Goal: Navigation & Orientation: Find specific page/section

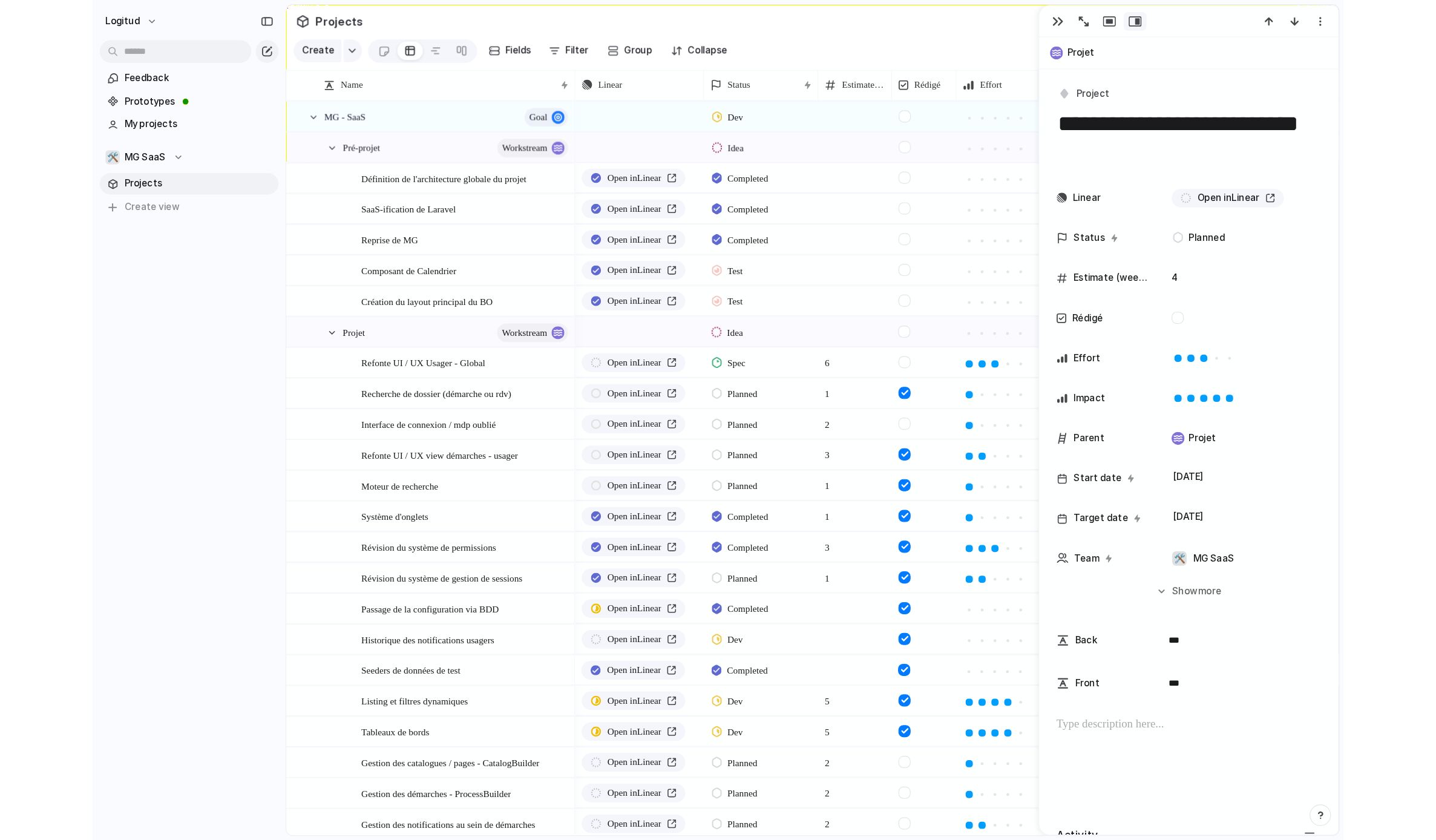
scroll to position [117, 0]
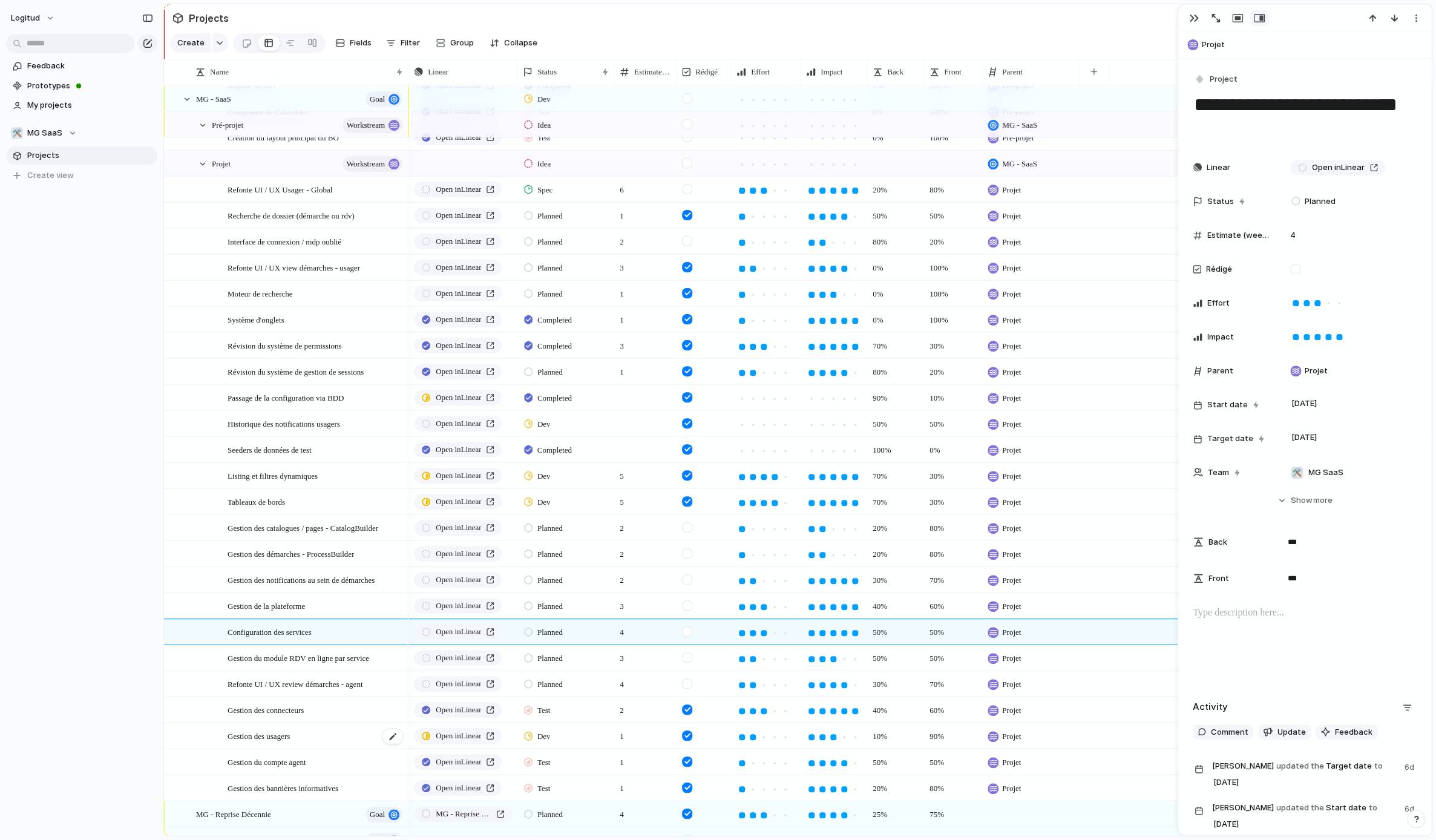
click at [310, 710] on div "Gestion des usagers" at bounding box center [316, 736] width 177 height 25
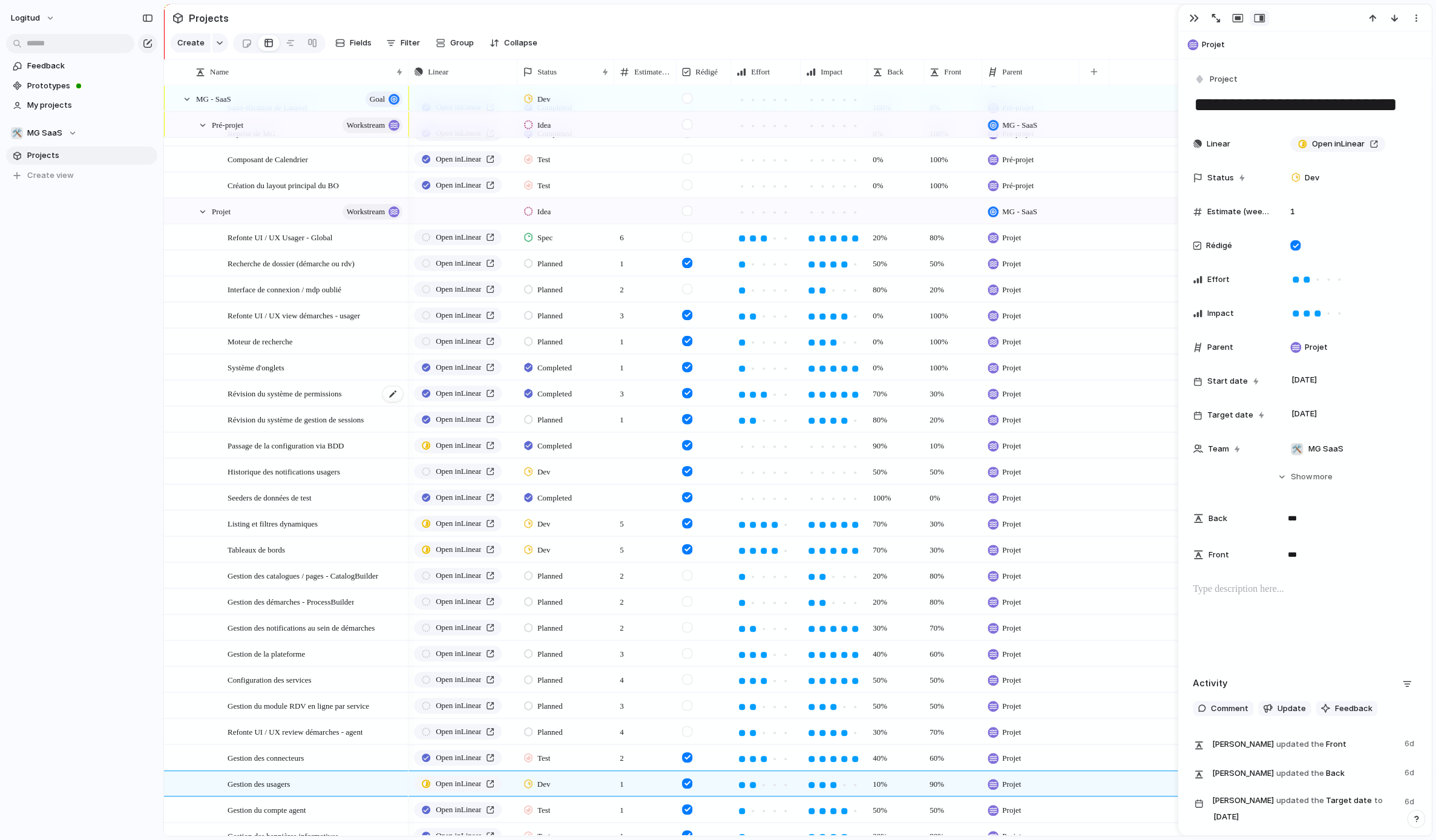
scroll to position [69, 0]
click at [300, 247] on div "Refonte UI / UX Usager - Global" at bounding box center [316, 238] width 177 height 25
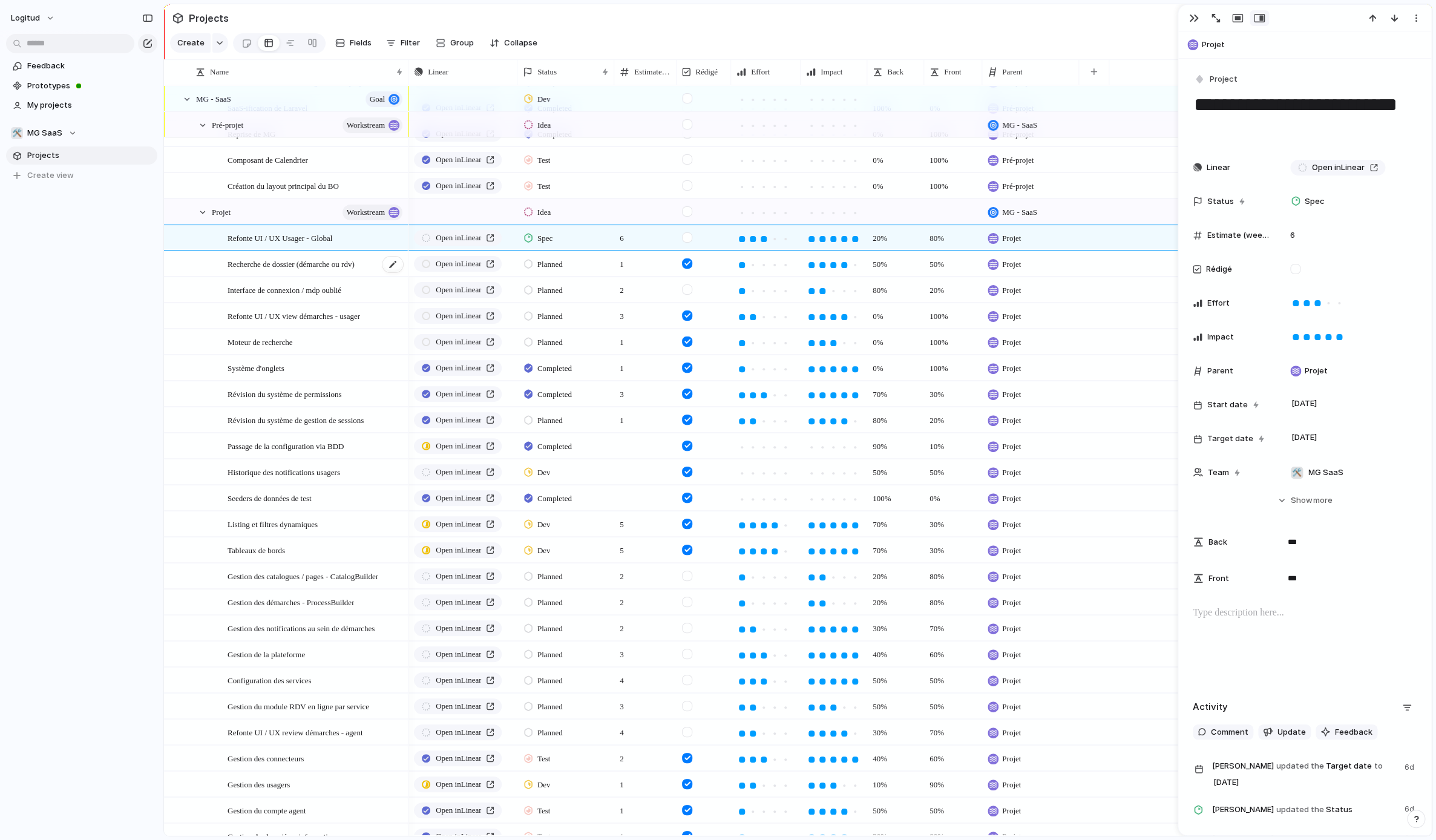
click at [282, 267] on span "Recherche de dossier (démarche ou rdv)" at bounding box center [291, 263] width 127 height 14
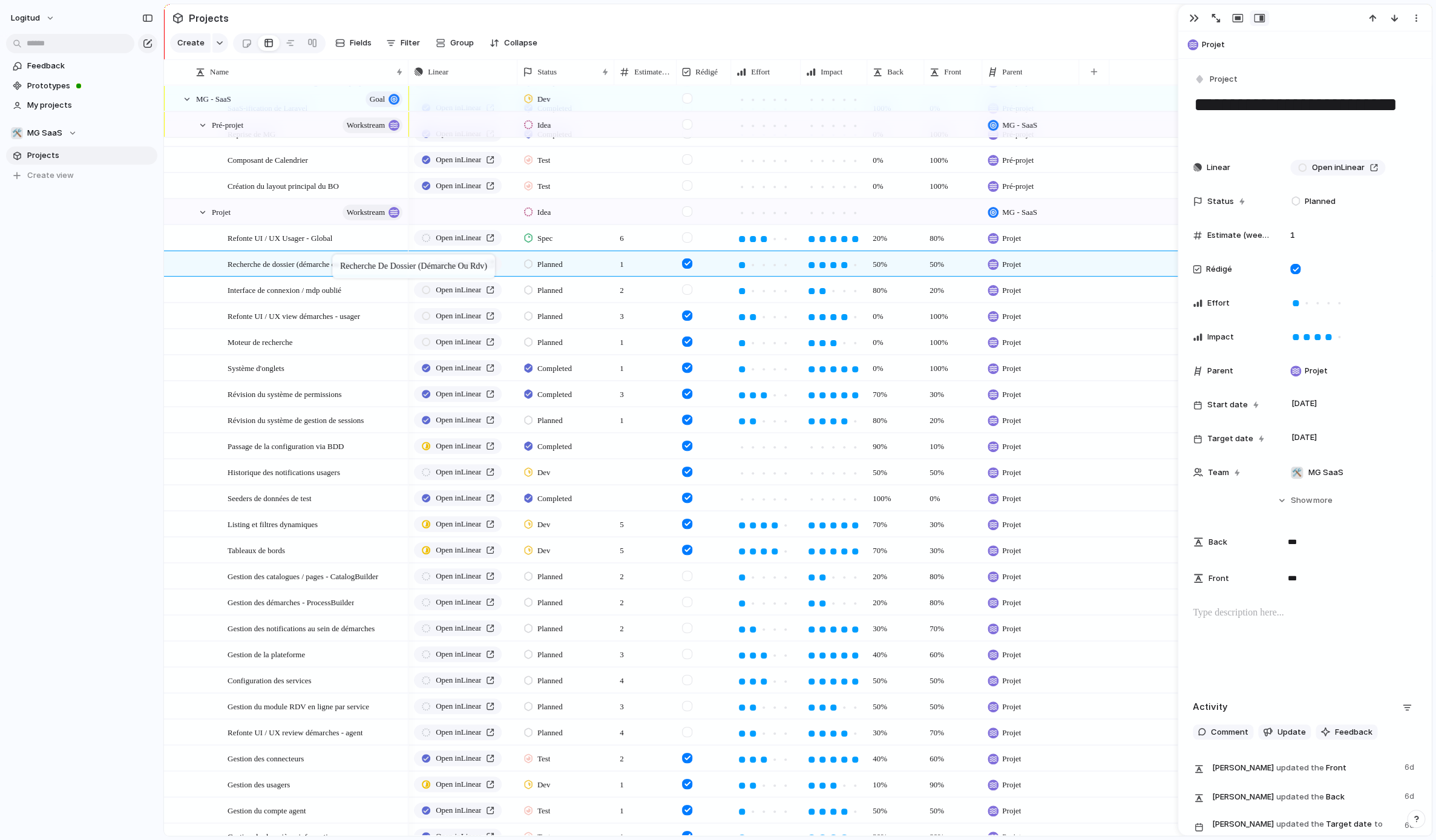
drag, startPoint x: 284, startPoint y: 266, endPoint x: 338, endPoint y: 257, distance: 54.7
click at [338, 257] on body "logitud Feedback Prototypes My projects 🛠️ MG SaaS Projects To pick up a dragga…" at bounding box center [718, 420] width 1436 height 840
click at [1059, 42] on span "Projet" at bounding box center [1314, 45] width 224 height 12
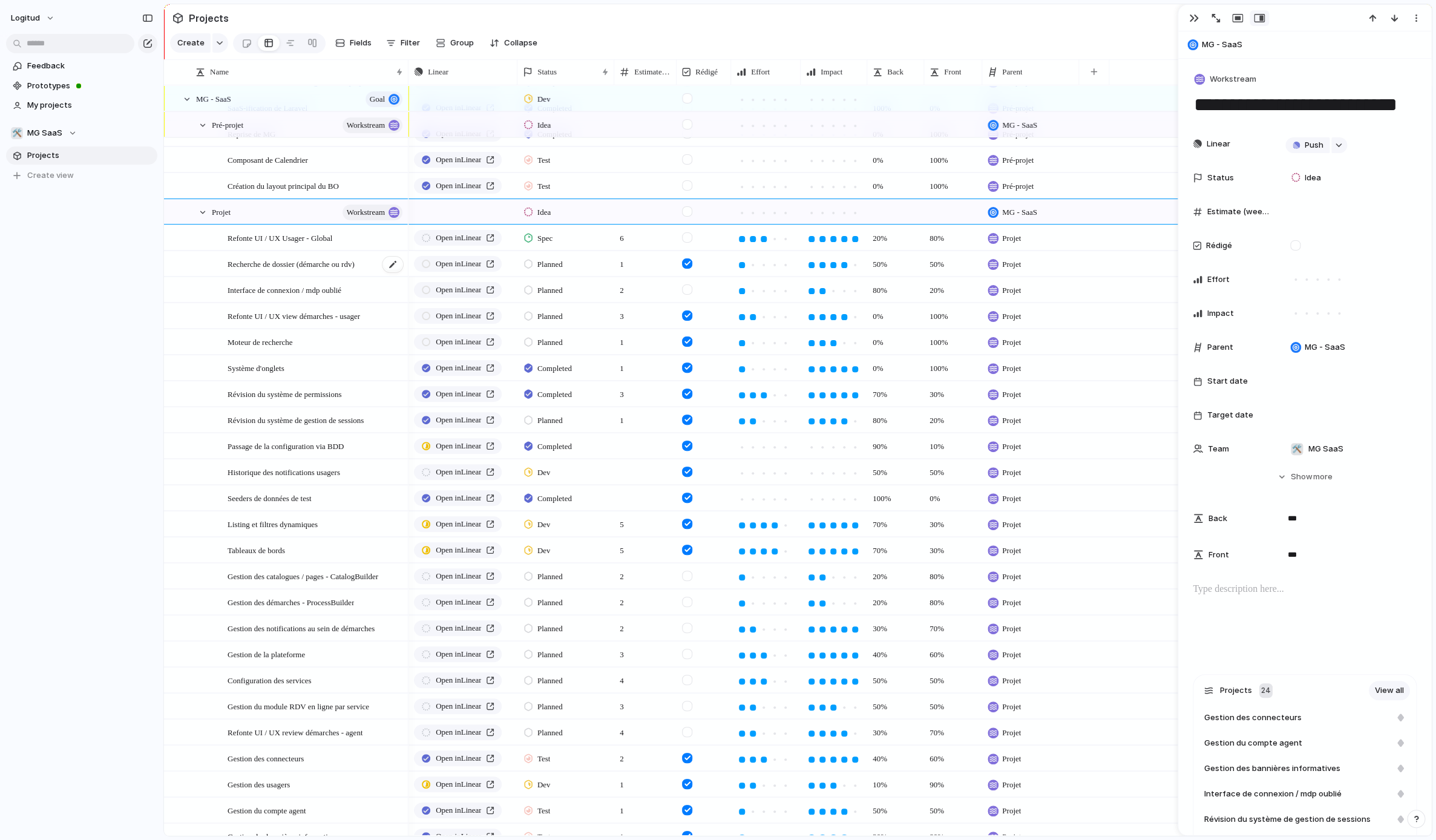
click at [282, 272] on div "Recherche de dossier (démarche ou rdv)" at bounding box center [316, 264] width 177 height 25
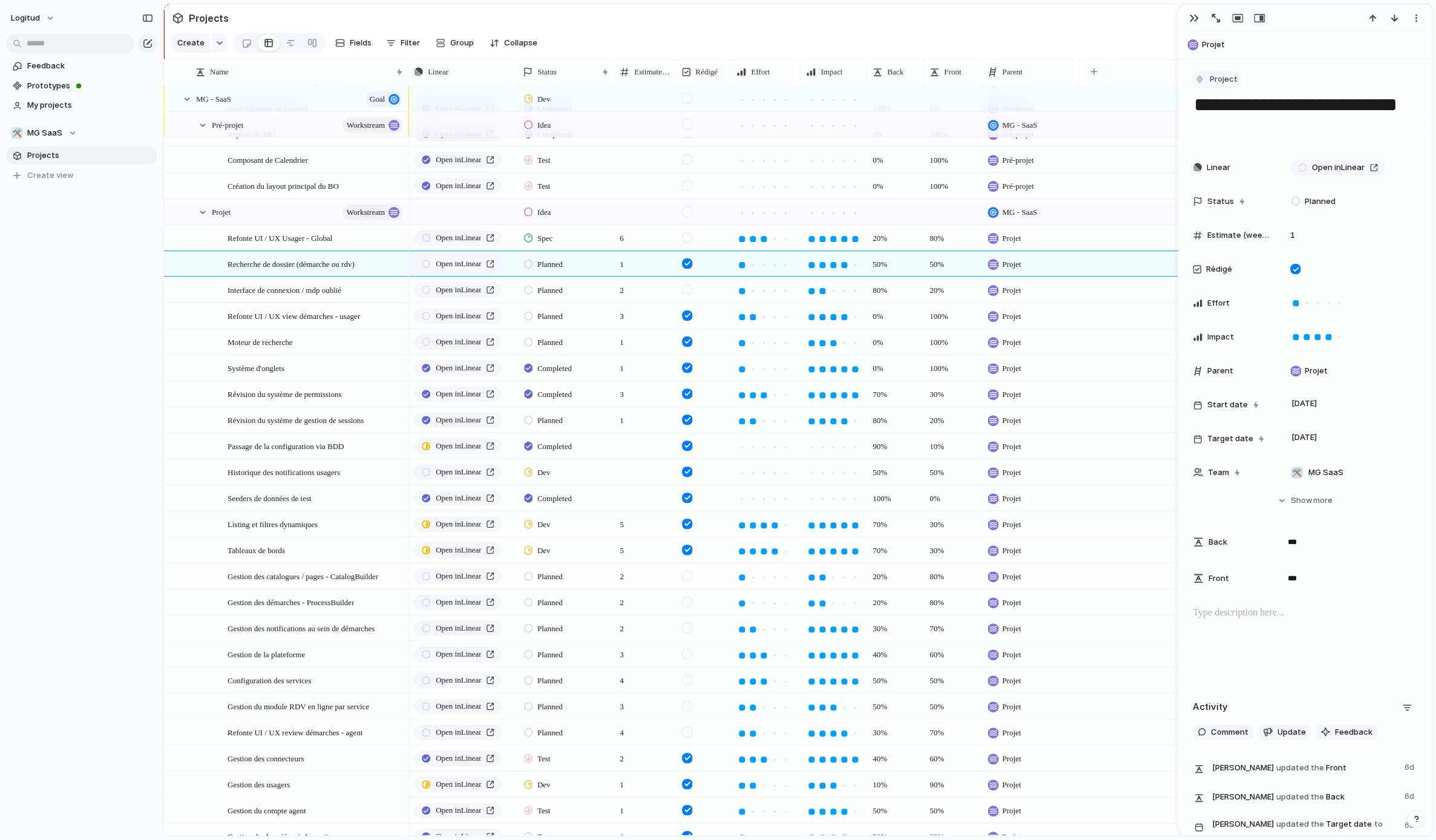
click at [1059, 78] on span "Project" at bounding box center [1224, 79] width 28 height 12
click at [1059, 289] on li "Issue" at bounding box center [1253, 285] width 117 height 19
drag, startPoint x: 279, startPoint y: 257, endPoint x: 376, endPoint y: 263, distance: 97.2
click at [376, 263] on body "logitud Feedback Prototypes My projects 🛠️ MG SaaS Projects To pick up a dragga…" at bounding box center [718, 420] width 1436 height 840
drag, startPoint x: 294, startPoint y: 261, endPoint x: 367, endPoint y: 263, distance: 73.0
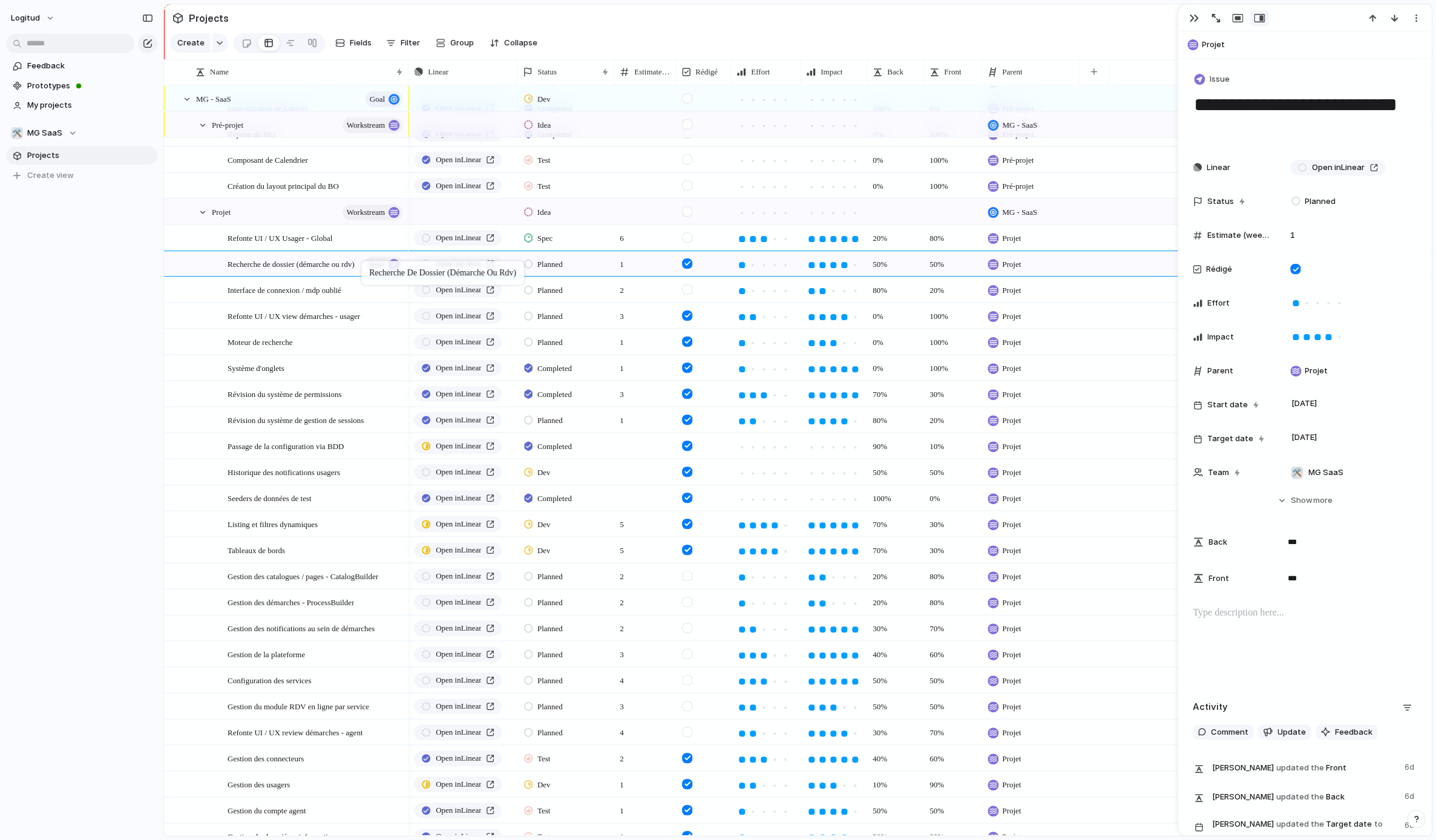
click at [367, 263] on body "logitud Feedback Prototypes My projects 🛠️ MG SaaS Projects To pick up a dragga…" at bounding box center [718, 420] width 1436 height 840
click at [1059, 372] on span "Projet" at bounding box center [1316, 371] width 23 height 12
click at [1059, 397] on input "text" at bounding box center [1346, 394] width 122 height 24
type input "*******"
click at [1059, 80] on span "Issue" at bounding box center [1220, 79] width 20 height 12
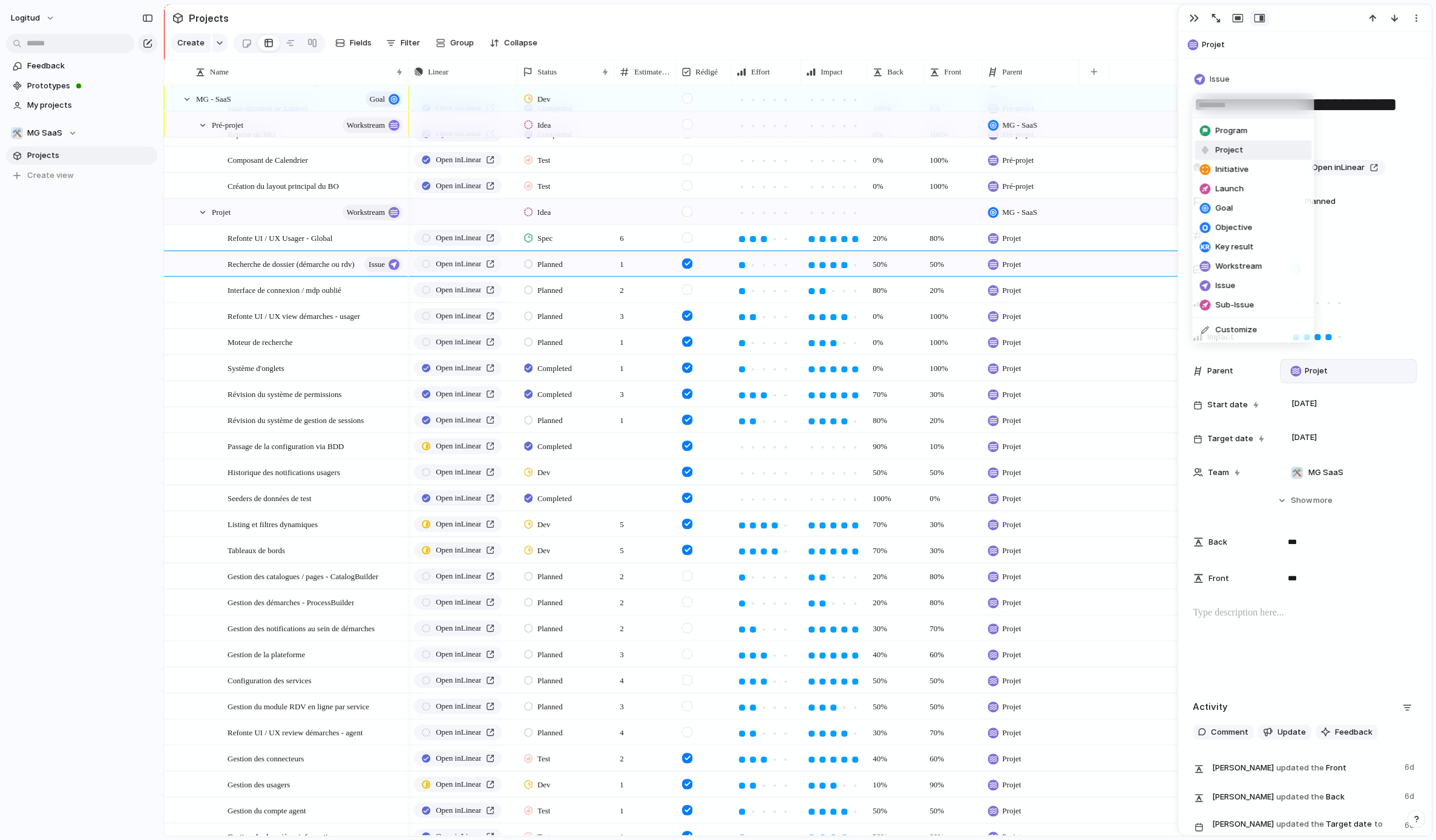
click at [1059, 147] on span "Project" at bounding box center [1230, 150] width 28 height 12
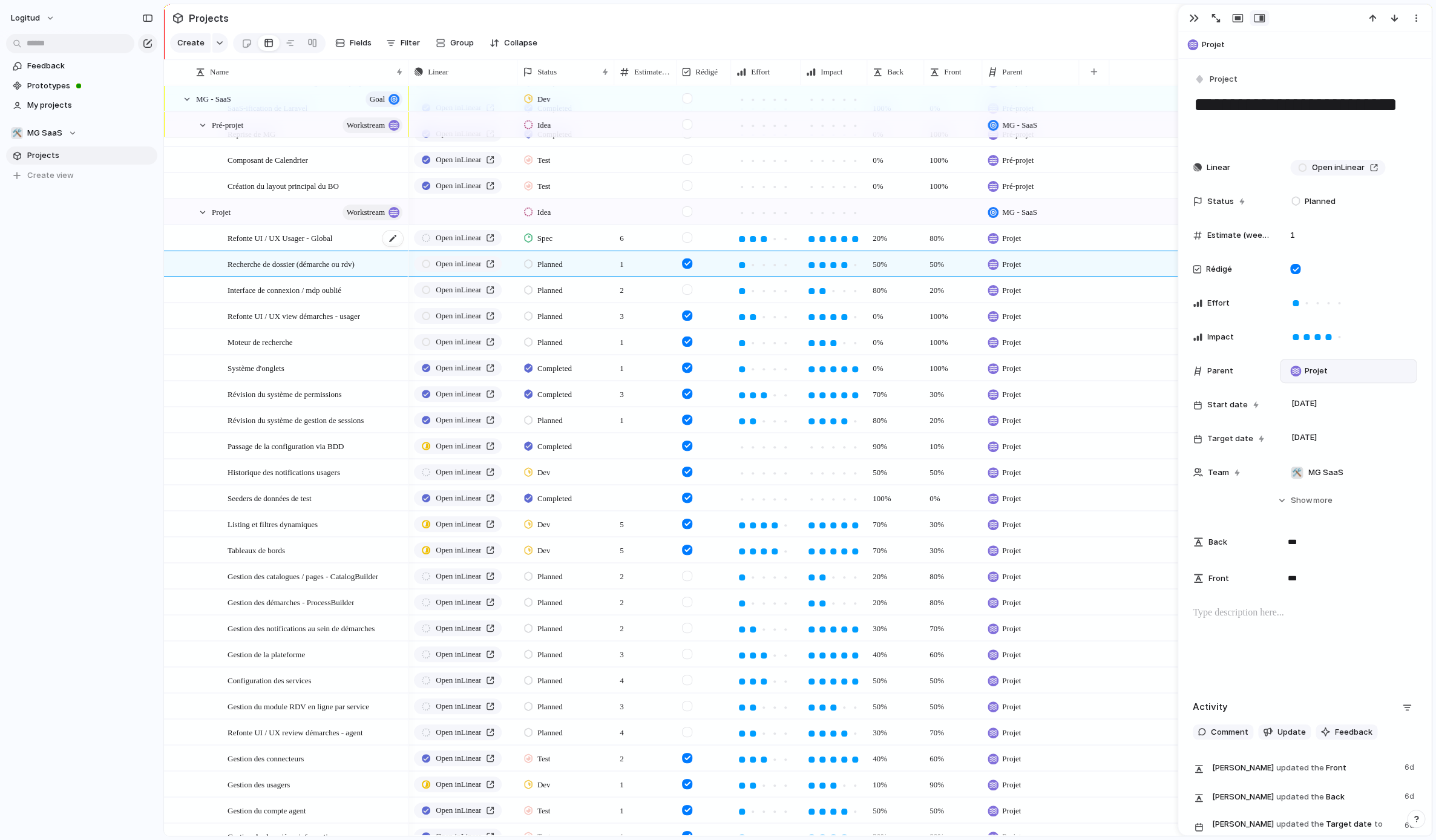
click at [315, 234] on span "Refonte UI / UX Usager - Global" at bounding box center [280, 237] width 105 height 14
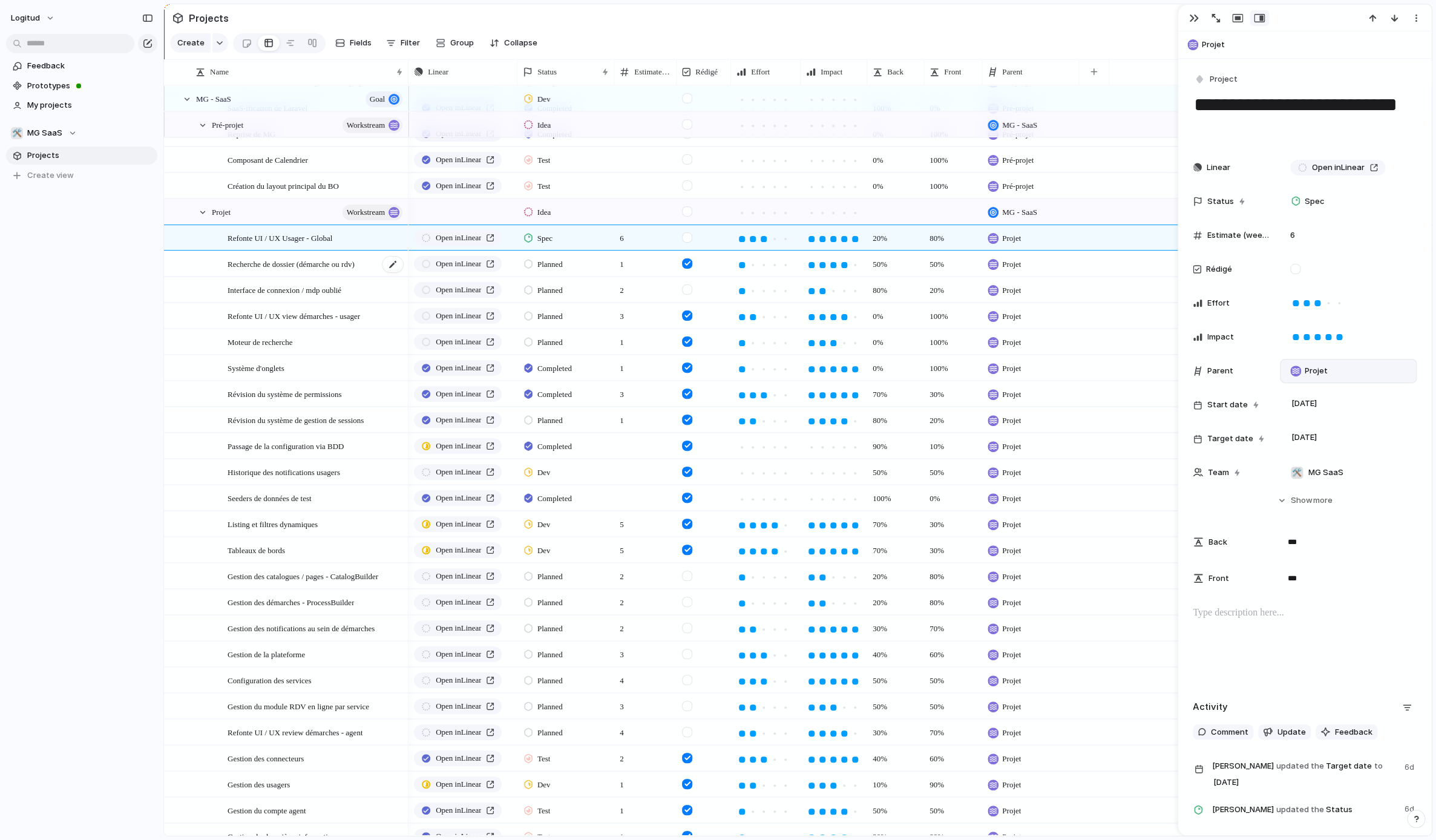
click at [334, 253] on div "Recherche de dossier (démarche ou rdv)" at bounding box center [316, 264] width 177 height 25
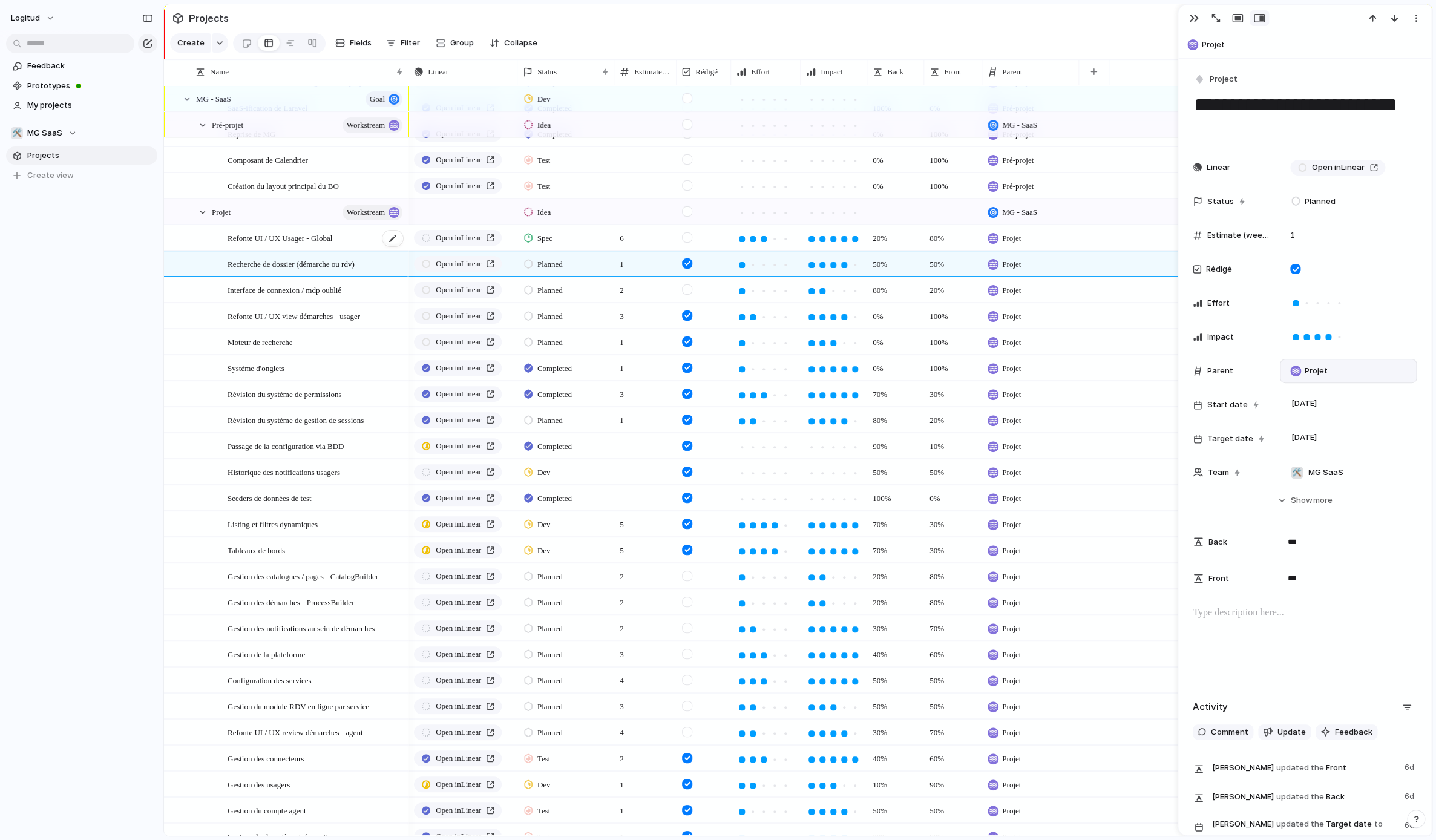
click at [312, 244] on div "Refonte UI / UX Usager - Global" at bounding box center [316, 238] width 177 height 25
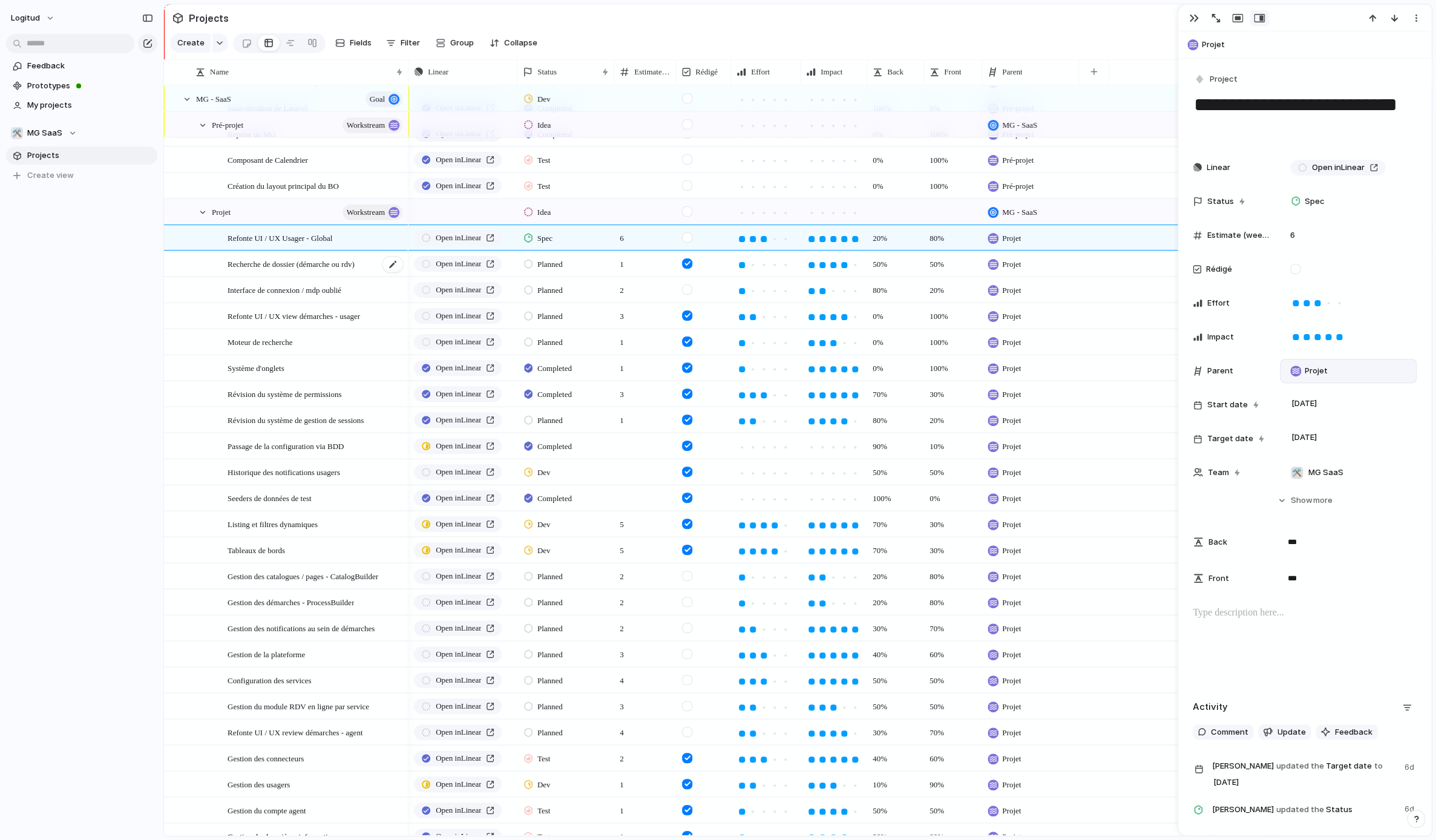
click at [314, 267] on span "Recherche de dossier (démarche ou rdv)" at bounding box center [291, 263] width 127 height 14
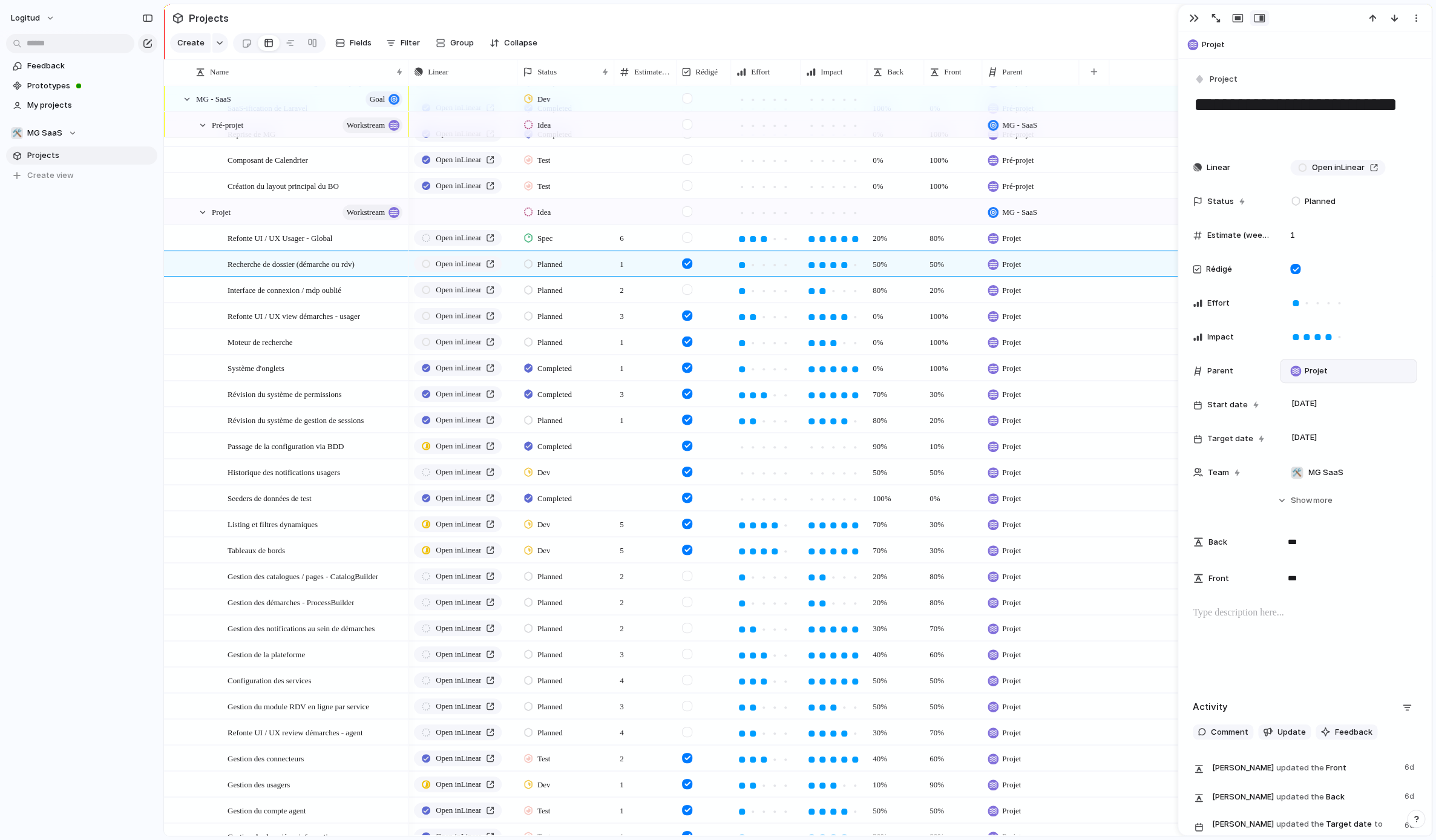
click at [1059, 640] on div at bounding box center [1305, 644] width 224 height 78
click at [299, 242] on span "Refonte UI / UX Usager - Global" at bounding box center [280, 237] width 105 height 14
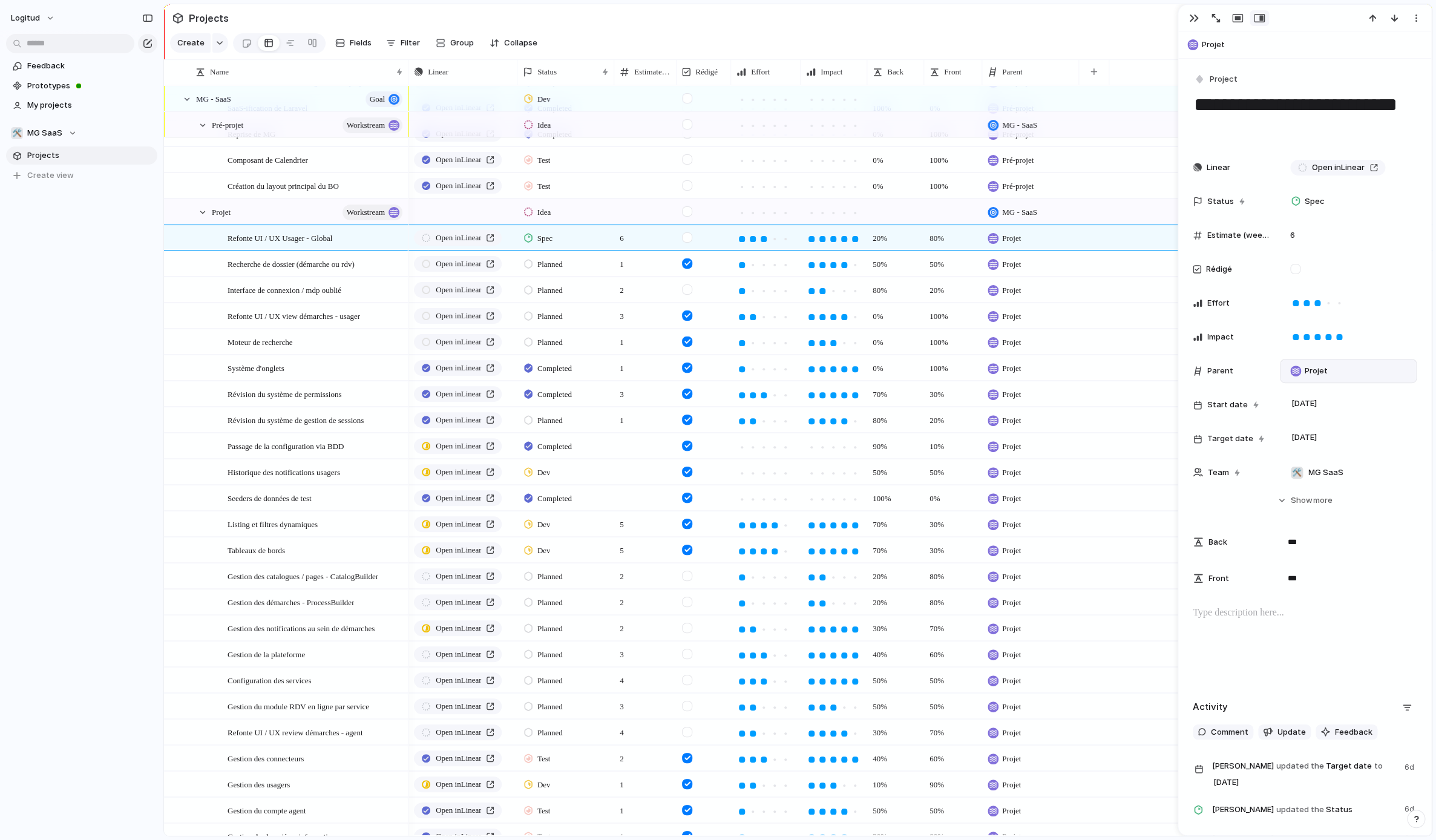
click at [1059, 619] on p at bounding box center [1305, 613] width 224 height 15
click at [301, 295] on span "Interface de connexion / mdp oublié" at bounding box center [285, 289] width 114 height 14
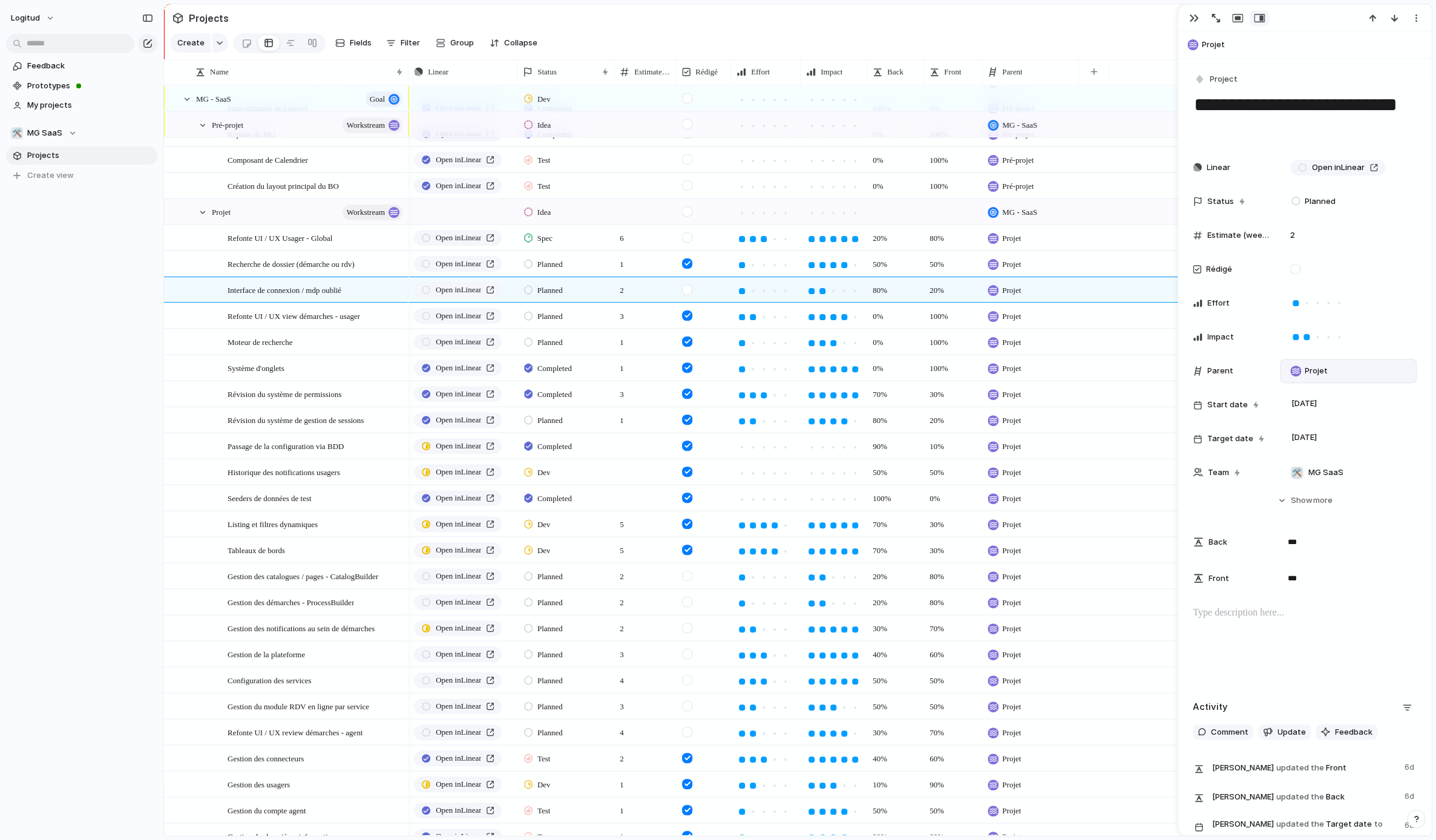
click at [1059, 624] on div at bounding box center [1305, 644] width 224 height 78
click at [1059, 648] on div at bounding box center [1305, 644] width 224 height 78
click at [281, 266] on span "Recherche de dossier (démarche ou rdv)" at bounding box center [291, 263] width 127 height 14
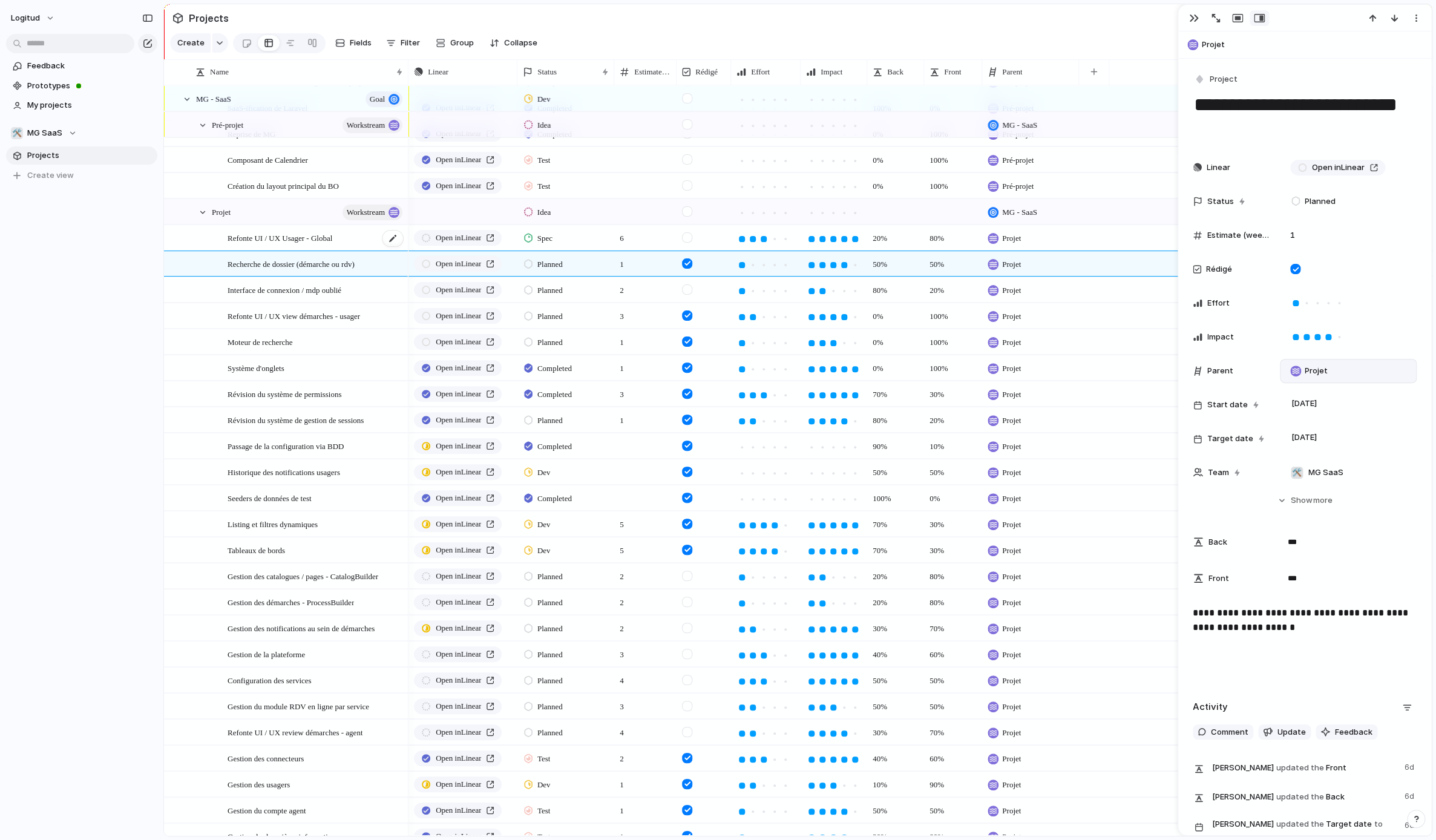
click at [281, 242] on span "Refonte UI / UX Usager - Global" at bounding box center [280, 237] width 105 height 14
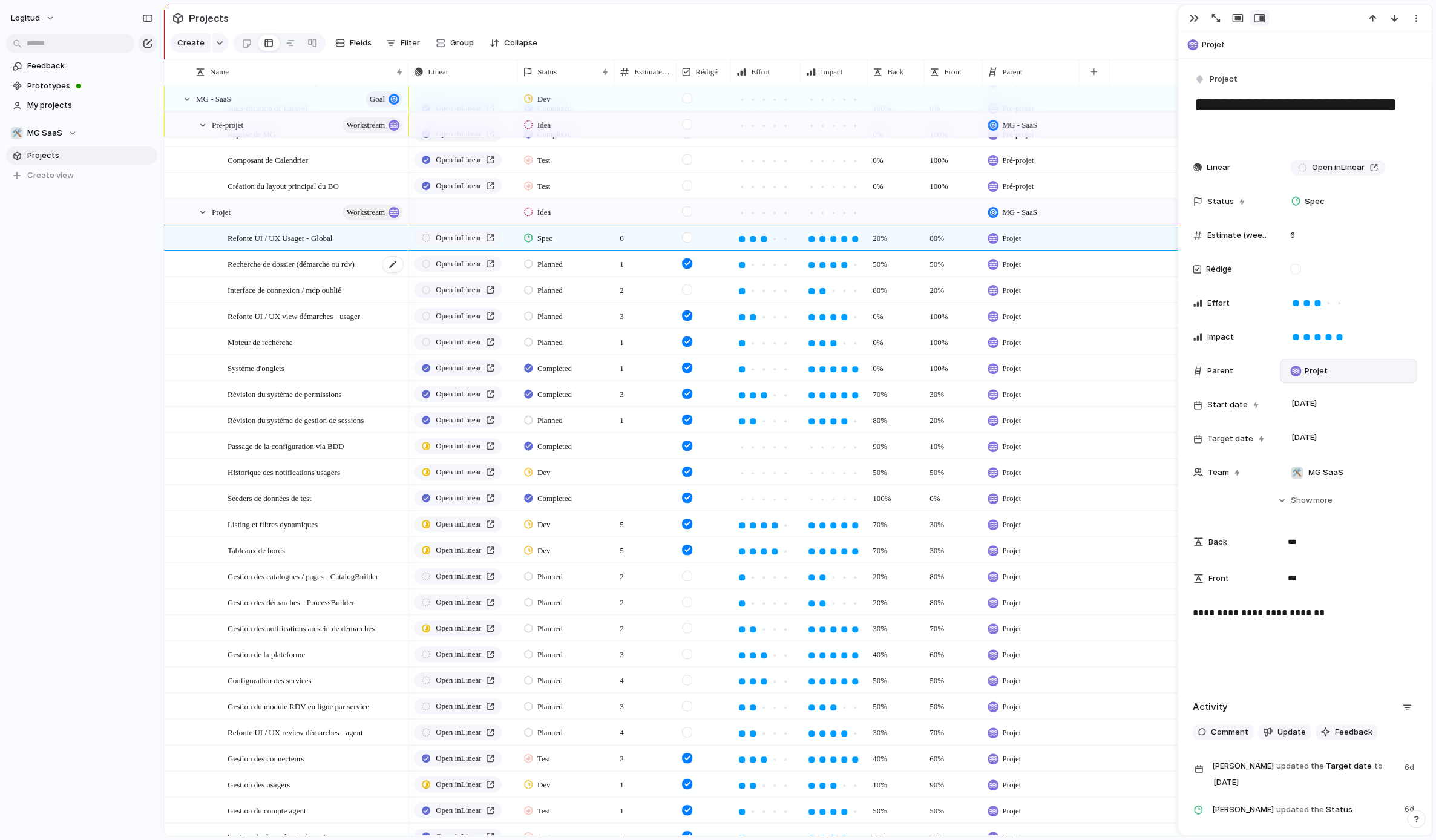
click at [289, 261] on span "Recherche de dossier (démarche ou rdv)" at bounding box center [291, 263] width 127 height 14
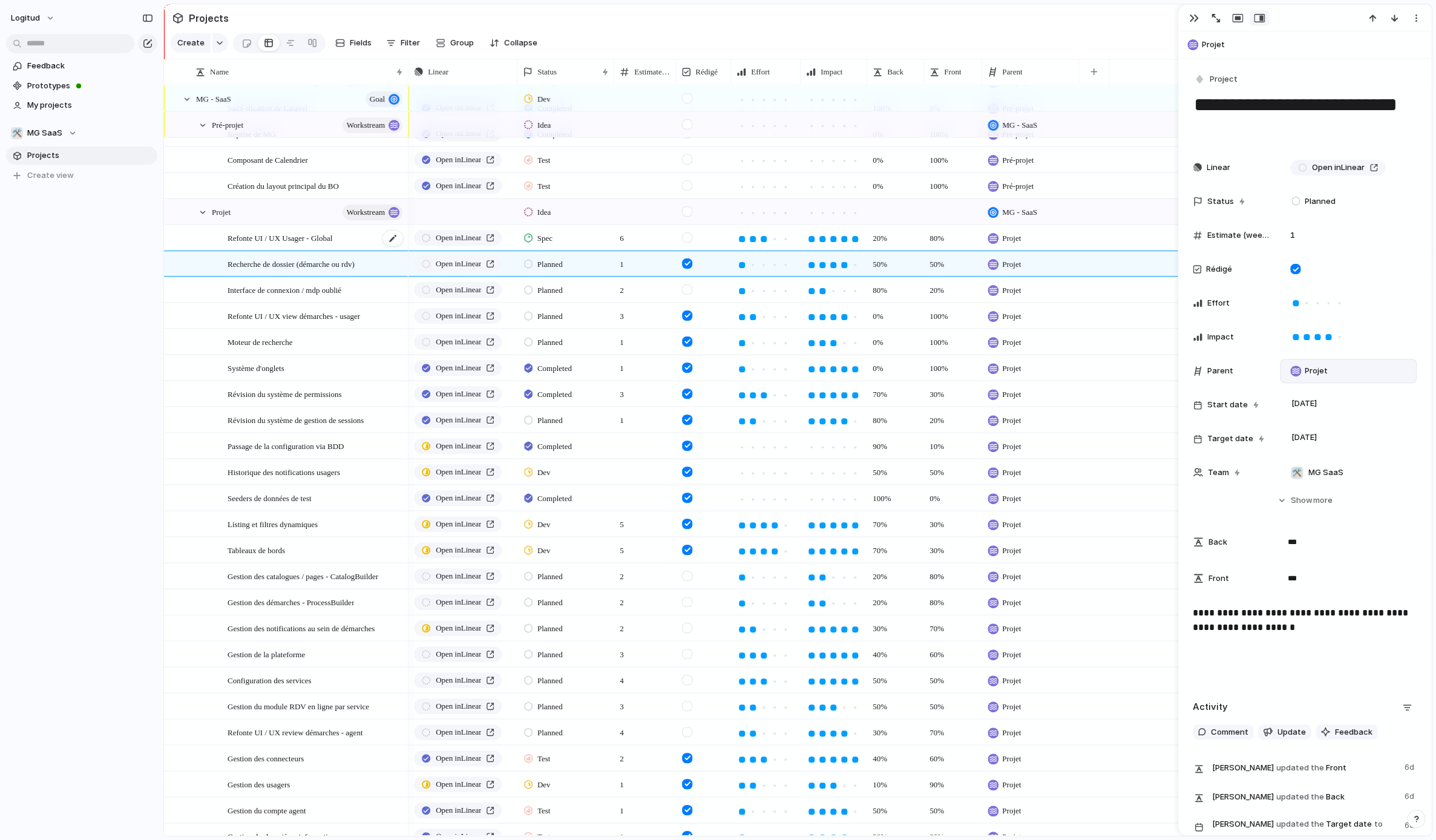
click at [287, 231] on span "Refonte UI / UX Usager - Global" at bounding box center [280, 237] width 105 height 14
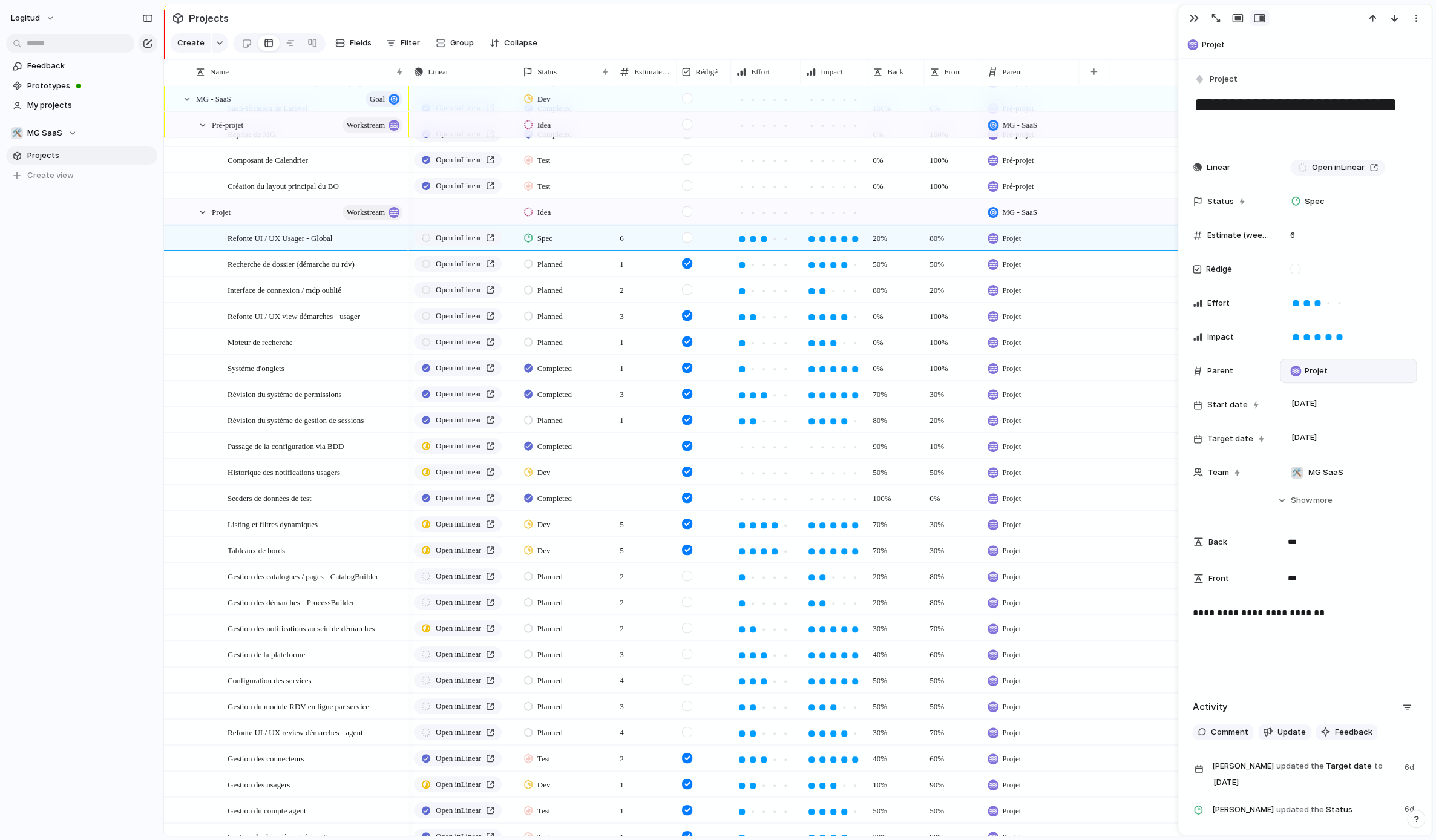
click at [1059, 626] on div "**********" at bounding box center [1305, 644] width 224 height 78
click at [281, 293] on span "Interface de connexion / mdp oublié" at bounding box center [285, 289] width 114 height 14
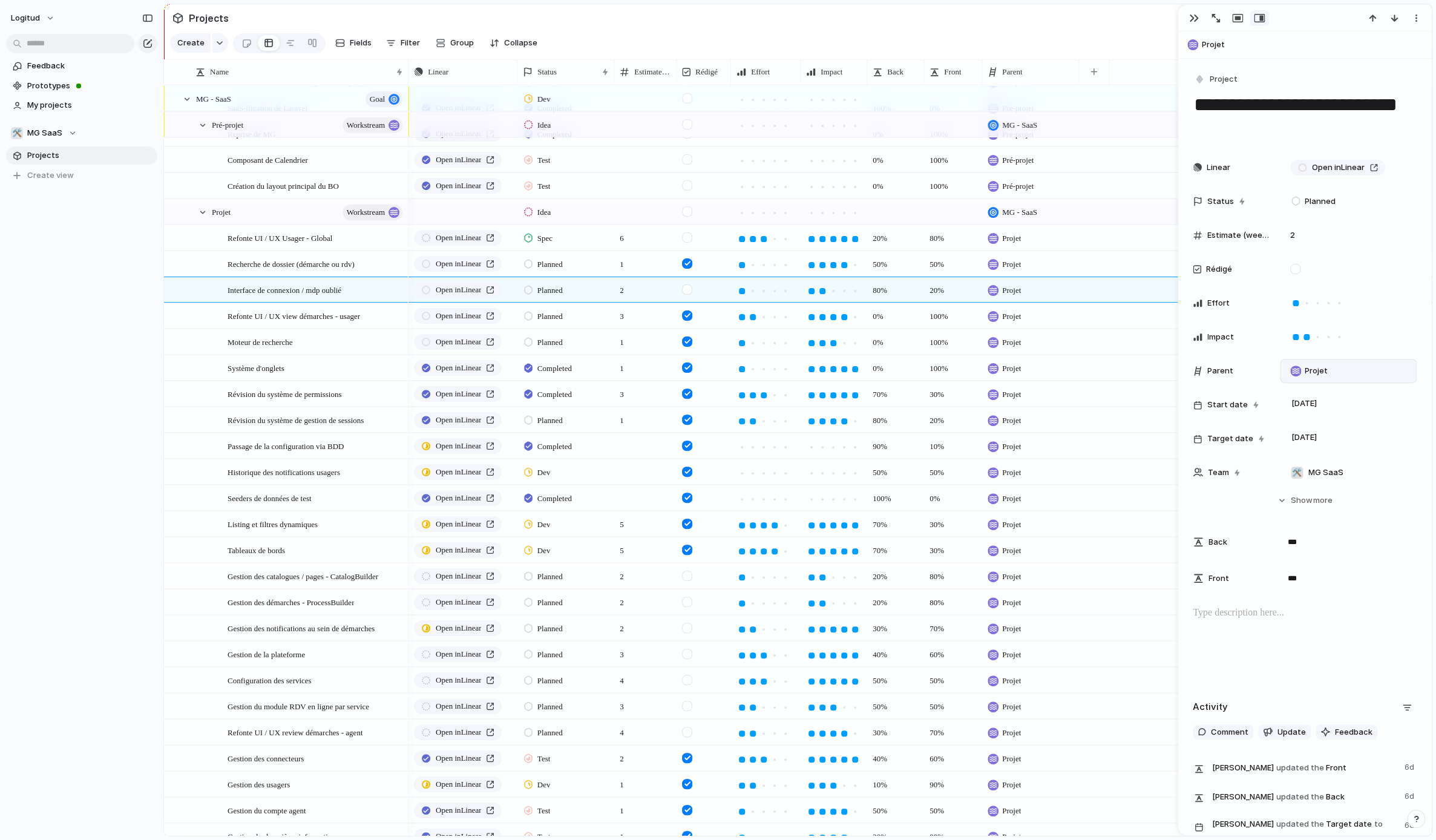
click at [1059, 636] on div at bounding box center [1305, 644] width 224 height 78
click at [256, 309] on span "Refonte UI / UX view démarches - usager" at bounding box center [294, 316] width 133 height 14
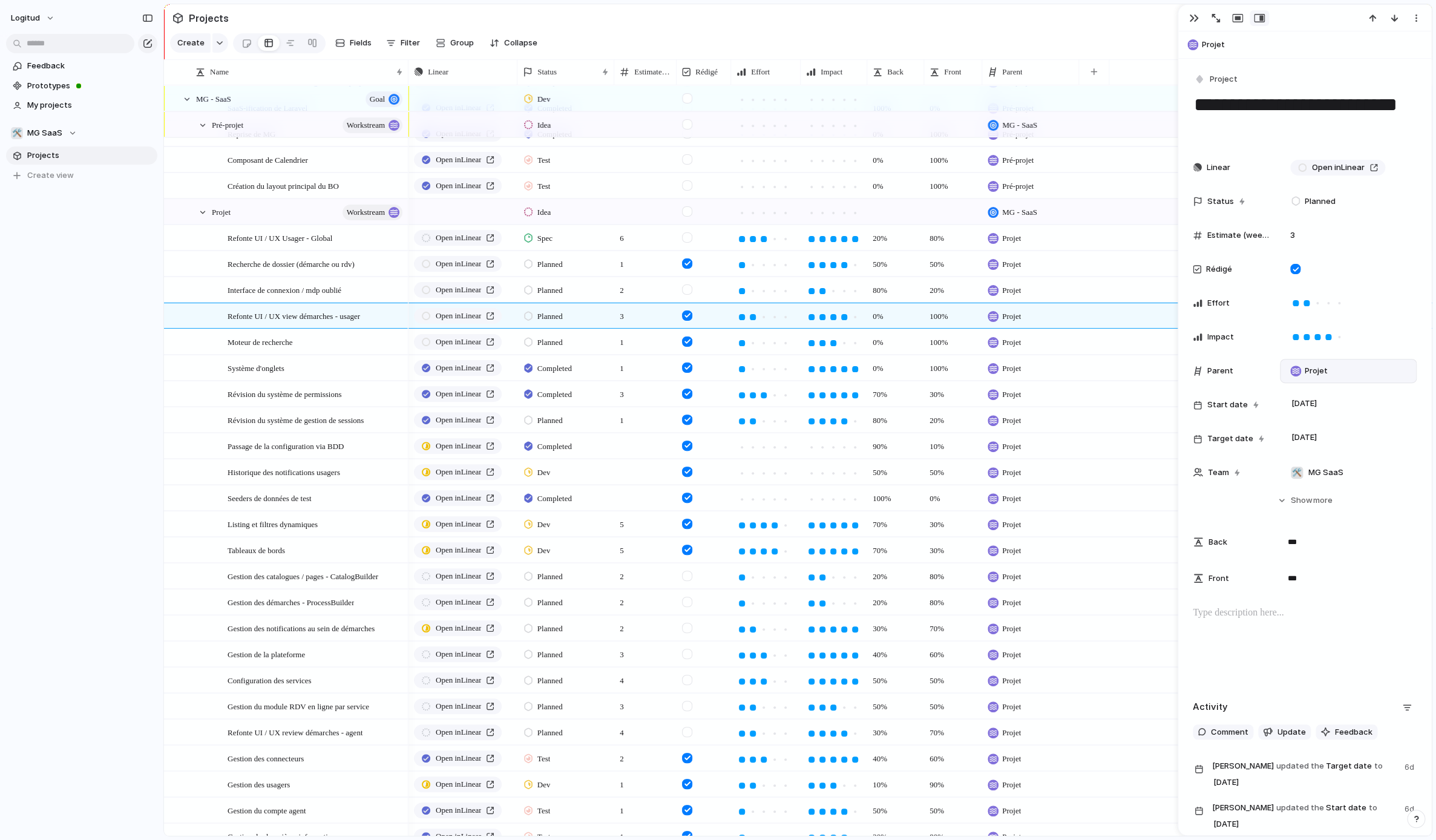
click at [1059, 620] on p at bounding box center [1305, 613] width 224 height 15
click at [1059, 634] on p "**********" at bounding box center [1305, 627] width 224 height 44
click at [1059, 674] on div "**********" at bounding box center [1305, 644] width 224 height 78
click at [266, 338] on span "Moteur de recherche" at bounding box center [261, 341] width 66 height 14
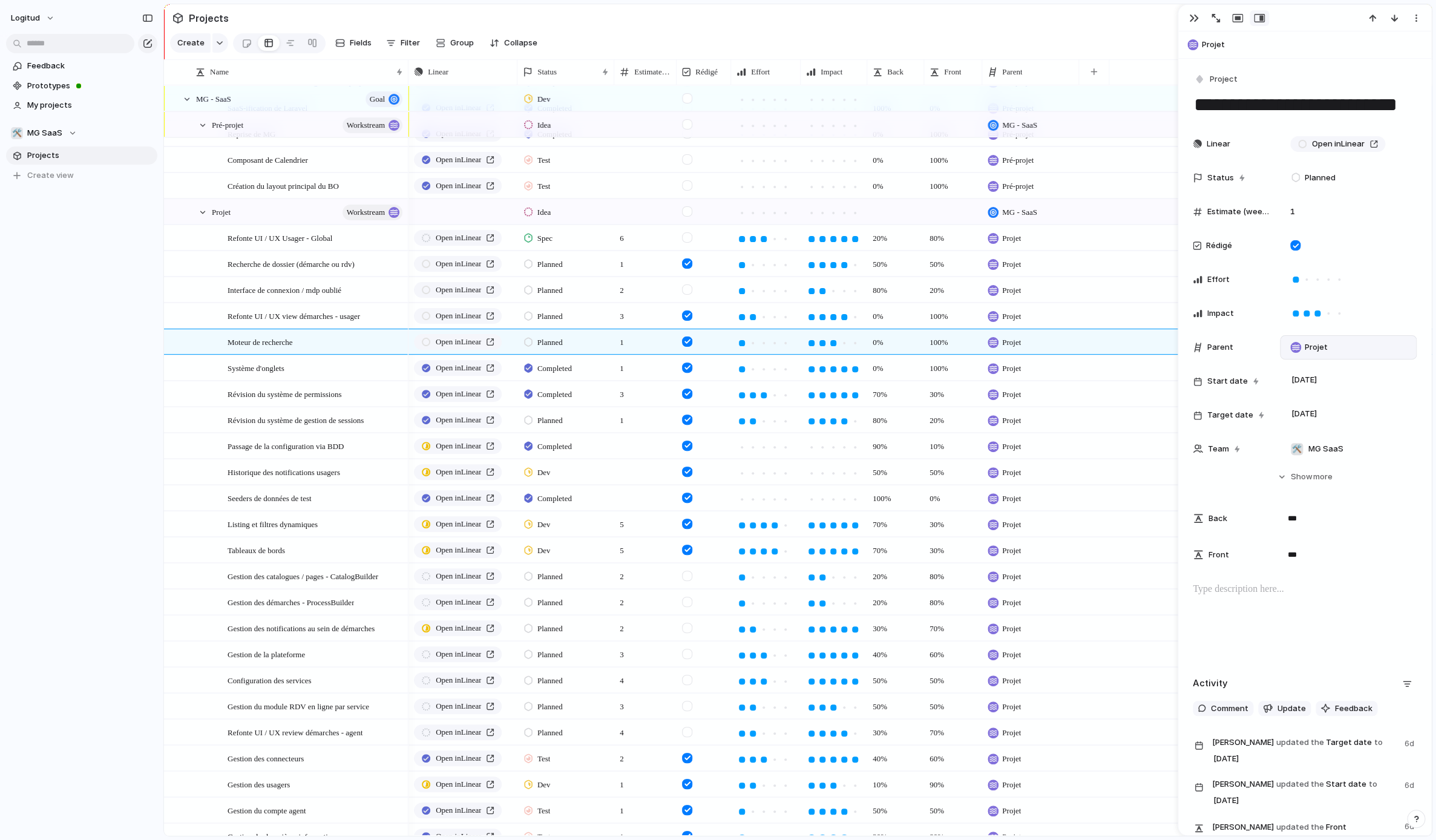
click at [1059, 602] on div at bounding box center [1305, 621] width 224 height 78
click at [288, 340] on span "Moteur de recherche" at bounding box center [261, 341] width 66 height 14
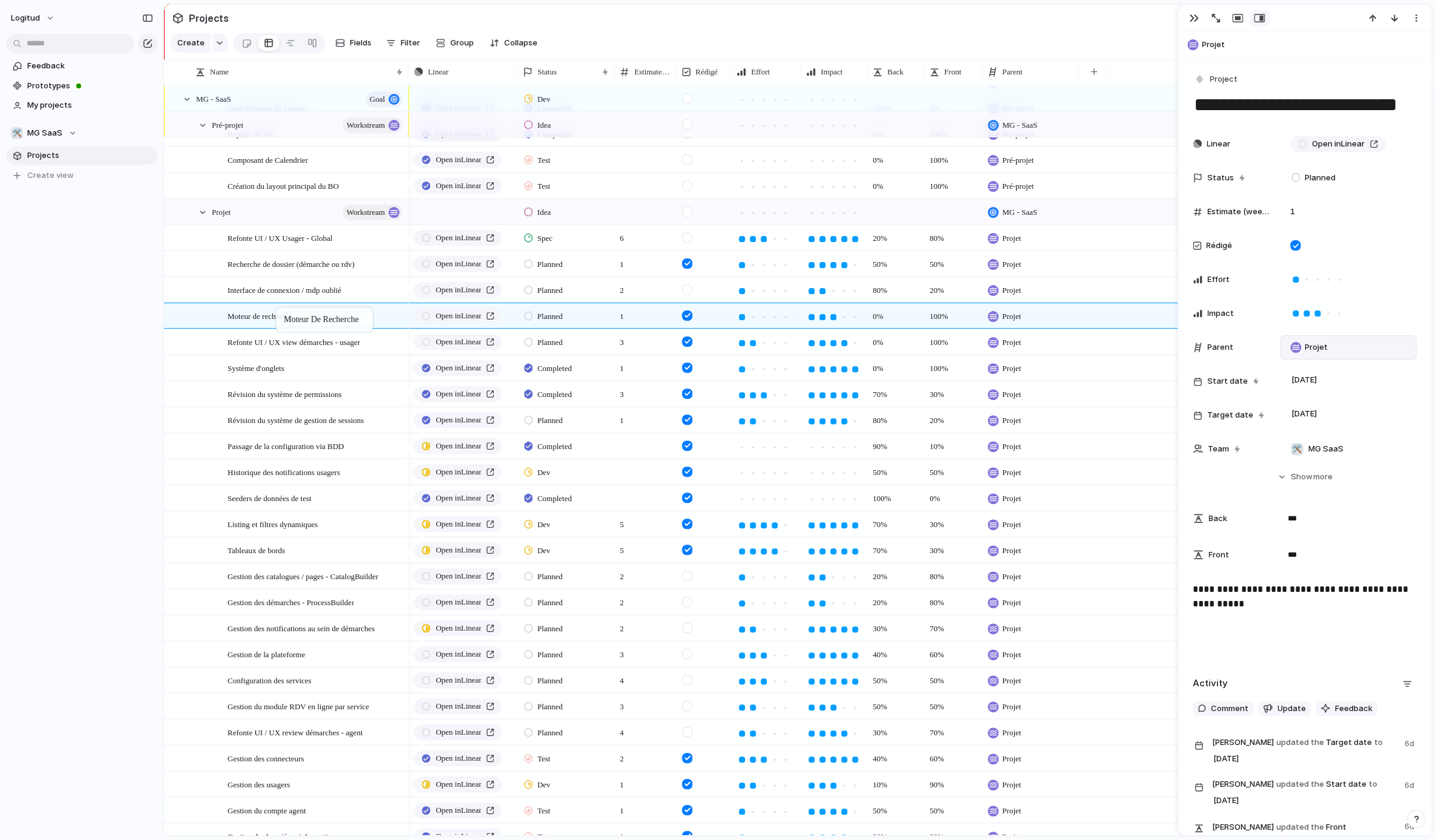
drag, startPoint x: 280, startPoint y: 340, endPoint x: 282, endPoint y: 309, distance: 31.1
click at [282, 309] on body "logitud Feedback Prototypes My projects 🛠️ MG SaaS Projects To pick up a dragga…" at bounding box center [718, 420] width 1436 height 840
click at [284, 366] on span "Système d'onglets" at bounding box center [256, 367] width 57 height 14
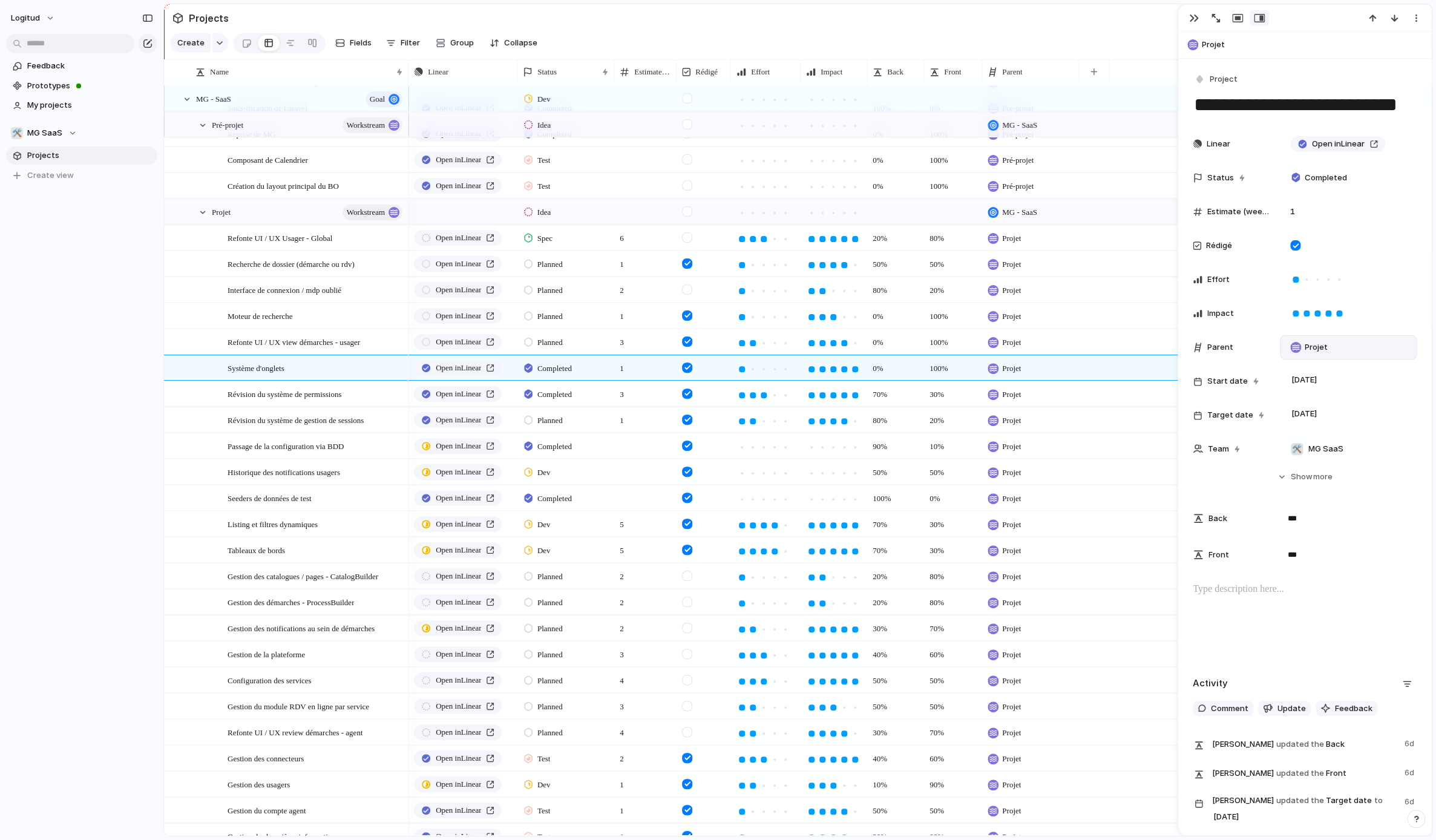
click at [1059, 595] on p at bounding box center [1305, 589] width 224 height 15
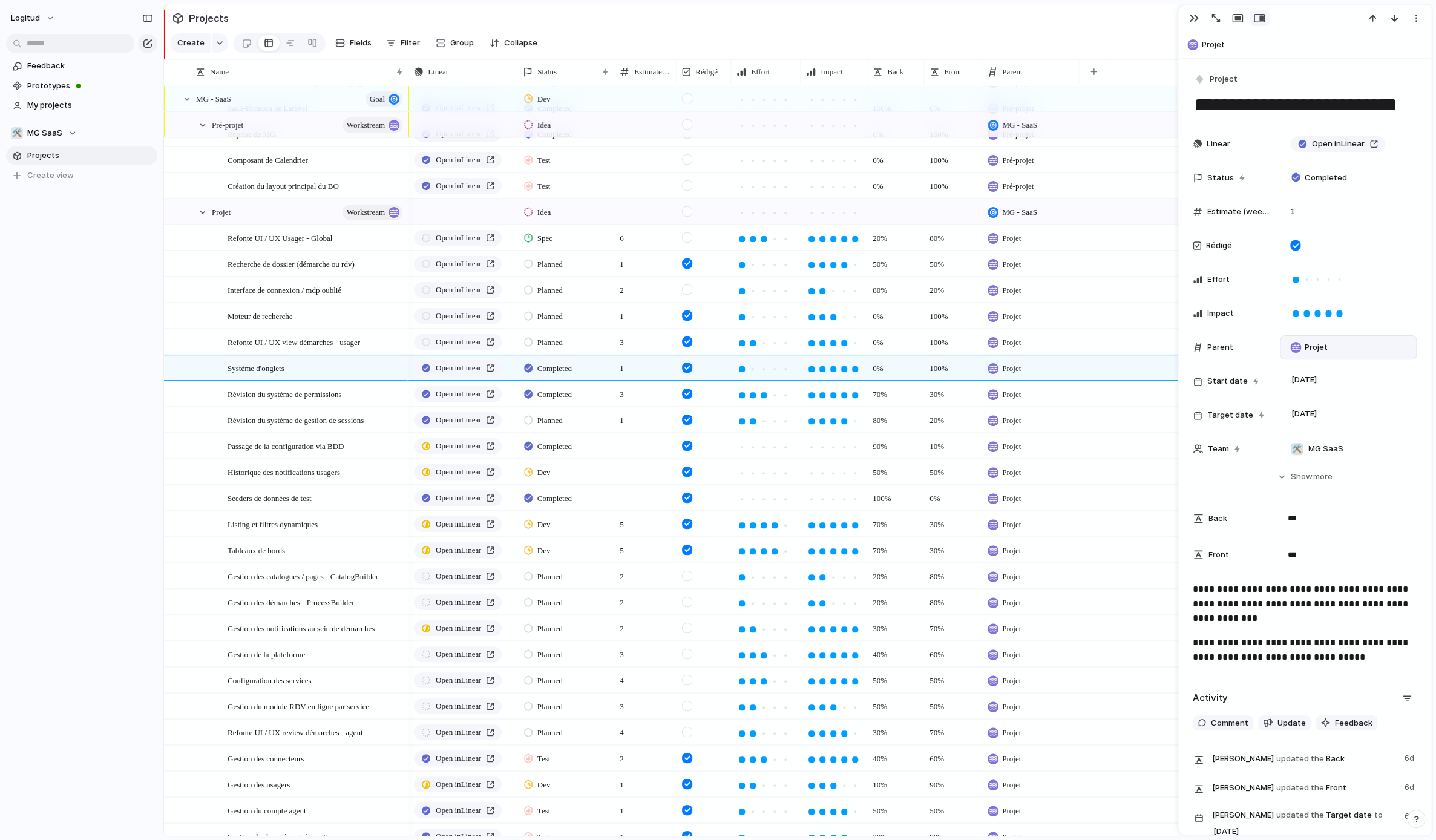
click at [1059, 661] on p "**********" at bounding box center [1305, 649] width 224 height 29
click at [1059, 664] on p "**********" at bounding box center [1305, 649] width 224 height 29
click at [324, 387] on span "Révision du système de permissions" at bounding box center [285, 393] width 115 height 14
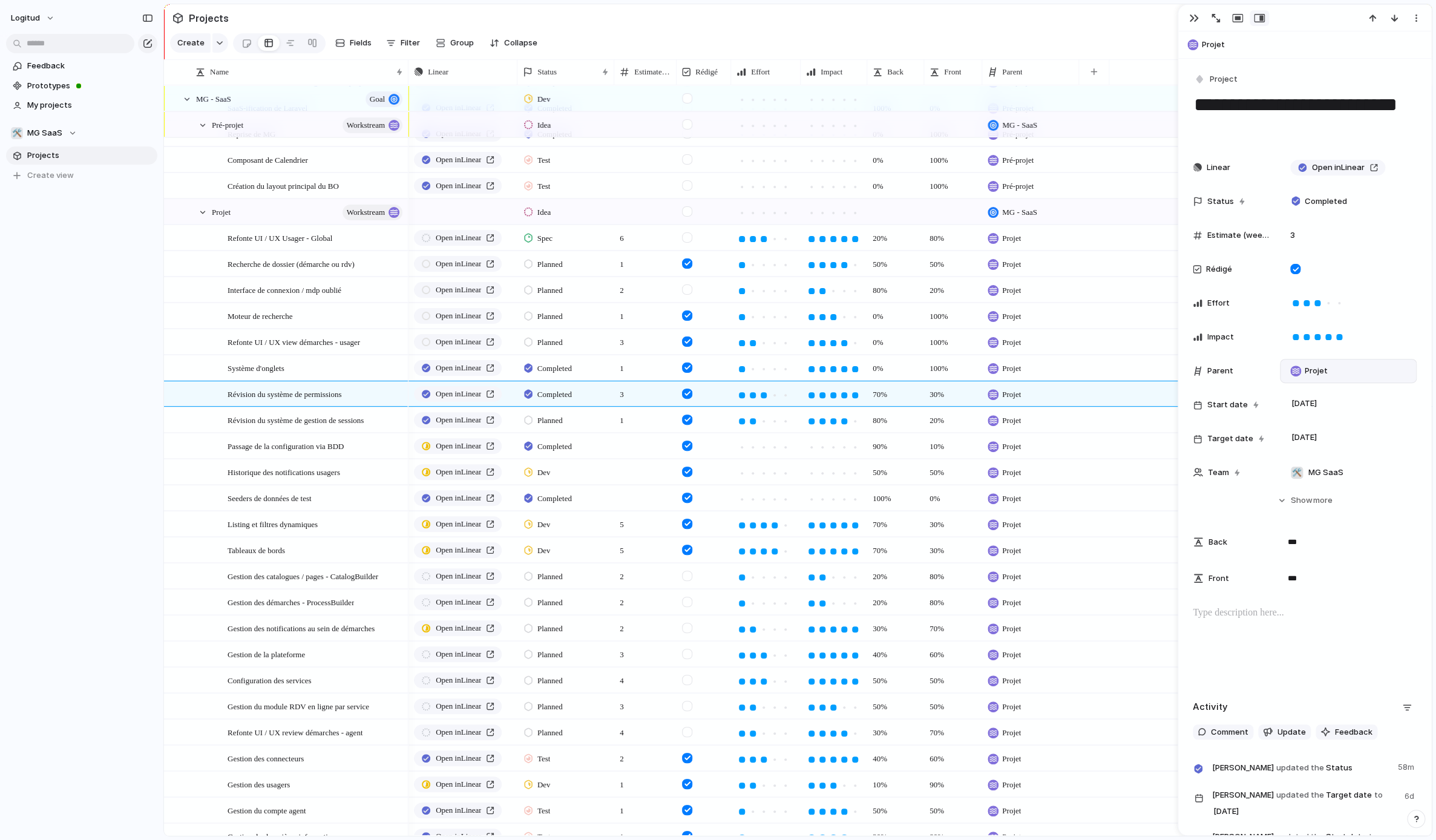
click at [1059, 608] on div "**********" at bounding box center [1305, 634] width 253 height 1151
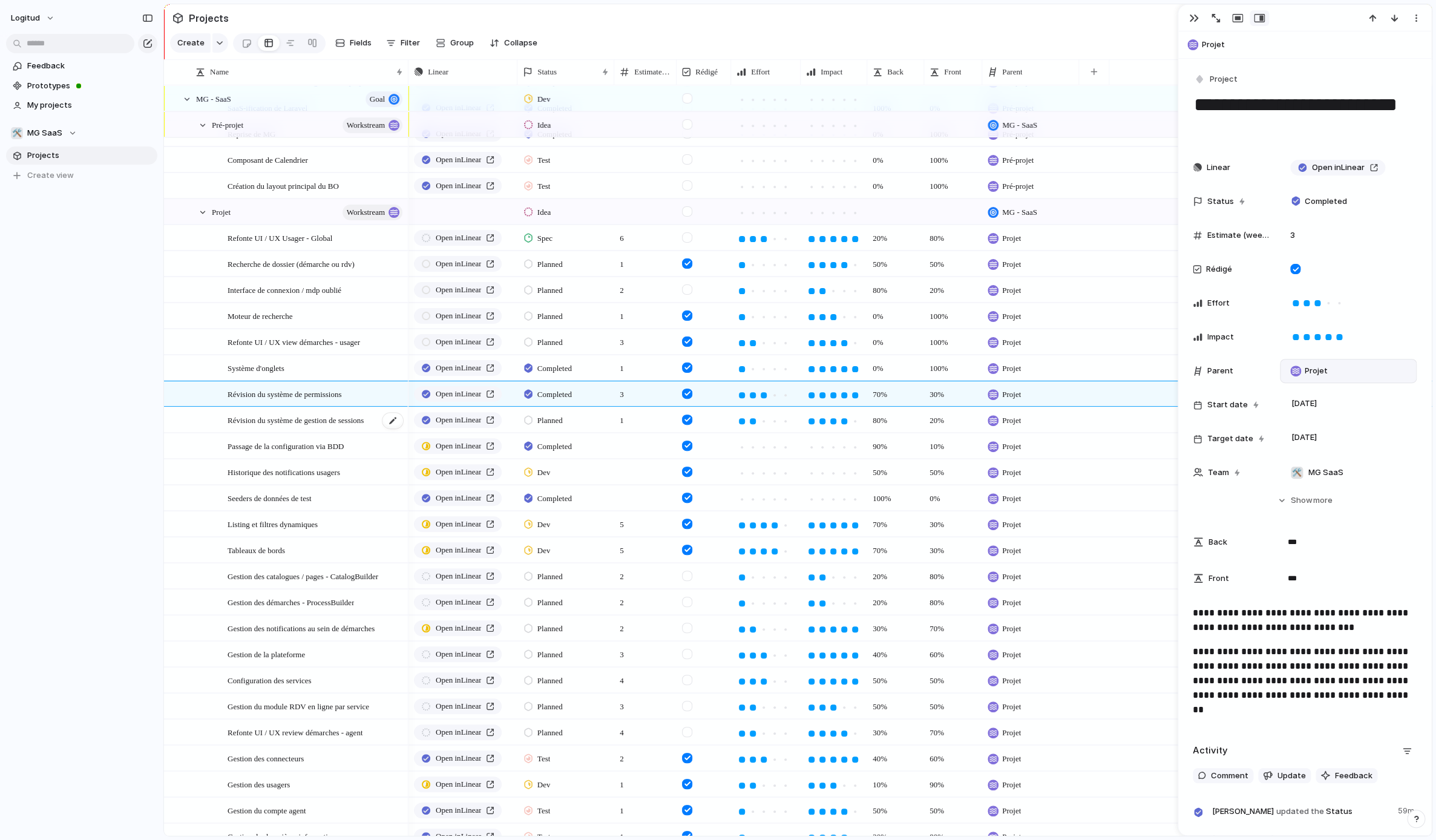
click at [336, 425] on span "Révision du système de gestion de sessions" at bounding box center [296, 419] width 136 height 14
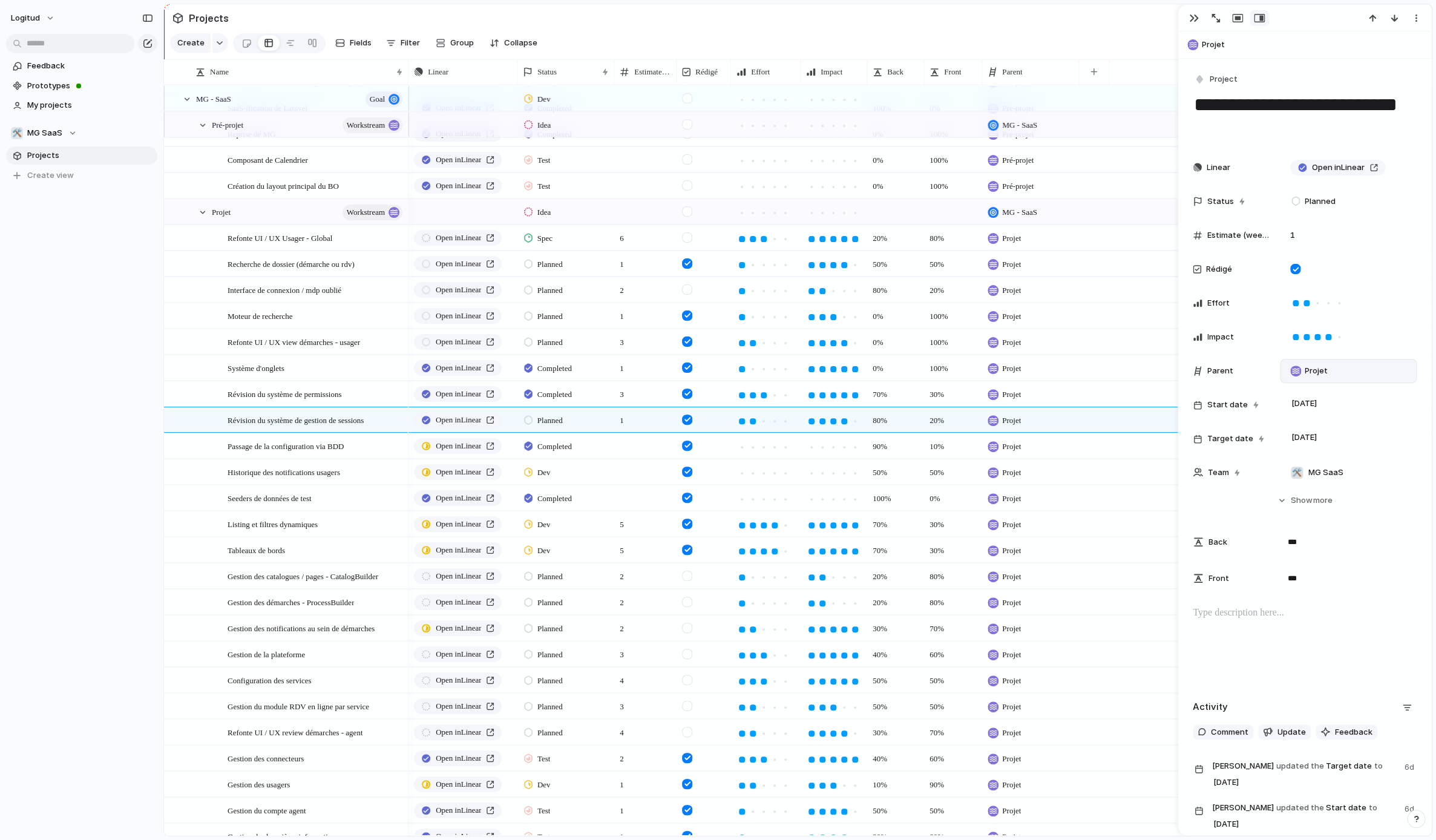
click at [1059, 632] on div at bounding box center [1305, 644] width 224 height 78
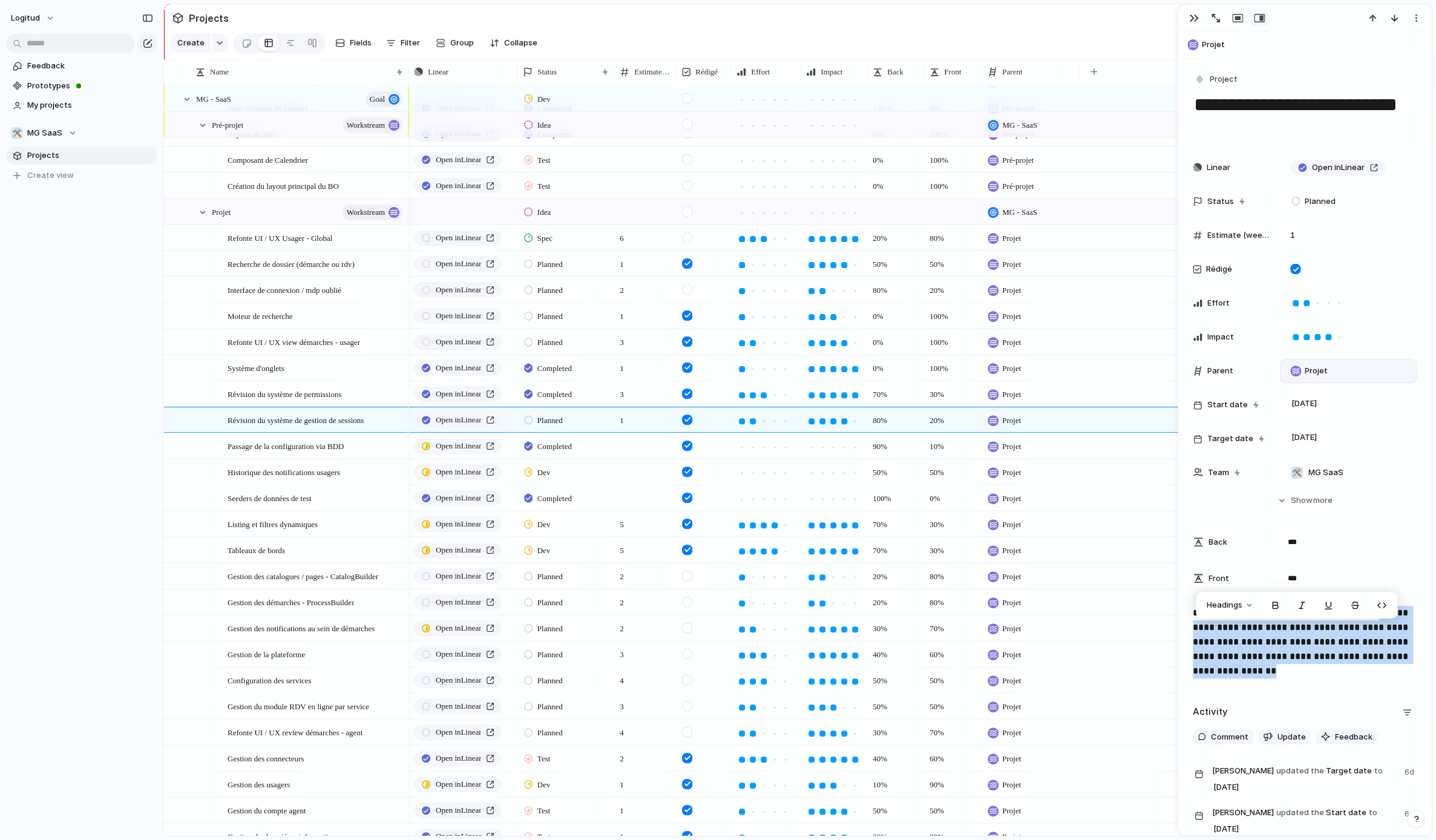
drag, startPoint x: 1245, startPoint y: 683, endPoint x: 1186, endPoint y: 611, distance: 93.1
click at [1059, 611] on div "**********" at bounding box center [1305, 581] width 253 height 1044
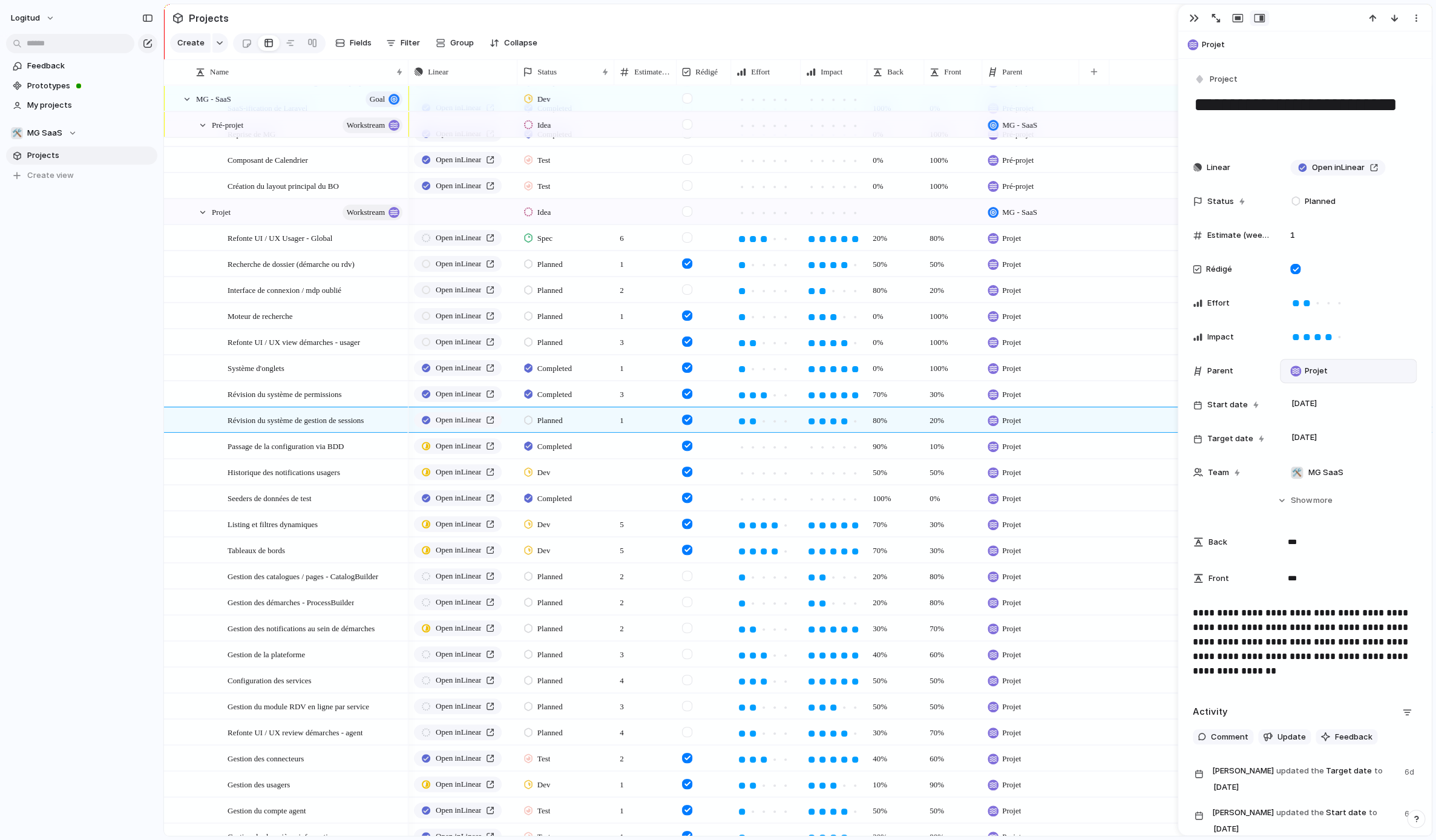
click at [1059, 653] on p "**********" at bounding box center [1305, 642] width 224 height 72
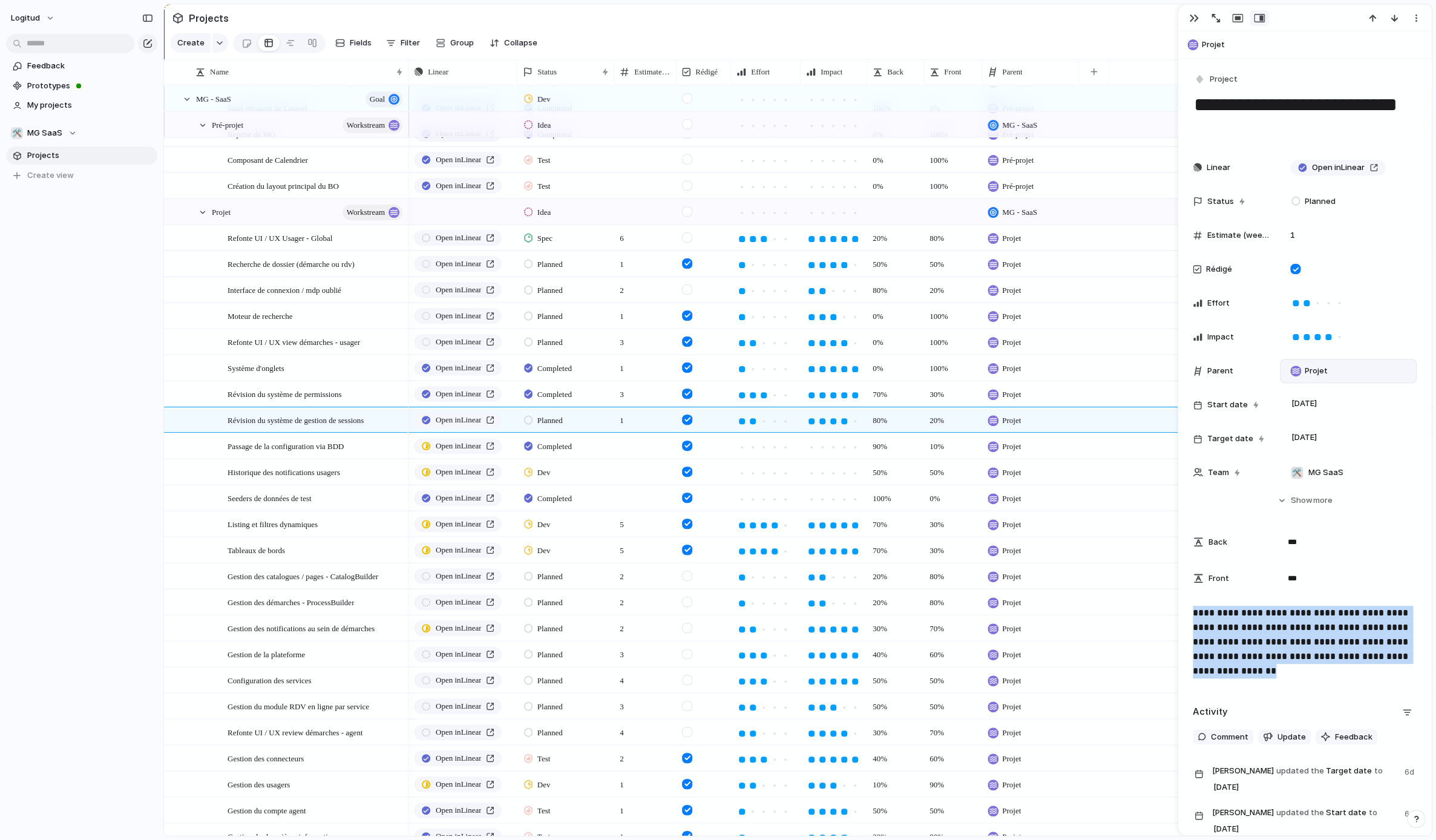
drag, startPoint x: 1240, startPoint y: 675, endPoint x: 1189, endPoint y: 608, distance: 84.2
click at [1059, 608] on div "**********" at bounding box center [1305, 581] width 253 height 1044
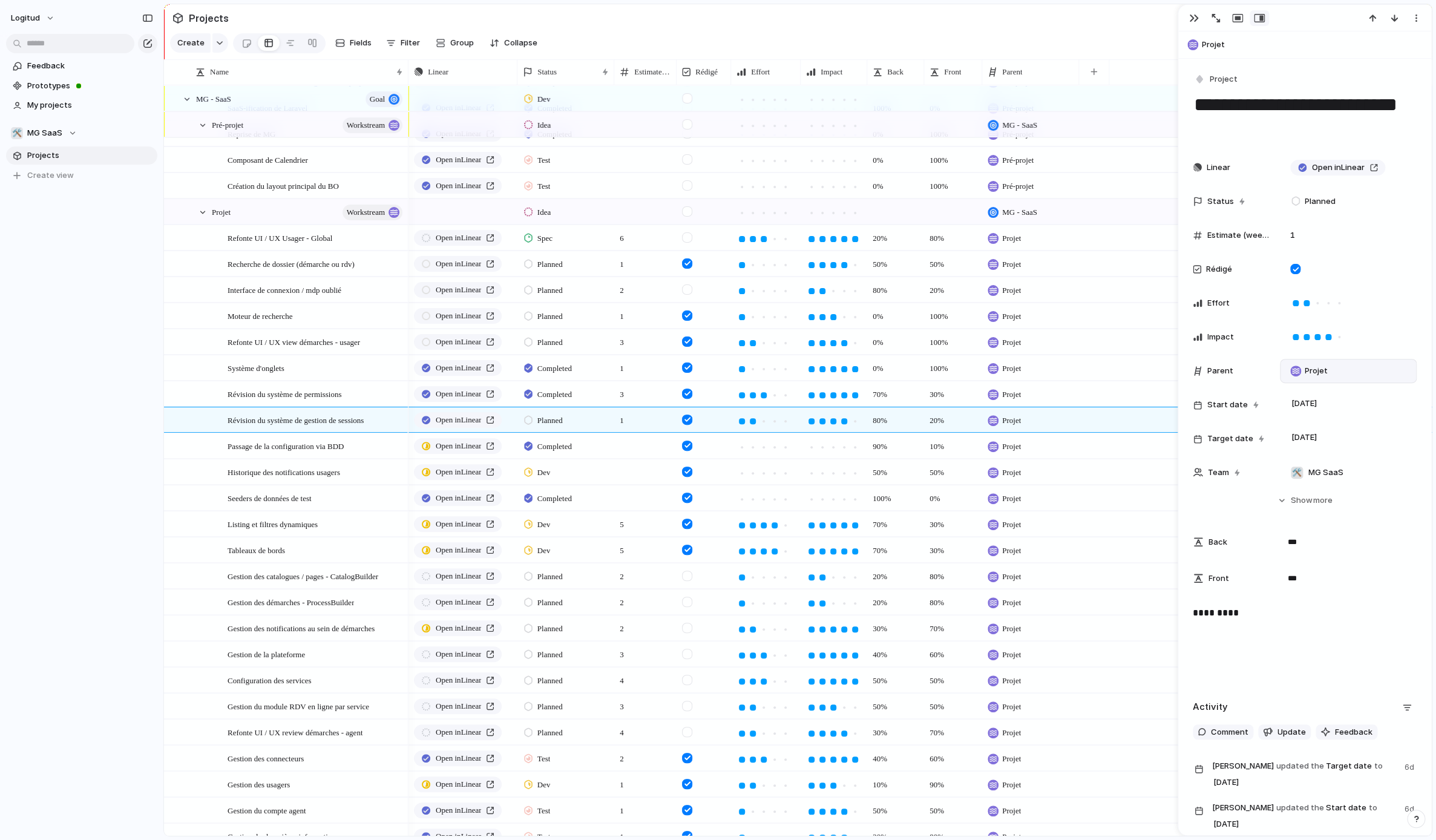
click at [1059, 614] on p "*********" at bounding box center [1305, 613] width 224 height 15
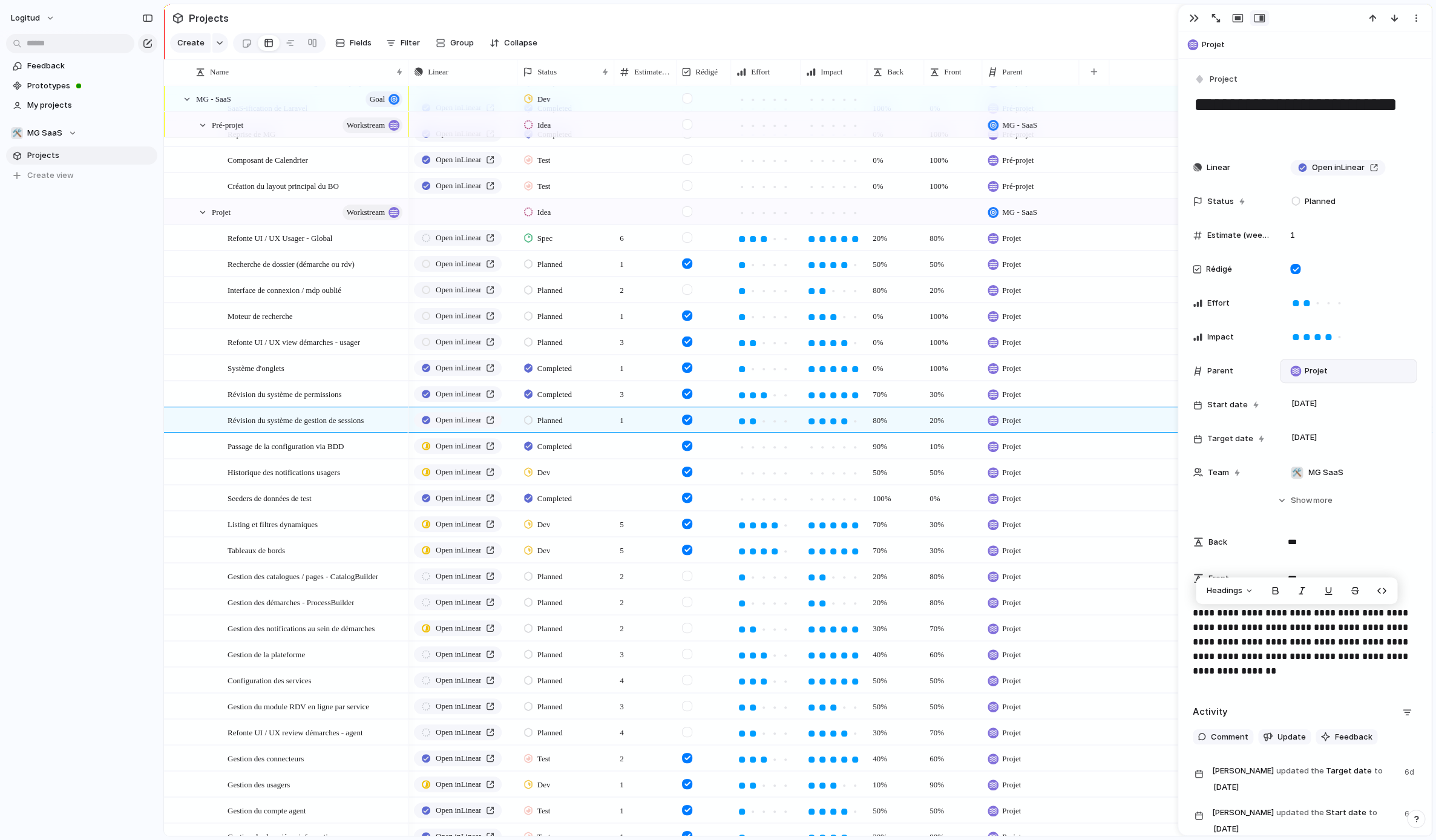
click at [1059, 672] on p "**********" at bounding box center [1305, 642] width 224 height 72
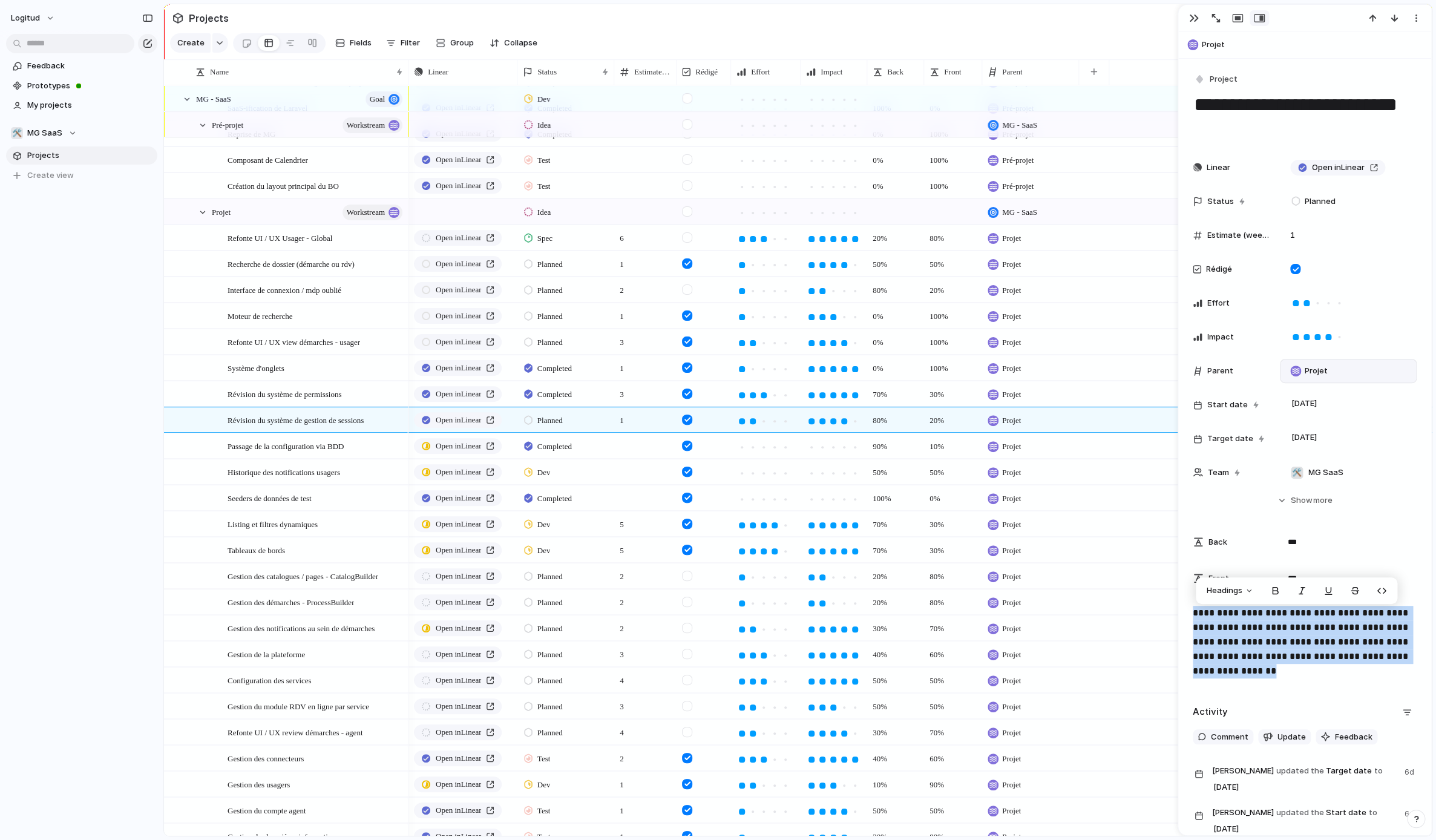
drag, startPoint x: 1225, startPoint y: 648, endPoint x: 1194, endPoint y: 616, distance: 44.6
click at [1059, 616] on p "**********" at bounding box center [1305, 642] width 224 height 72
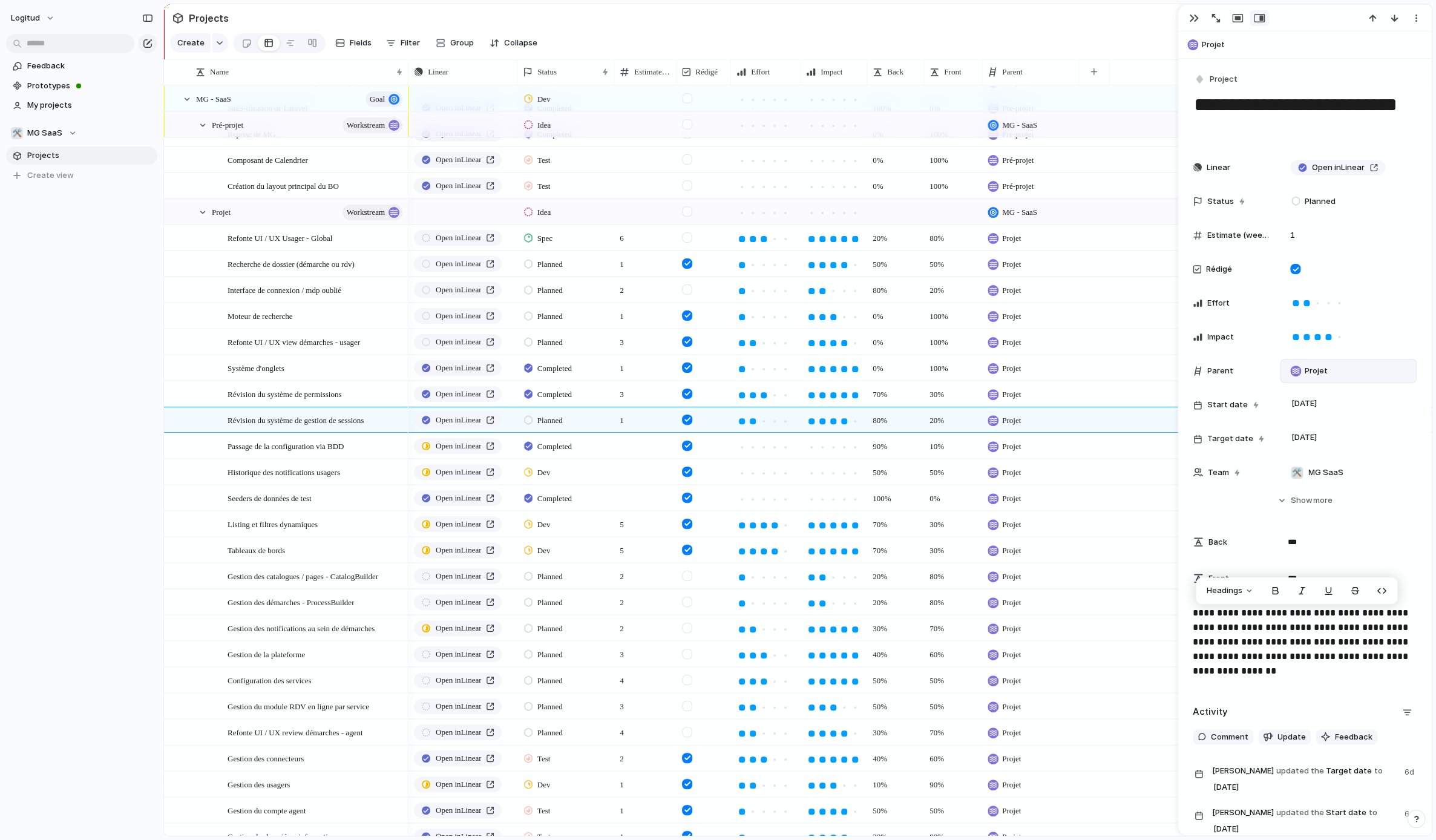
click at [1059, 678] on p "**********" at bounding box center [1305, 642] width 224 height 72
click at [533, 418] on div "Planned" at bounding box center [545, 421] width 42 height 15
click at [564, 632] on li "Dev" at bounding box center [579, 636] width 117 height 21
click at [629, 445] on div at bounding box center [645, 445] width 62 height 25
type input "*"
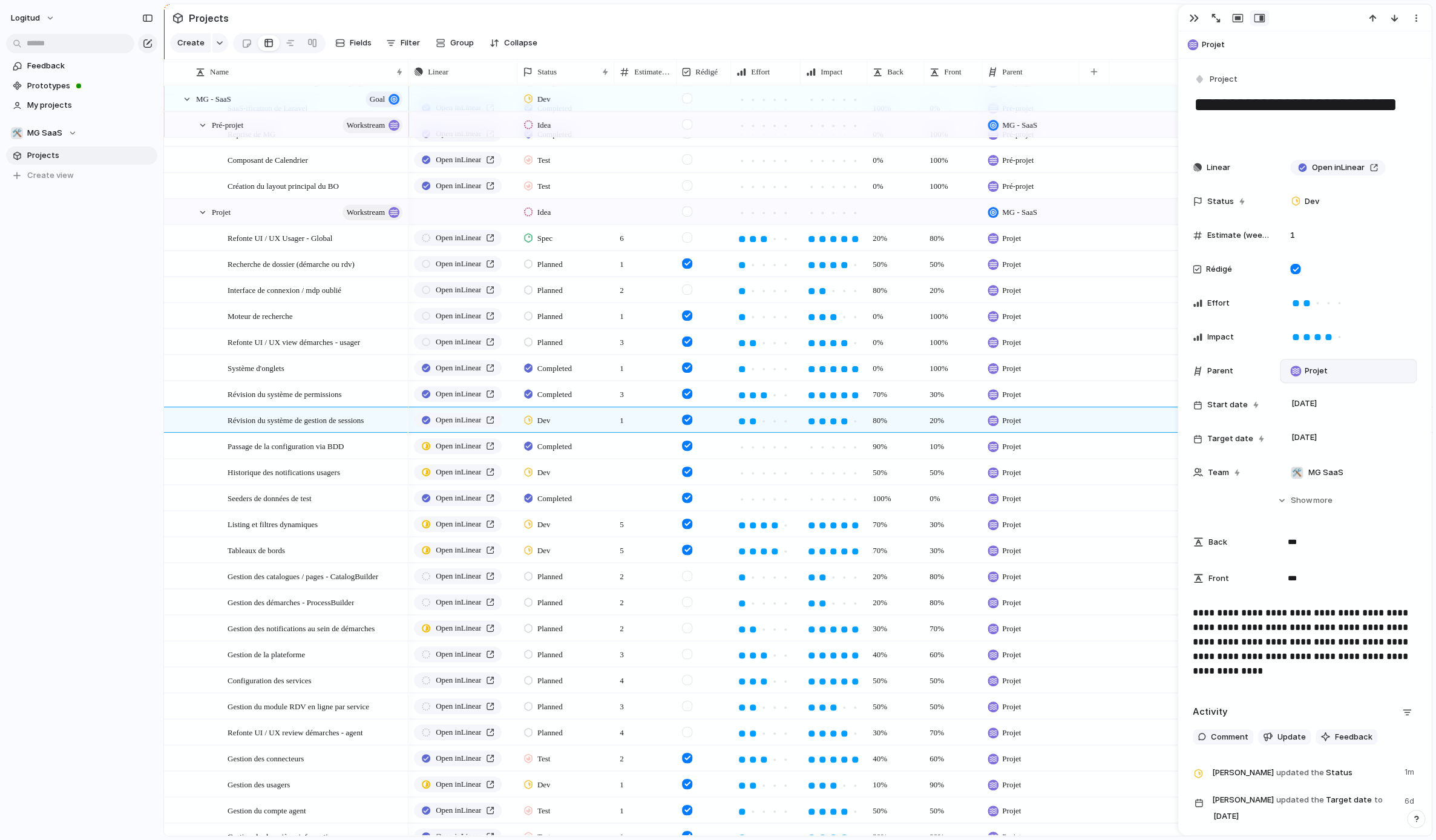
click at [631, 472] on div at bounding box center [645, 472] width 62 height 25
type input "*"
click at [633, 495] on div at bounding box center [645, 497] width 62 height 25
click at [633, 502] on input "number" at bounding box center [645, 500] width 61 height 29
type input "*"
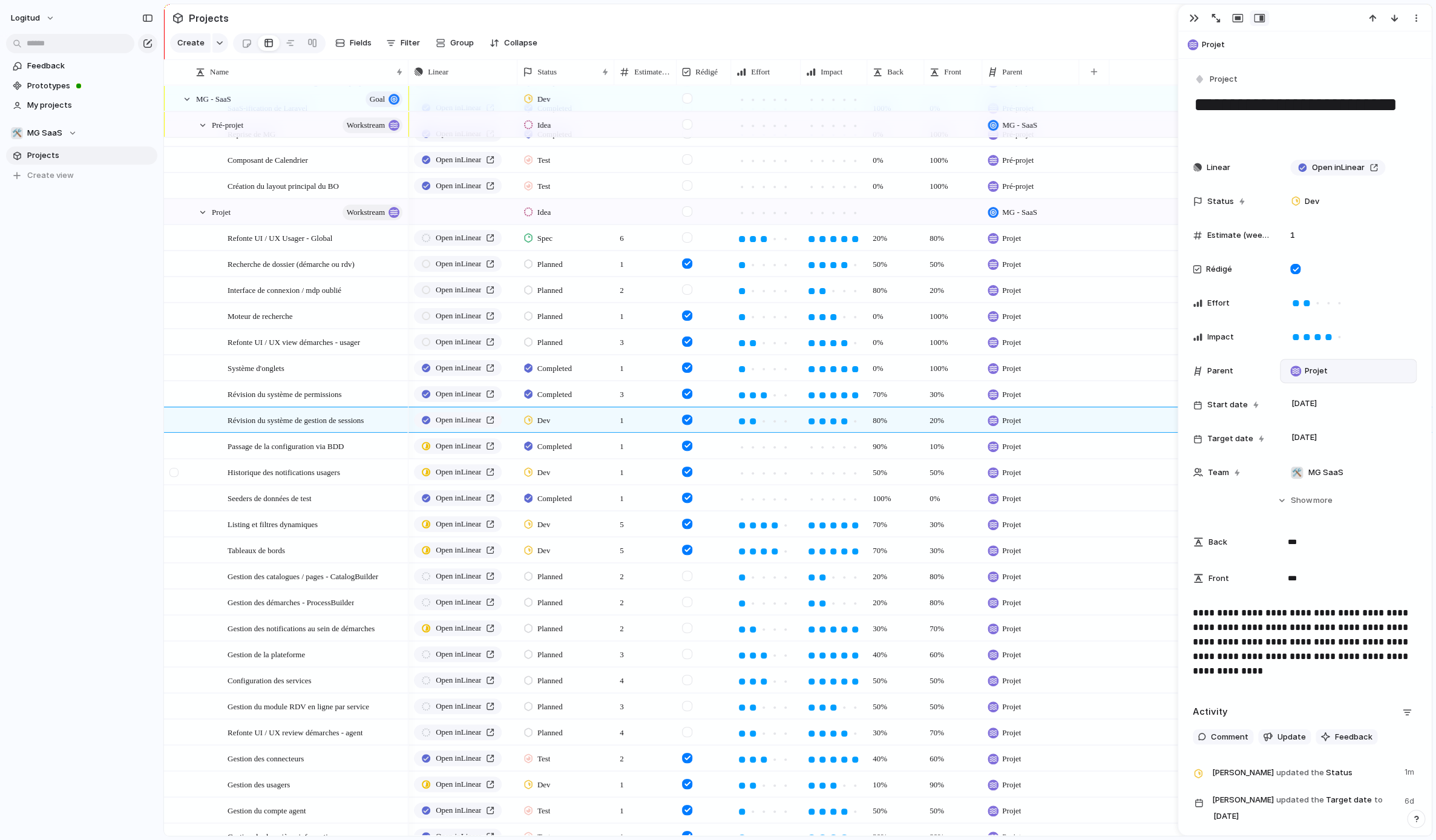
click at [166, 462] on div at bounding box center [176, 476] width 22 height 33
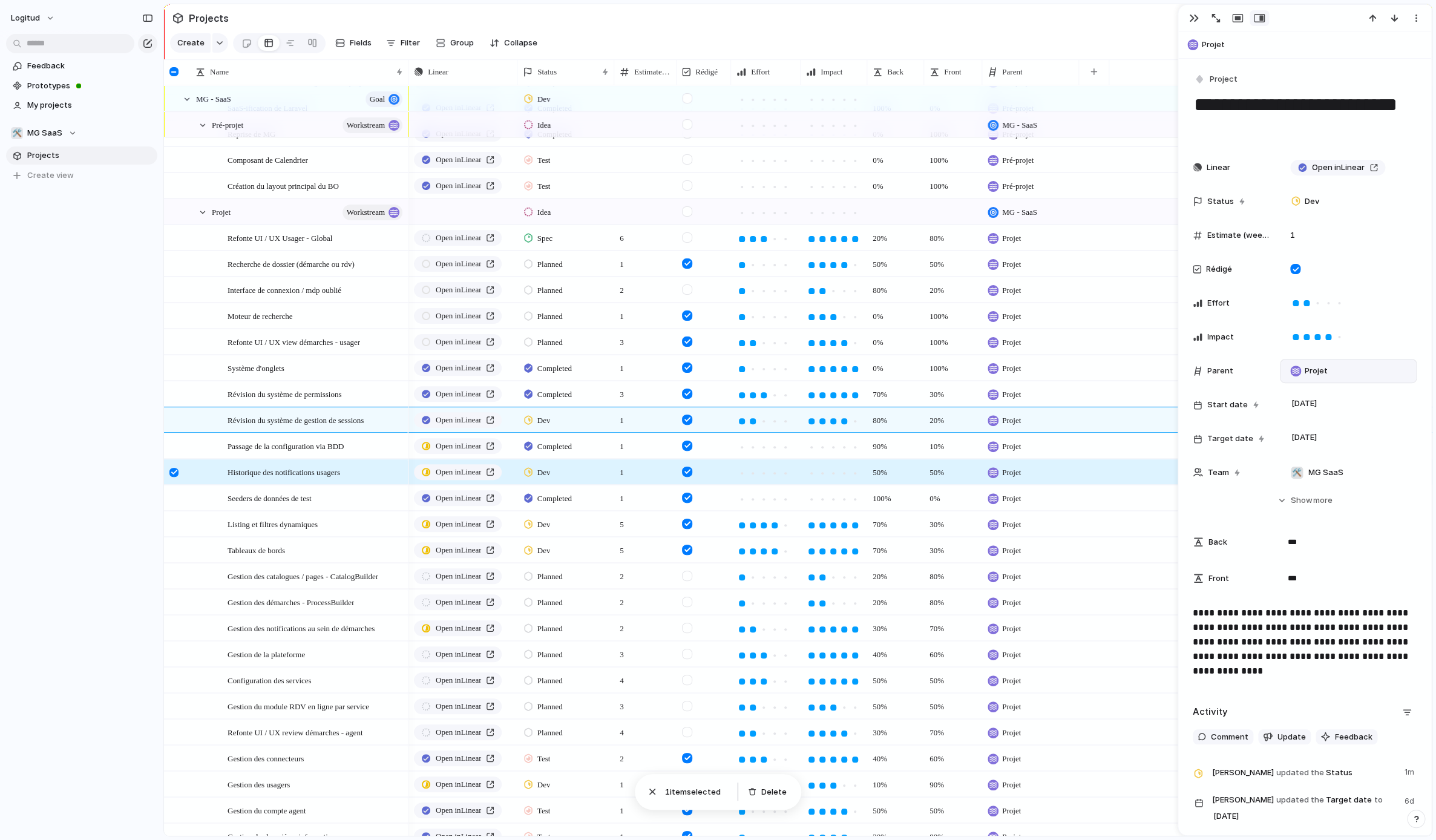
click at [90, 460] on div "logitud Feedback Prototypes My projects 🛠️ MG SaaS Projects To pick up a dragga…" at bounding box center [82, 420] width 164 height 840
click at [172, 472] on div at bounding box center [174, 472] width 9 height 9
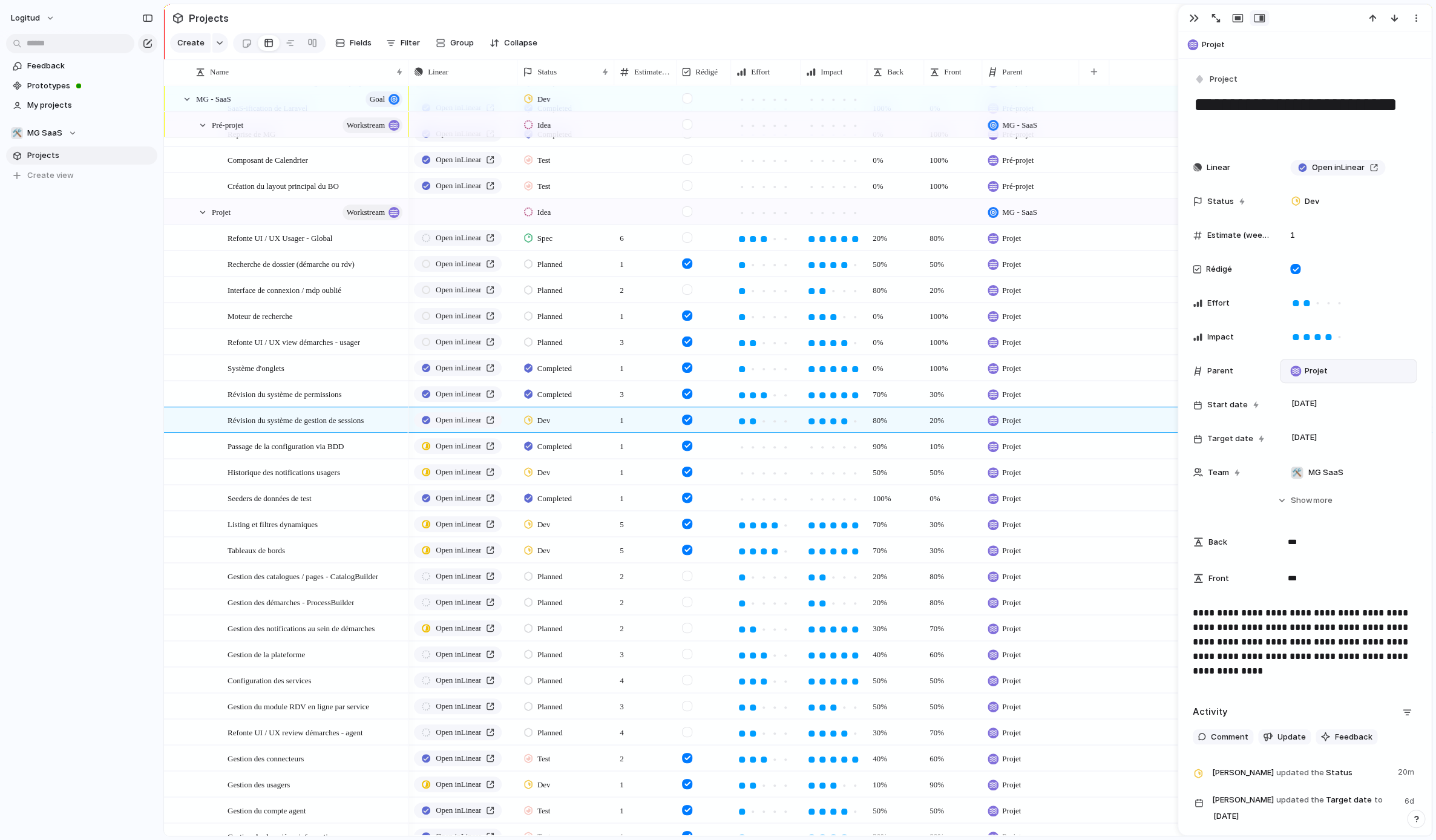
click at [76, 372] on div "logitud Feedback Prototypes My projects 🛠️ MG SaaS Projects To pick up a dragga…" at bounding box center [82, 420] width 164 height 840
click at [328, 445] on span "Passage de la configuration via BDD" at bounding box center [285, 445] width 116 height 14
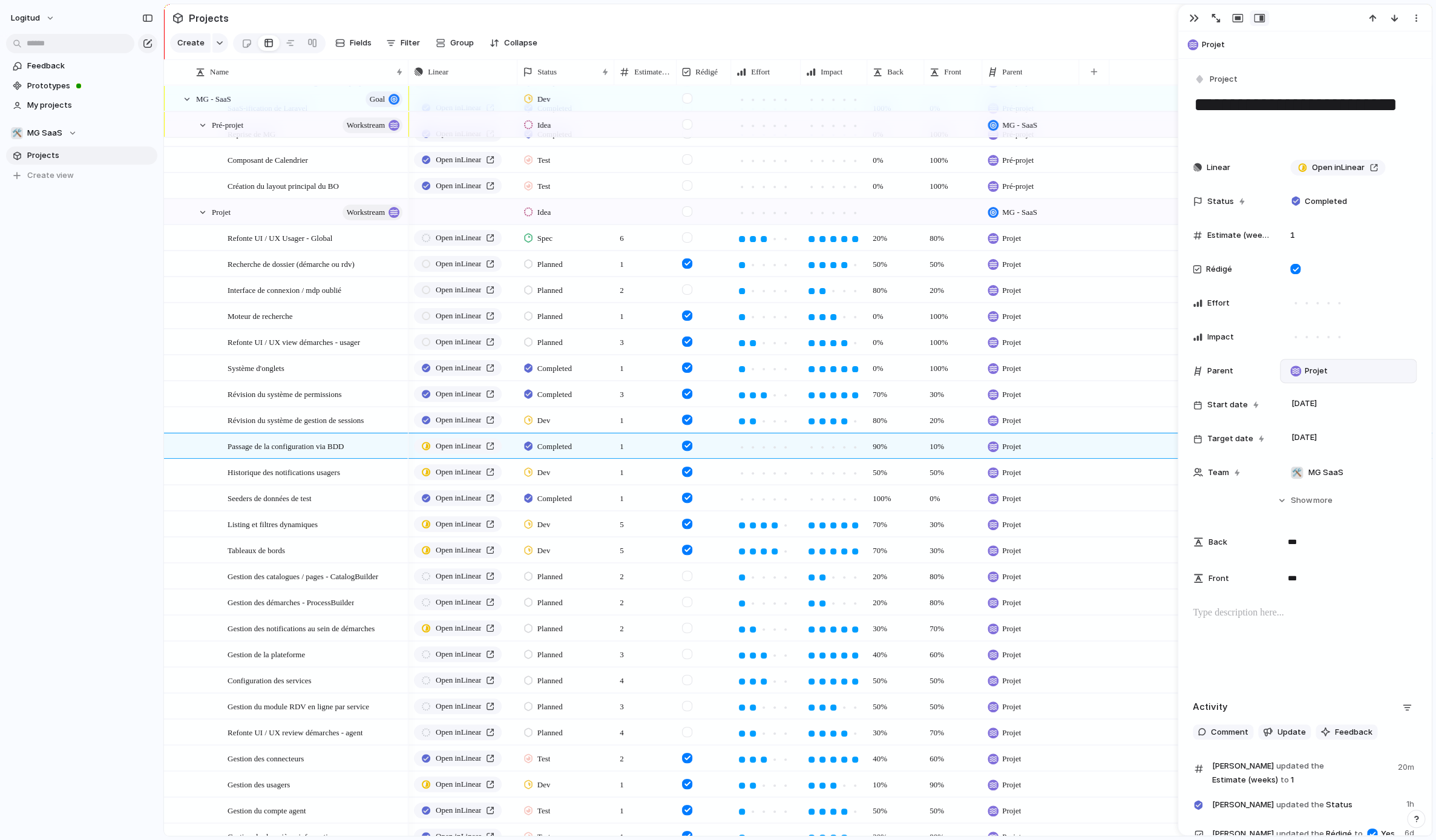
click at [1059, 616] on p at bounding box center [1305, 613] width 224 height 15
click at [549, 443] on span "Completed" at bounding box center [554, 447] width 34 height 12
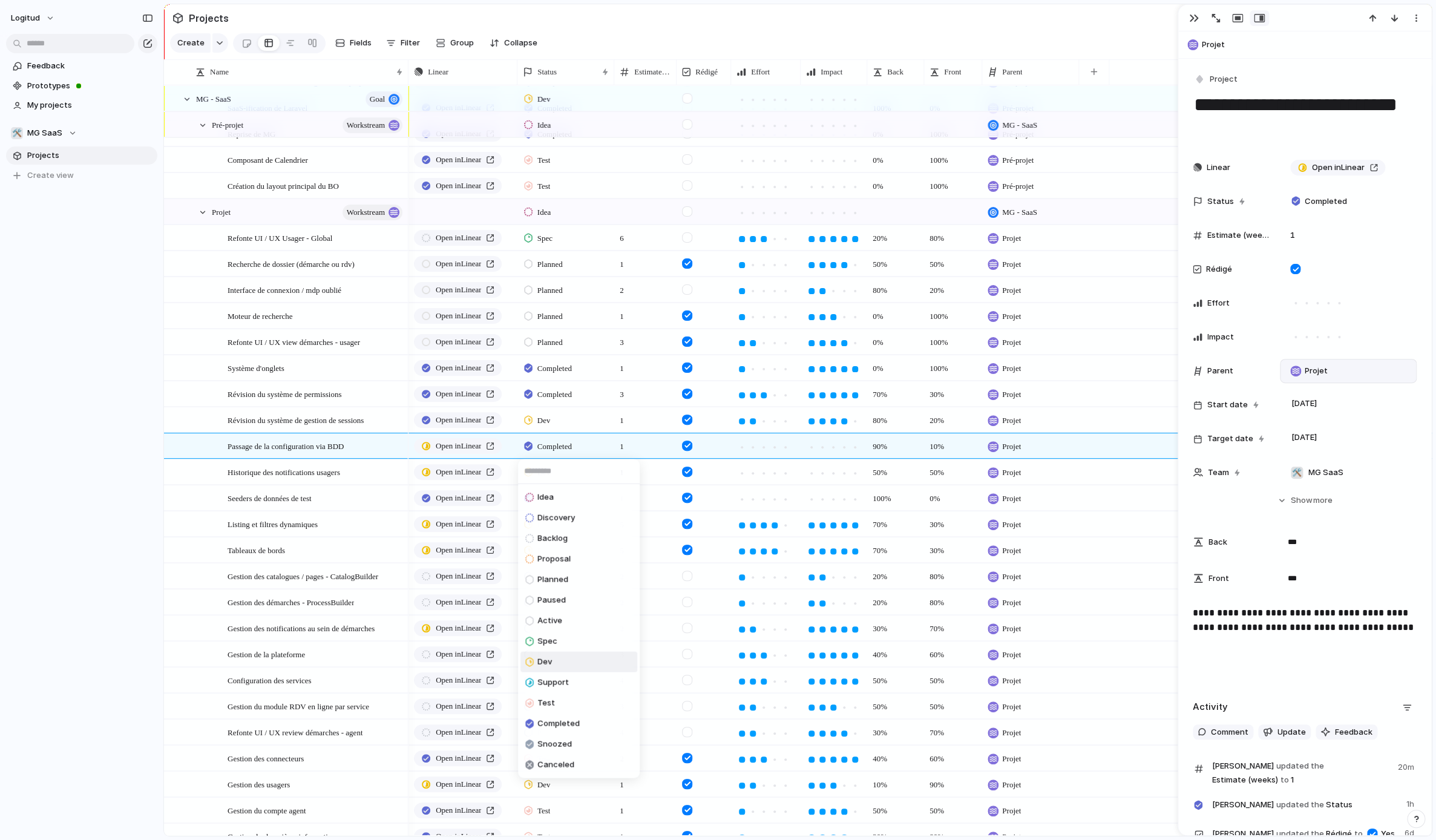
click at [574, 660] on li "Dev" at bounding box center [579, 662] width 117 height 21
click at [752, 446] on div at bounding box center [753, 447] width 6 height 6
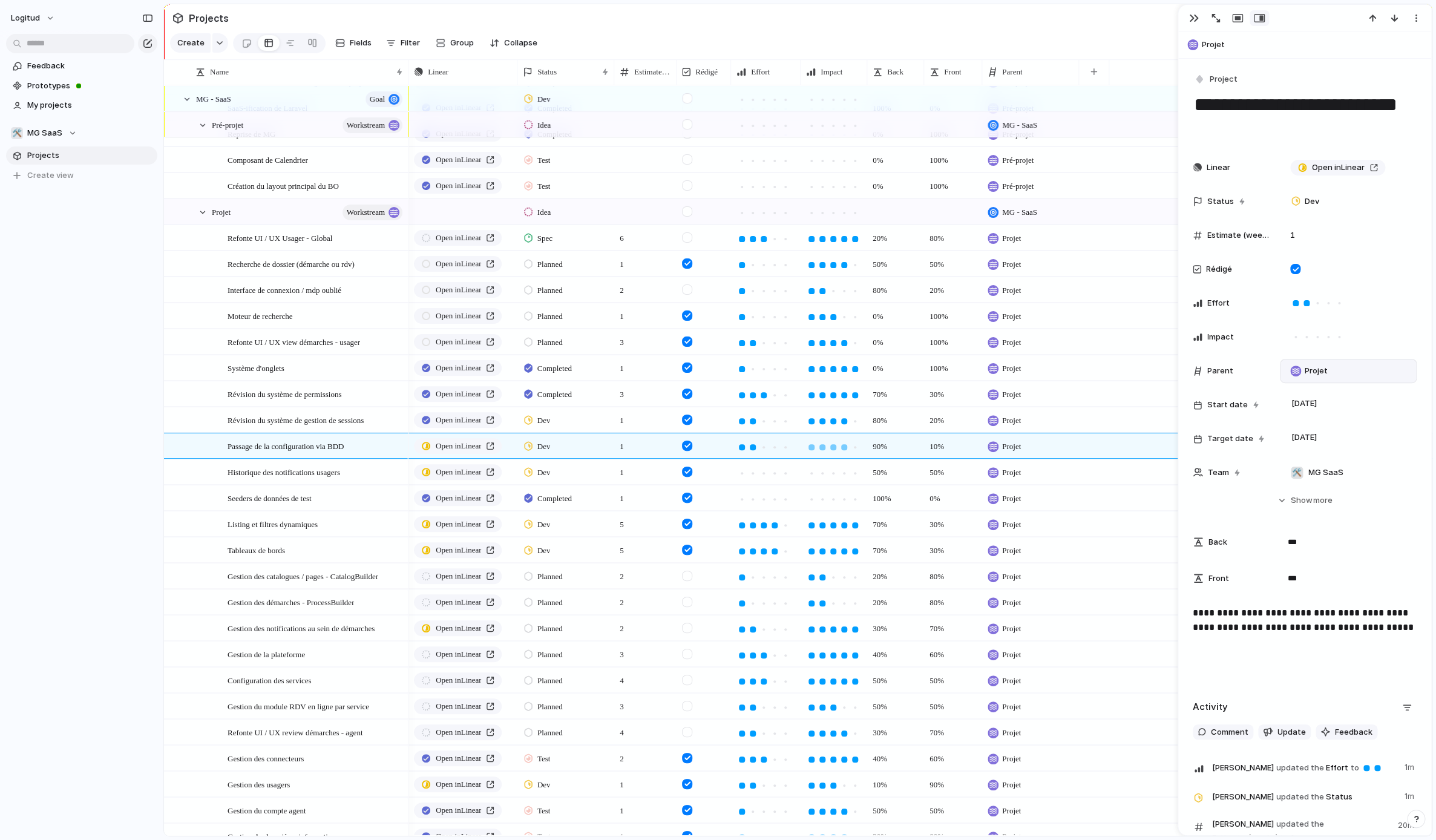
click at [846, 447] on div at bounding box center [844, 447] width 6 height 6
click at [310, 469] on span "Historique des notifications usagers" at bounding box center [284, 472] width 113 height 14
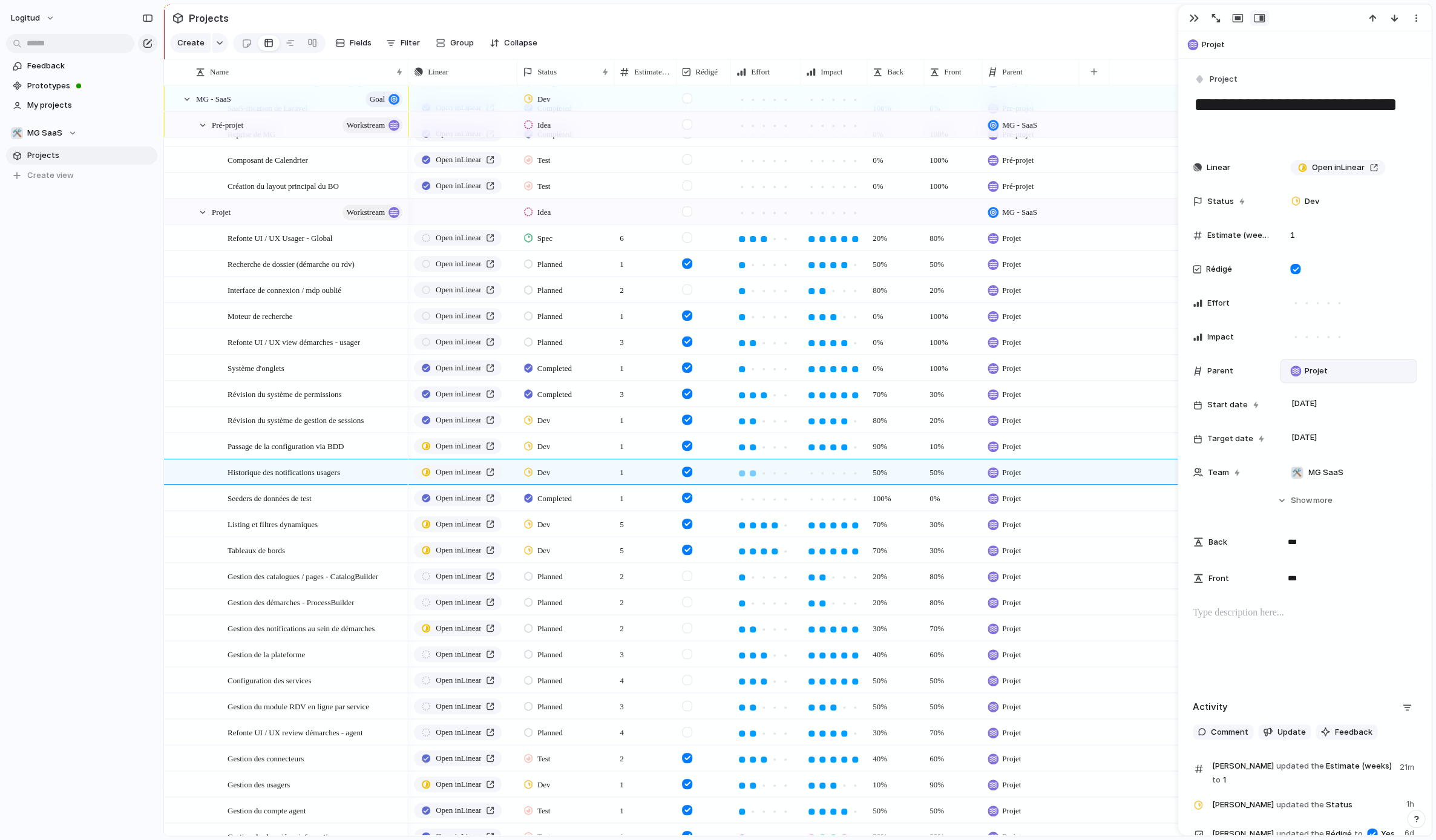
click at [753, 474] on div at bounding box center [753, 473] width 6 height 6
click at [743, 472] on div at bounding box center [742, 473] width 6 height 6
click at [832, 475] on div at bounding box center [834, 473] width 11 height 11
click at [755, 498] on div at bounding box center [753, 499] width 6 height 6
click at [844, 501] on div at bounding box center [844, 499] width 6 height 6
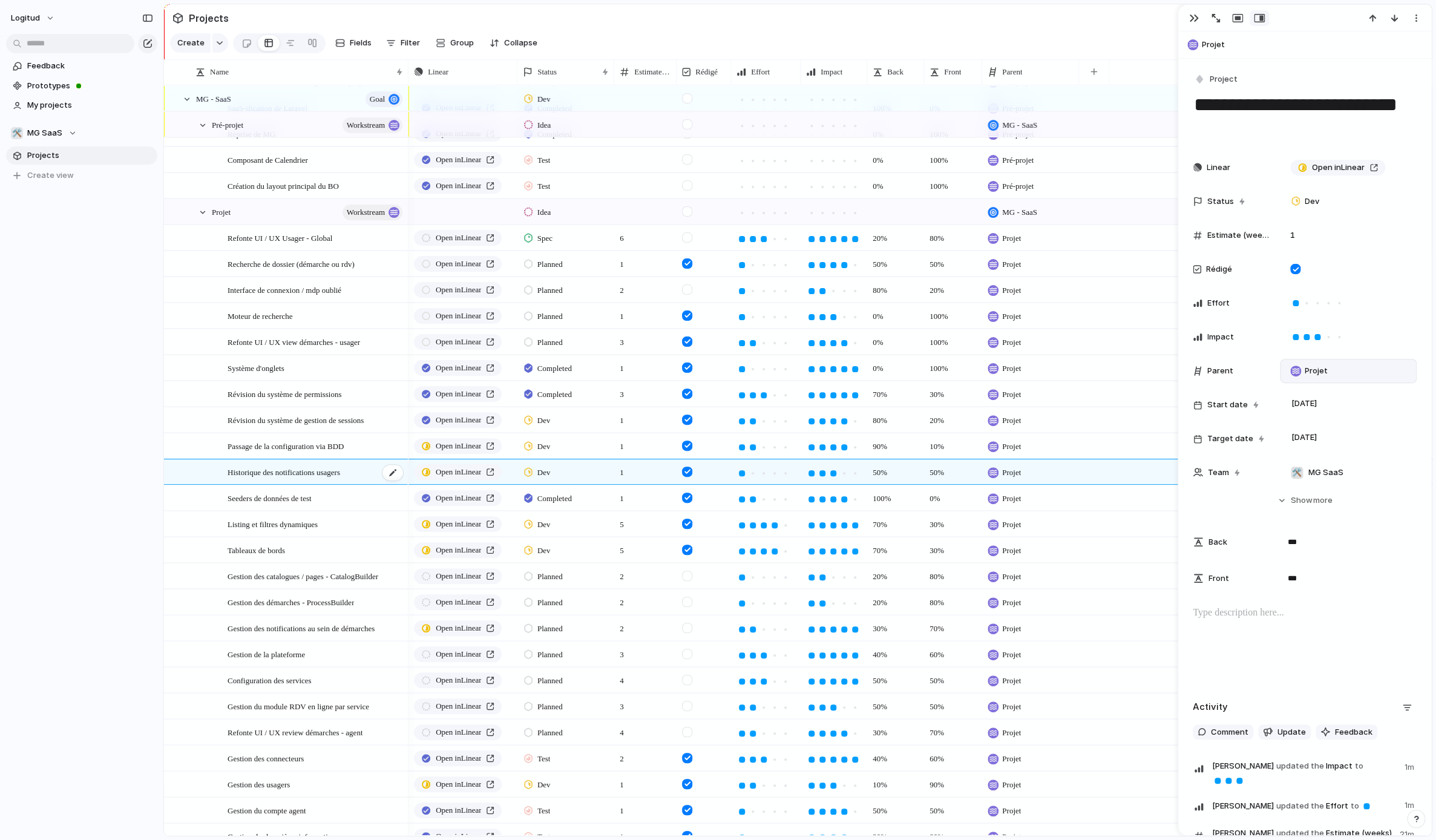
click at [306, 471] on span "Historique des notifications usagers" at bounding box center [284, 472] width 113 height 14
click at [297, 456] on div "Passage de la configuration via BDD" at bounding box center [316, 446] width 177 height 25
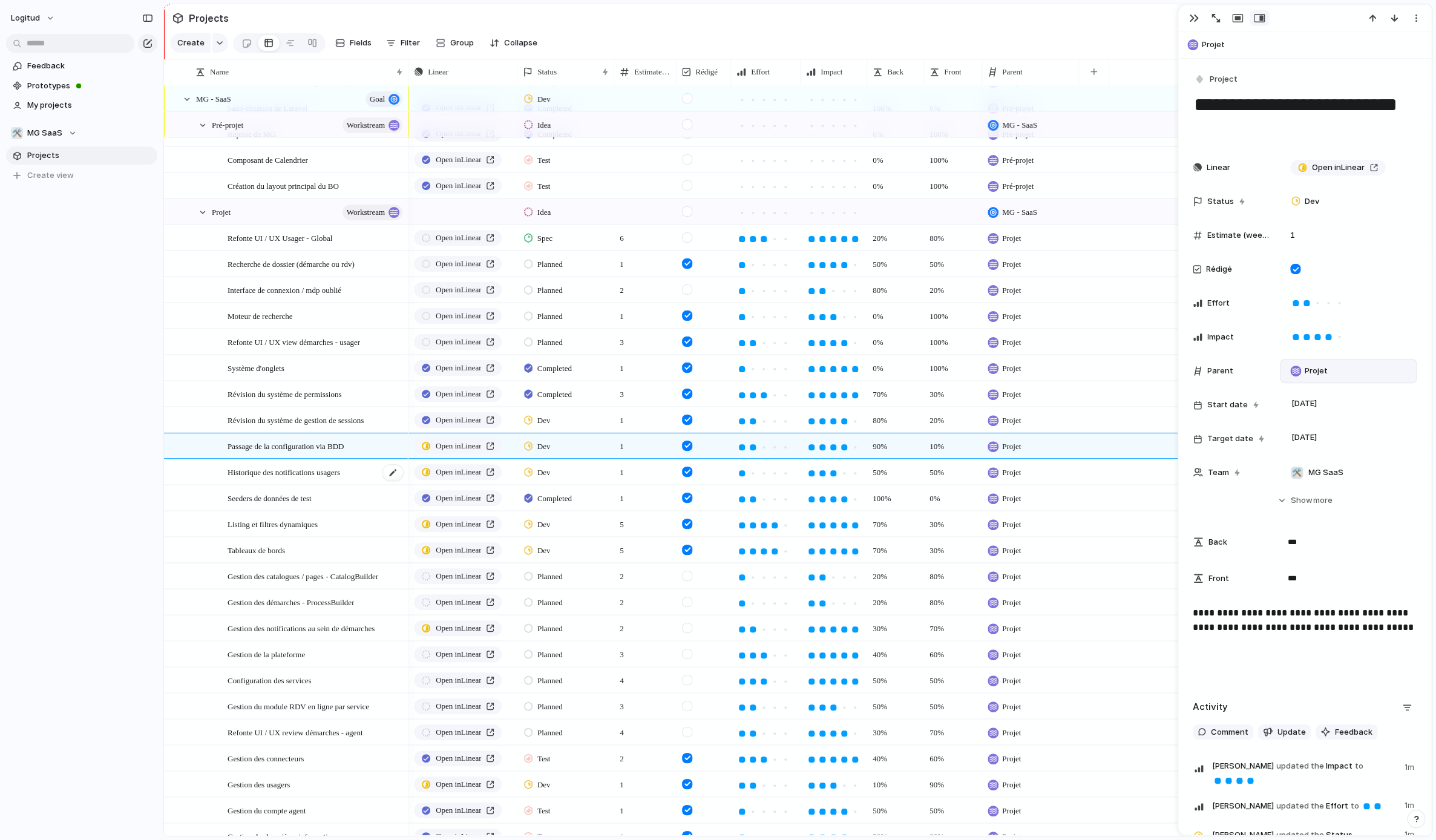
click at [313, 468] on span "Historique des notifications usagers" at bounding box center [284, 472] width 113 height 14
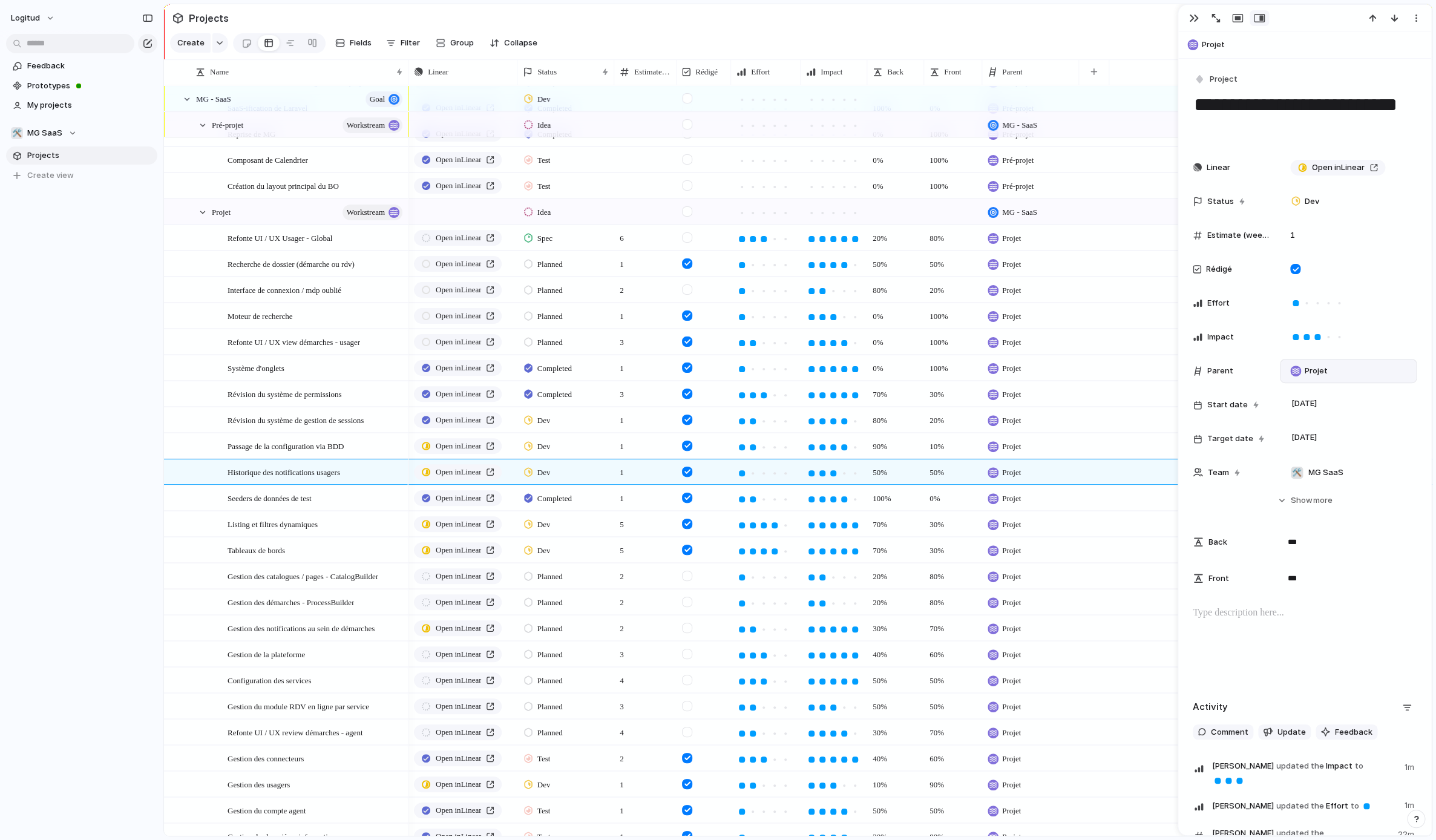
click at [1059, 620] on p at bounding box center [1305, 613] width 224 height 15
click at [1059, 131] on textarea "**********" at bounding box center [1305, 116] width 224 height 49
type textarea "**********"
click at [1059, 630] on div at bounding box center [1305, 644] width 224 height 78
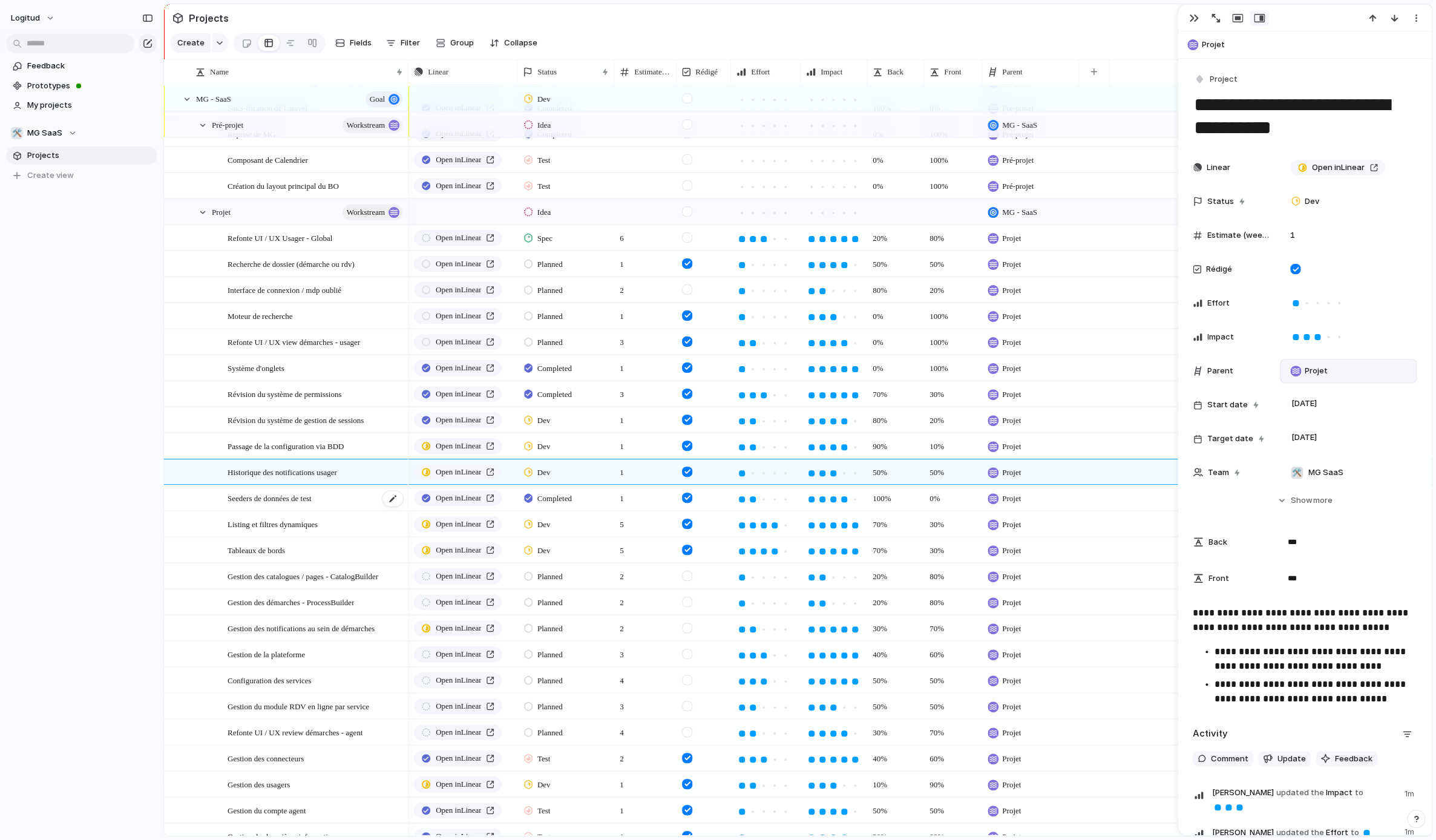
click at [300, 494] on span "Seeders de données de test" at bounding box center [270, 497] width 84 height 14
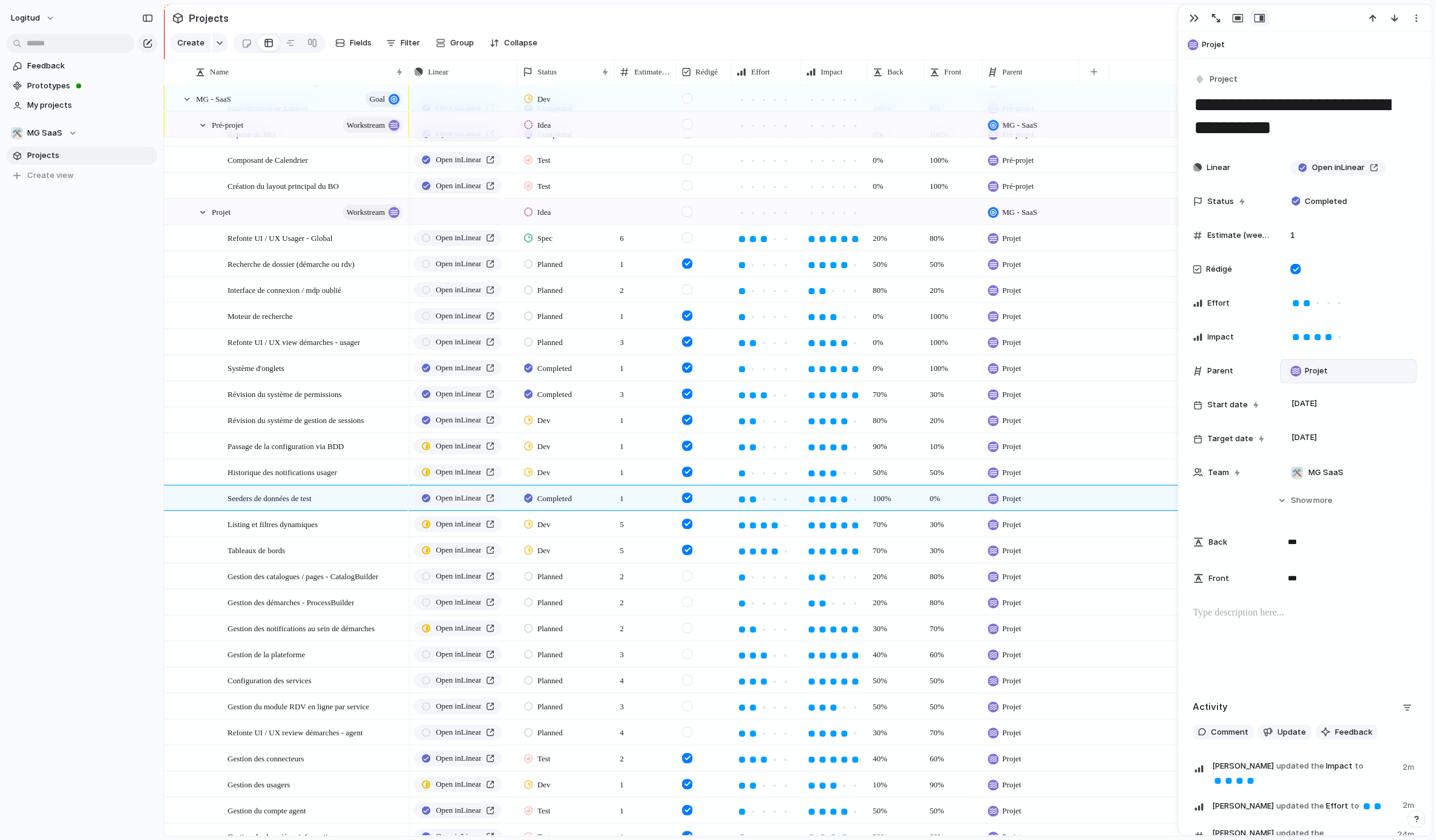
click at [1059, 620] on p at bounding box center [1305, 613] width 224 height 15
click at [340, 515] on div "Listing et filtres dynamiques" at bounding box center [316, 524] width 177 height 25
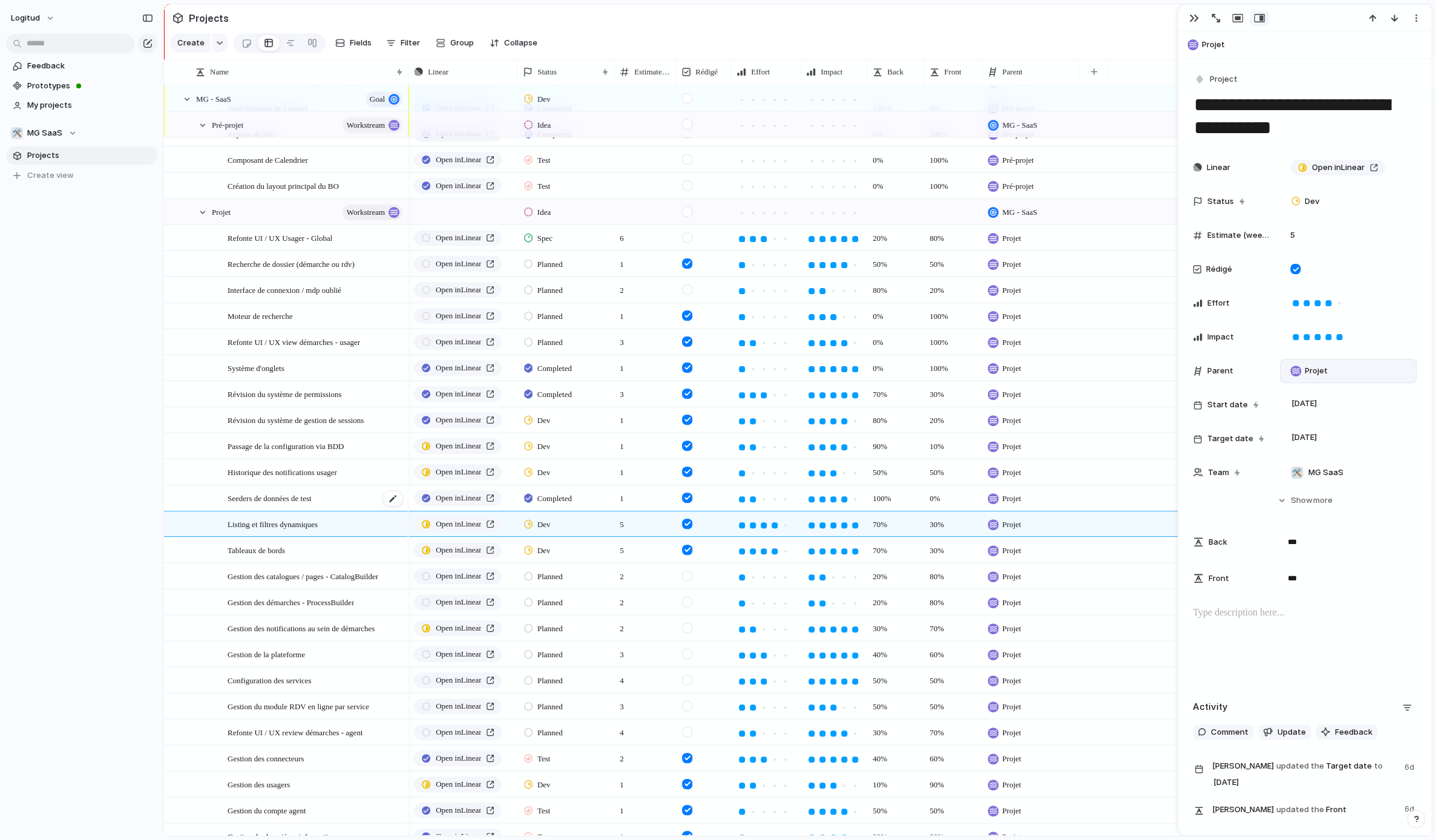
click at [345, 500] on div "Seeders de données de test" at bounding box center [316, 498] width 177 height 25
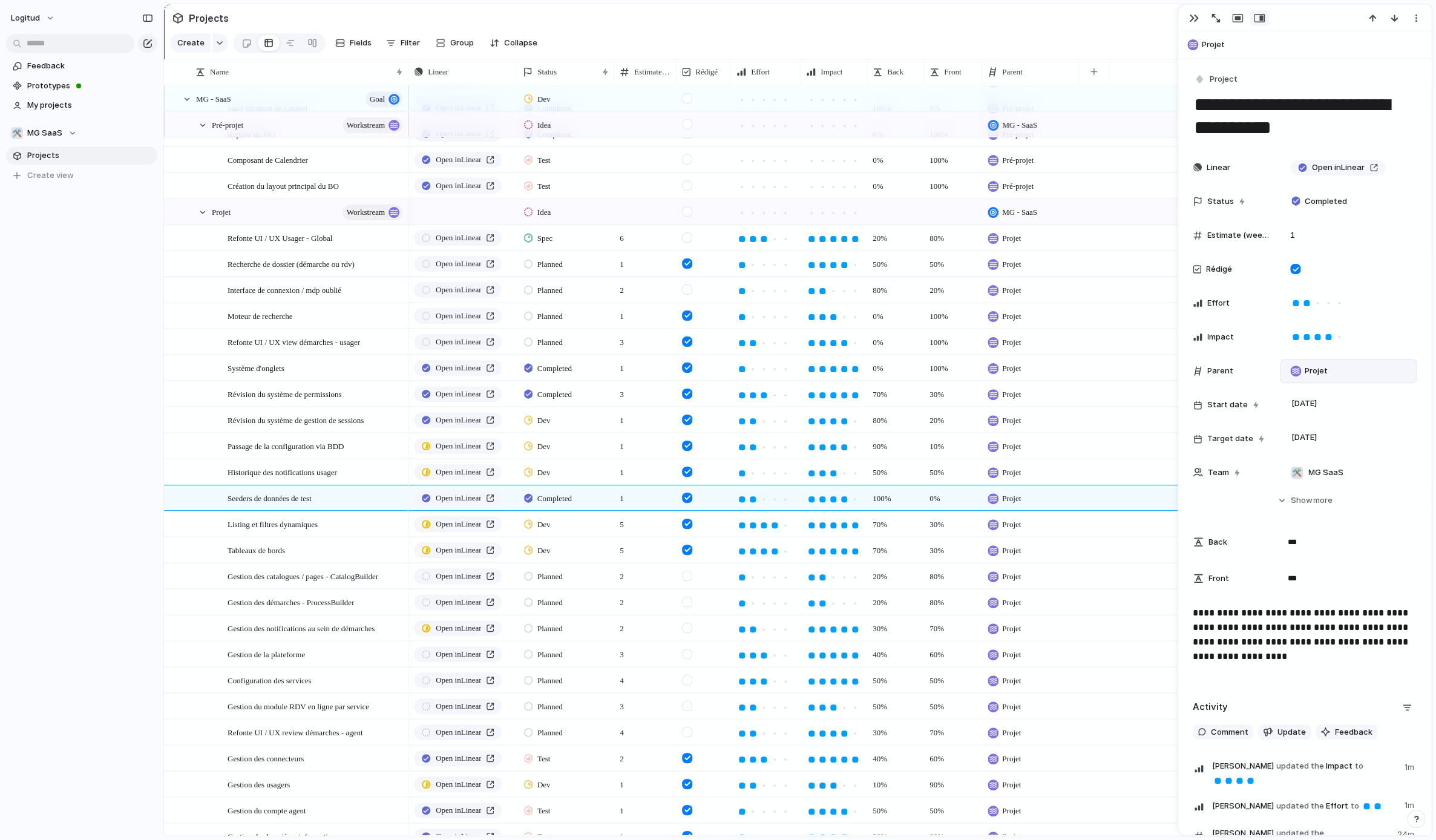
click at [1059, 664] on p "**********" at bounding box center [1305, 634] width 224 height 58
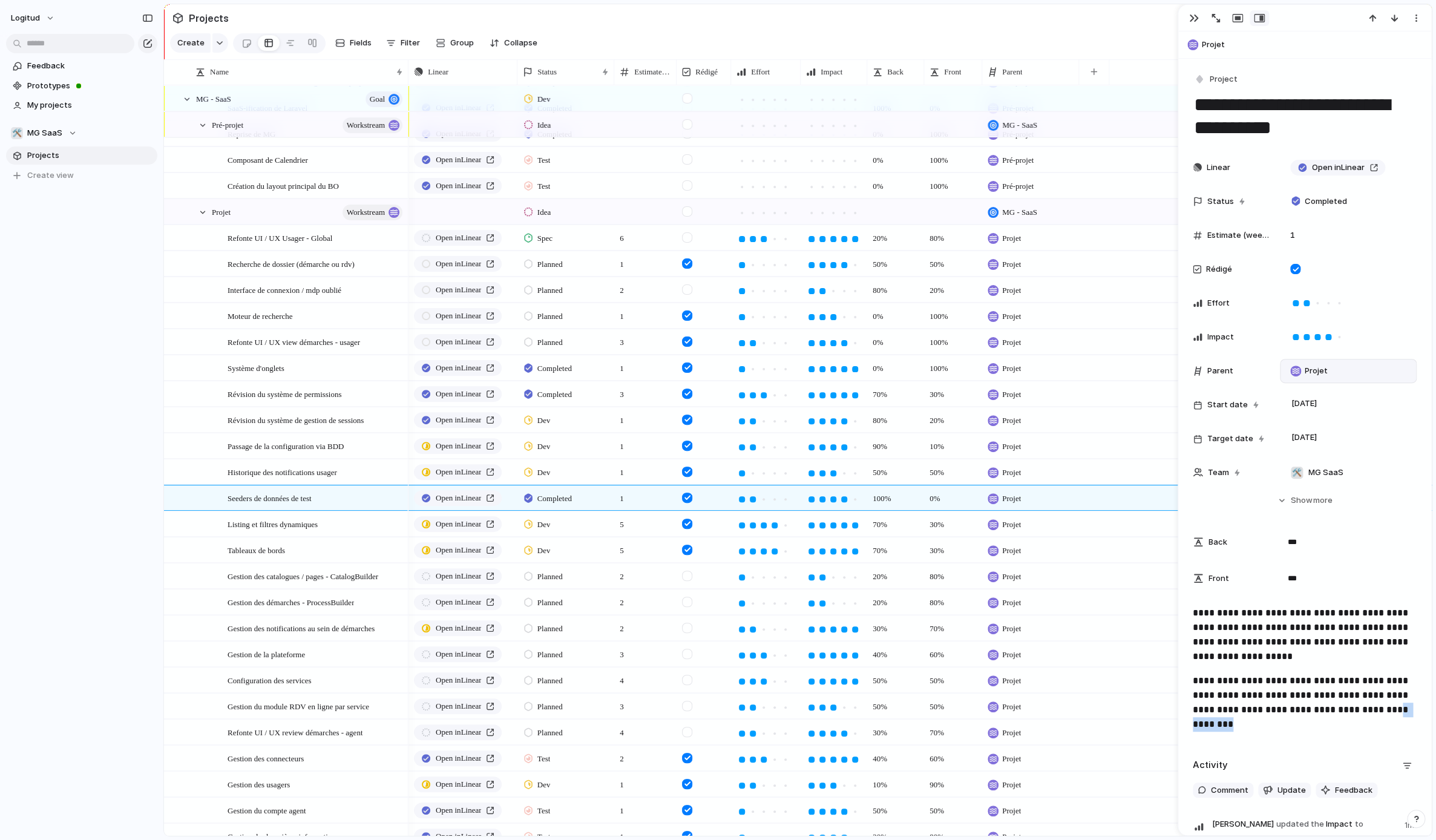
drag, startPoint x: 1311, startPoint y: 725, endPoint x: 1223, endPoint y: 727, distance: 88.0
click at [1059, 710] on p "**********" at bounding box center [1305, 702] width 224 height 58
click at [288, 516] on span "Listing et filtres dynamiques" at bounding box center [273, 523] width 90 height 14
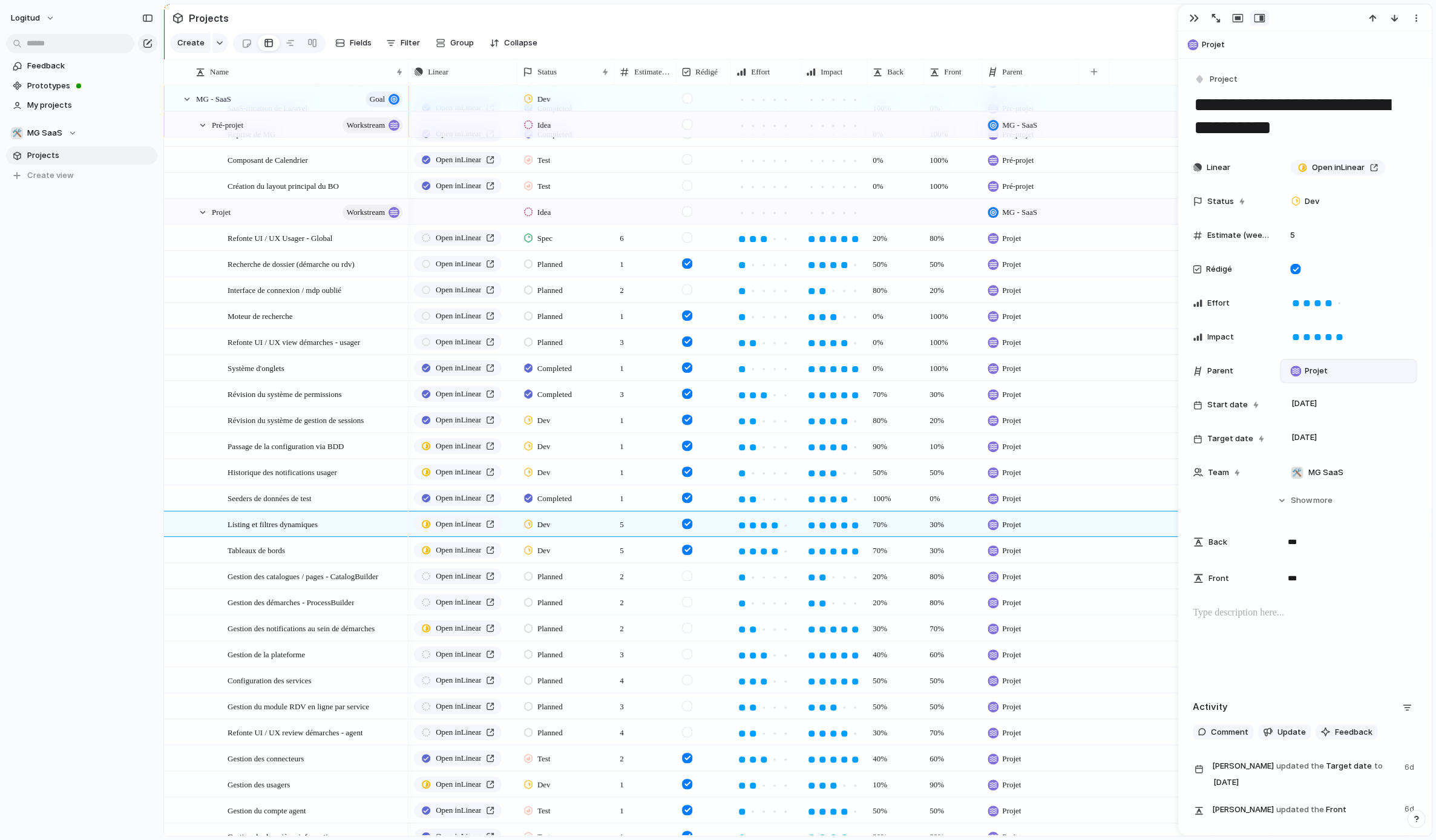
click at [1059, 619] on p at bounding box center [1305, 613] width 224 height 15
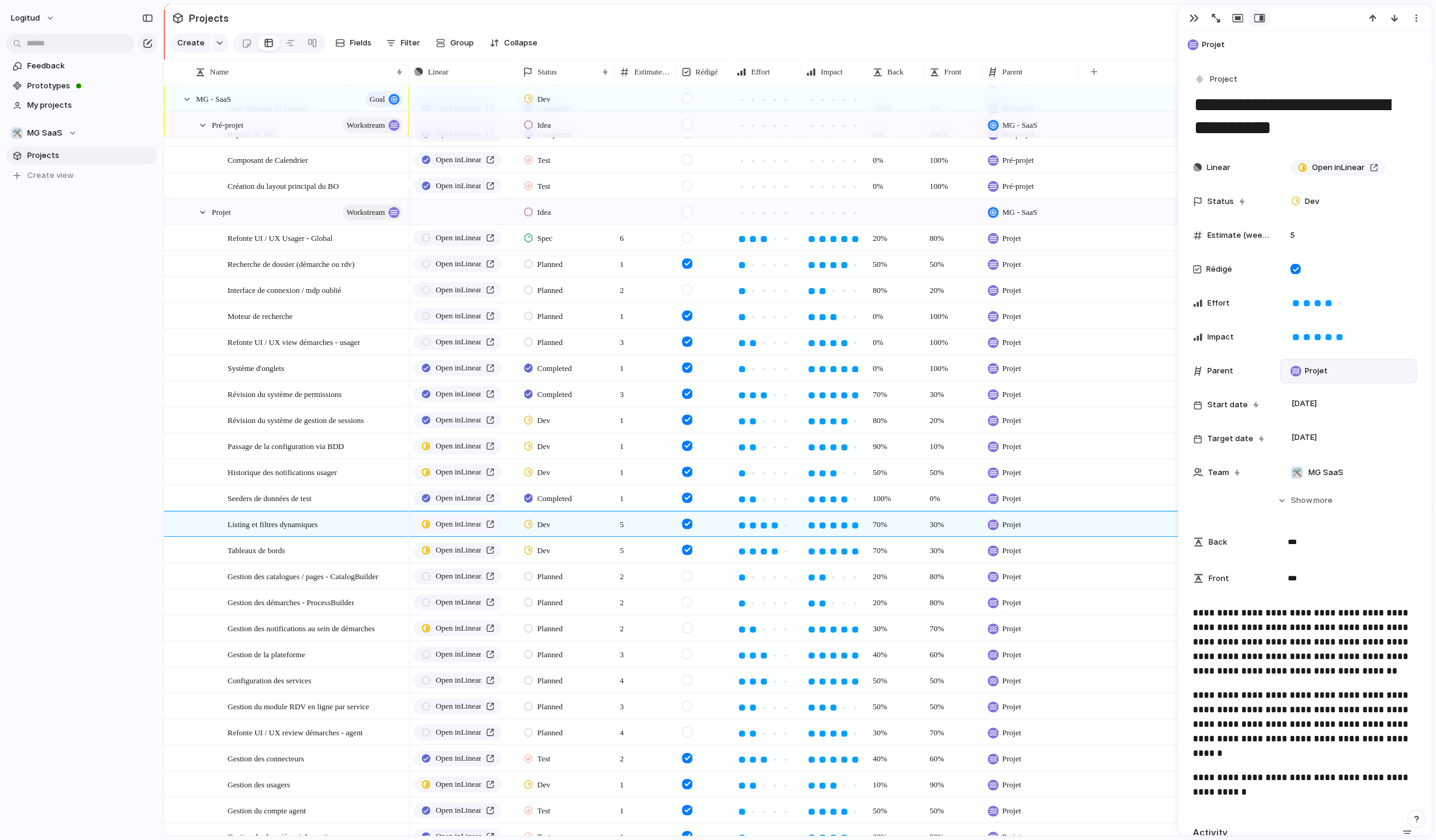
click at [1059, 710] on p "**********" at bounding box center [1305, 784] width 224 height 29
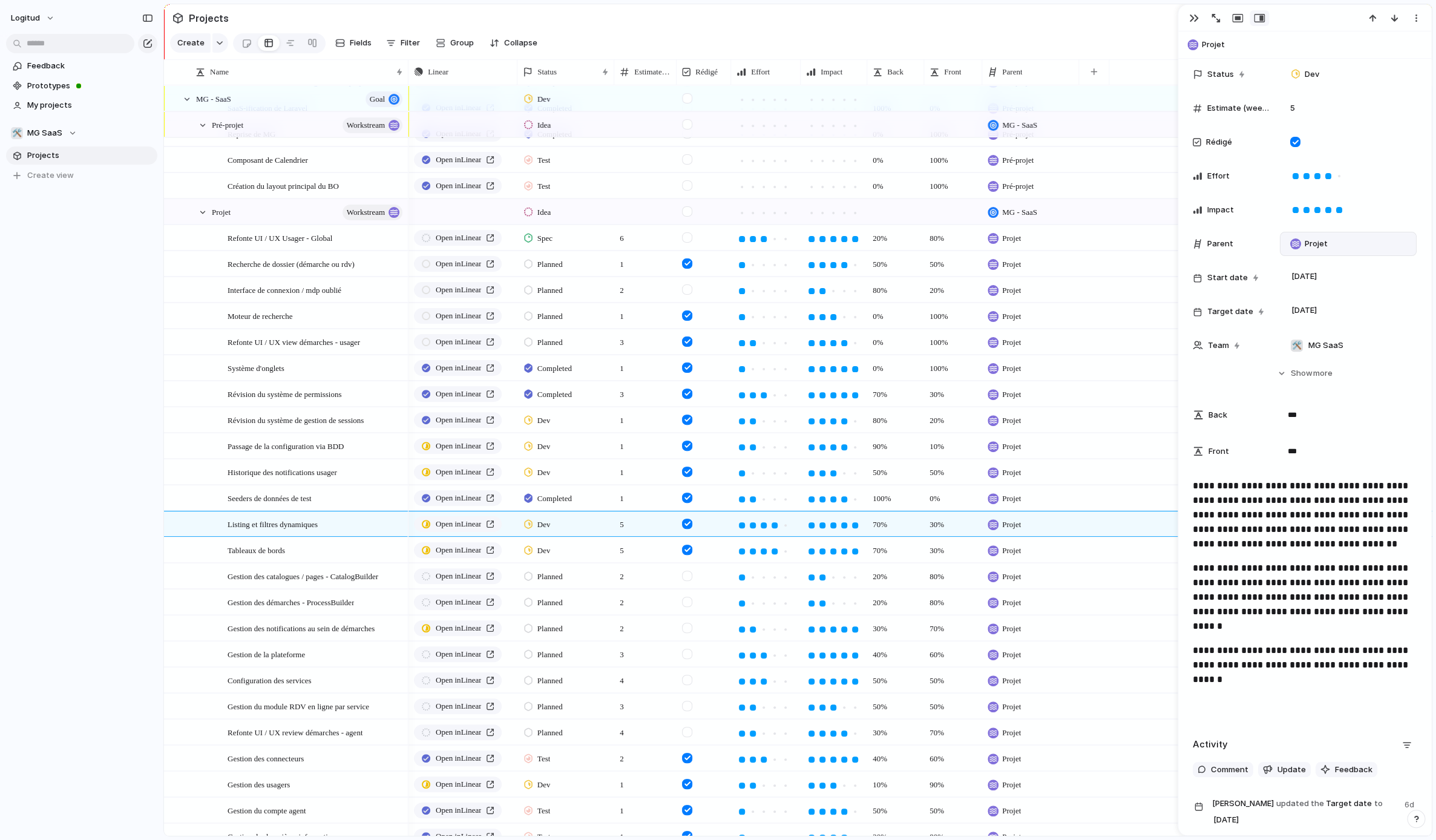
scroll to position [131, 0]
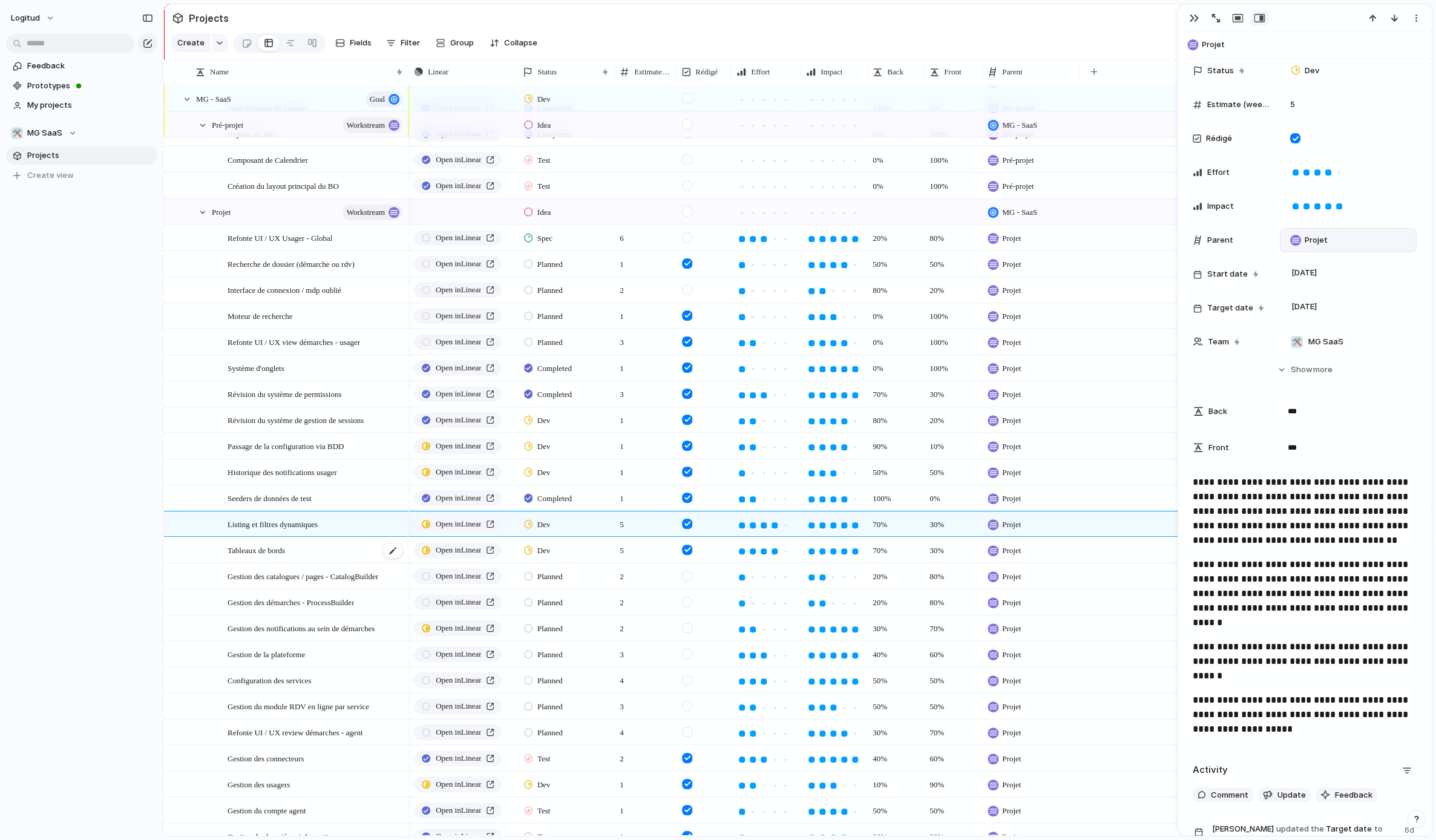
click at [327, 556] on div "Tableaux de bords" at bounding box center [316, 550] width 177 height 25
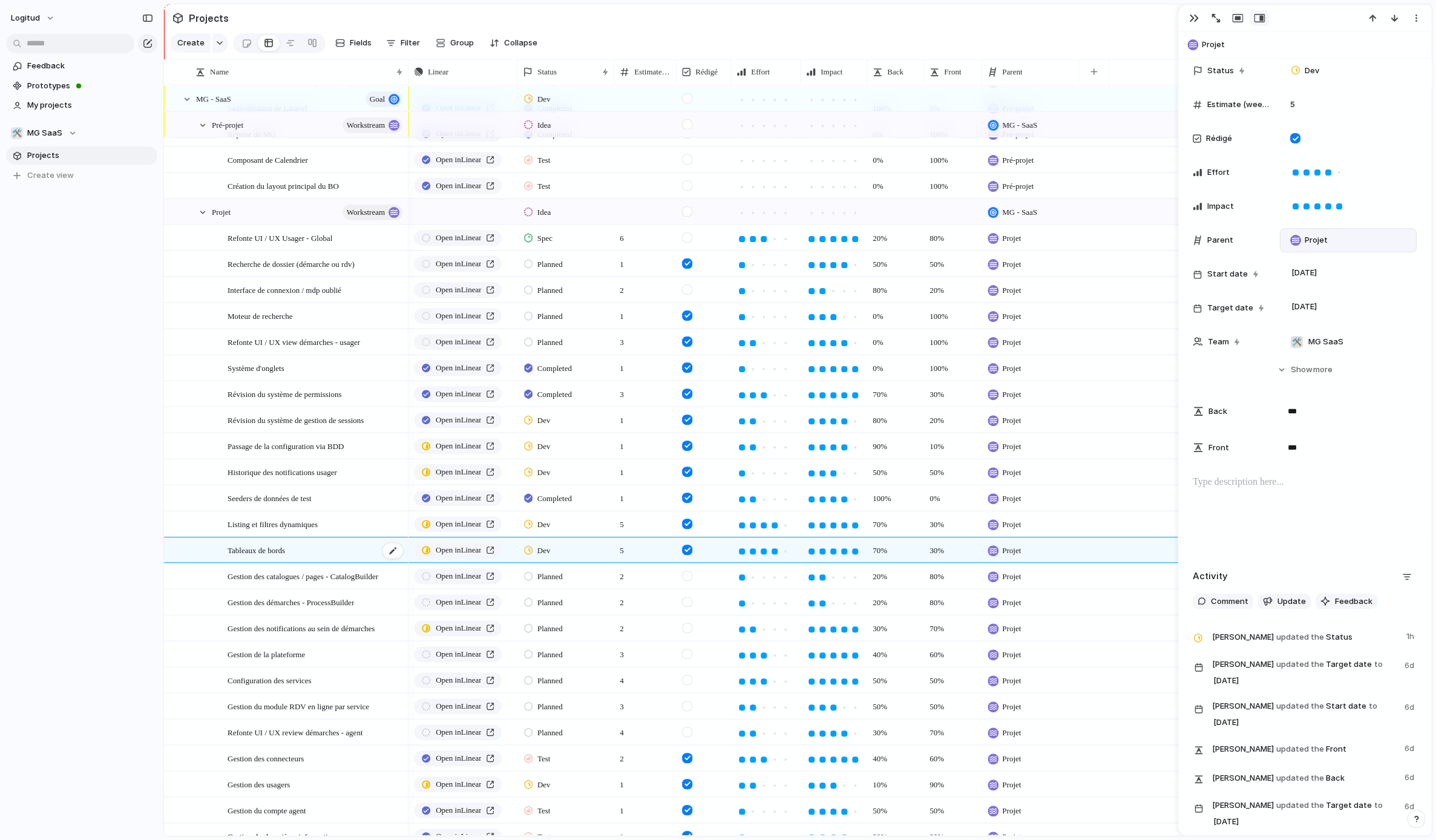
scroll to position [107, 0]
click at [1059, 524] on div at bounding box center [1305, 514] width 224 height 78
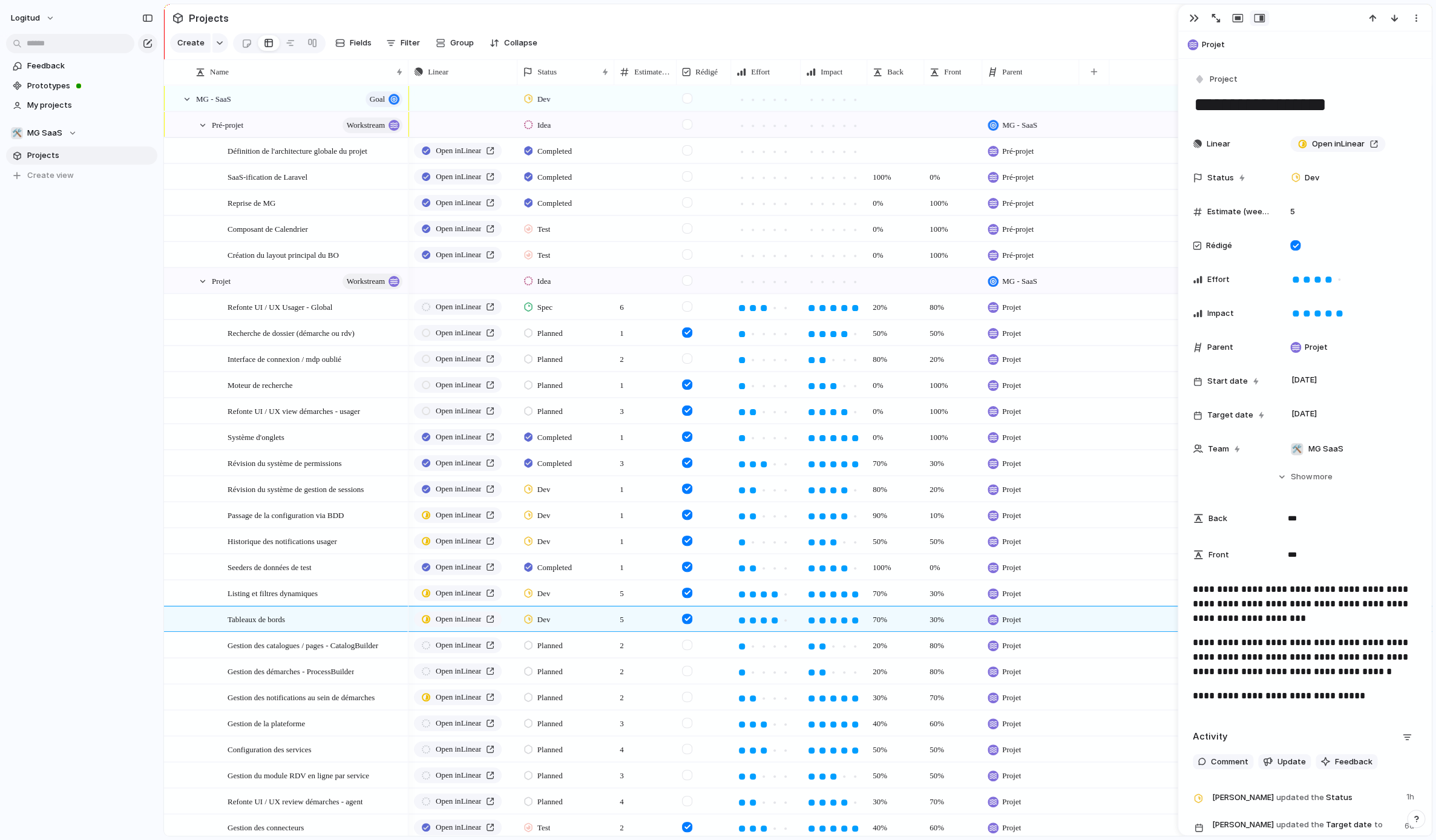
scroll to position [107, 0]
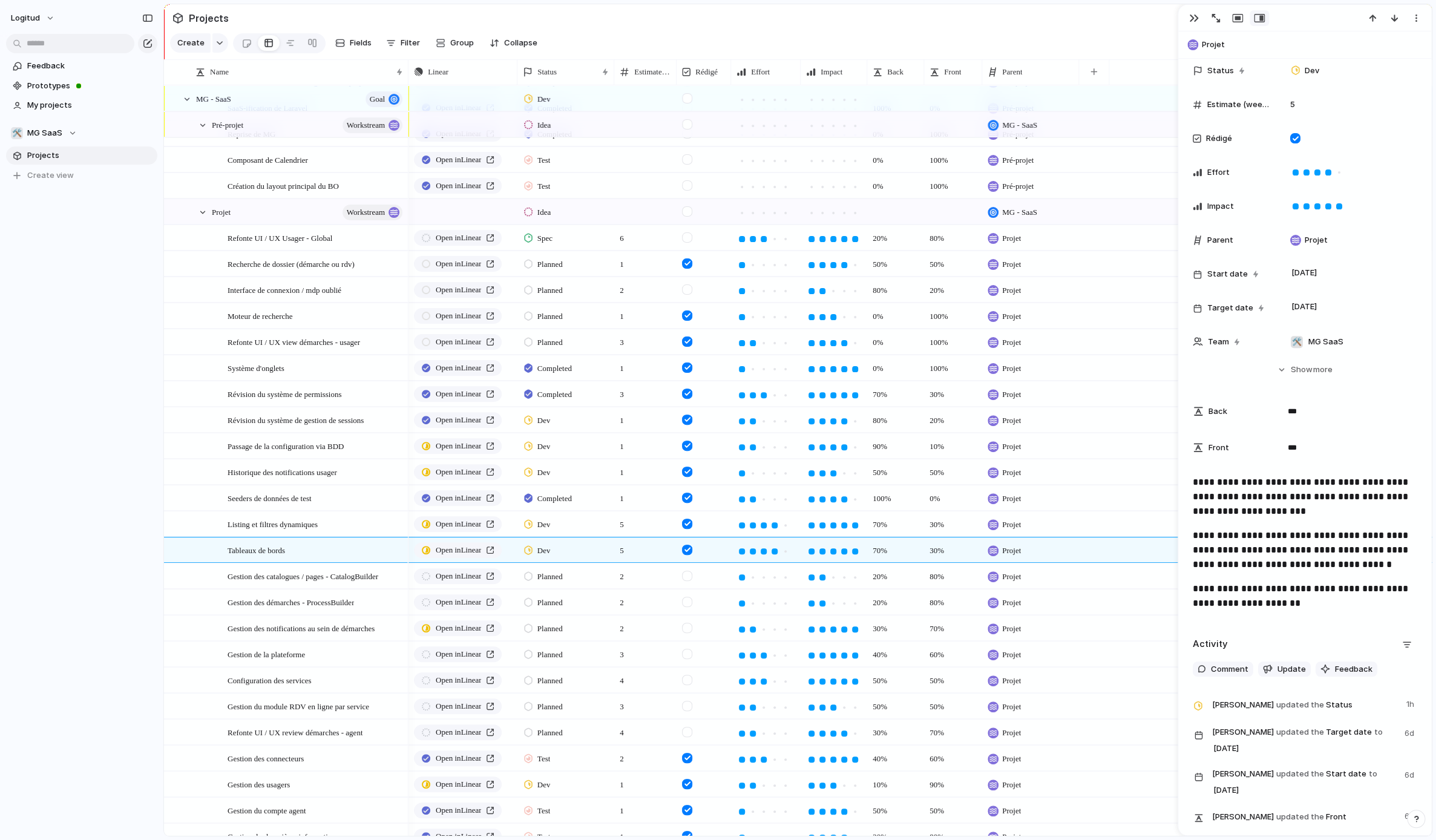
click at [1213, 596] on p "**********" at bounding box center [1305, 596] width 224 height 29
click at [335, 580] on span "Gestion des catalogues / pages - CatalogBuilder" at bounding box center [303, 575] width 151 height 14
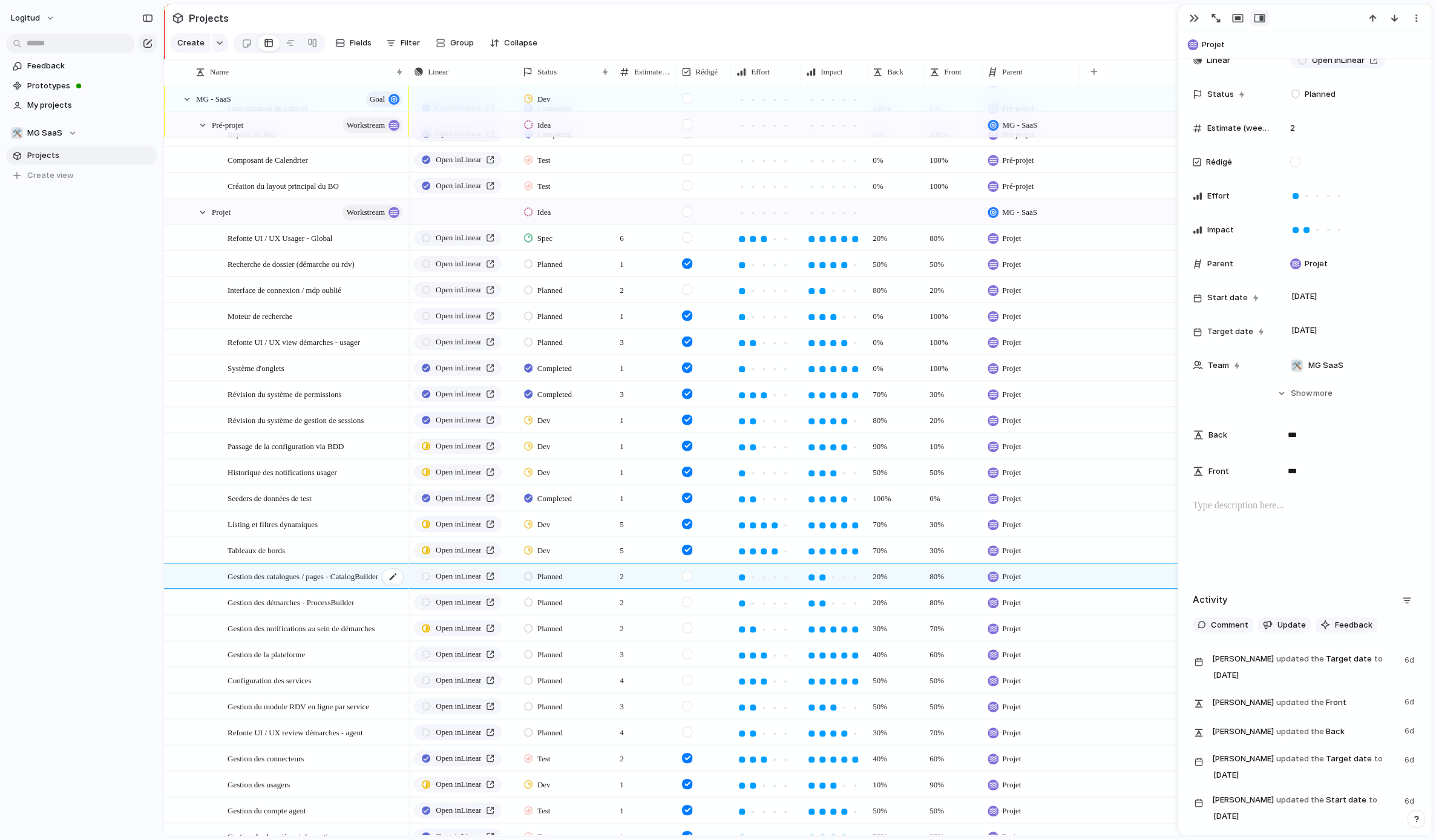
scroll to position [131, 0]
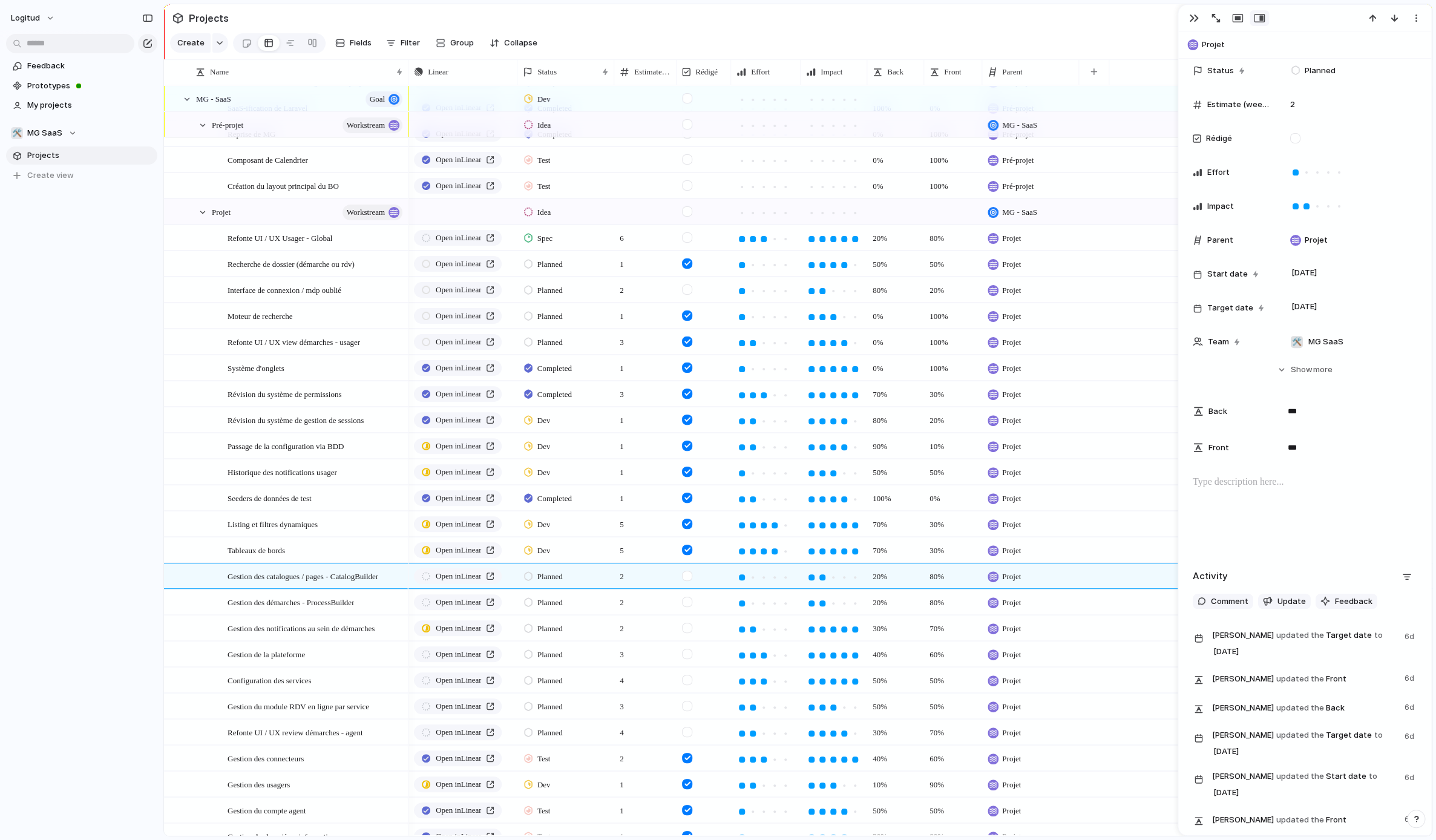
click at [1226, 497] on div at bounding box center [1305, 514] width 224 height 78
click at [347, 610] on div "Gestion des démarches - ProcessBuilder" at bounding box center [316, 602] width 177 height 25
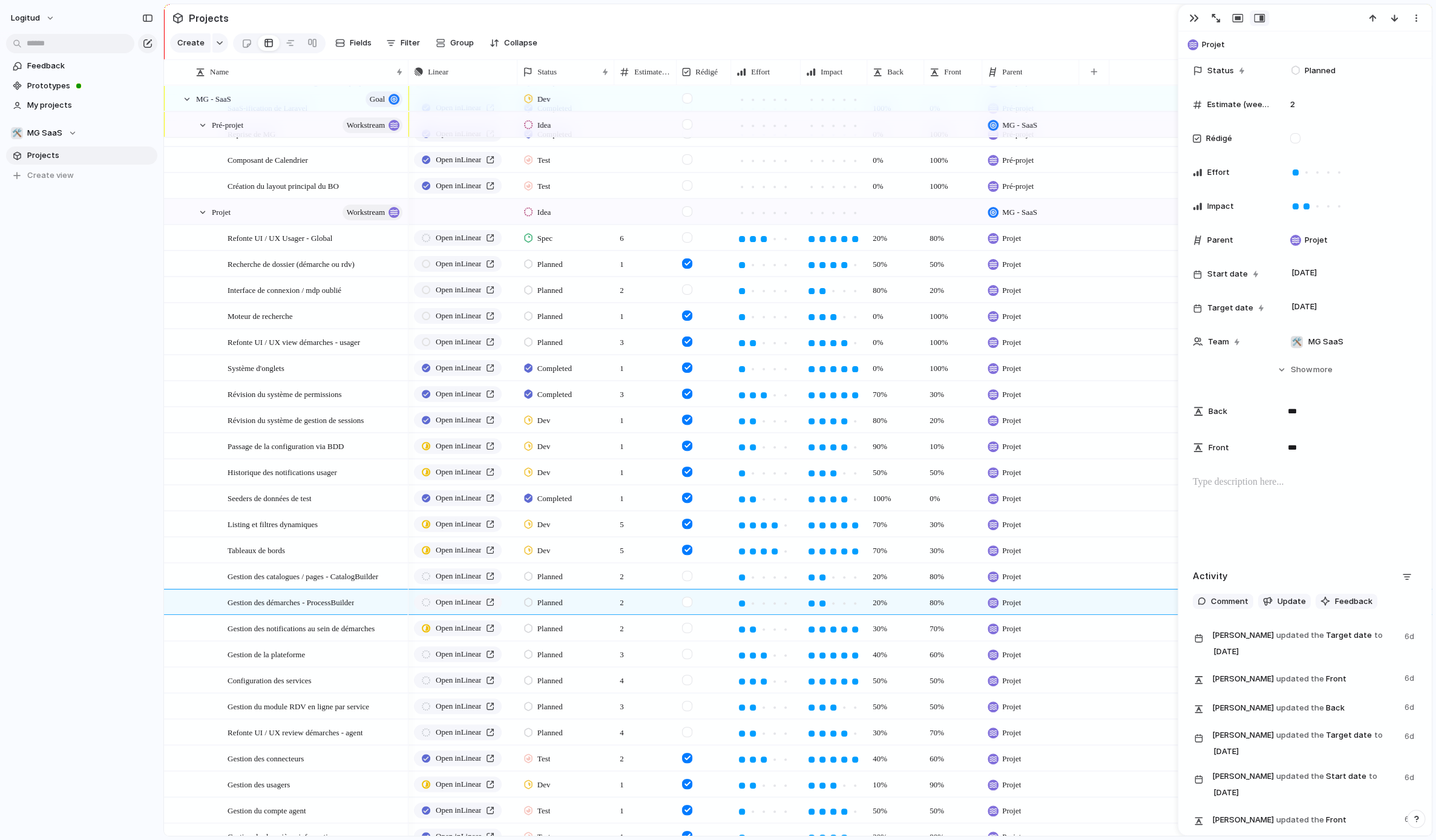
click at [1311, 505] on div at bounding box center [1305, 514] width 224 height 78
click at [1335, 478] on p "**********" at bounding box center [1305, 489] width 224 height 29
click at [1334, 484] on p "**********" at bounding box center [1305, 489] width 224 height 29
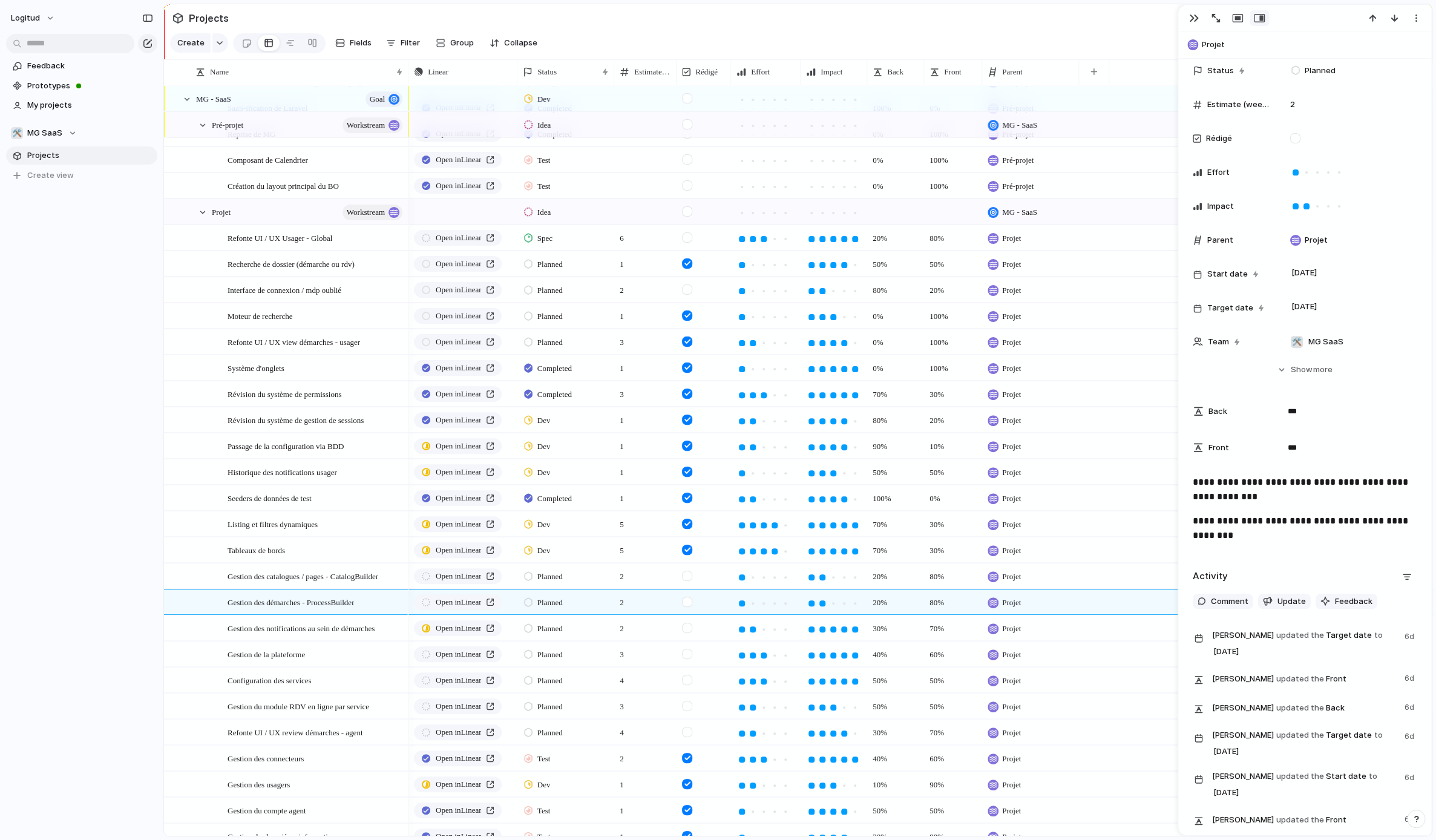
click at [1200, 541] on p "**********" at bounding box center [1305, 528] width 224 height 29
click at [267, 576] on span "Gestion des catalogues / pages - CatalogBuilder" at bounding box center [303, 575] width 151 height 14
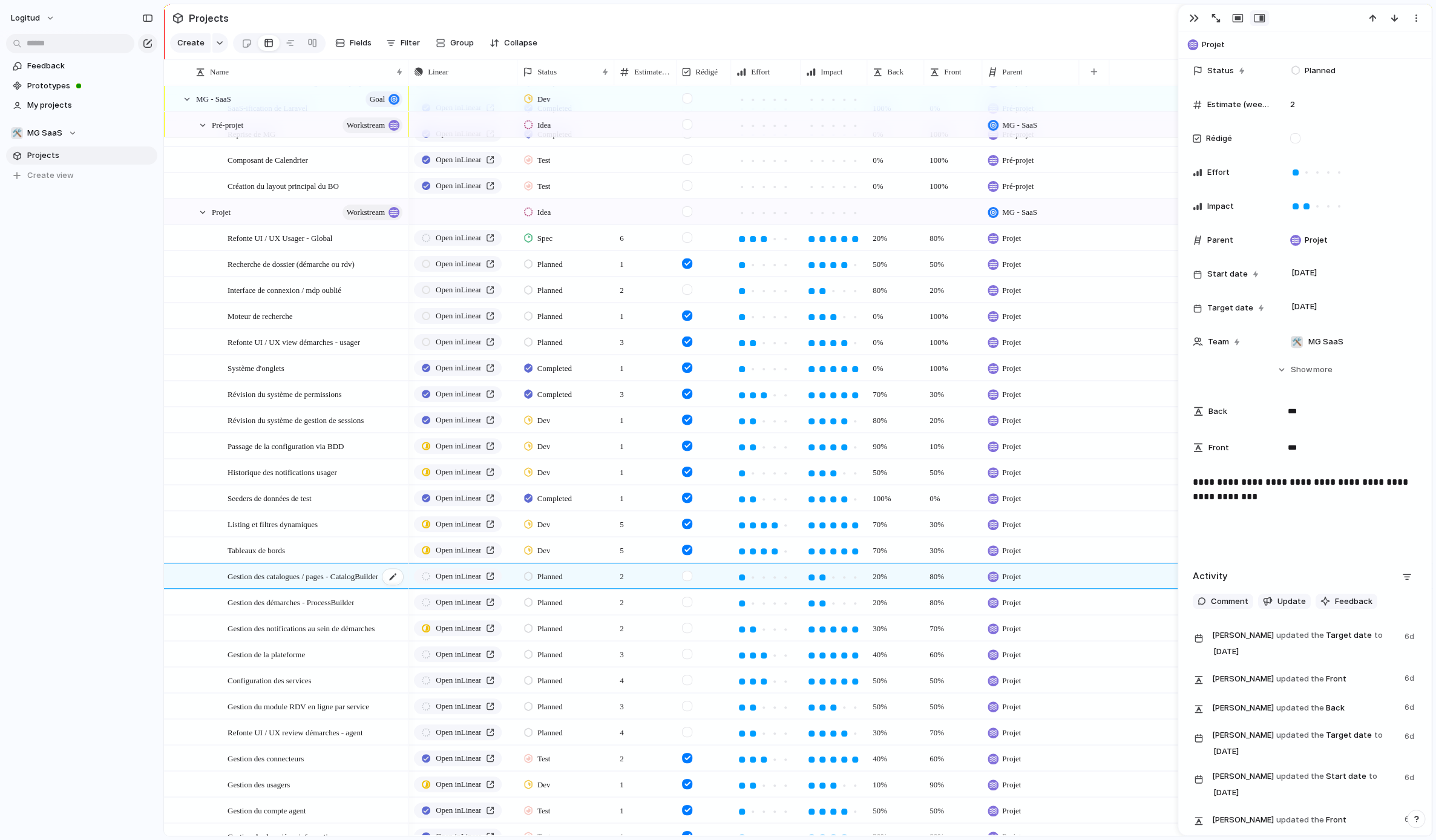
scroll to position [131, 0]
click at [1216, 530] on div "**********" at bounding box center [1305, 514] width 224 height 78
click at [334, 629] on span "Gestion des notifications au sein de démarches" at bounding box center [301, 628] width 147 height 14
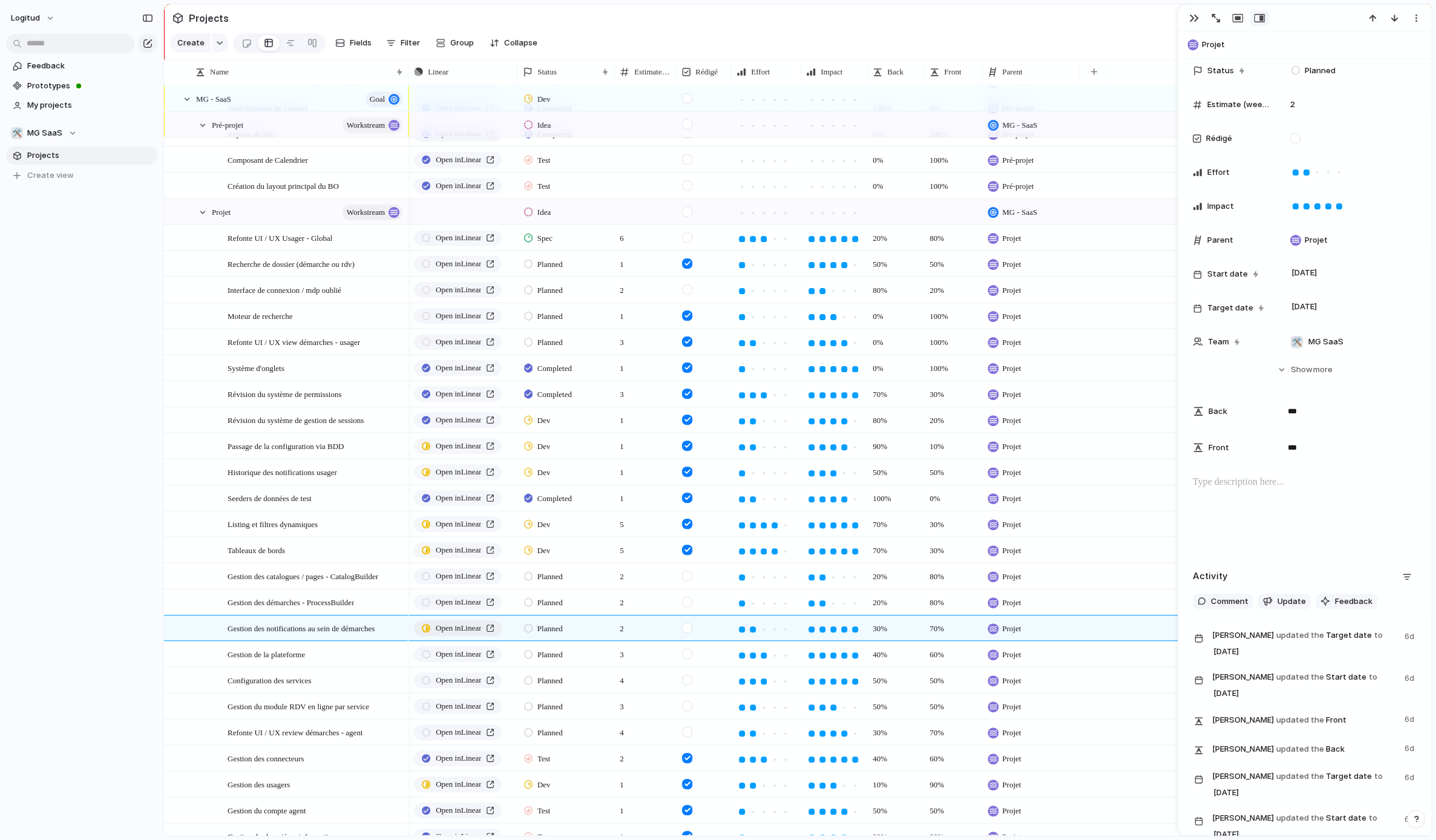
click at [449, 626] on span "Open in Linear" at bounding box center [458, 628] width 46 height 12
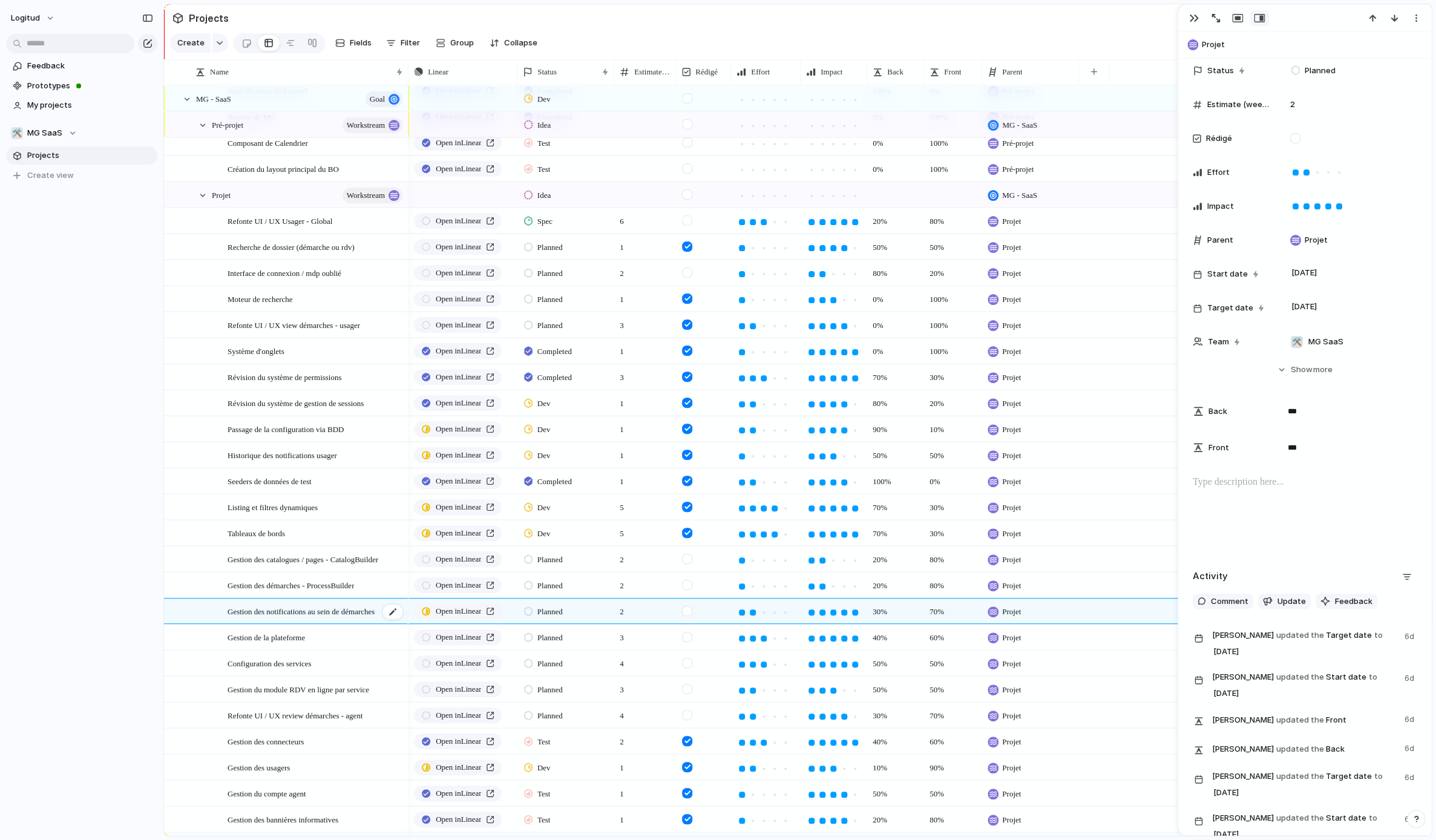
scroll to position [0, 0]
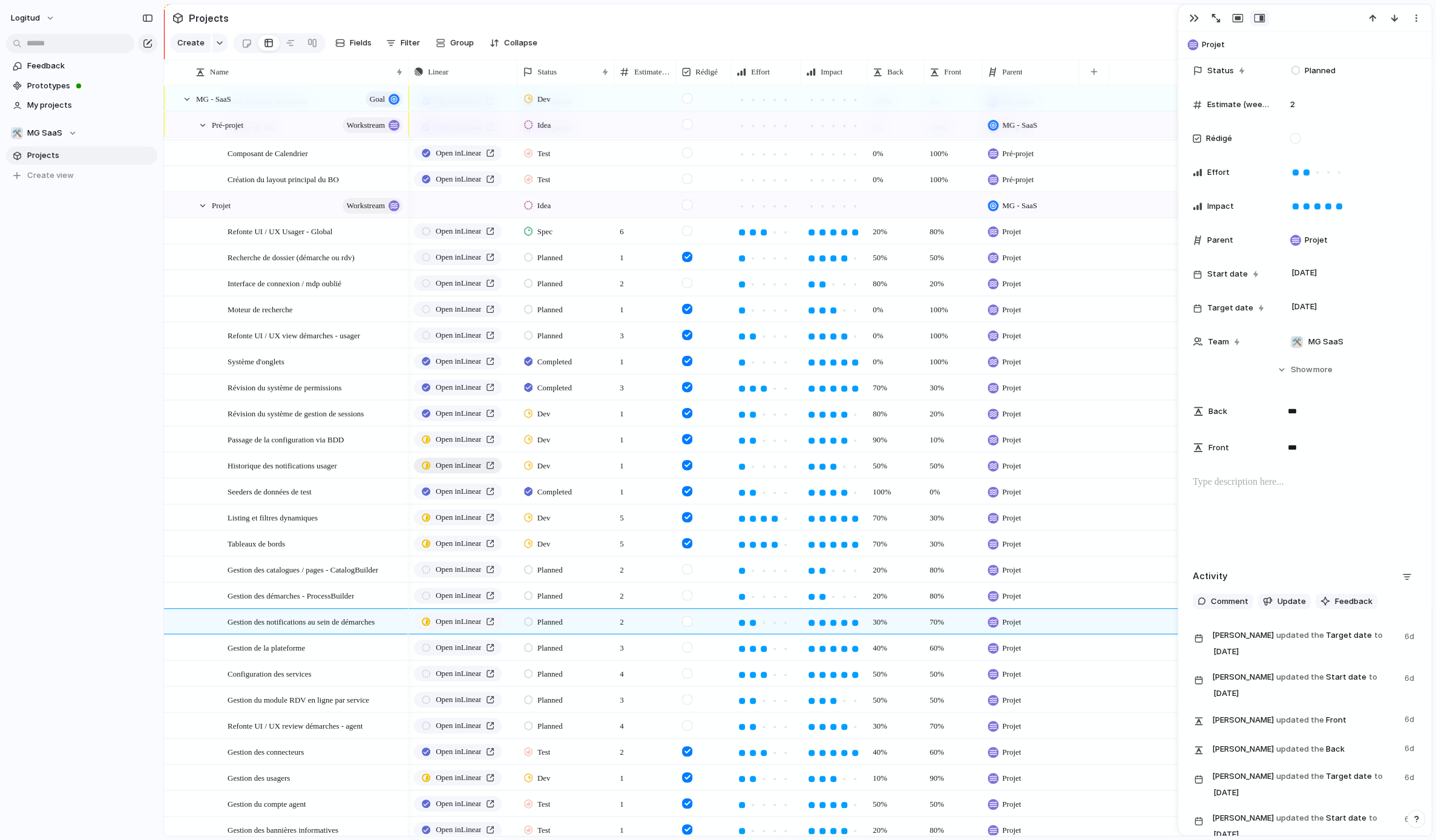
click at [452, 464] on span "Open in Linear" at bounding box center [458, 466] width 46 height 12
click at [509, 628] on div "Open in Linear" at bounding box center [463, 621] width 109 height 25
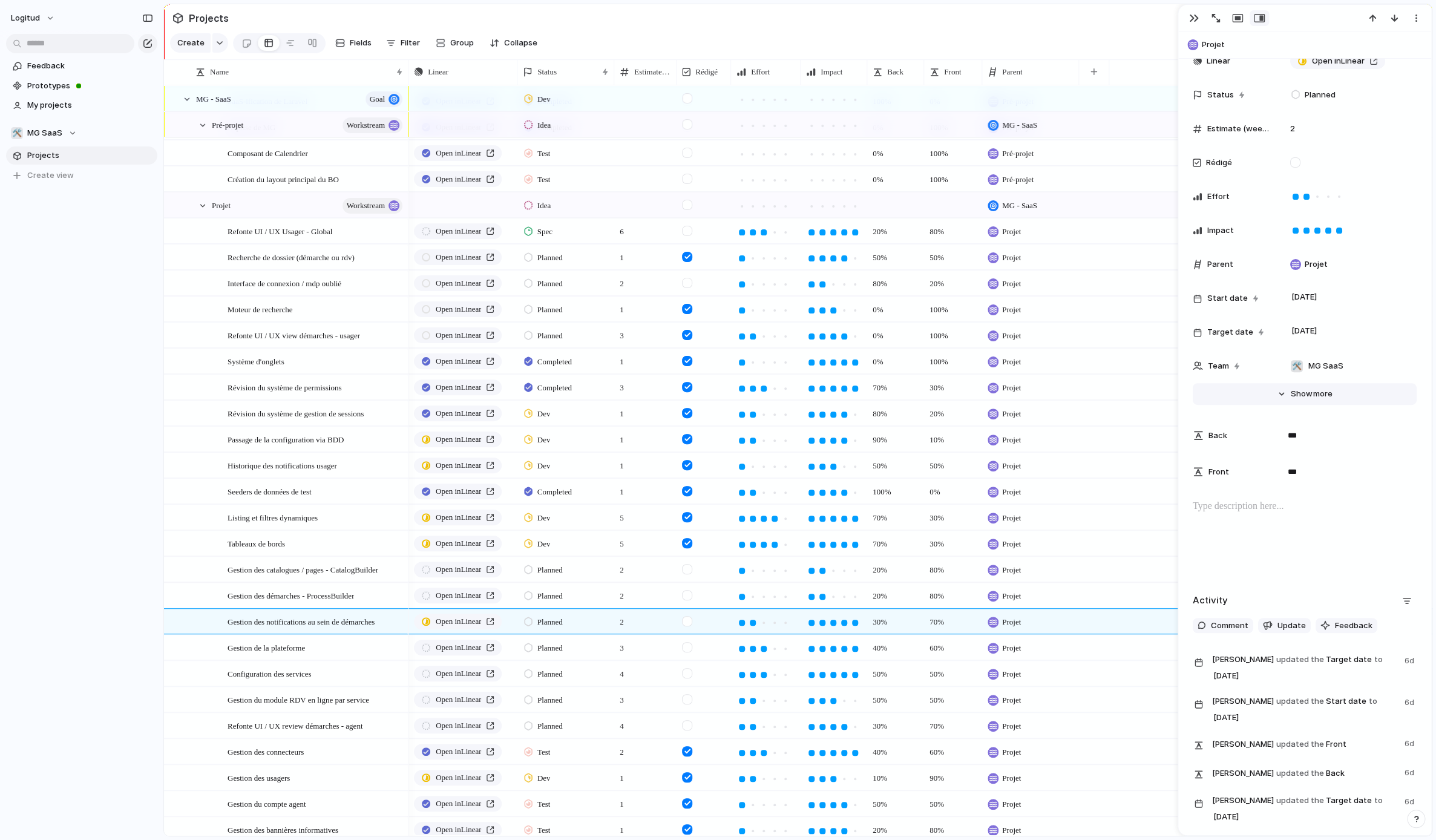
click at [1301, 399] on button "Hide Show more" at bounding box center [1305, 394] width 224 height 22
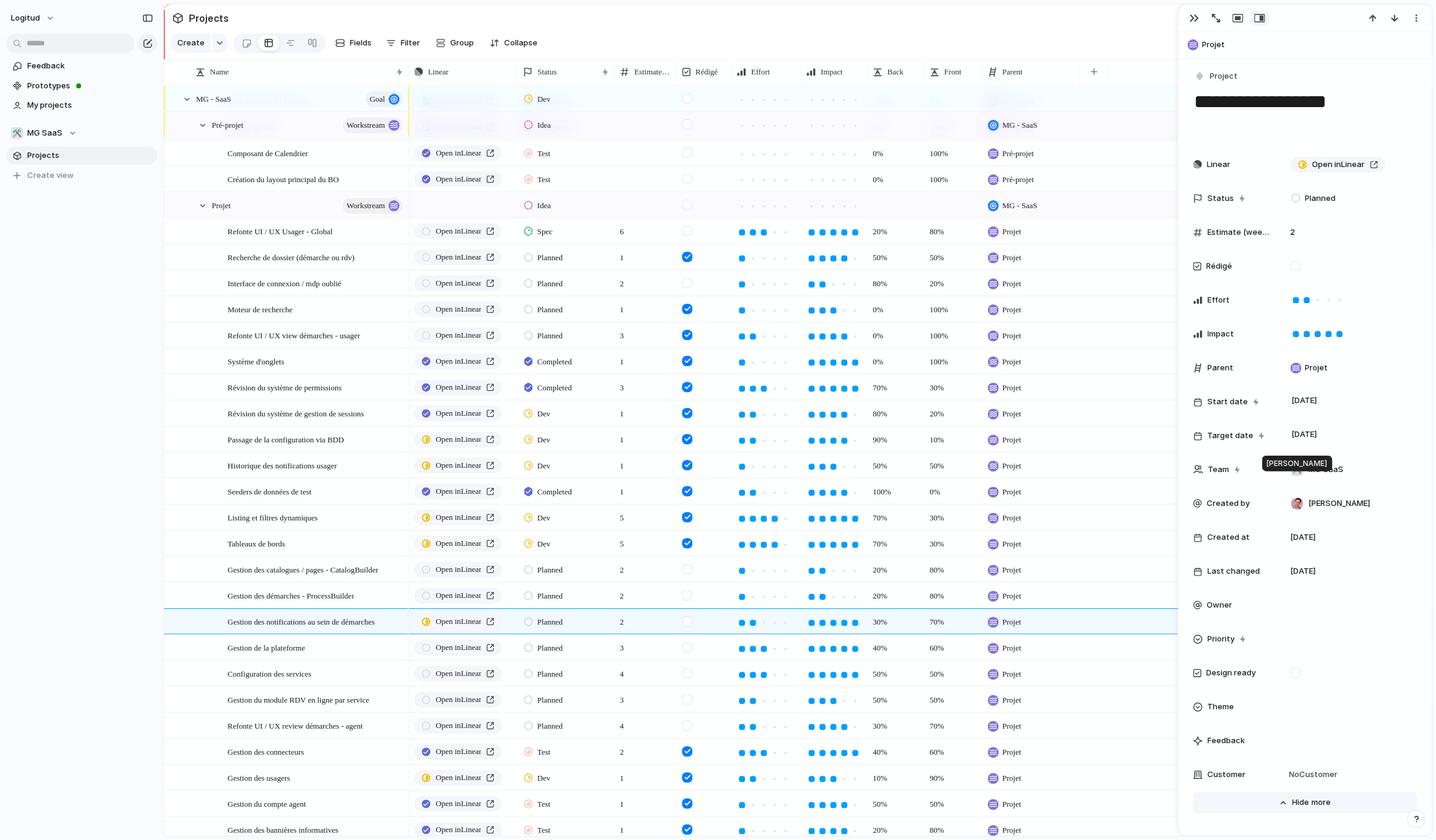
scroll to position [0, 0]
click at [1393, 169] on div "Open in Linear" at bounding box center [1348, 167] width 126 height 13
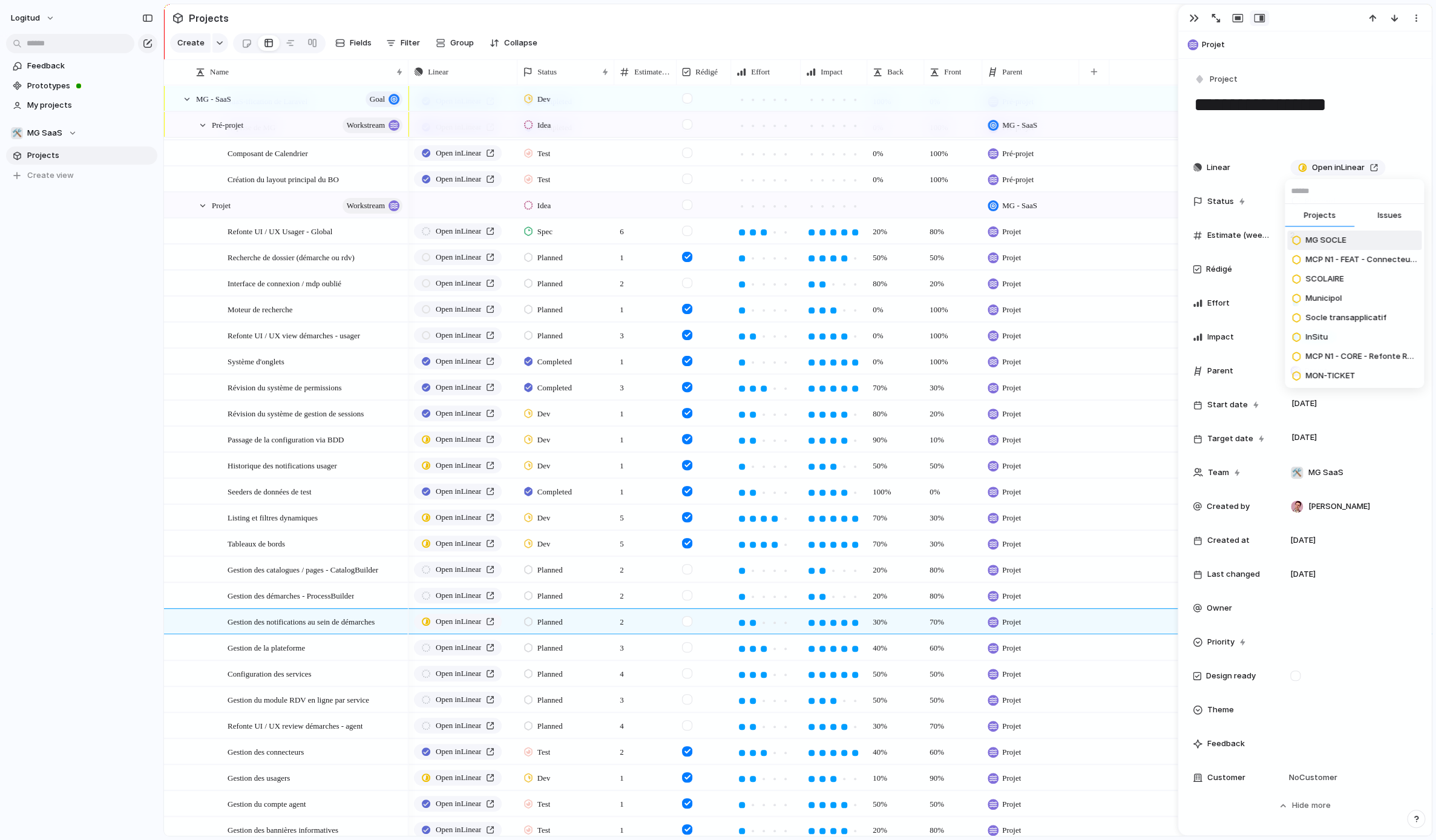
click at [1395, 222] on button "Issues" at bounding box center [1389, 216] width 70 height 24
click at [1394, 165] on div "Projects Issues Rajouter des logs dans le système d'upload, pour voir quand un …" at bounding box center [718, 420] width 1436 height 840
click at [1400, 184] on span "Unlink" at bounding box center [1392, 187] width 23 height 12
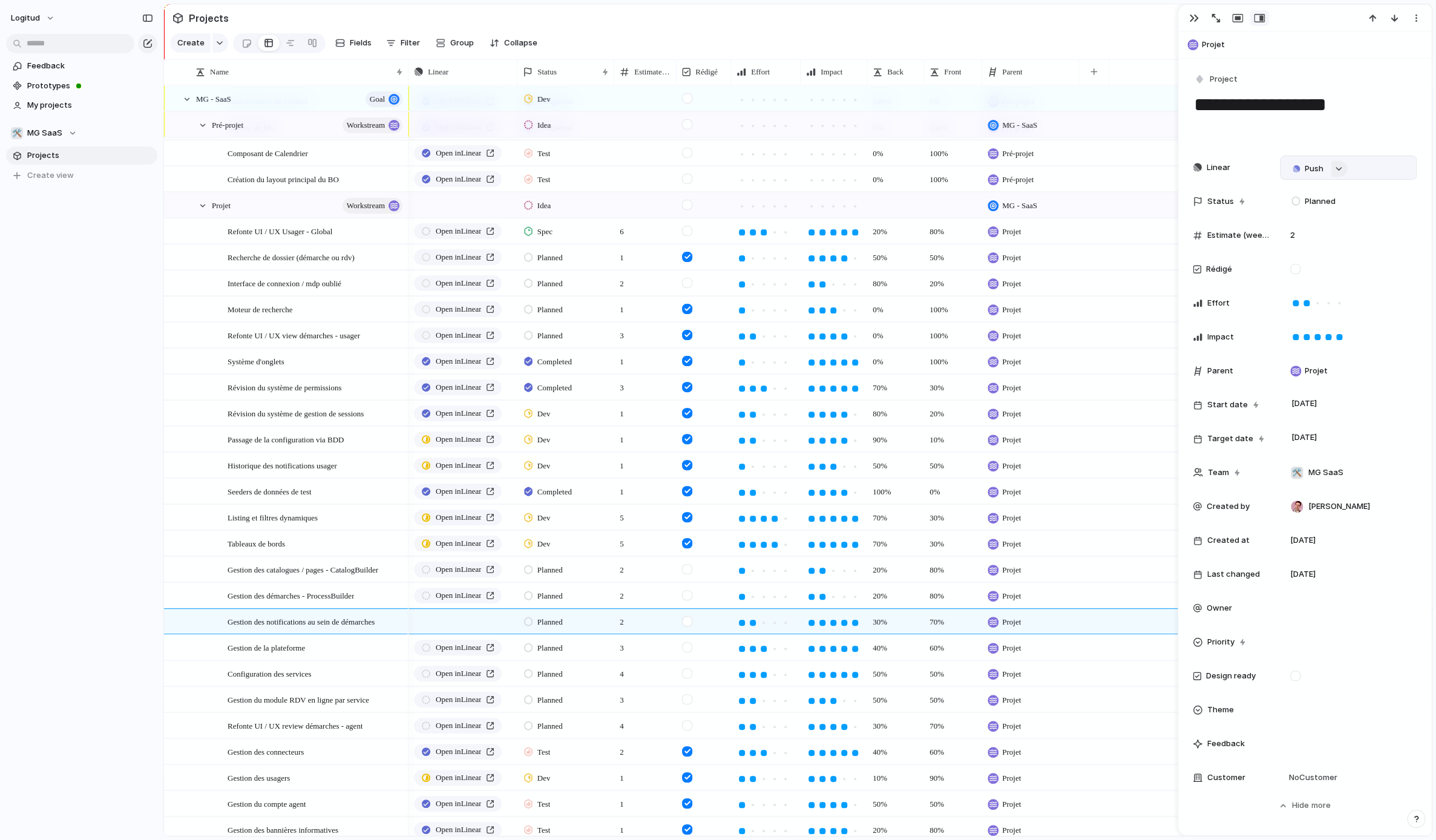
click at [1342, 169] on div "button" at bounding box center [1339, 168] width 9 height 5
click at [1378, 216] on button "Issues" at bounding box center [1389, 216] width 70 height 24
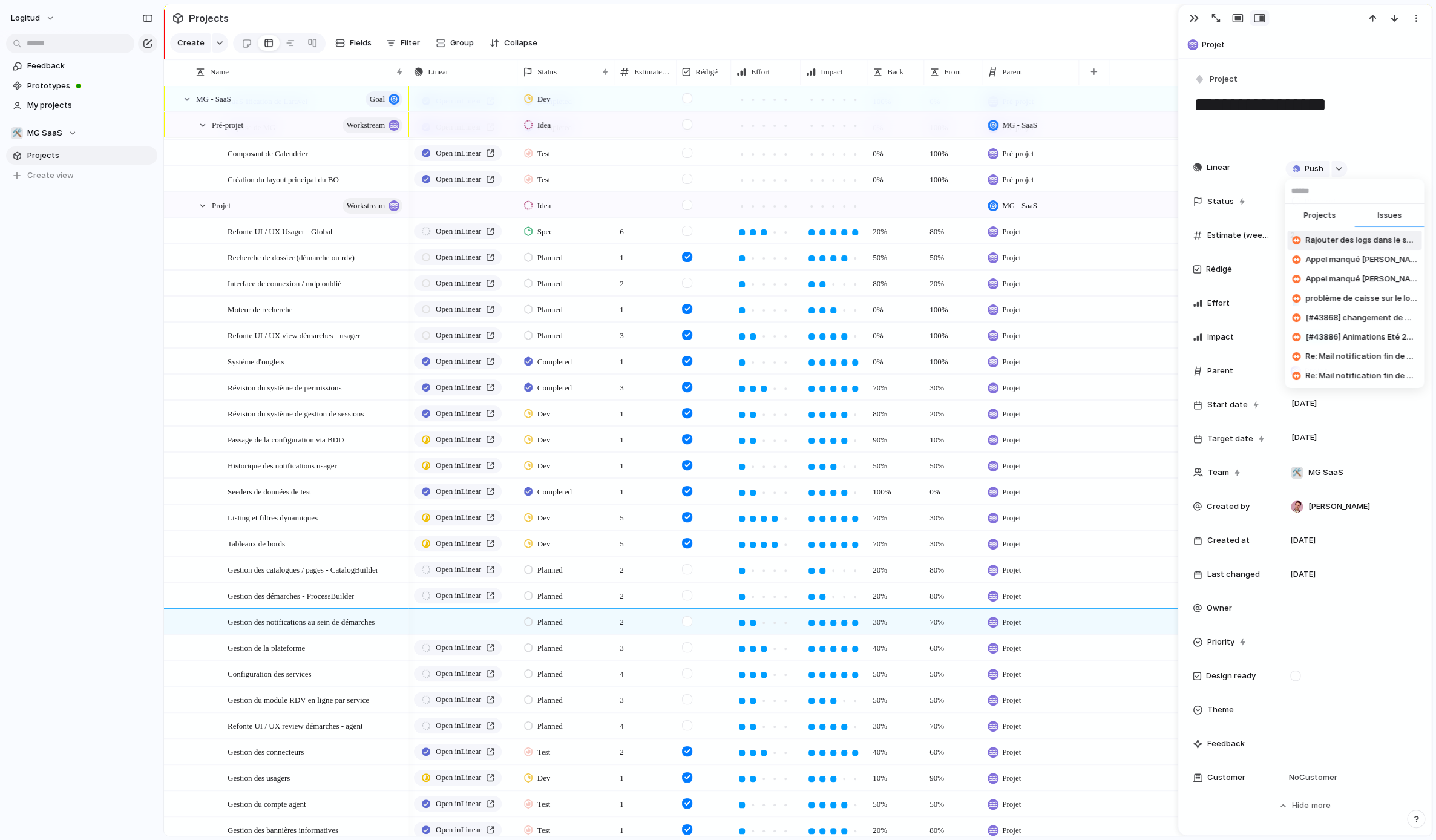
click at [1346, 195] on input "text" at bounding box center [1355, 191] width 139 height 24
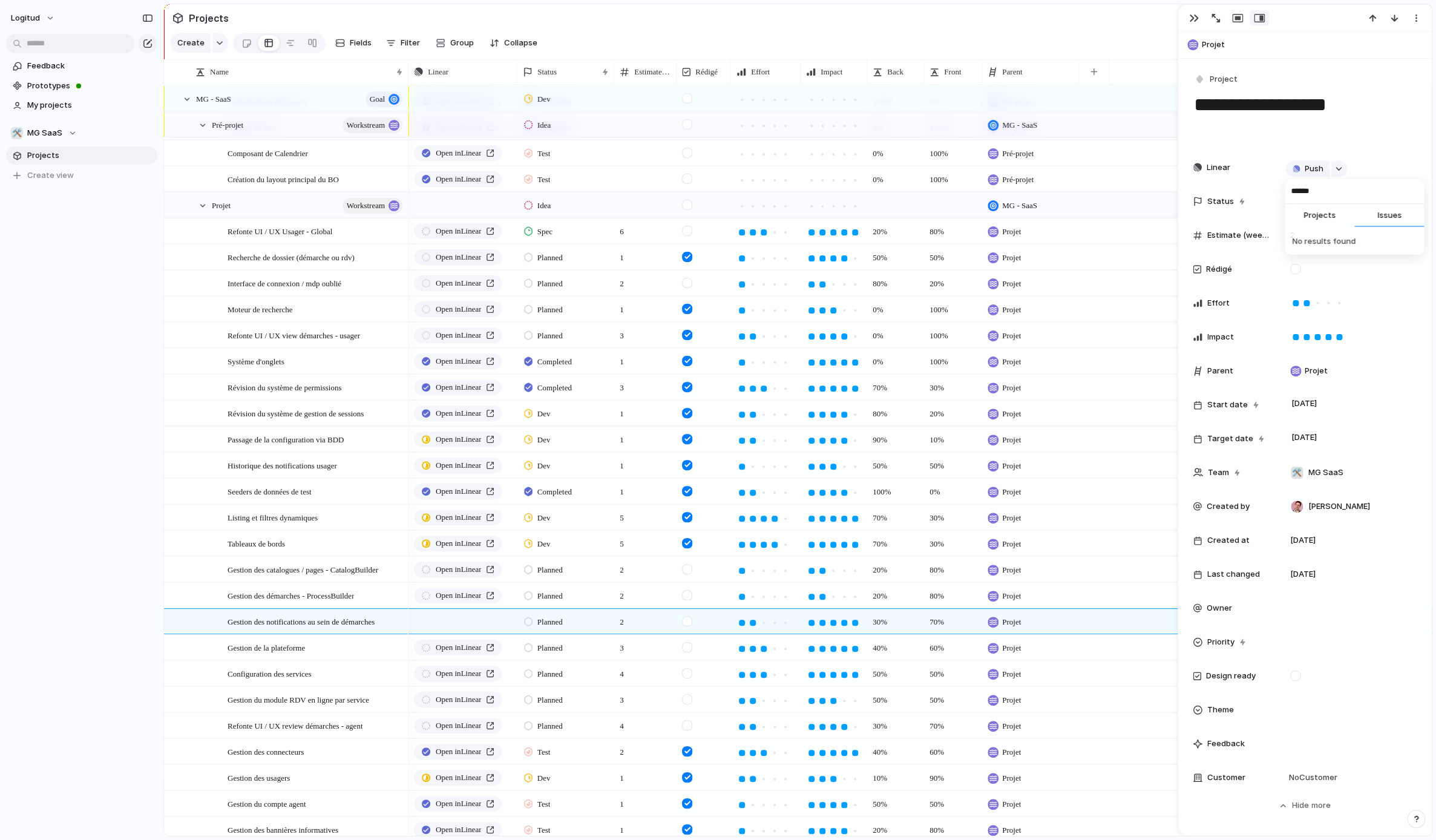
type input "******"
click at [1376, 244] on span "No results found" at bounding box center [1354, 241] width 125 height 12
click at [1335, 192] on input "******" at bounding box center [1355, 191] width 139 height 24
click at [1358, 163] on div "****** Projects Issues No results found" at bounding box center [718, 420] width 1436 height 840
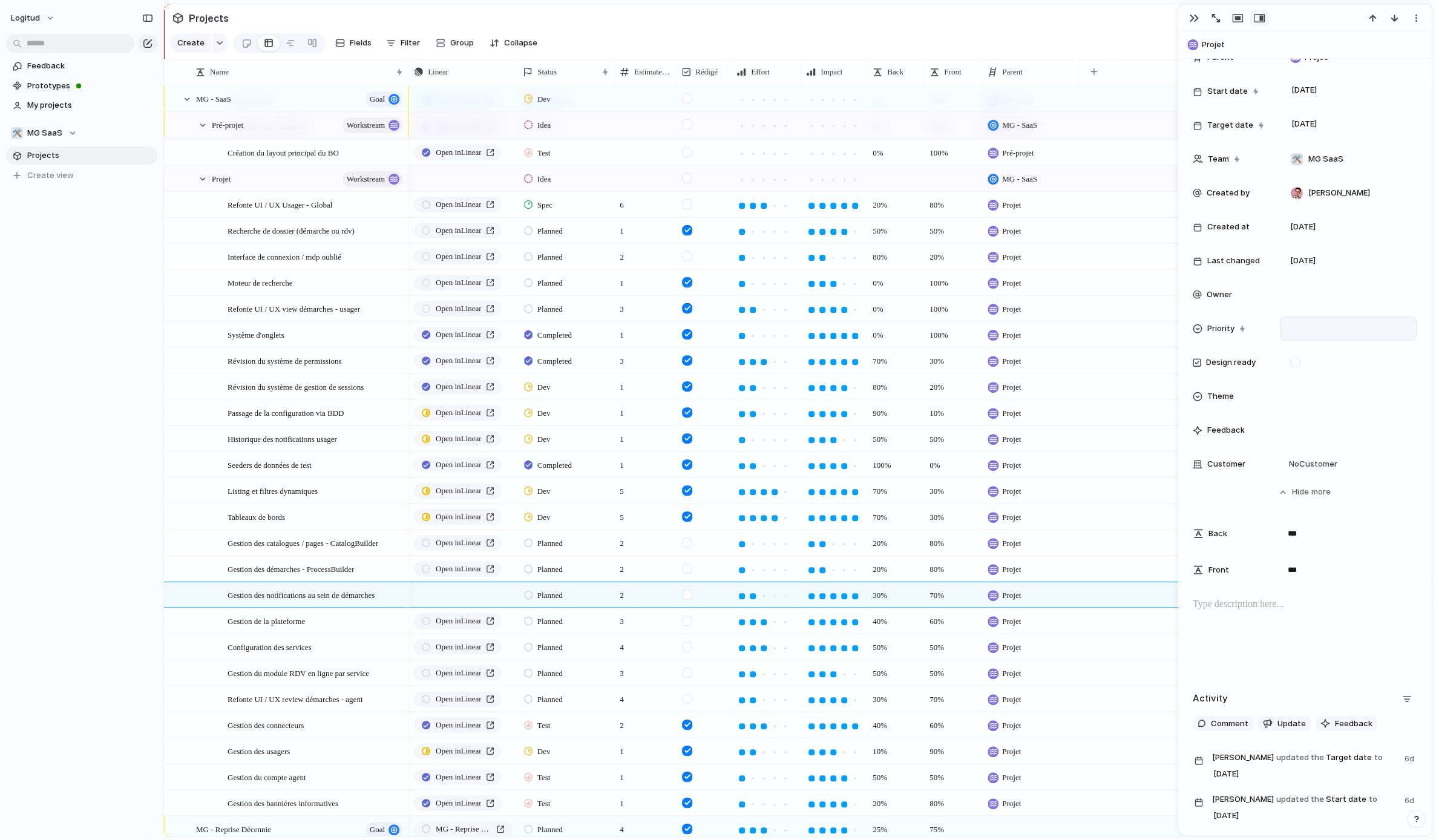
scroll to position [358, 0]
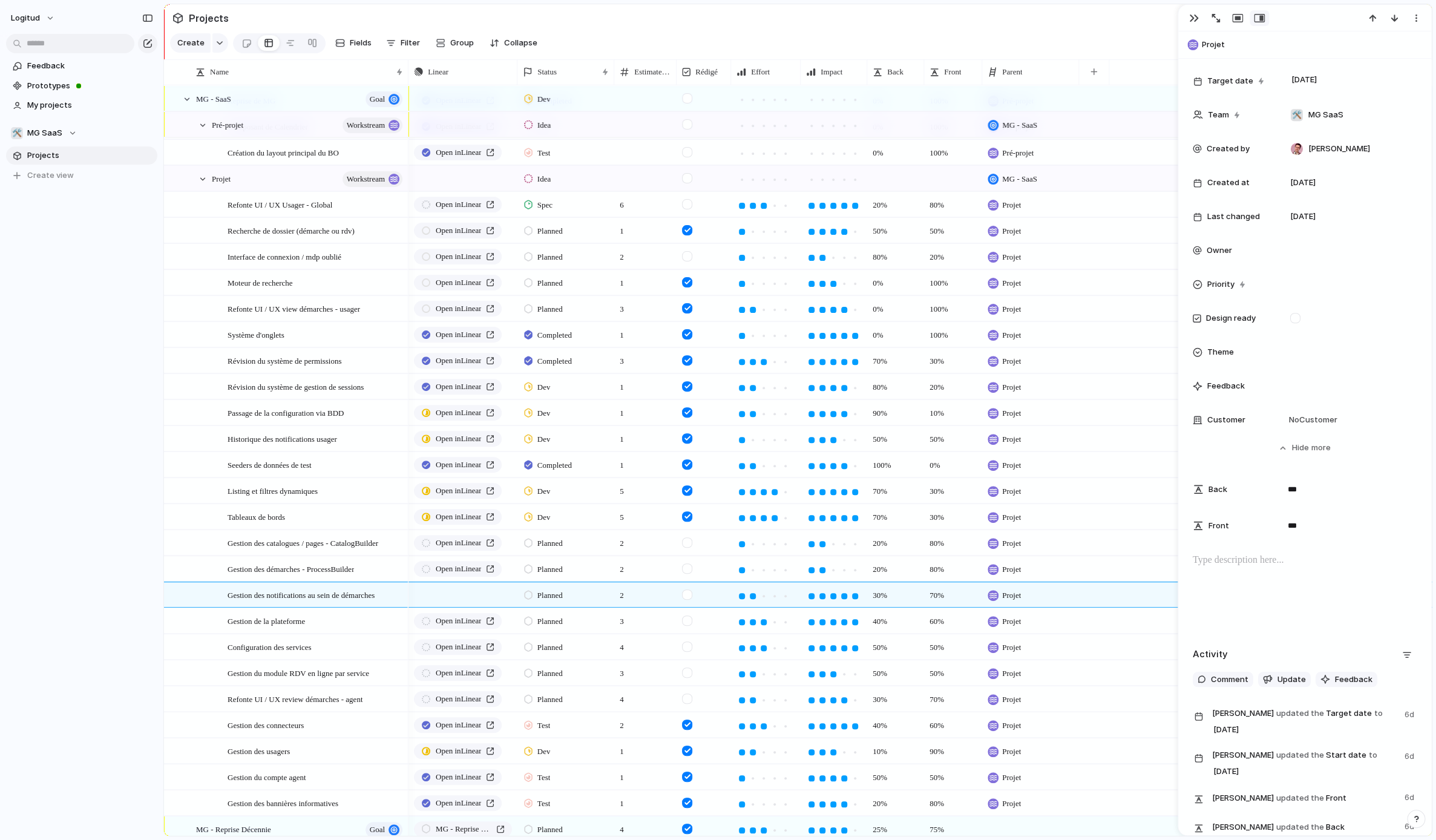
click at [1272, 584] on div at bounding box center [1305, 592] width 224 height 78
drag, startPoint x: 1325, startPoint y: 610, endPoint x: 1260, endPoint y: 608, distance: 65.0
click at [1260, 608] on p "**********" at bounding box center [1305, 582] width 224 height 58
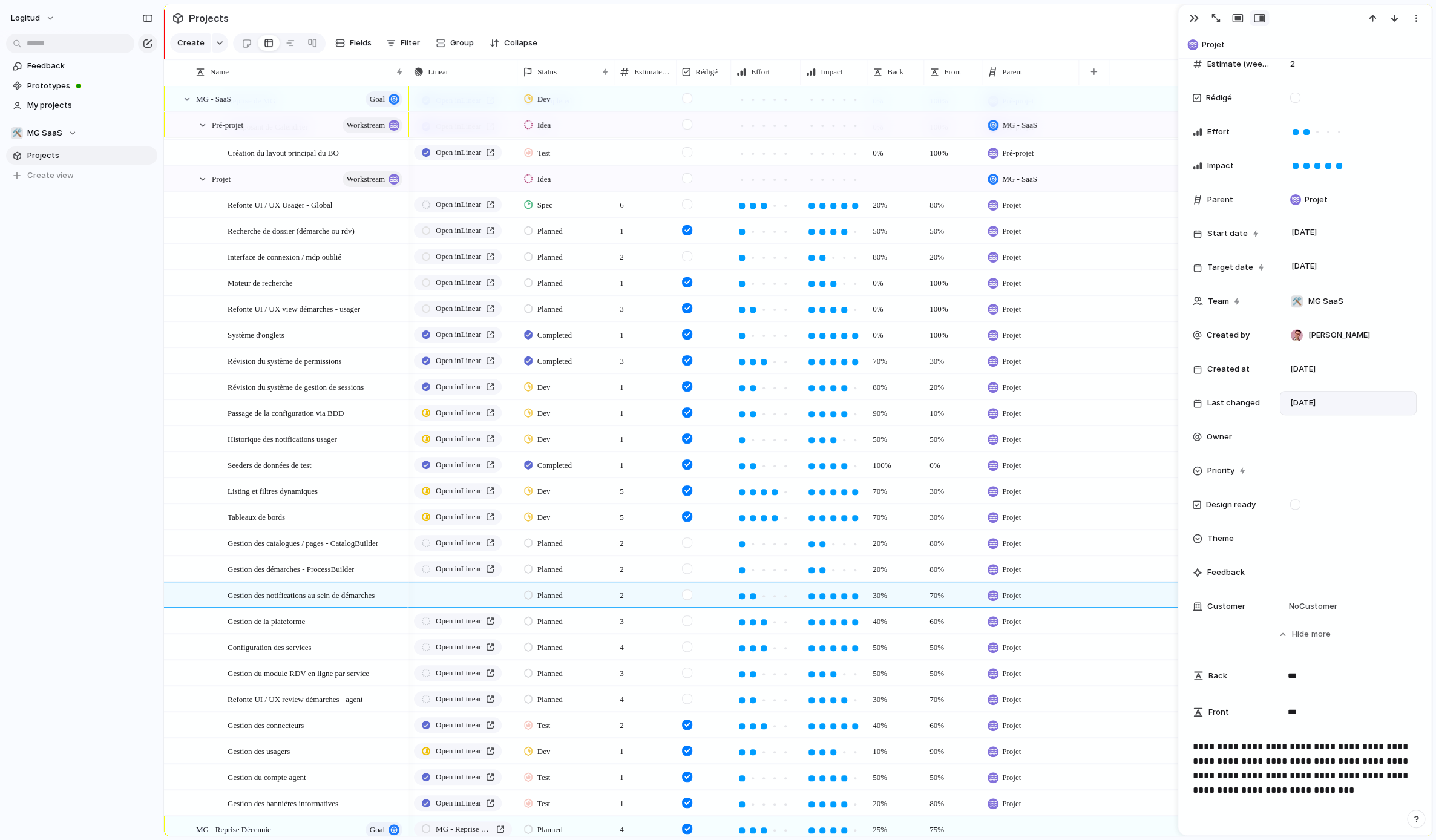
scroll to position [0, 0]
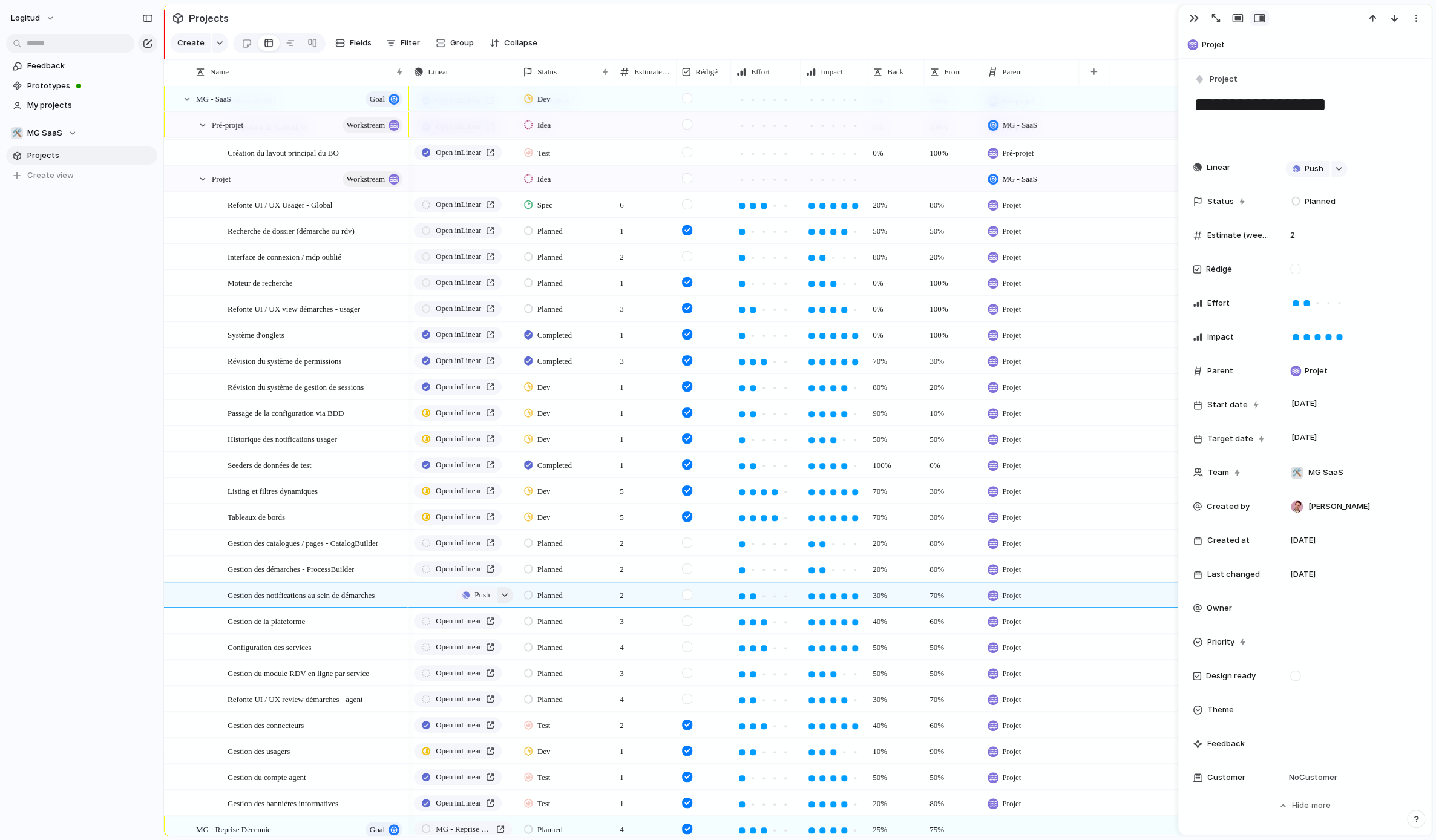
click at [503, 595] on div "button" at bounding box center [505, 594] width 9 height 5
click at [519, 641] on span "Issues" at bounding box center [514, 646] width 24 height 12
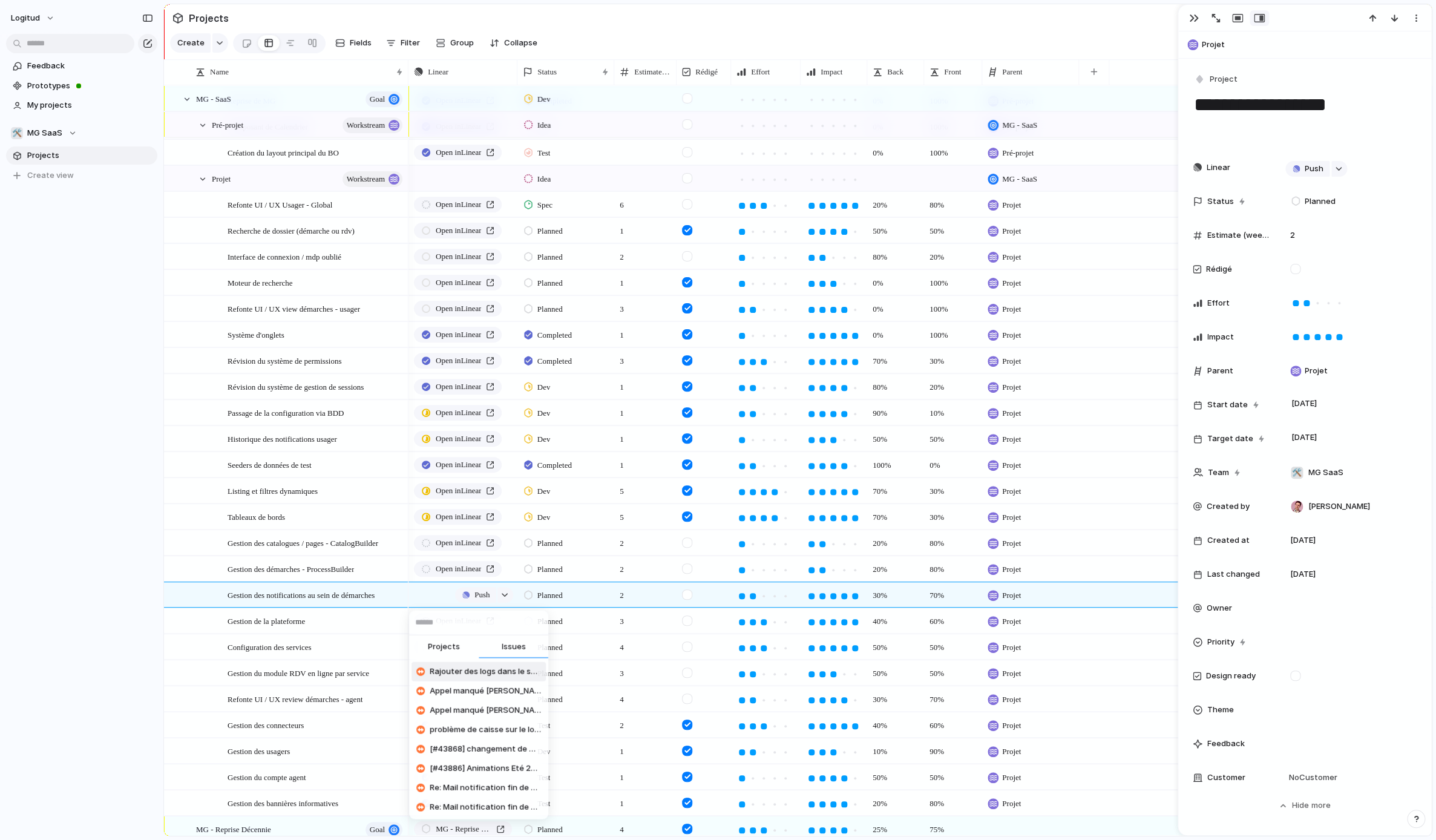
click at [478, 624] on input "text" at bounding box center [479, 622] width 139 height 24
type input "******"
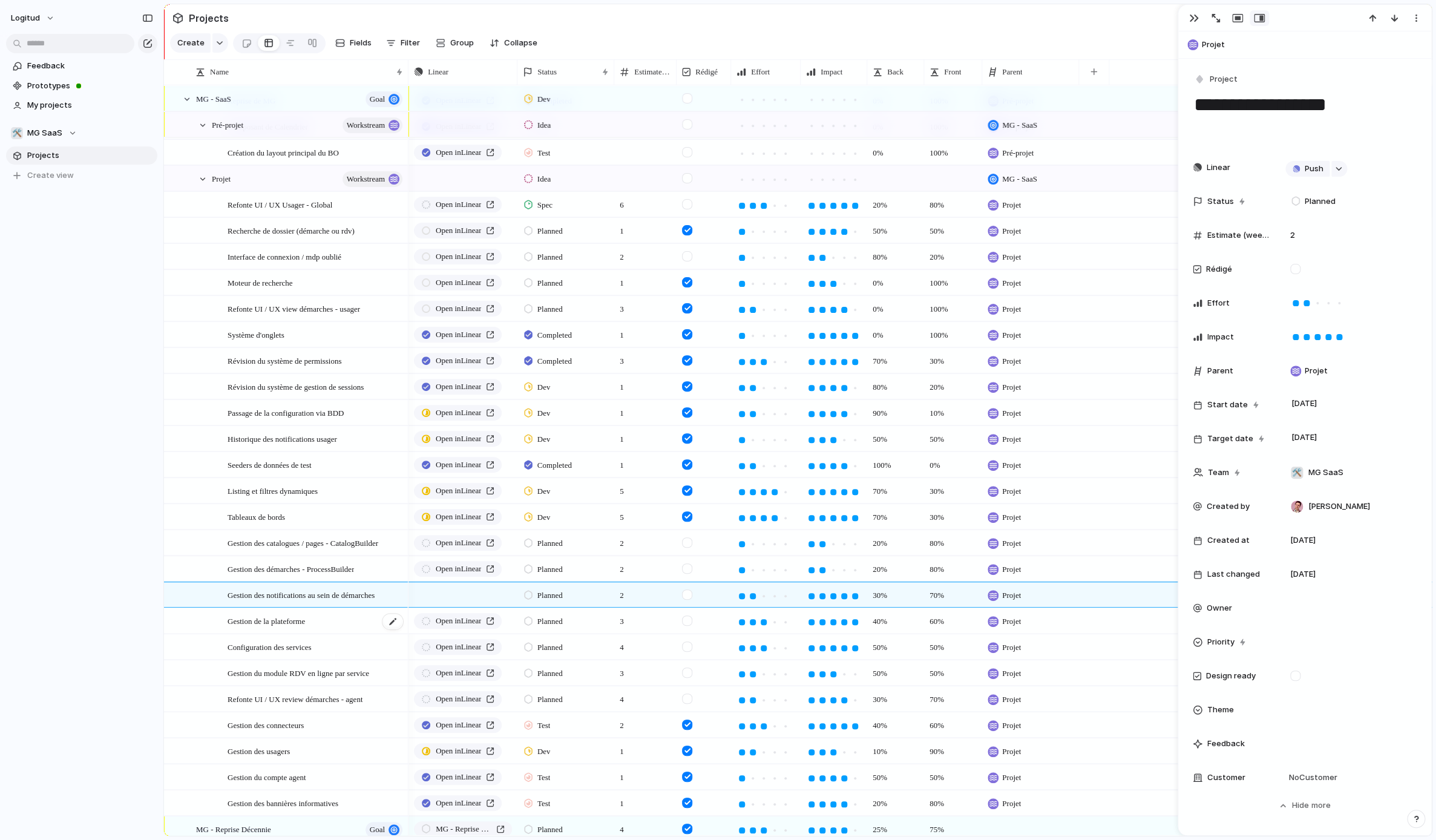
click at [352, 620] on div "Gestion de la plateforme" at bounding box center [316, 621] width 177 height 25
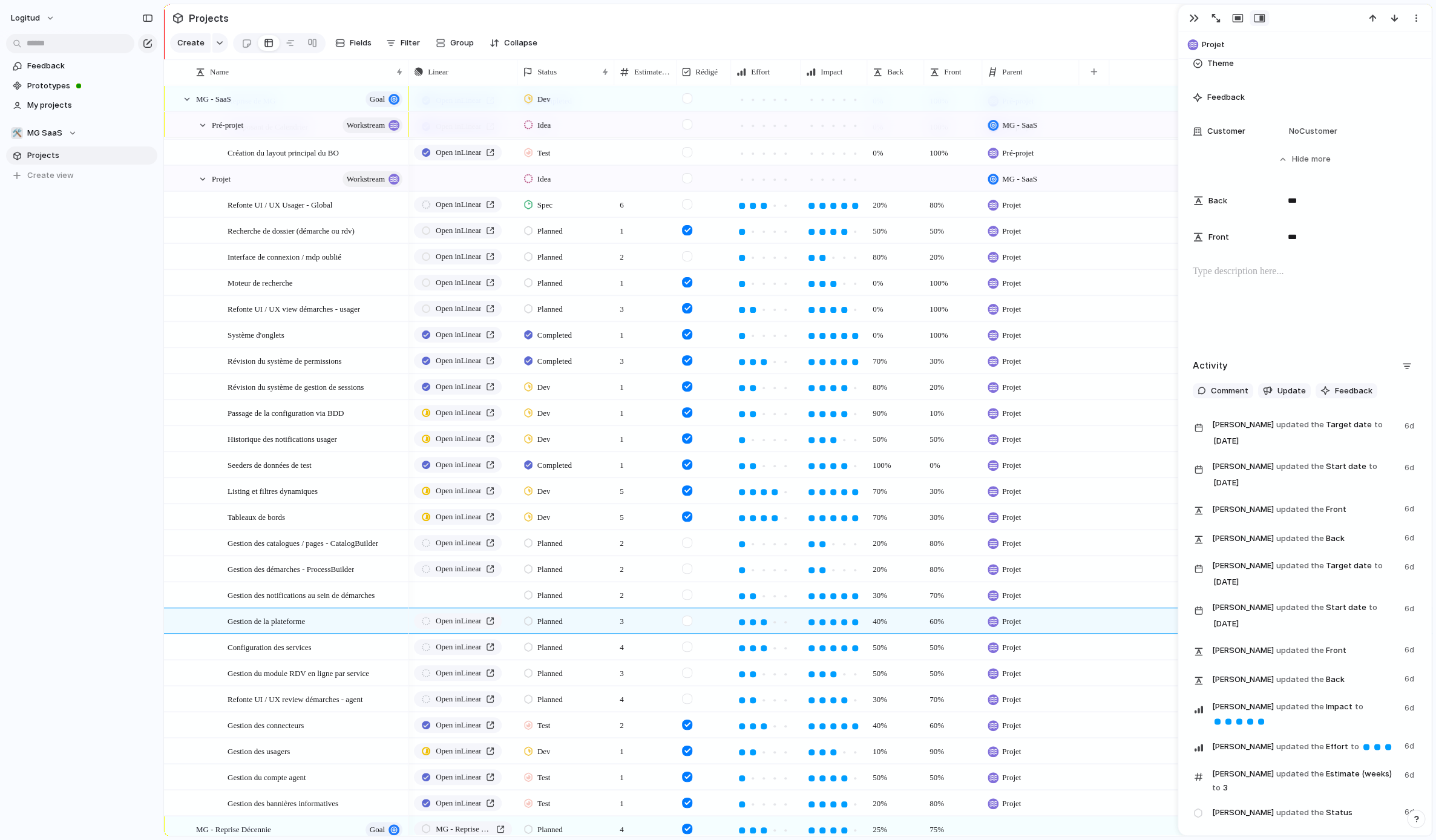
scroll to position [637, 0]
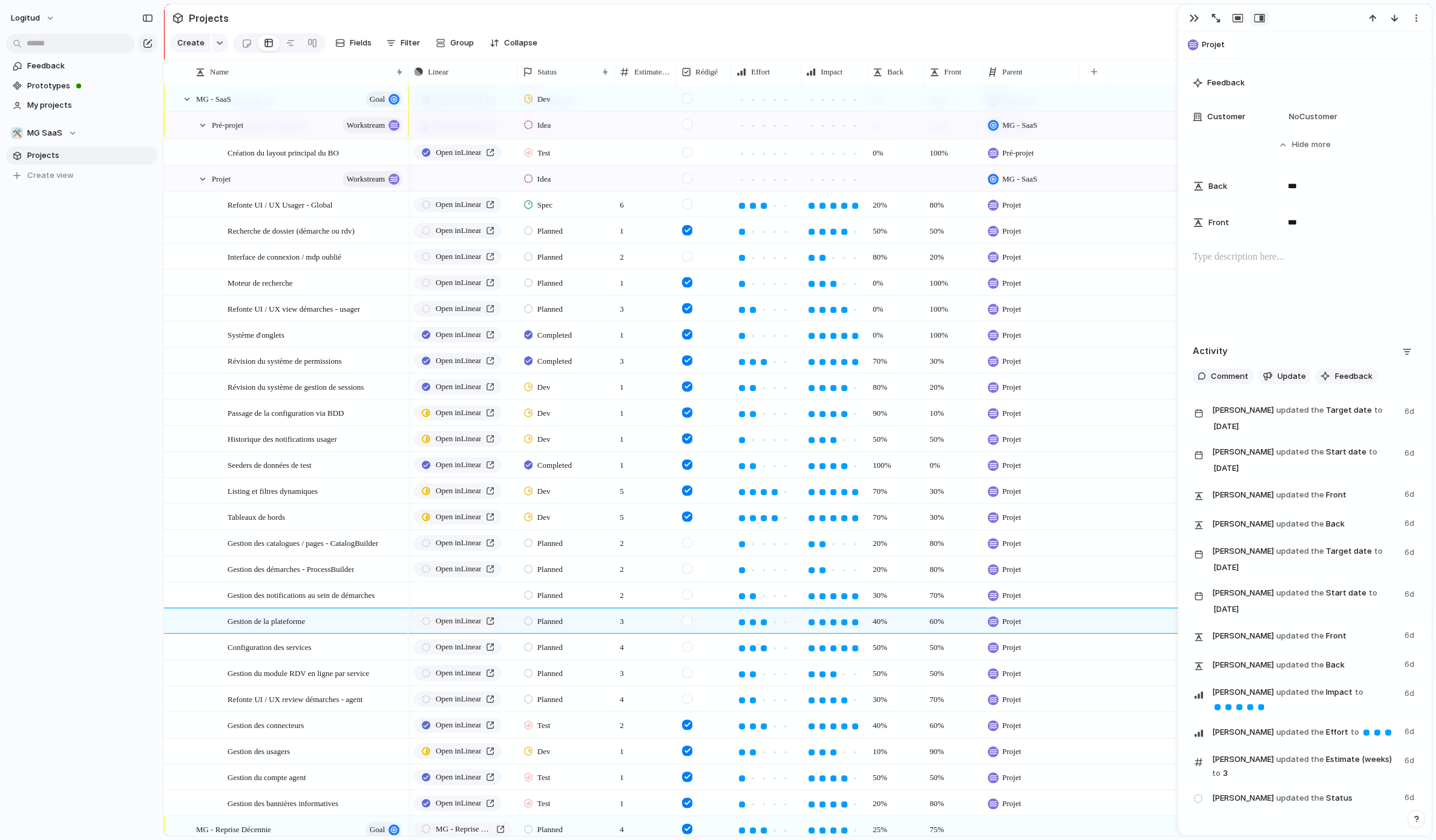
click at [1299, 261] on p at bounding box center [1305, 257] width 224 height 15
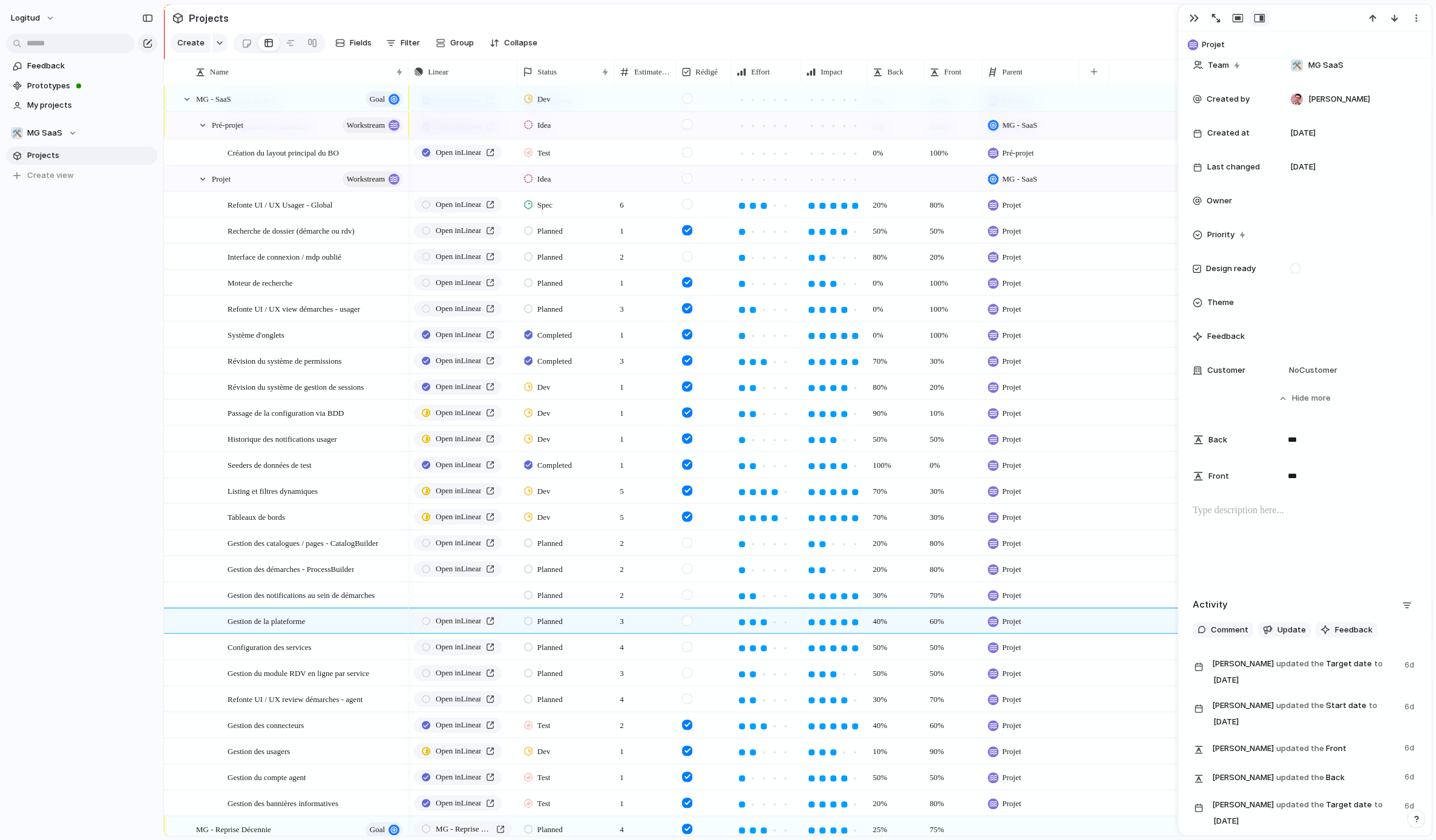
scroll to position [419, 0]
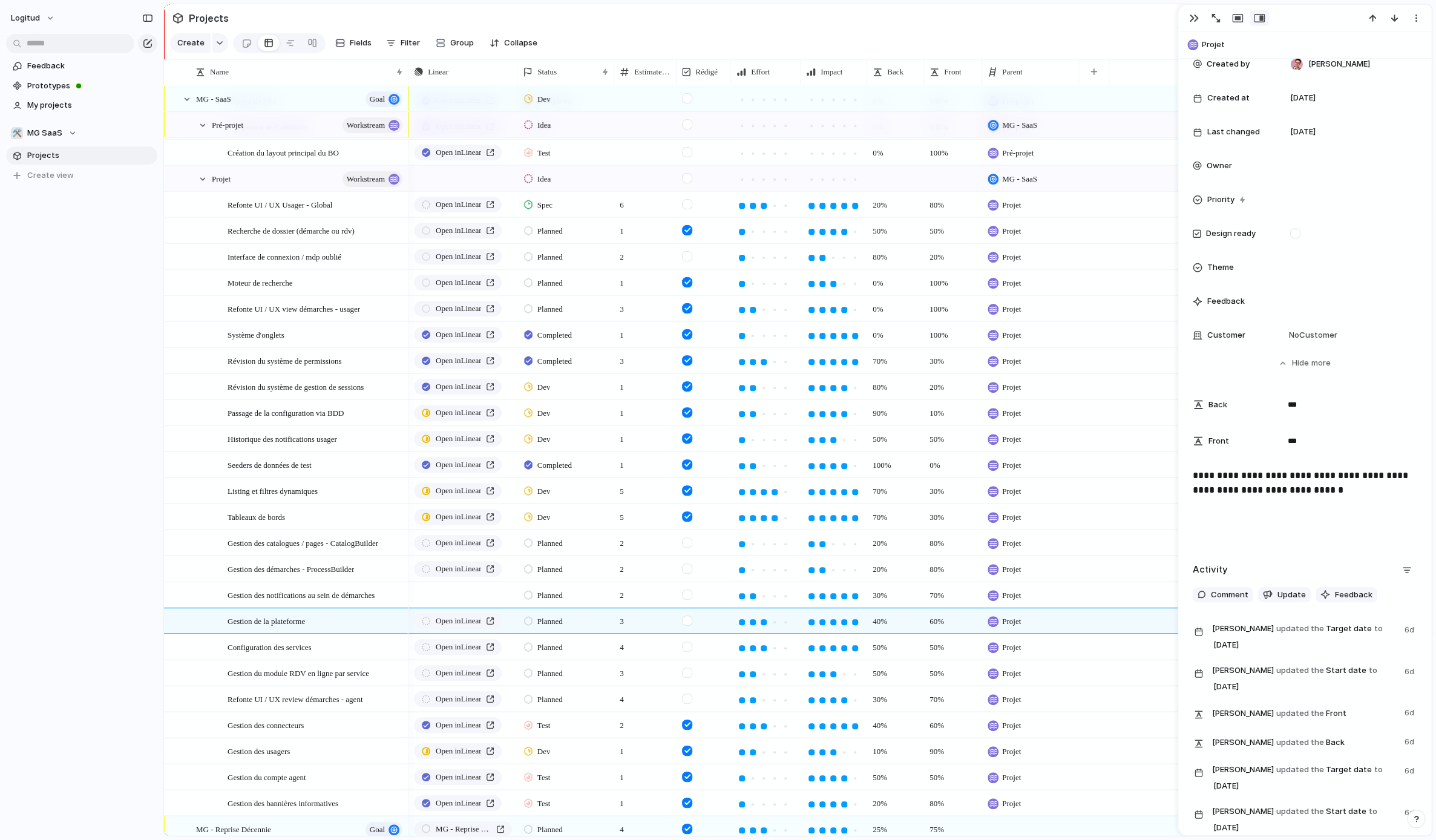
click at [1297, 494] on p "**********" at bounding box center [1305, 482] width 224 height 29
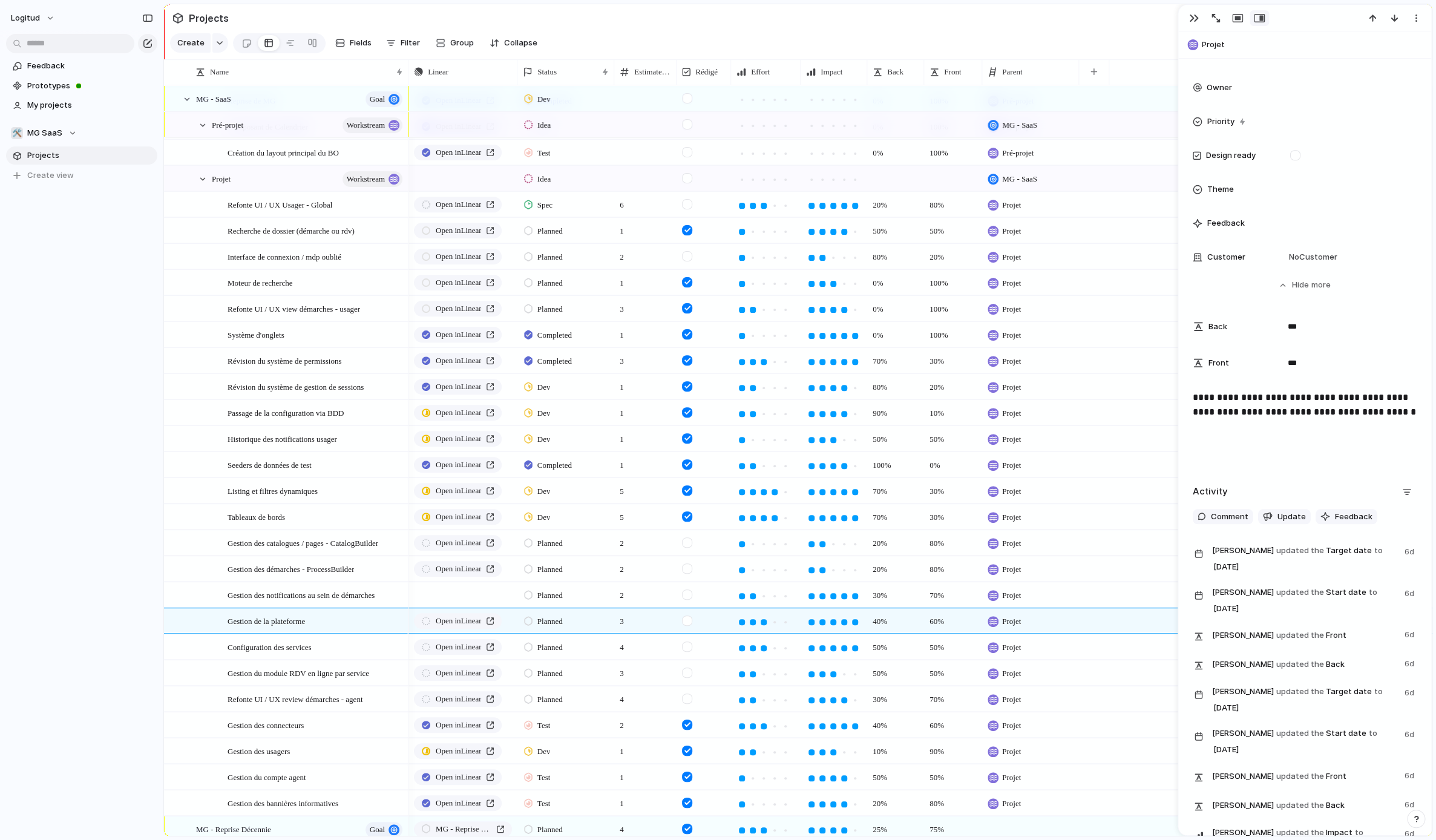
scroll to position [499, 0]
click at [312, 647] on span "Configuration des services" at bounding box center [270, 646] width 84 height 14
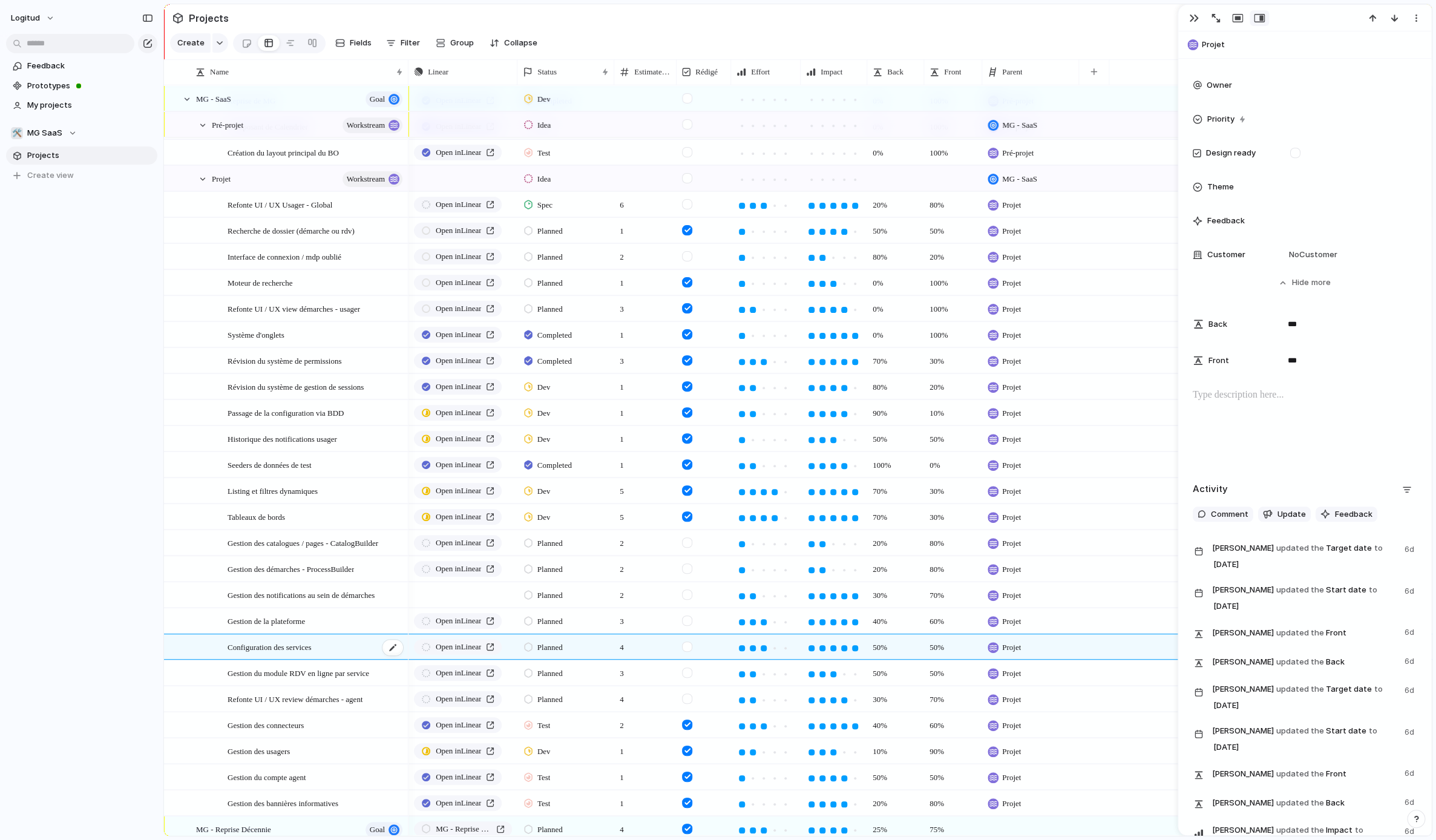
scroll to position [522, 0]
click at [1273, 401] on p at bounding box center [1305, 395] width 224 height 15
click at [328, 670] on span "Gestion du module RDV en ligne par service" at bounding box center [298, 673] width 141 height 14
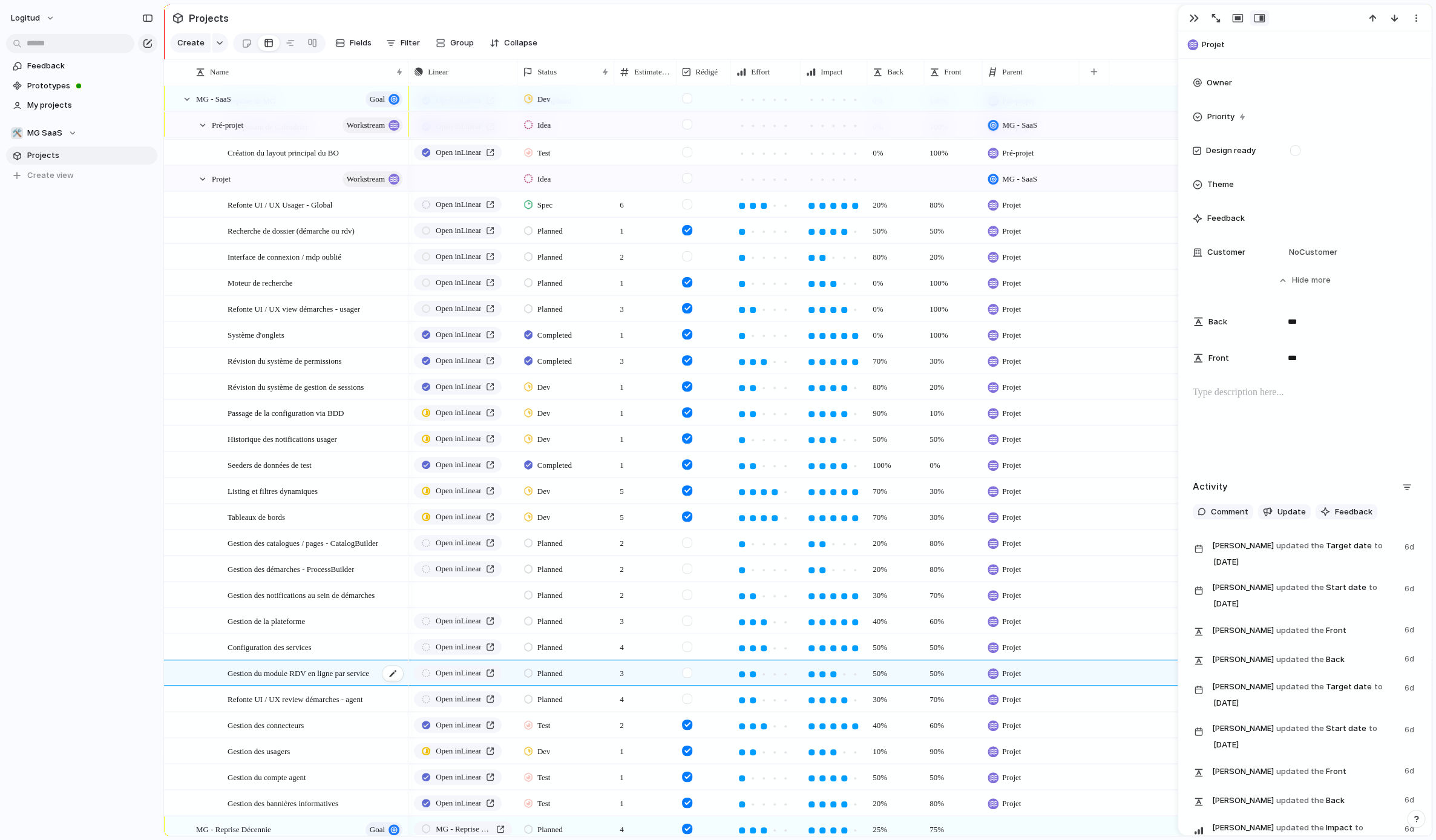
scroll to position [525, 0]
click at [346, 646] on div "Configuration des services" at bounding box center [316, 646] width 177 height 25
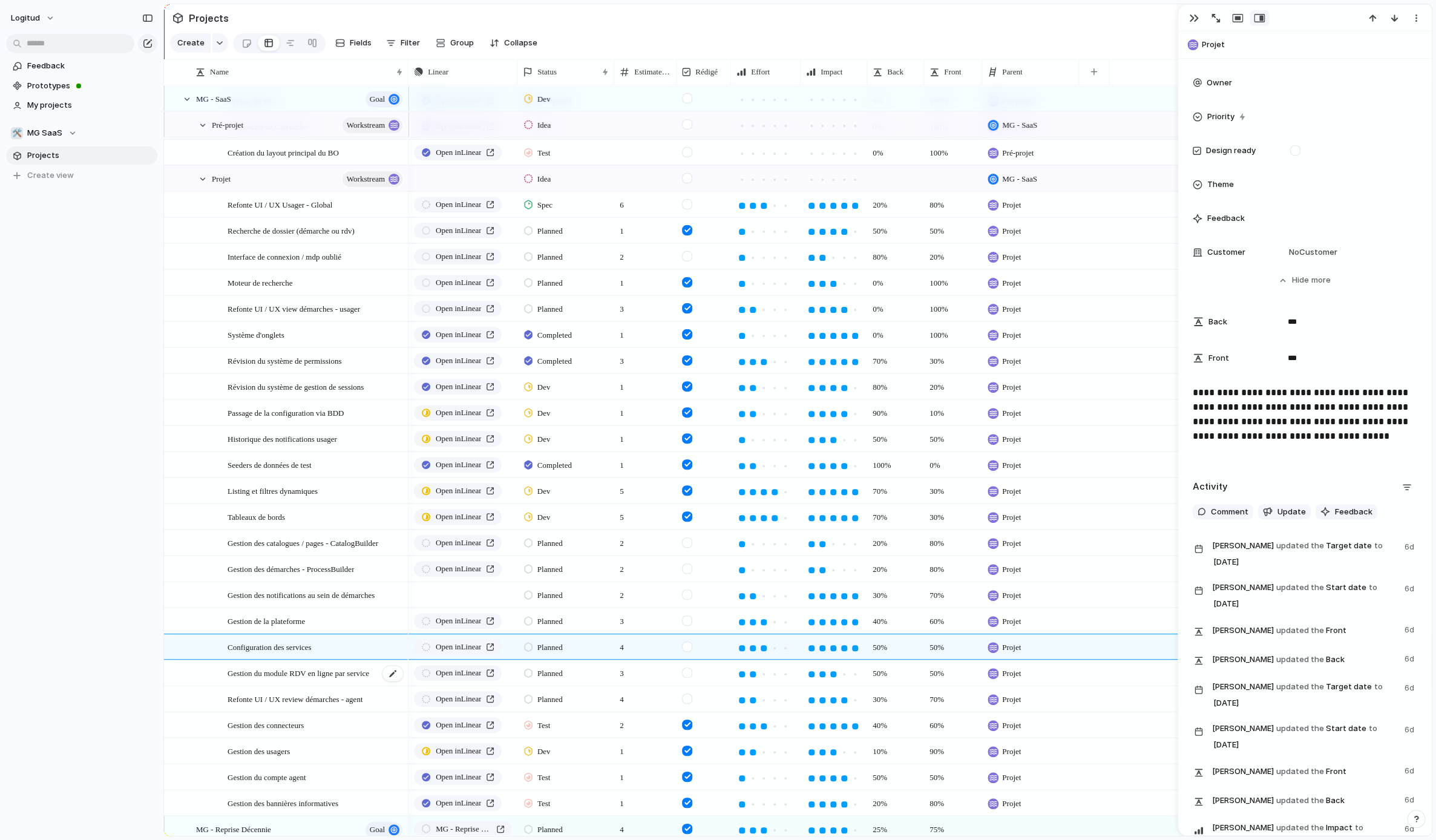
click at [347, 666] on span "Gestion du module RDV en ligne par service" at bounding box center [298, 673] width 141 height 14
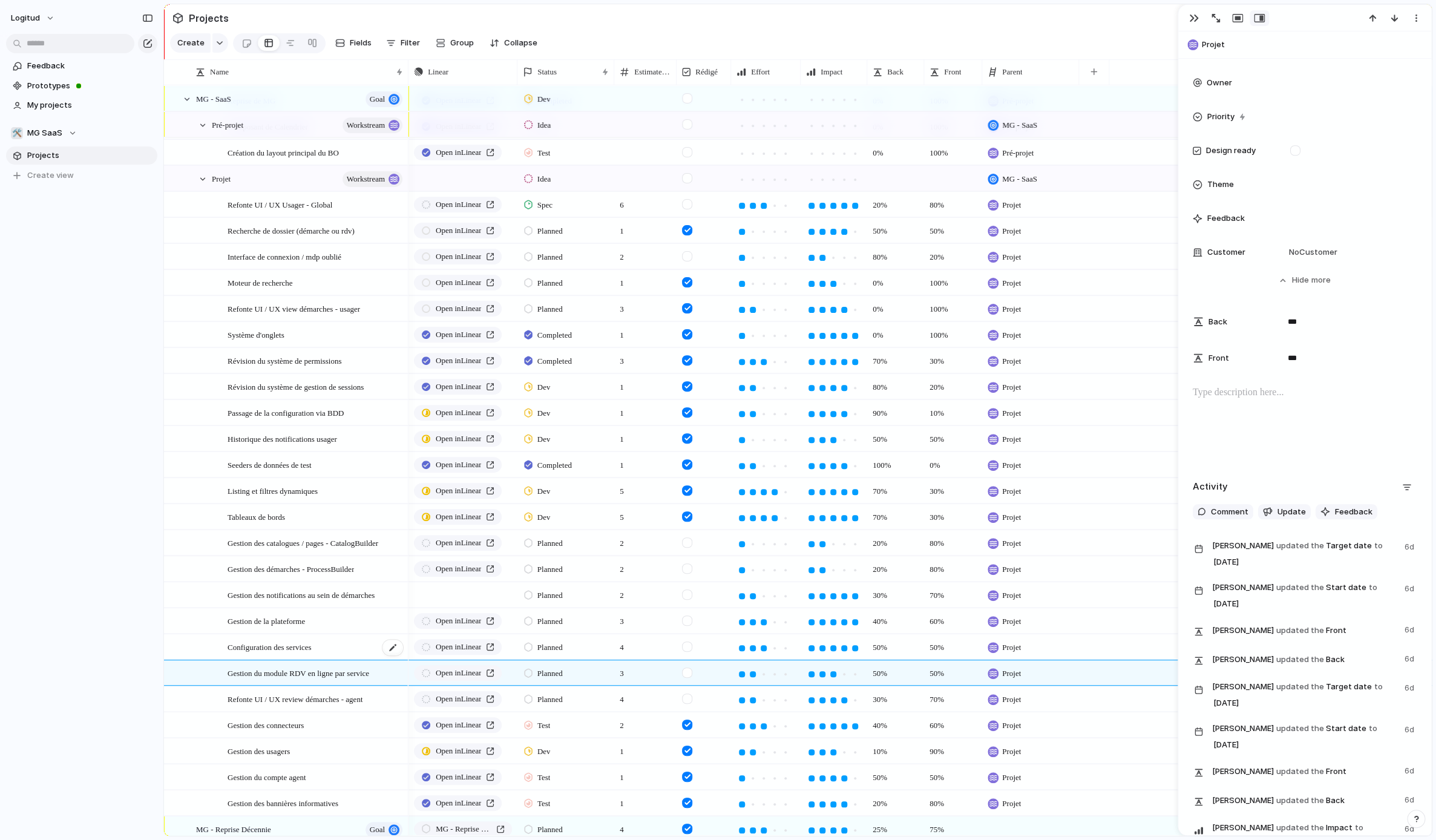
click at [336, 635] on div "Configuration des services" at bounding box center [316, 646] width 177 height 25
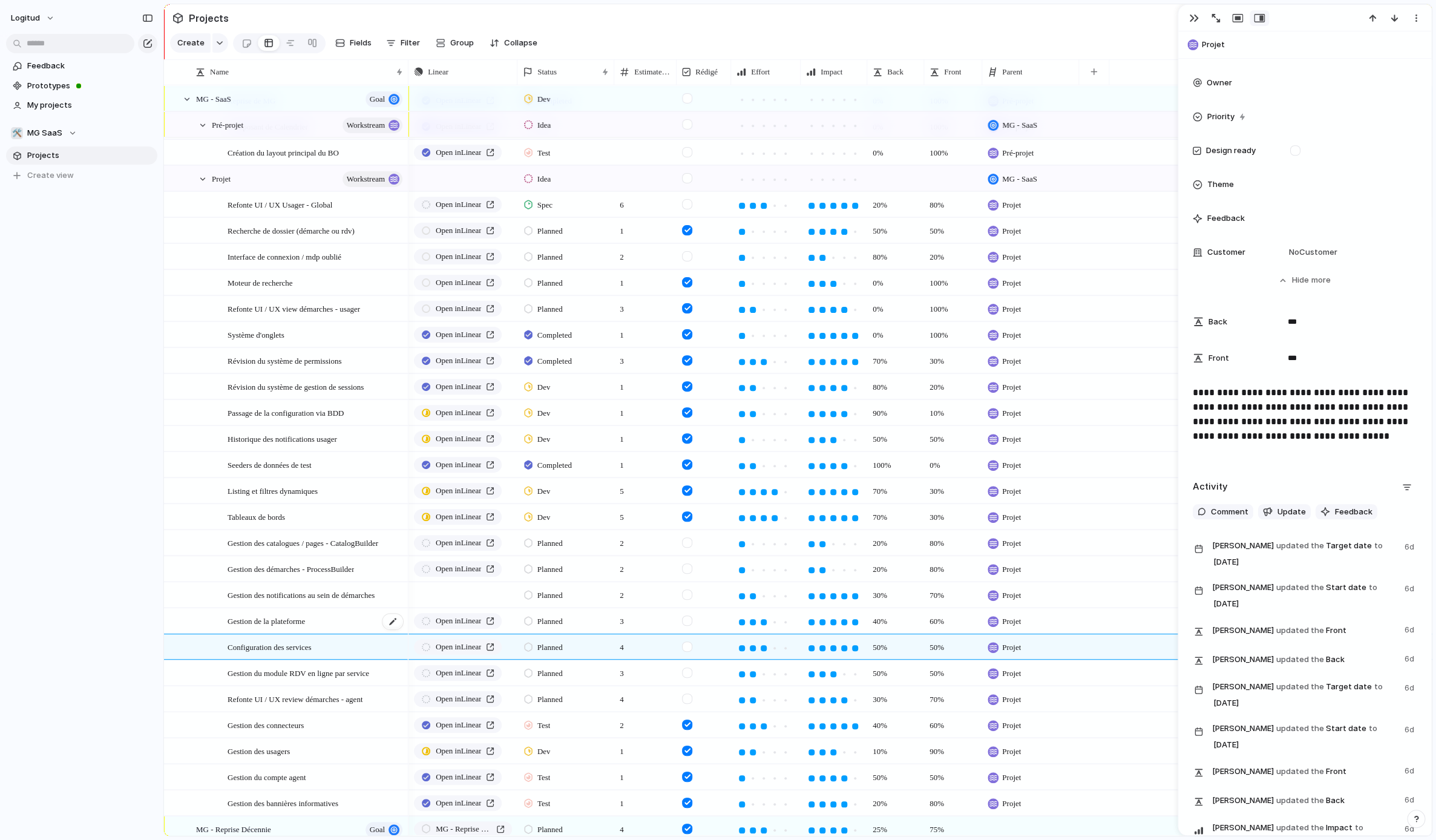
click at [336, 627] on div "Gestion de la plateforme" at bounding box center [316, 621] width 177 height 25
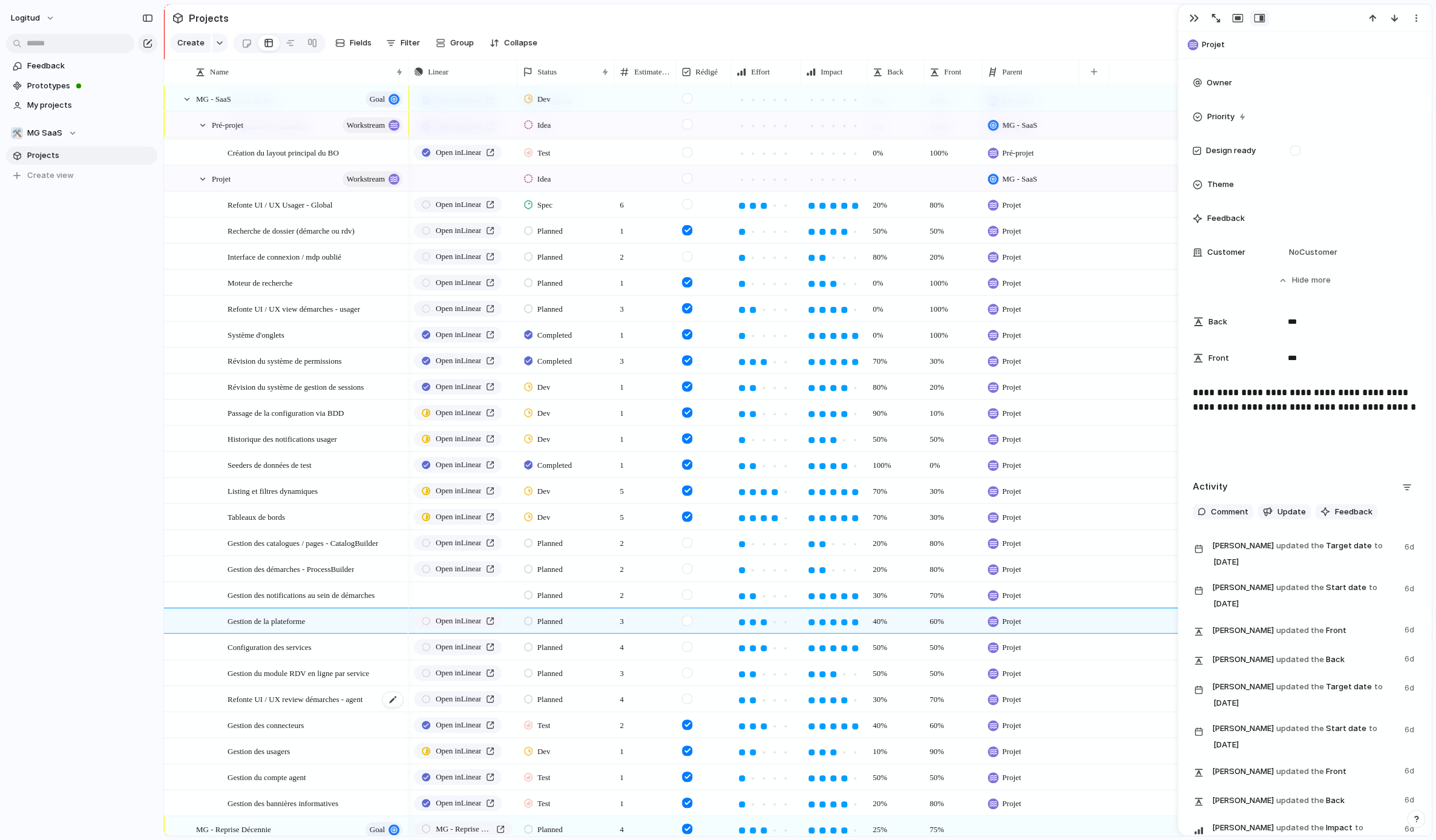
click at [339, 687] on div "Refonte UI / UX review démarches - agent" at bounding box center [316, 699] width 177 height 25
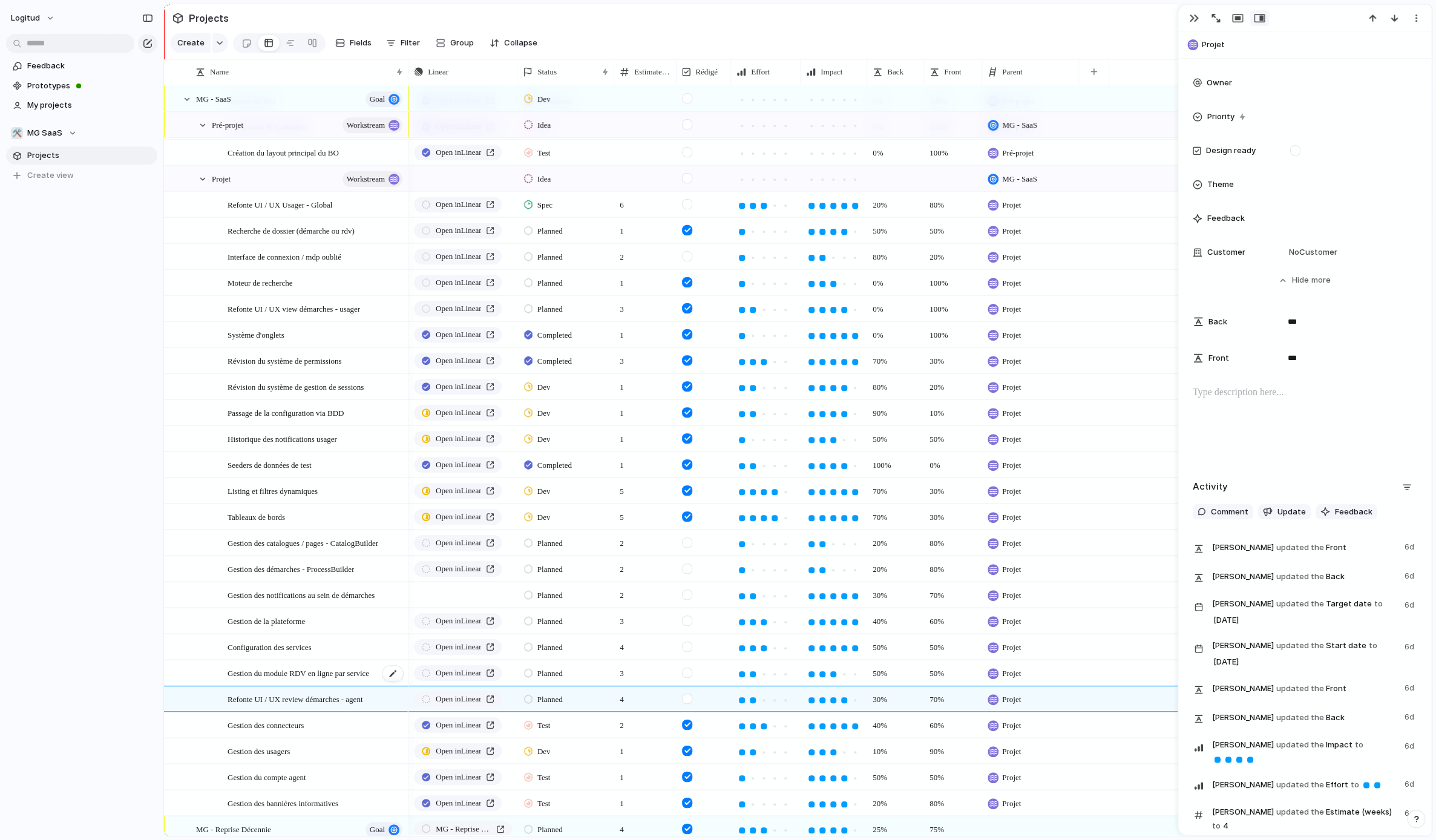
click at [334, 675] on span "Gestion du module RDV en ligne par service" at bounding box center [298, 673] width 141 height 14
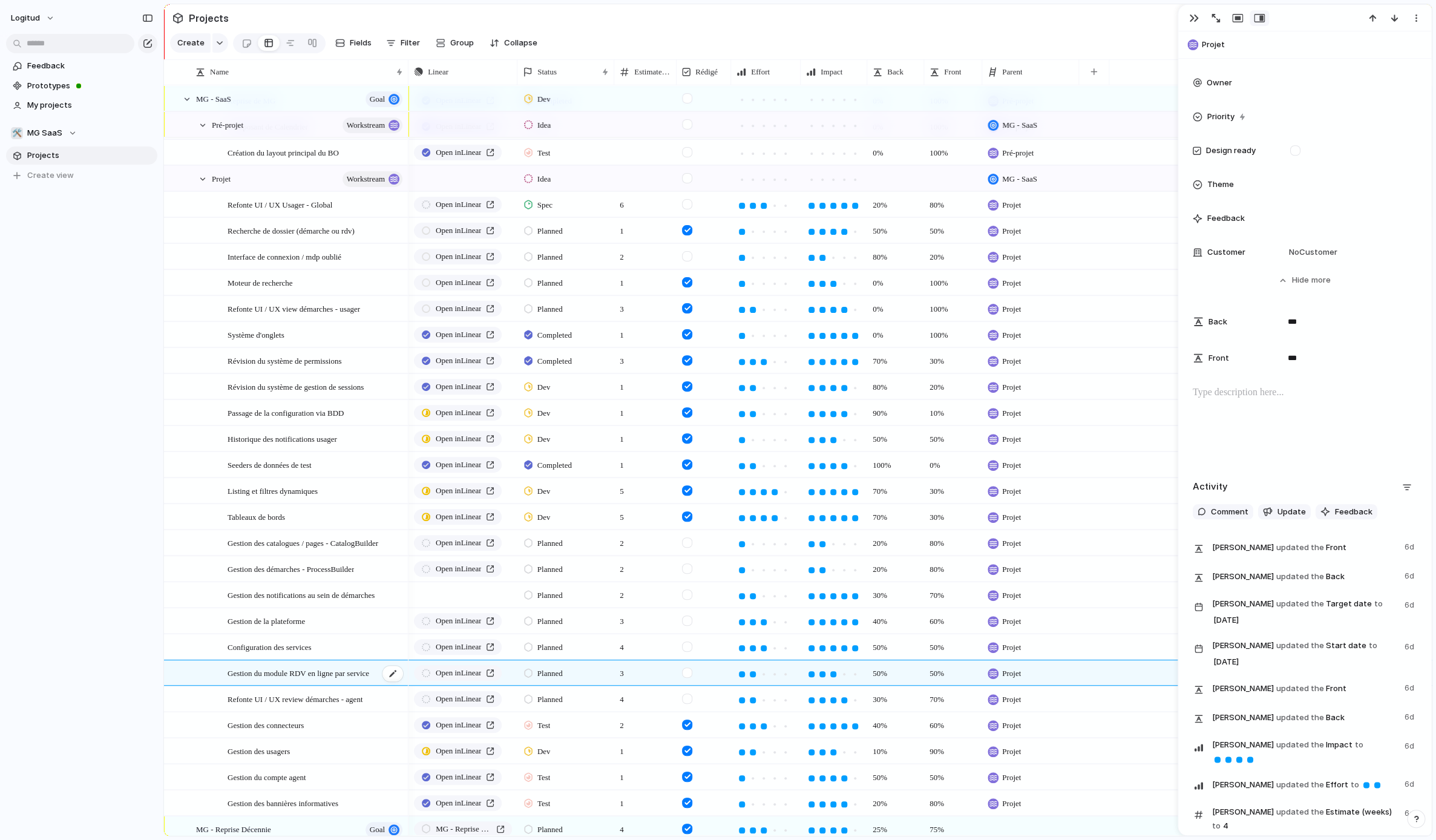
scroll to position [525, 0]
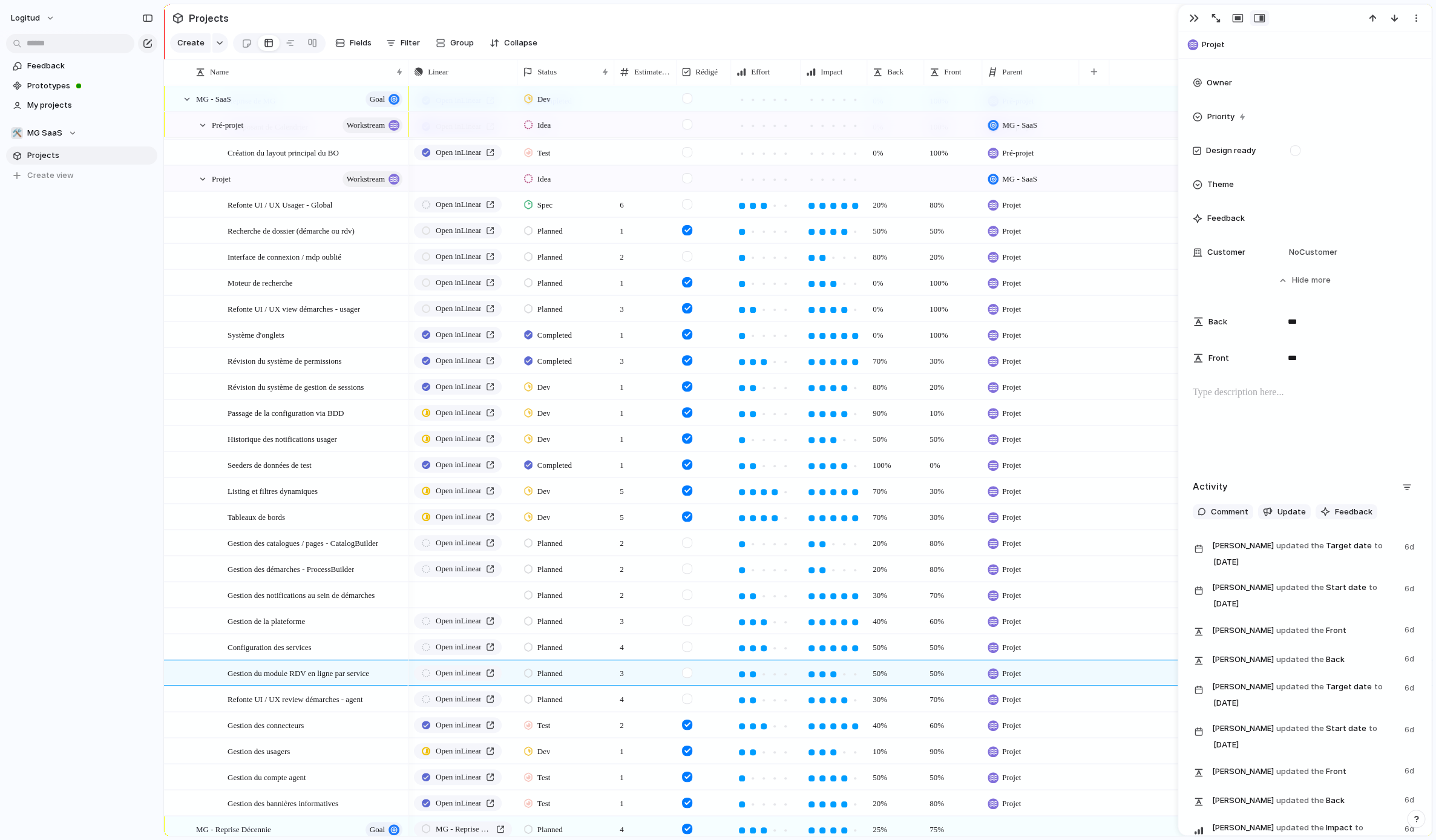
click at [1342, 397] on p at bounding box center [1305, 393] width 224 height 15
type input "*"
click at [305, 695] on span "Refonte UI / UX review démarches - agent" at bounding box center [295, 698] width 135 height 14
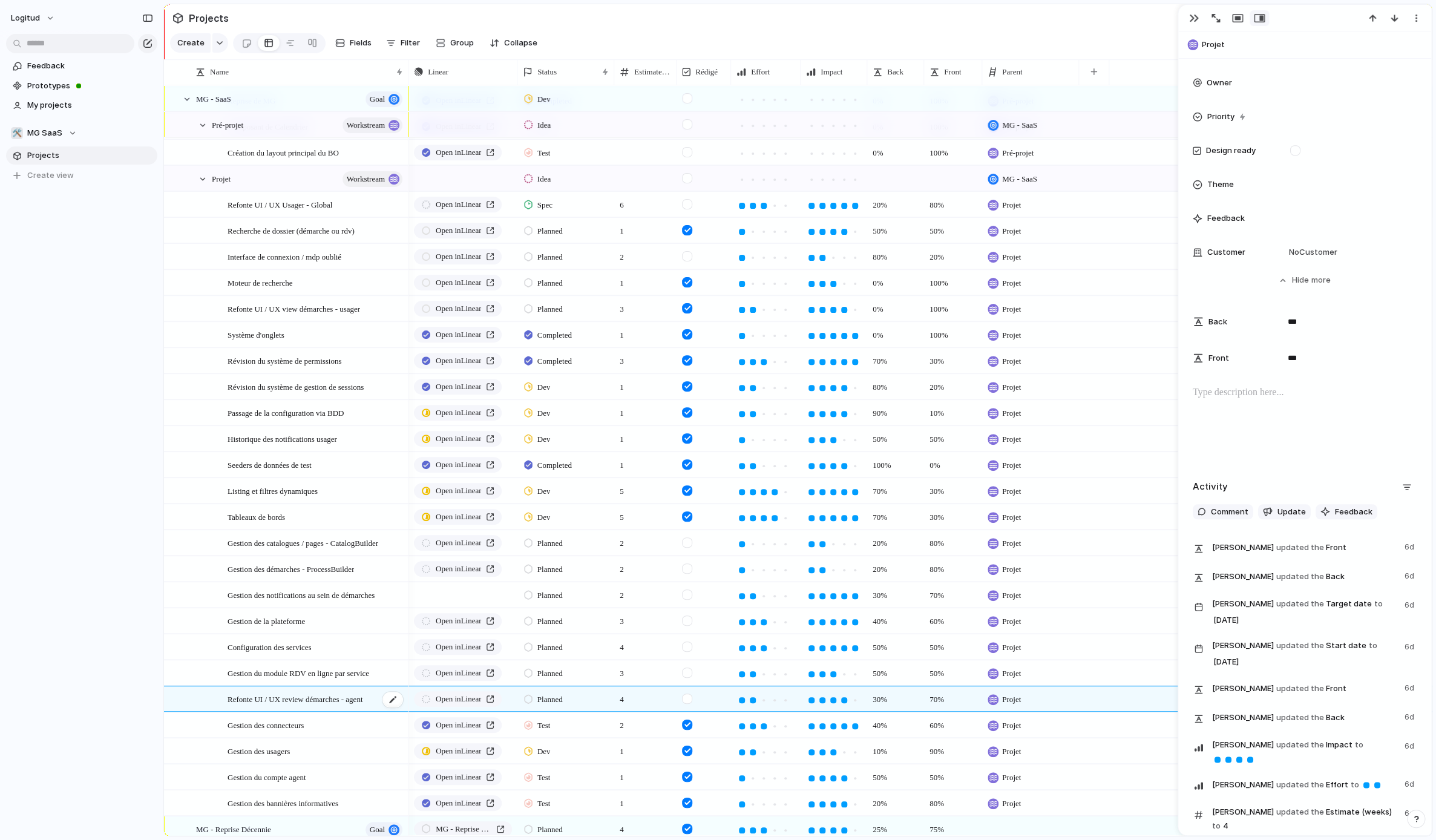
scroll to position [525, 0]
click at [1317, 391] on p at bounding box center [1305, 393] width 224 height 15
click at [296, 722] on span "Gestion des connecteurs" at bounding box center [266, 724] width 76 height 14
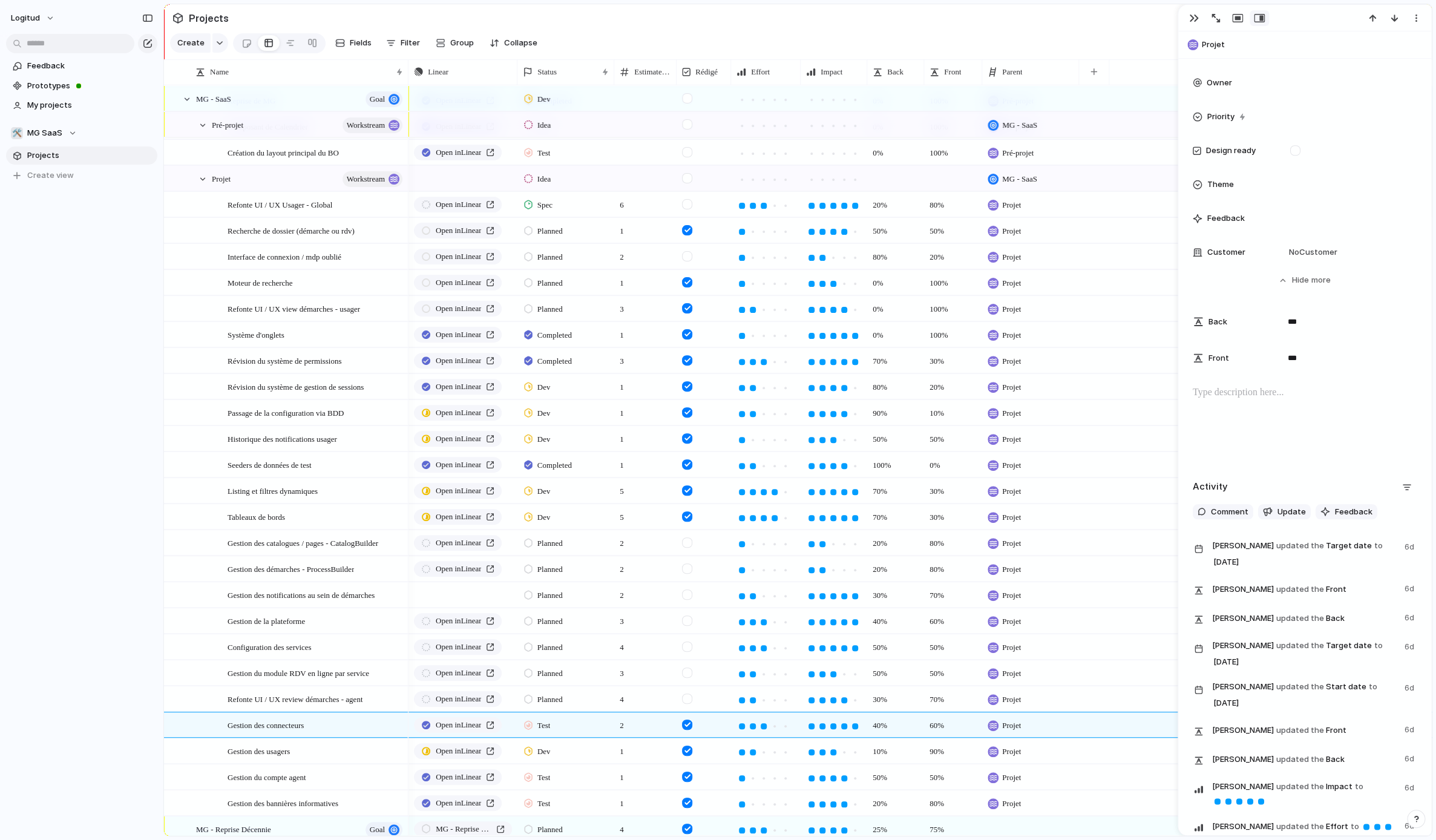
click at [1312, 415] on div at bounding box center [1305, 424] width 224 height 78
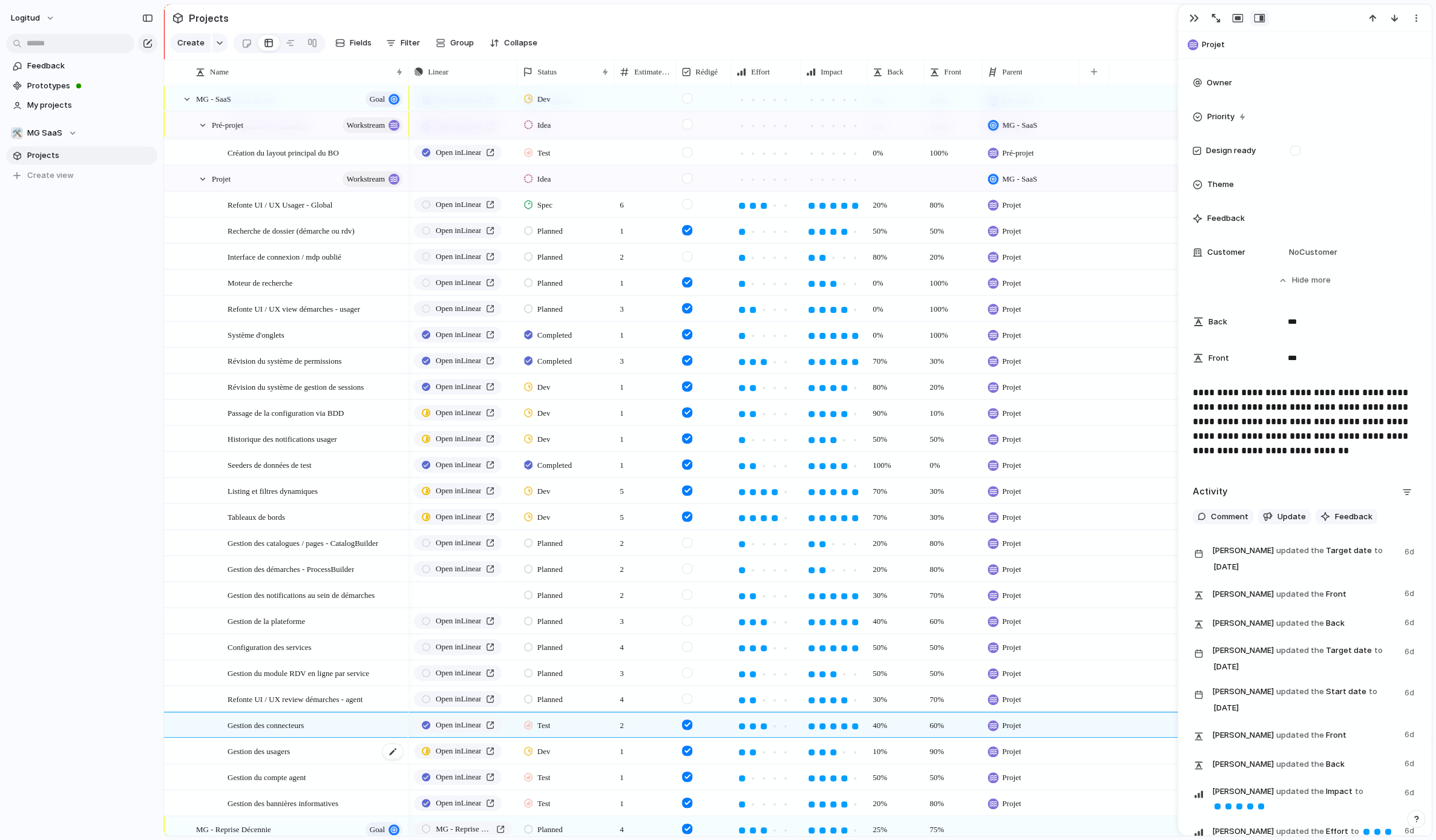
click at [322, 744] on div "Gestion des usagers" at bounding box center [316, 751] width 177 height 25
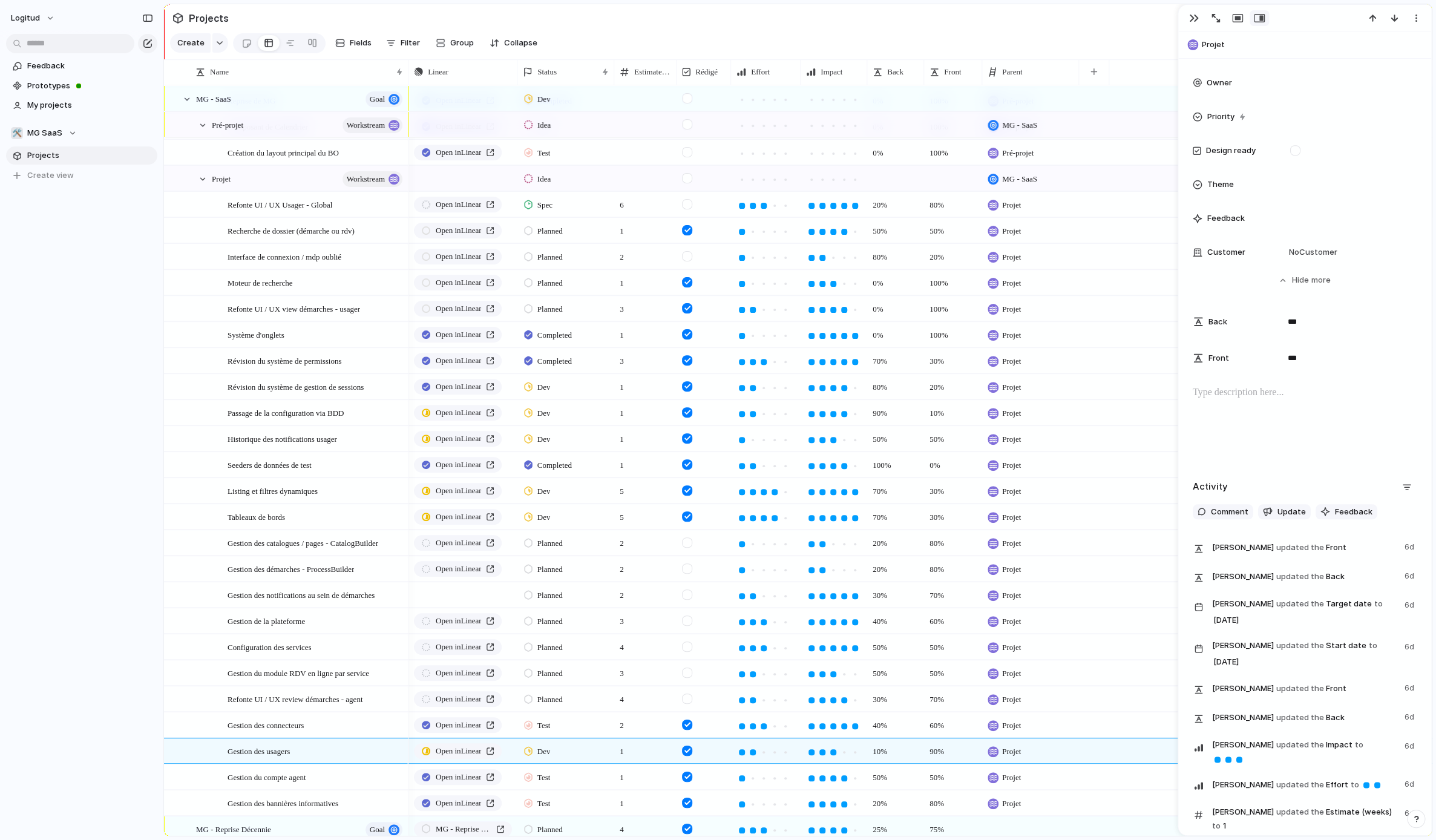
click at [1237, 429] on div at bounding box center [1305, 424] width 224 height 78
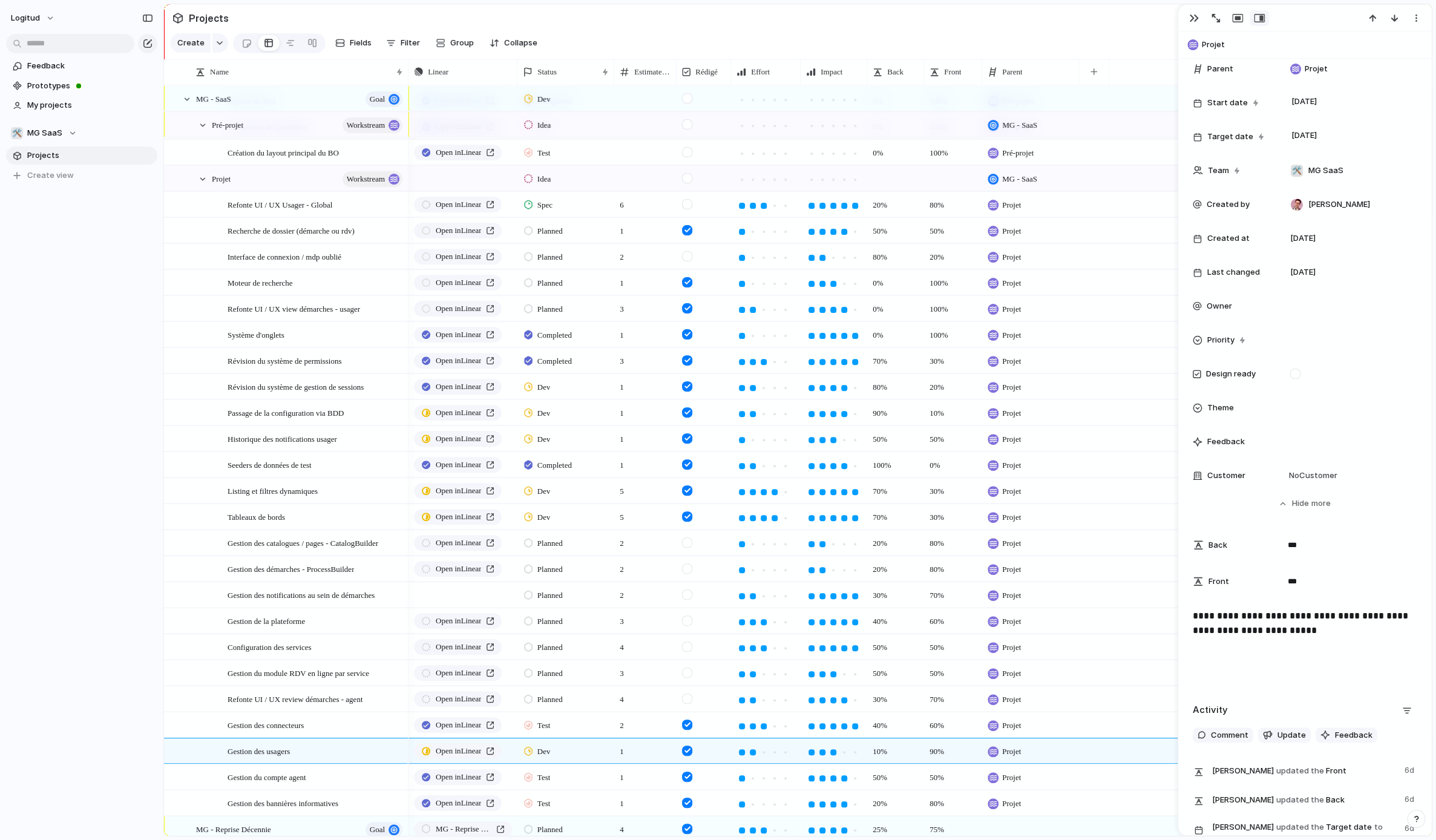
scroll to position [0, 0]
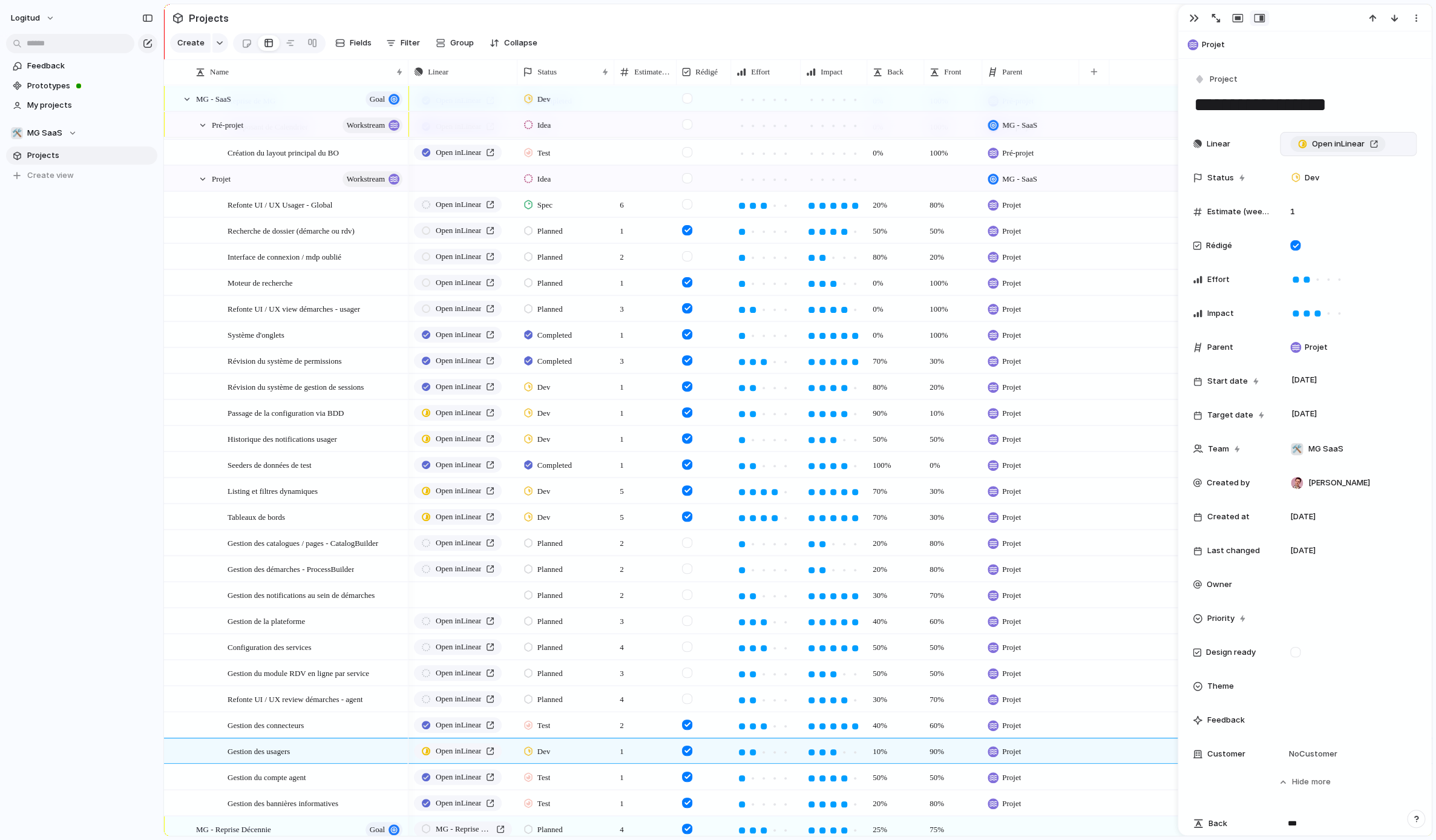
click at [1336, 143] on span "Open in Linear" at bounding box center [1338, 144] width 53 height 12
click at [1374, 112] on textarea "**********" at bounding box center [1305, 104] width 224 height 25
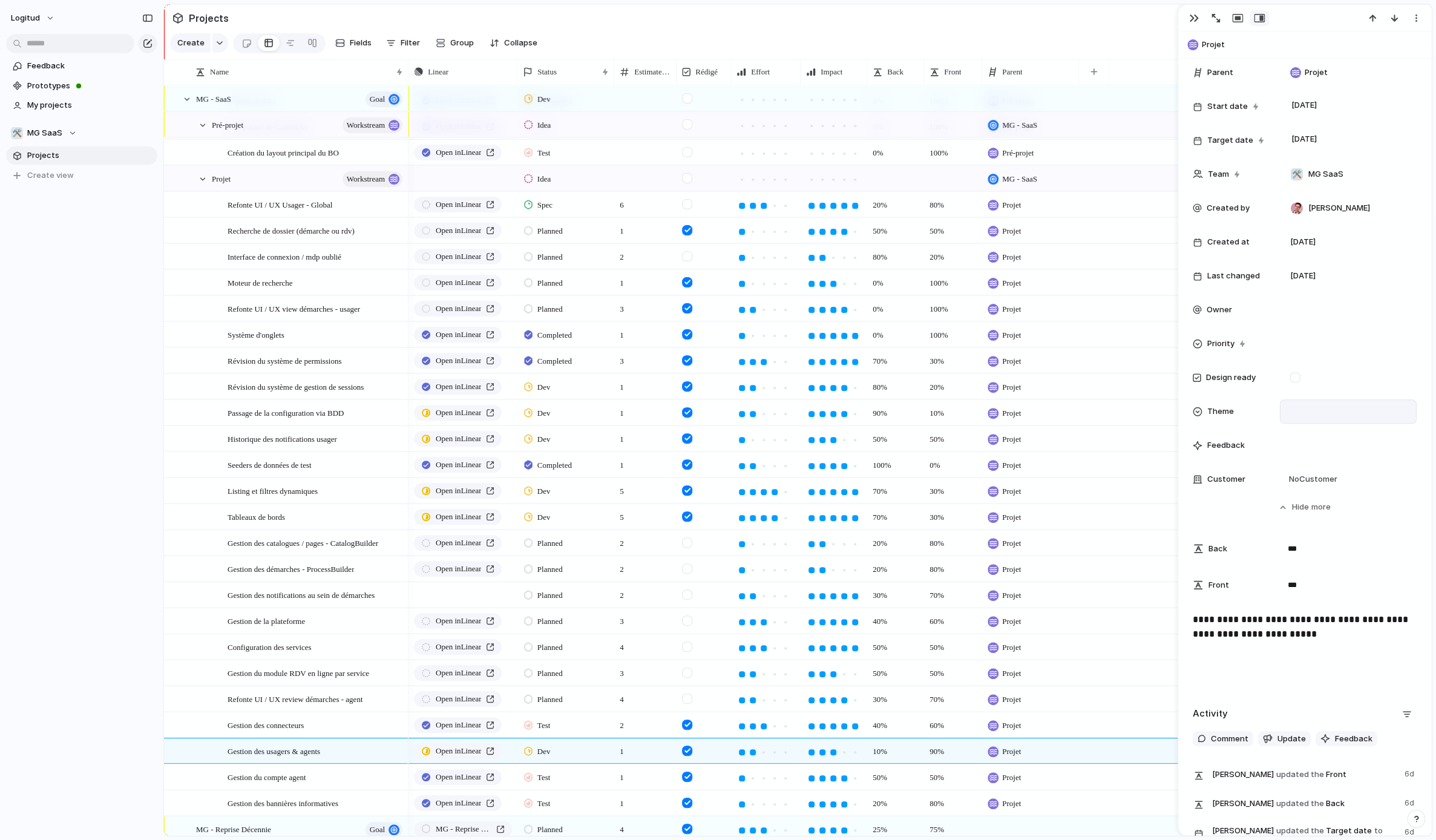
scroll to position [299, 0]
type textarea "**********"
click at [1358, 640] on p "**********" at bounding box center [1305, 625] width 224 height 29
click at [314, 766] on div "Gestion du compte agent" at bounding box center [316, 777] width 177 height 25
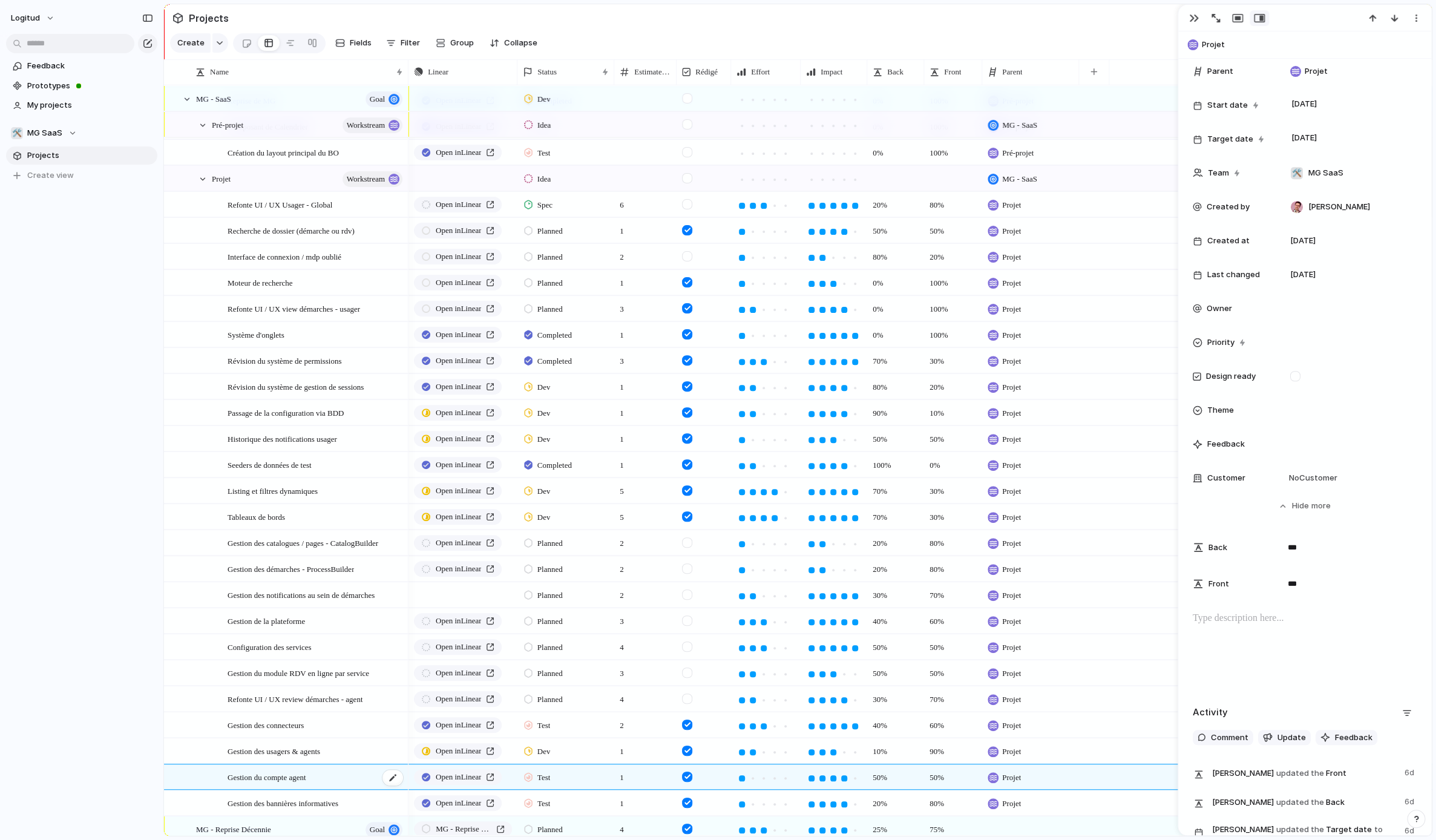
scroll to position [276, 0]
click at [1331, 626] on p at bounding box center [1305, 618] width 224 height 15
click at [1208, 618] on p "**********" at bounding box center [1305, 632] width 224 height 44
click at [1323, 673] on div "**********" at bounding box center [1305, 650] width 224 height 78
click at [1237, 618] on p "**********" at bounding box center [1305, 632] width 224 height 44
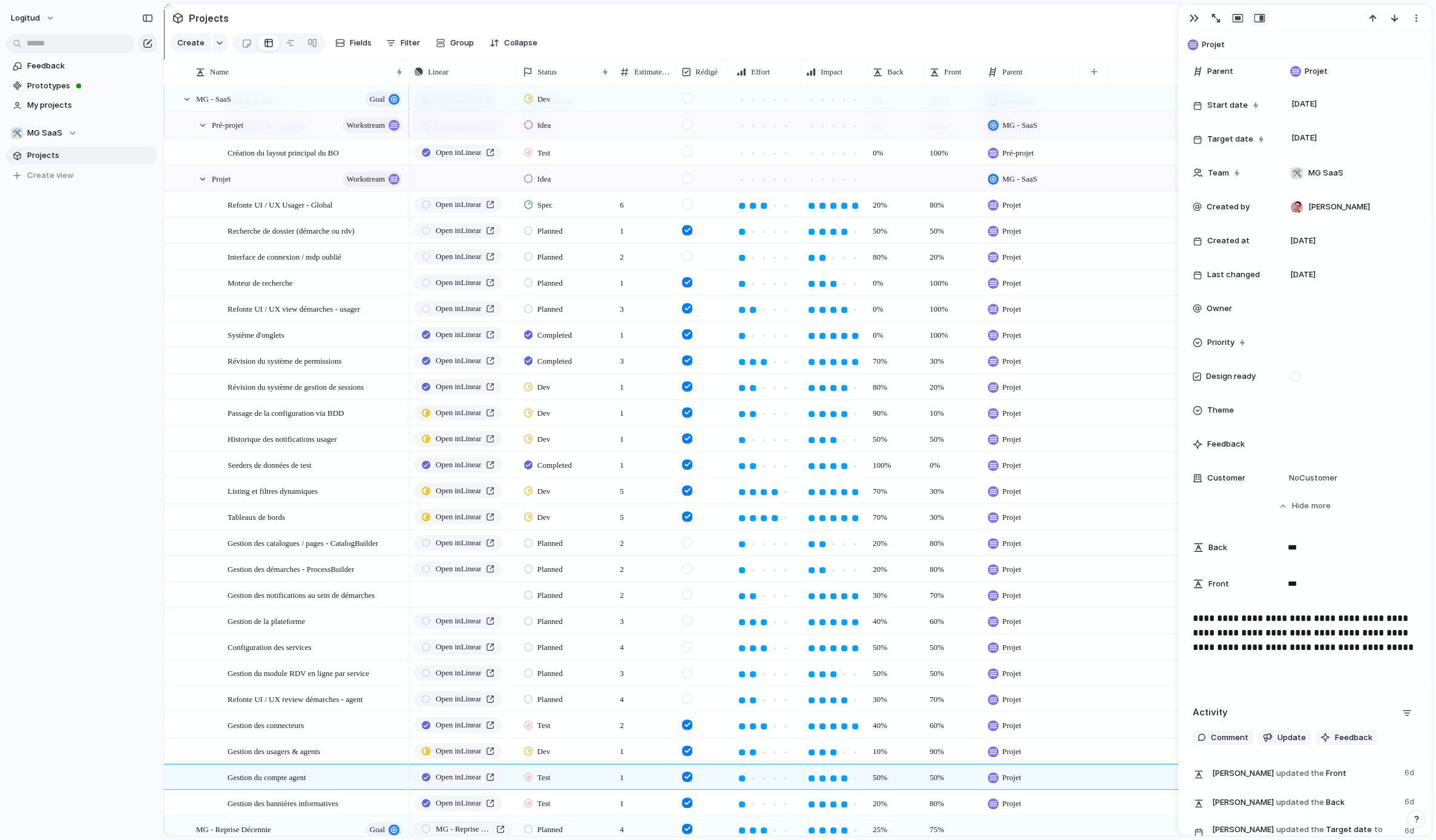
click at [1406, 646] on p "**********" at bounding box center [1305, 632] width 224 height 44
click at [338, 802] on span "Gestion des bannières informatives" at bounding box center [283, 802] width 111 height 14
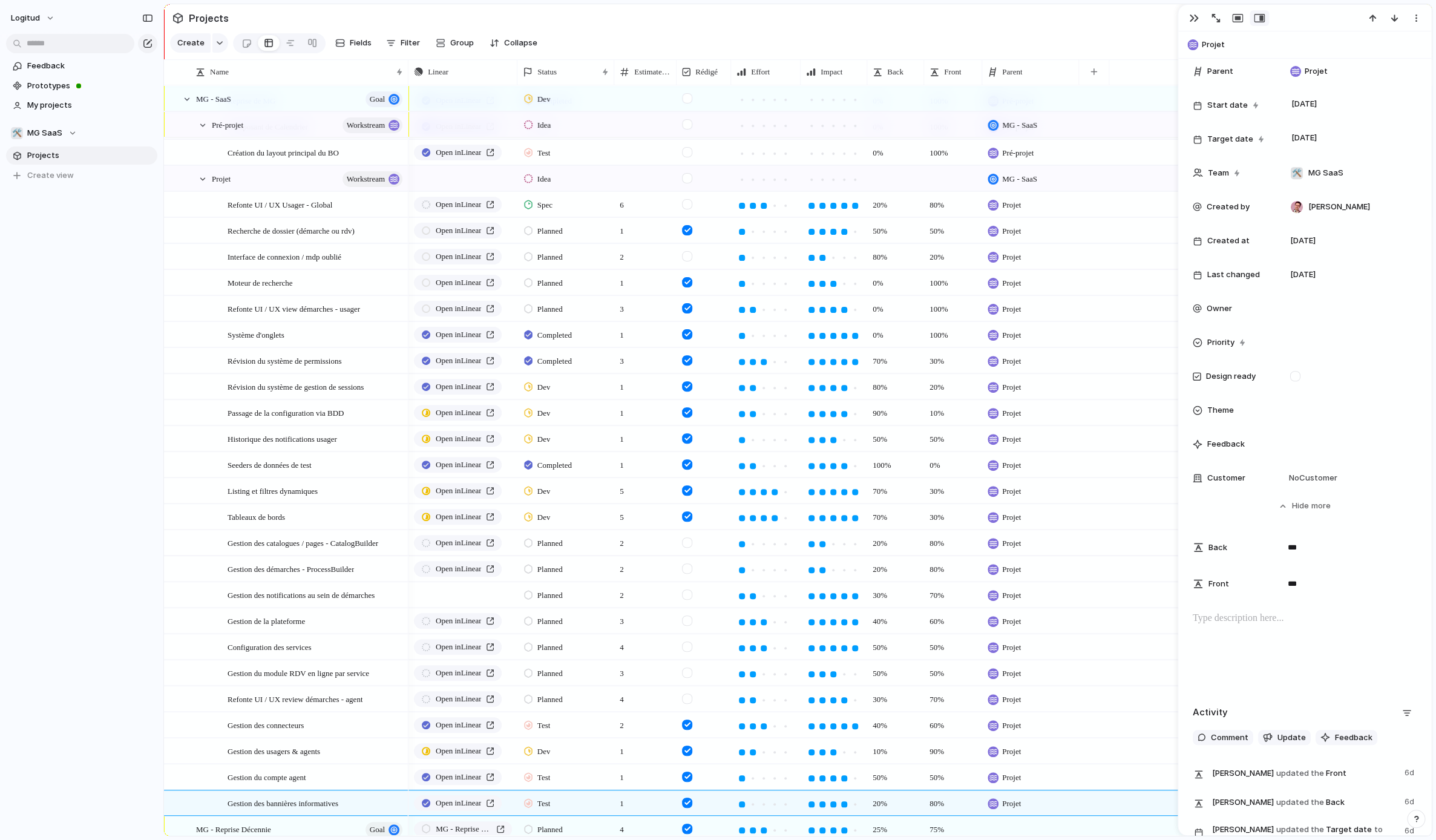
click at [1218, 646] on div at bounding box center [1305, 650] width 224 height 78
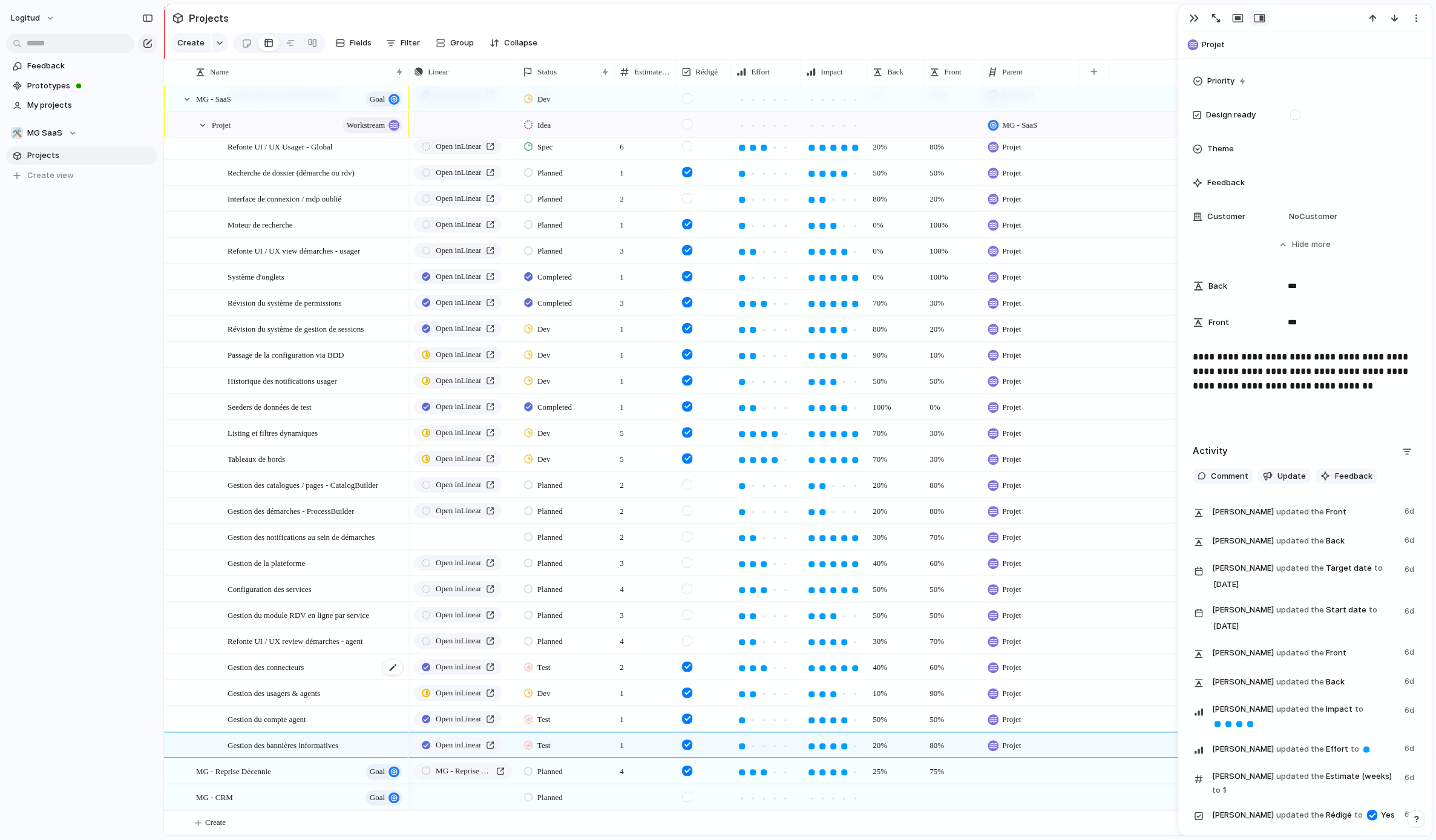
scroll to position [161, 0]
click at [296, 704] on div "Gestion des usagers & agents" at bounding box center [286, 692] width 244 height 26
click at [305, 721] on span "Gestion du compte agent" at bounding box center [267, 718] width 78 height 14
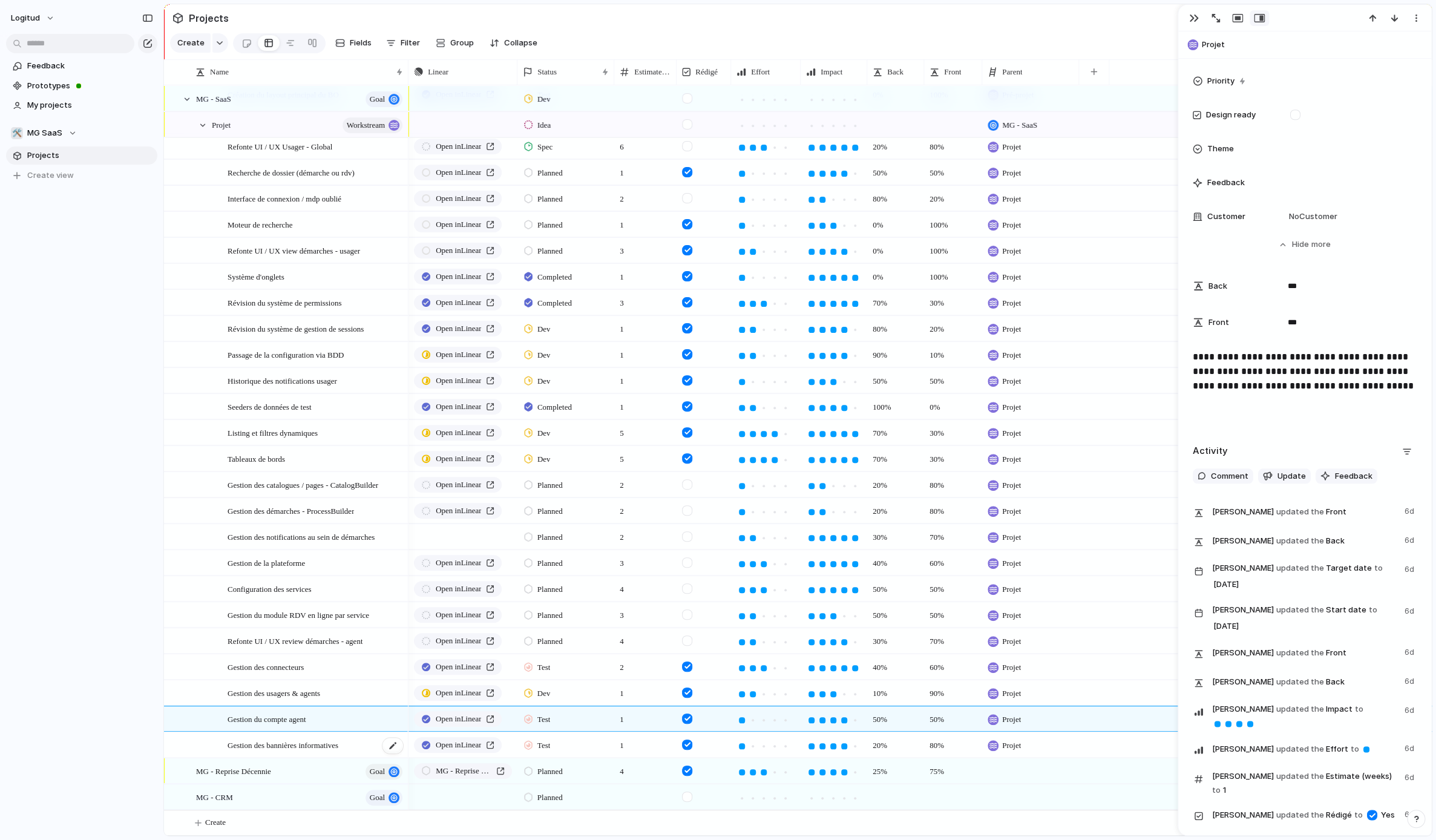
click at [309, 740] on span "Gestion des bannières informatives" at bounding box center [283, 744] width 111 height 14
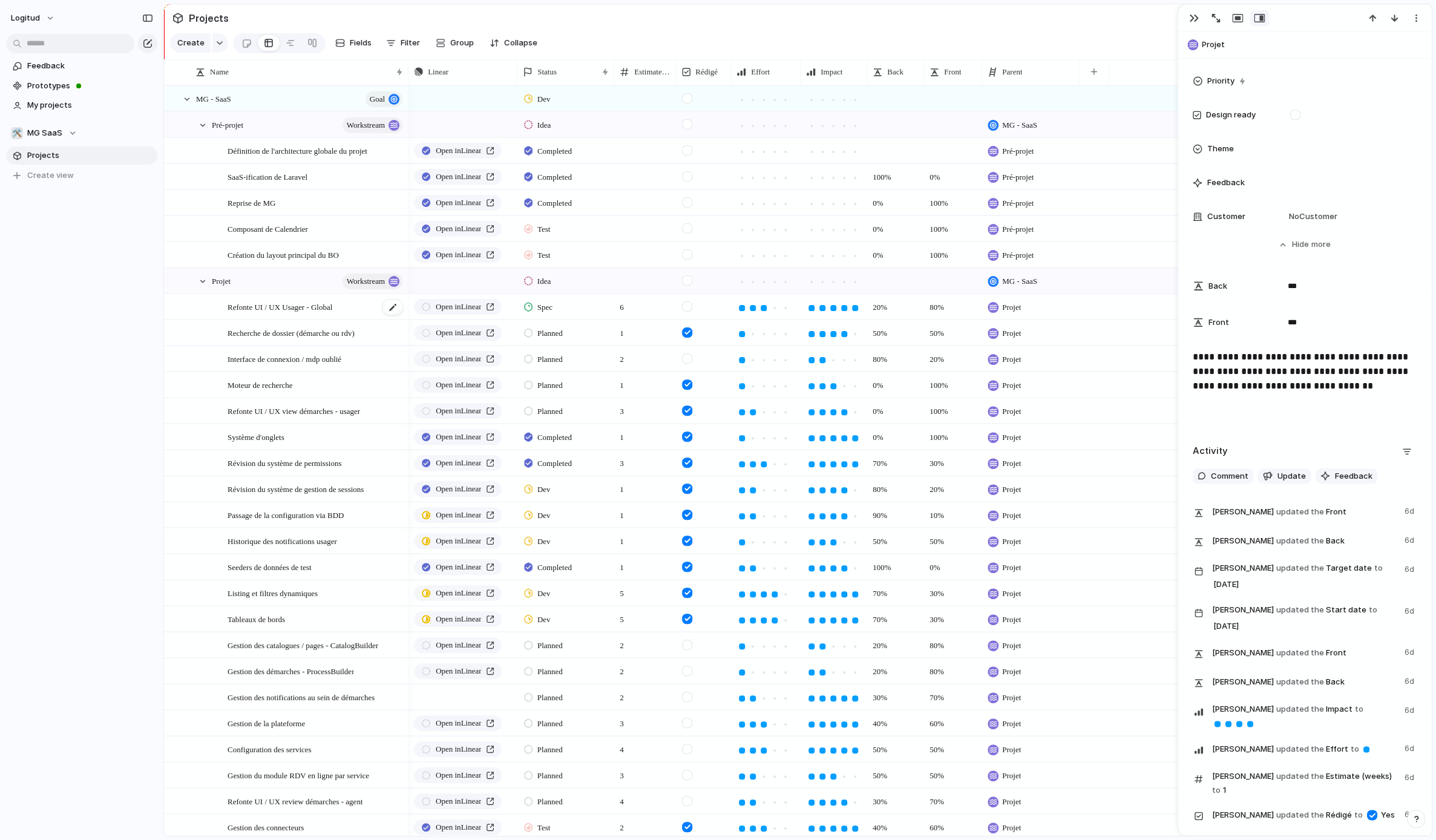
click at [293, 308] on span "Refonte UI / UX Usager - Global" at bounding box center [280, 306] width 105 height 14
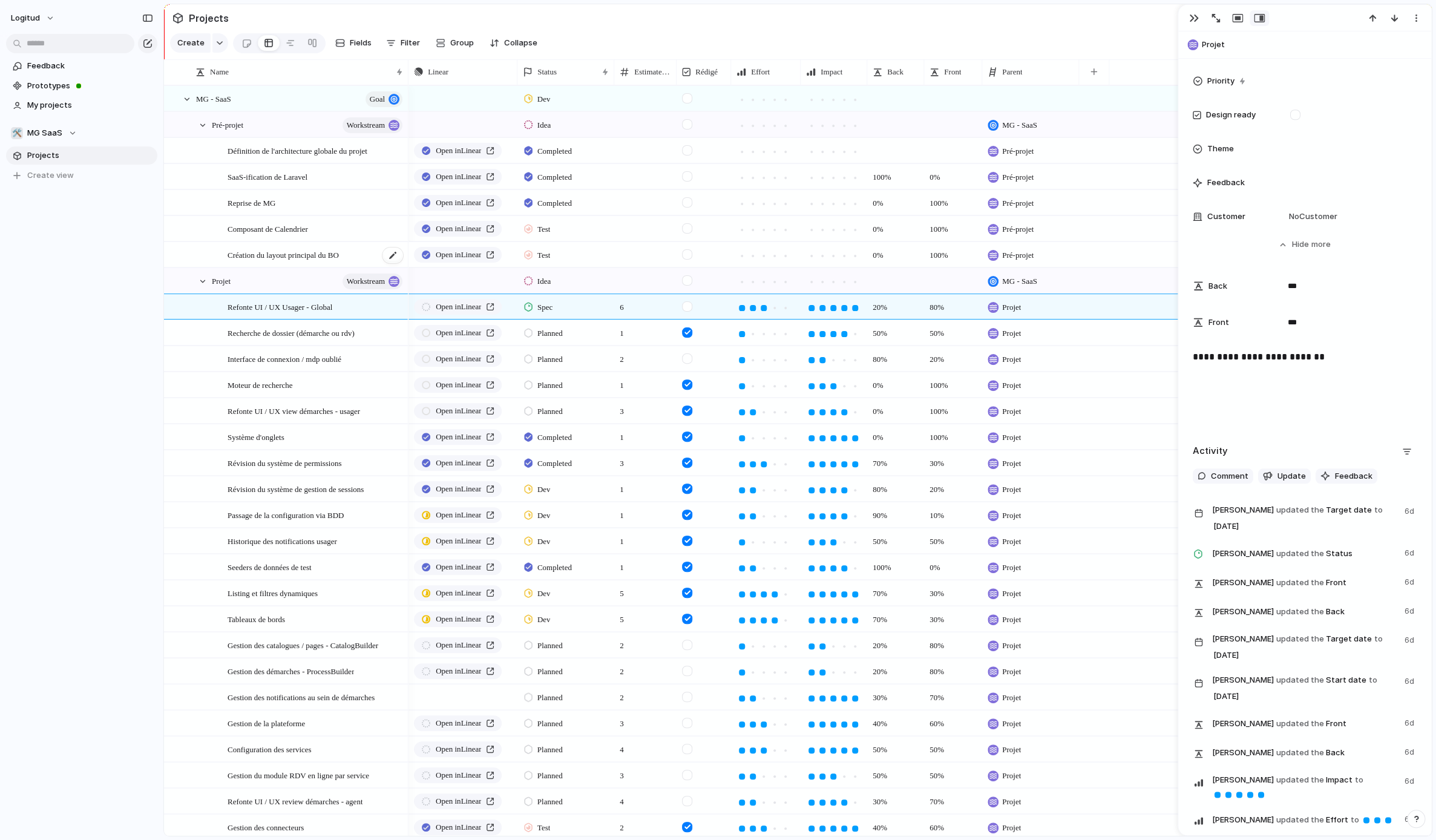
click at [296, 258] on span "Création du layout principal du BO" at bounding box center [283, 254] width 111 height 14
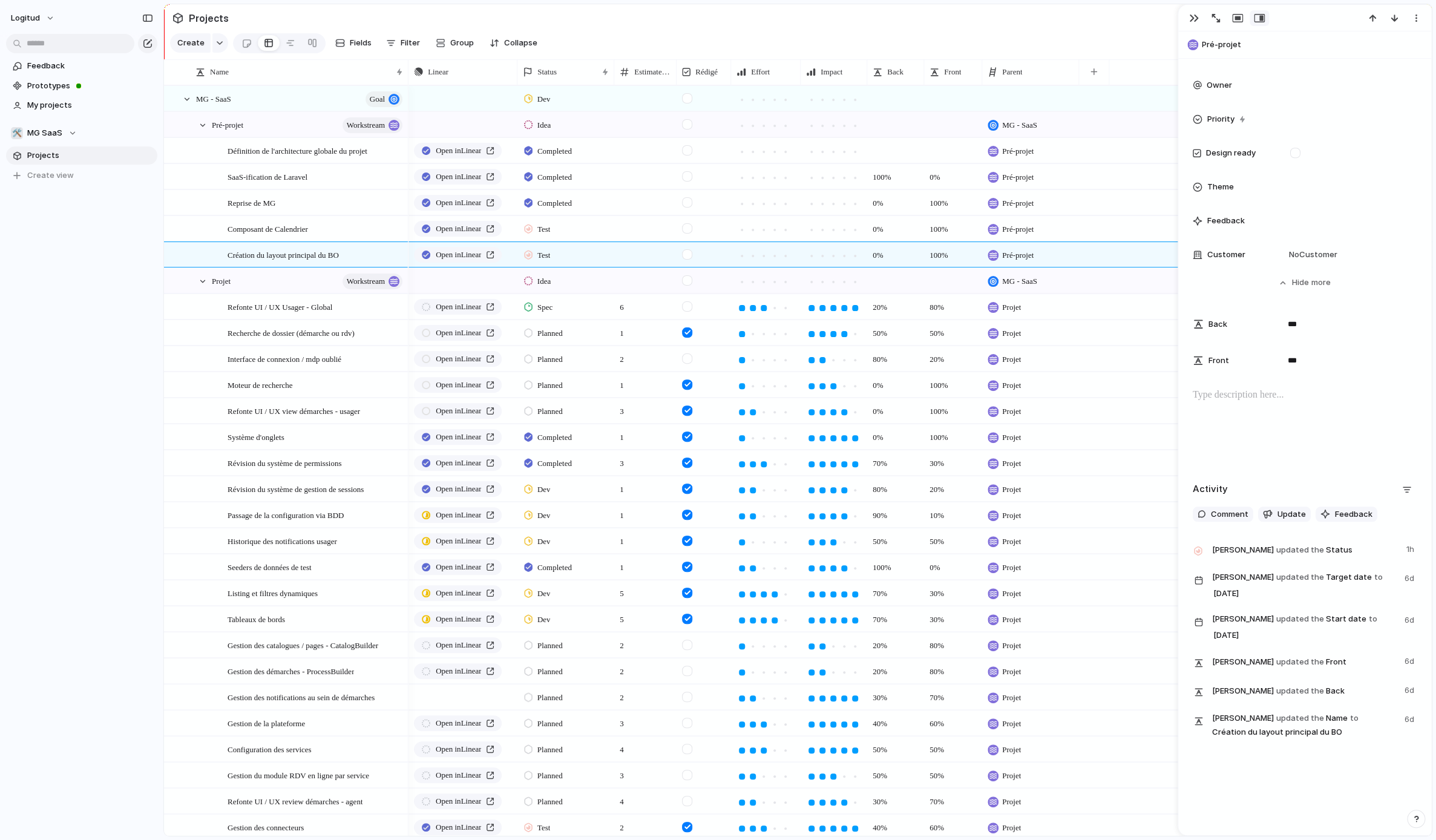
click at [1277, 401] on p at bounding box center [1305, 395] width 224 height 15
click at [548, 276] on span "Idea" at bounding box center [544, 281] width 13 height 12
click at [549, 496] on span "Dev" at bounding box center [545, 496] width 15 height 12
click at [541, 122] on span "Idea" at bounding box center [544, 125] width 13 height 12
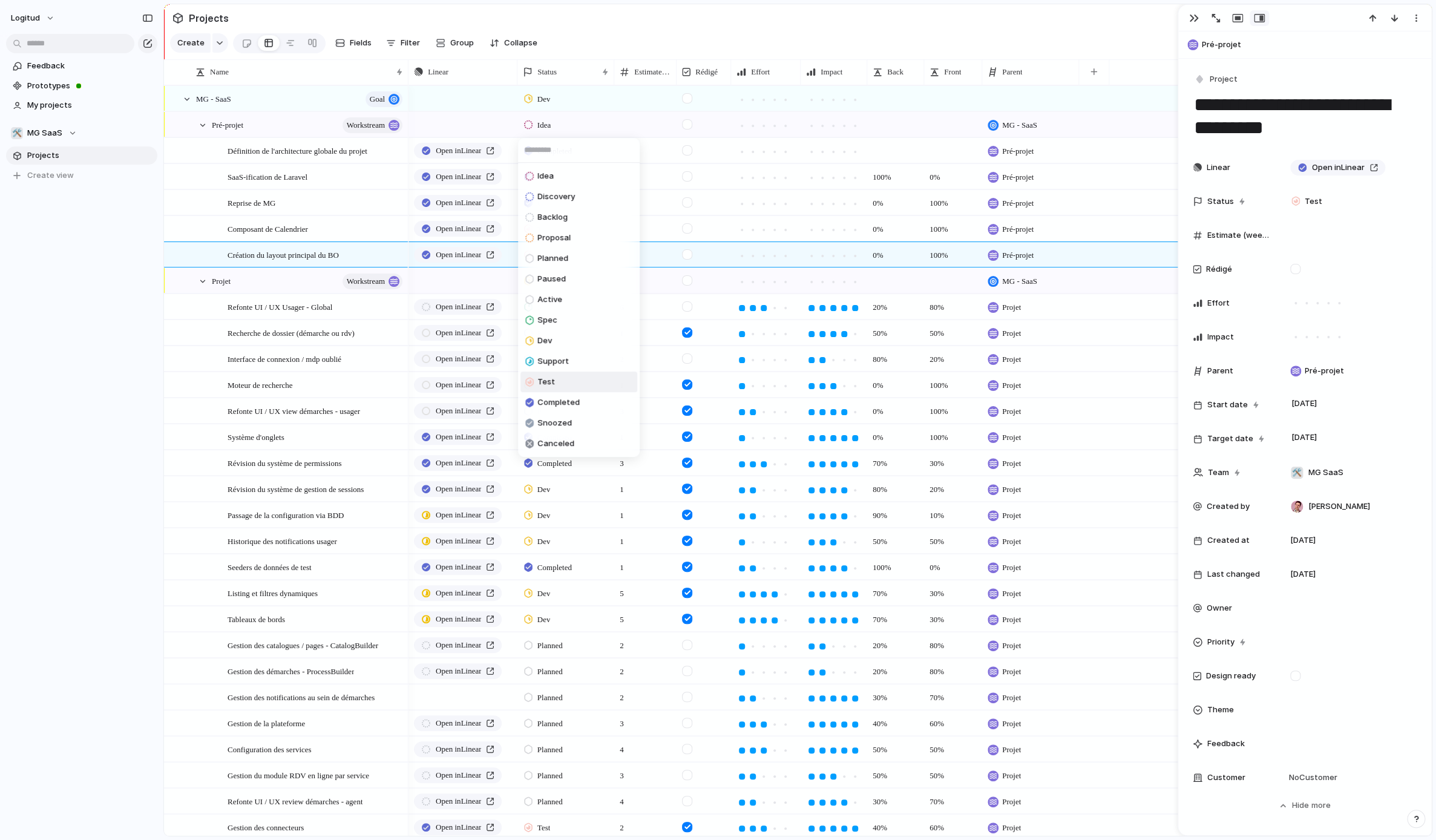
scroll to position [525, 0]
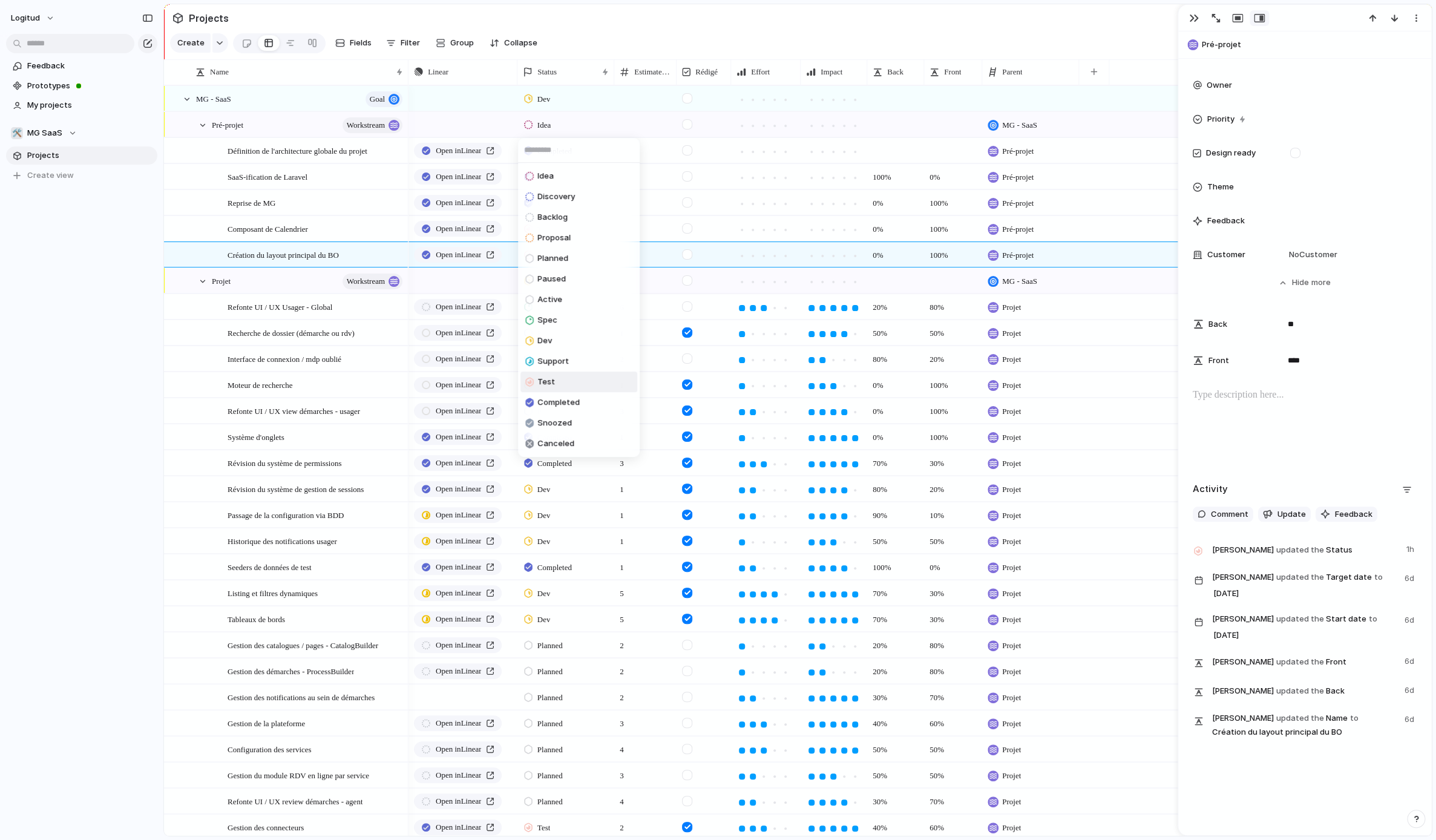
click at [584, 378] on li "Test" at bounding box center [579, 382] width 117 height 21
click at [1331, 391] on p at bounding box center [1305, 395] width 224 height 15
click at [1258, 397] on p at bounding box center [1305, 395] width 224 height 15
click at [1304, 283] on span "Show" at bounding box center [1303, 283] width 22 height 12
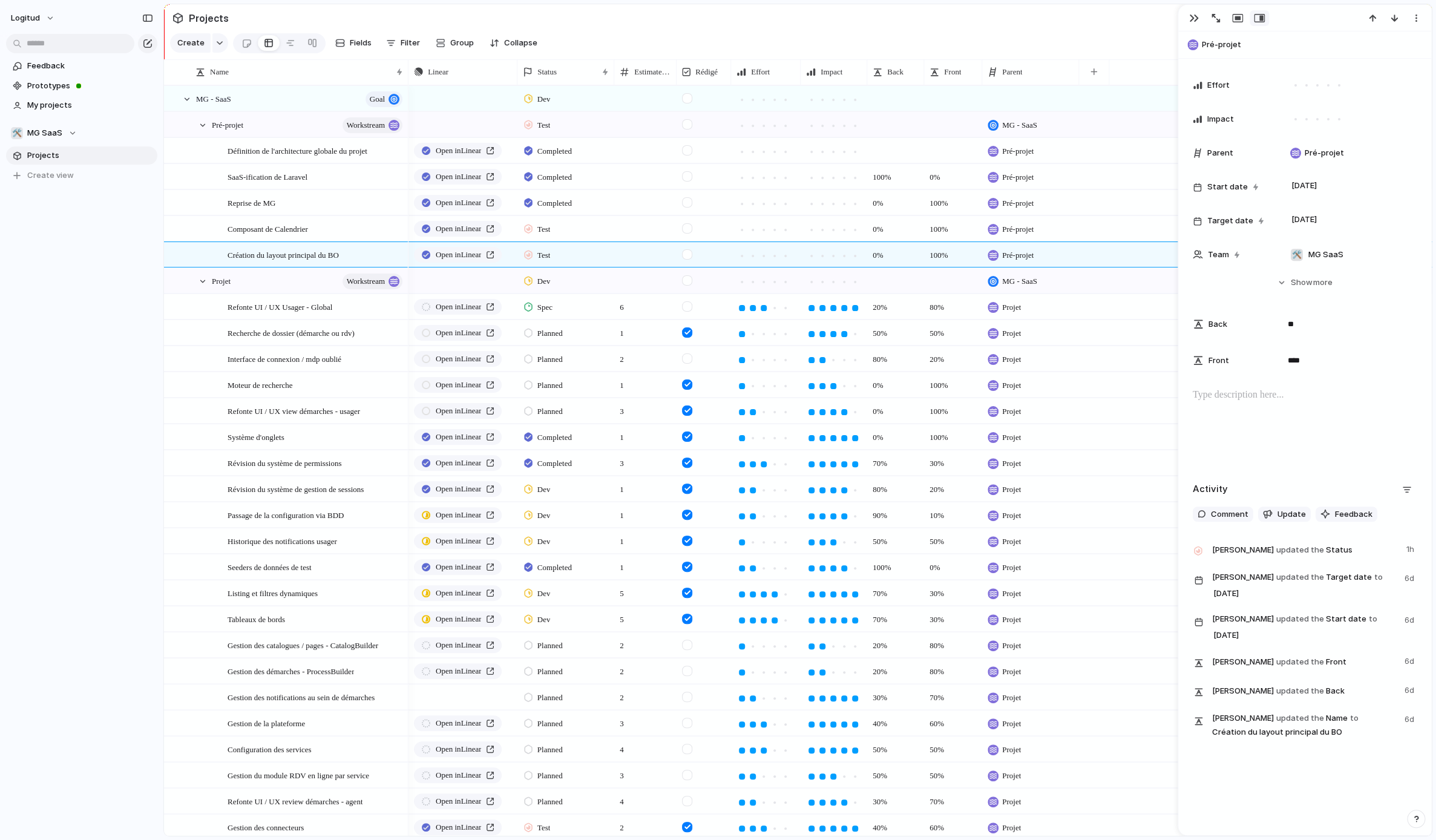
click at [1284, 421] on div at bounding box center [1305, 427] width 224 height 78
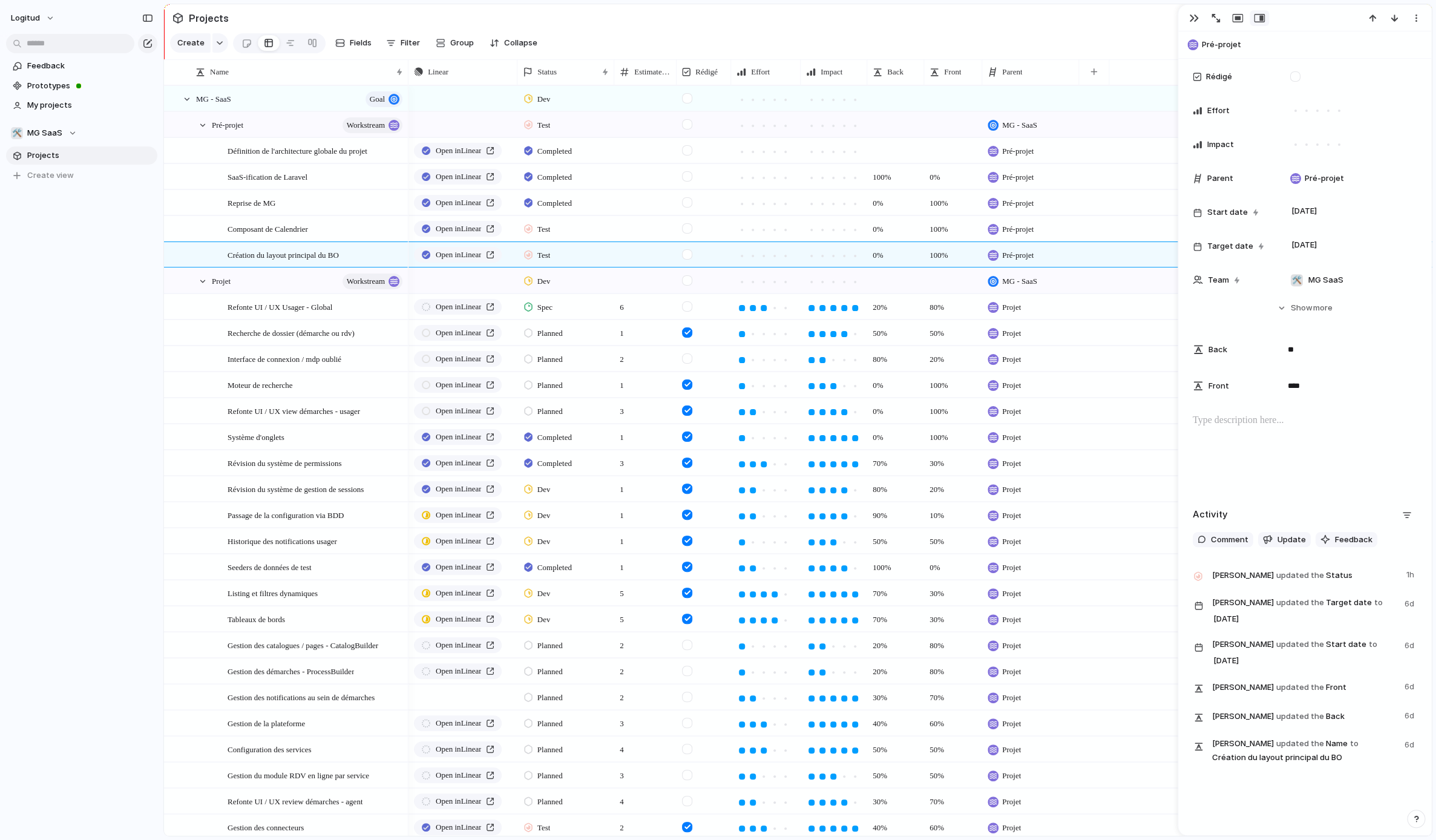
scroll to position [190, 0]
click at [332, 216] on div "Composant de Calendrier" at bounding box center [286, 228] width 244 height 26
click at [336, 227] on div "Composant de Calendrier" at bounding box center [316, 228] width 177 height 25
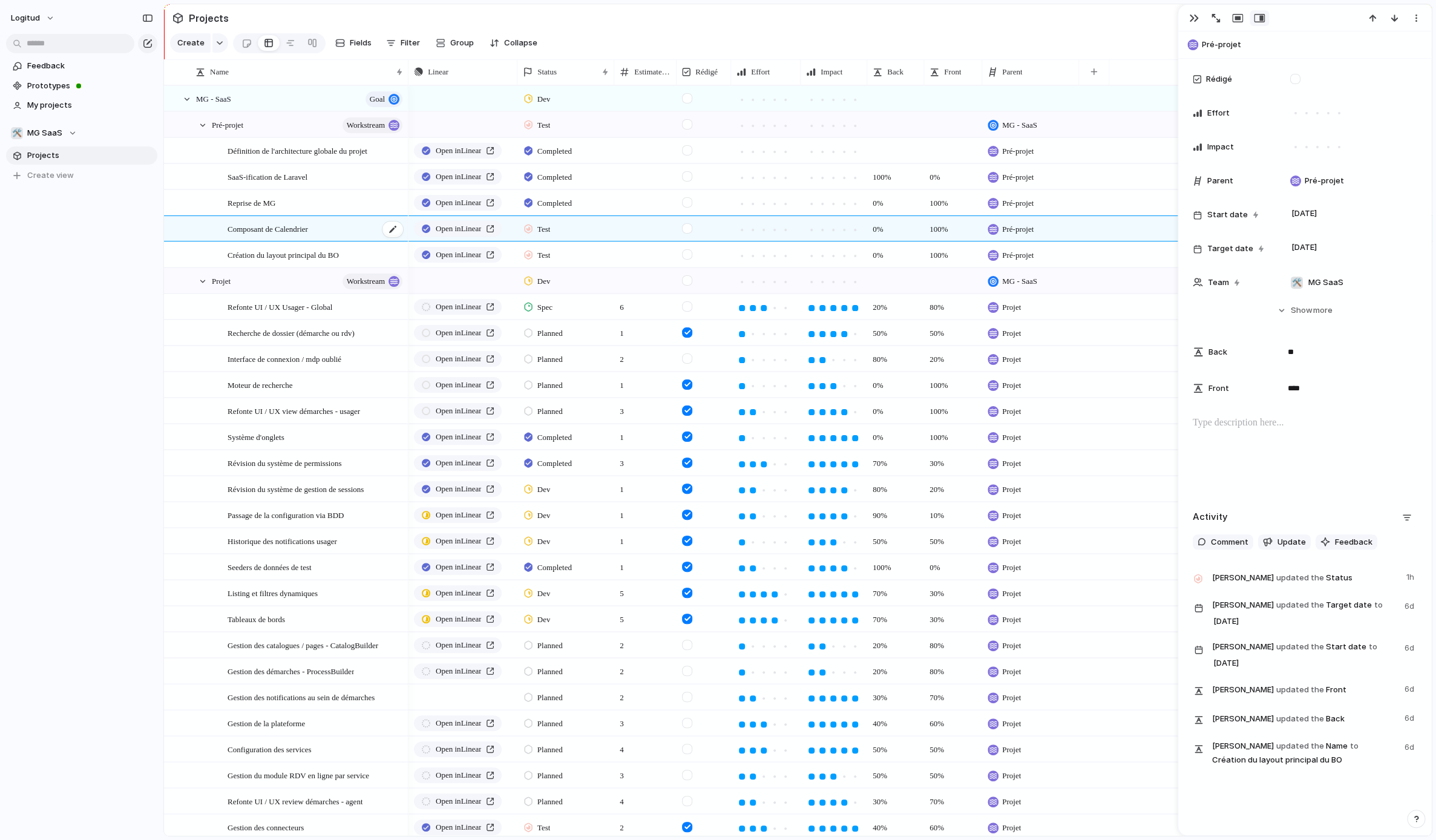
scroll to position [166, 0]
click at [1297, 441] on div at bounding box center [1305, 455] width 224 height 78
click at [1275, 451] on div at bounding box center [1305, 455] width 224 height 78
click at [117, 324] on div "logitud Feedback Prototypes My projects 🛠️ MG SaaS Projects To pick up a dragga…" at bounding box center [82, 420] width 164 height 840
click at [1199, 17] on button "button" at bounding box center [1194, 17] width 19 height 15
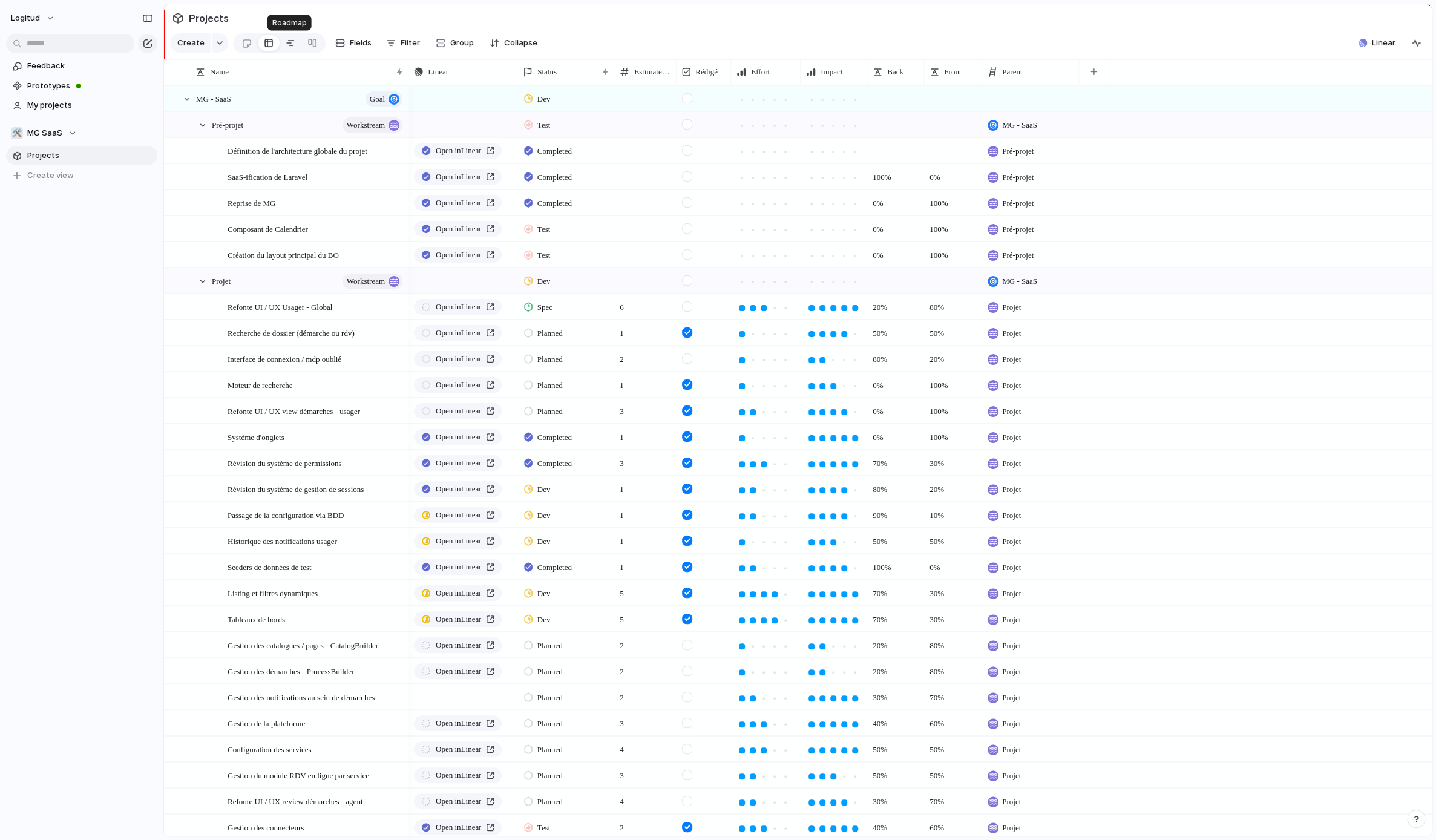
click at [287, 41] on div at bounding box center [290, 43] width 9 height 19
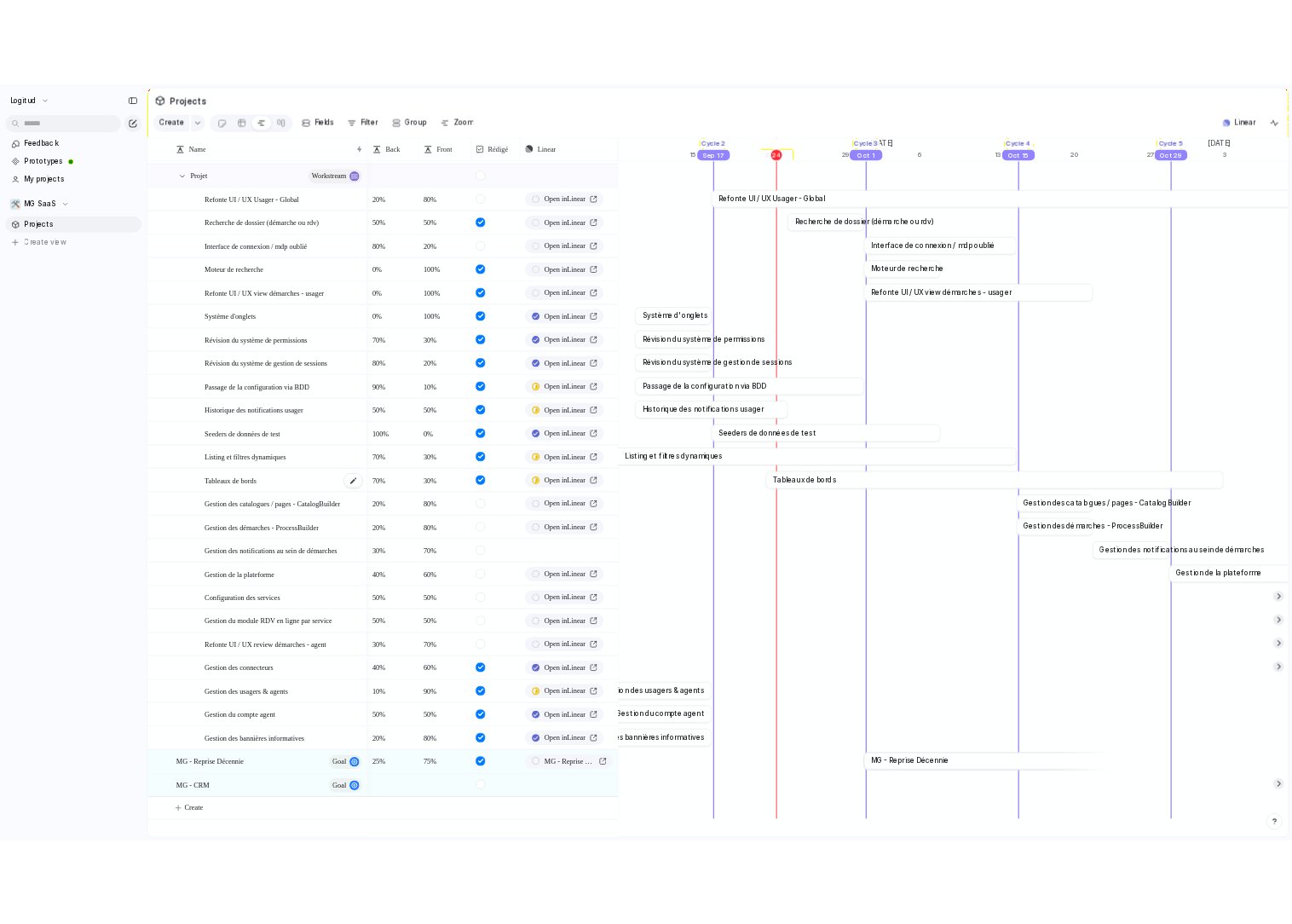
scroll to position [268, 0]
